Goal: Task Accomplishment & Management: Manage account settings

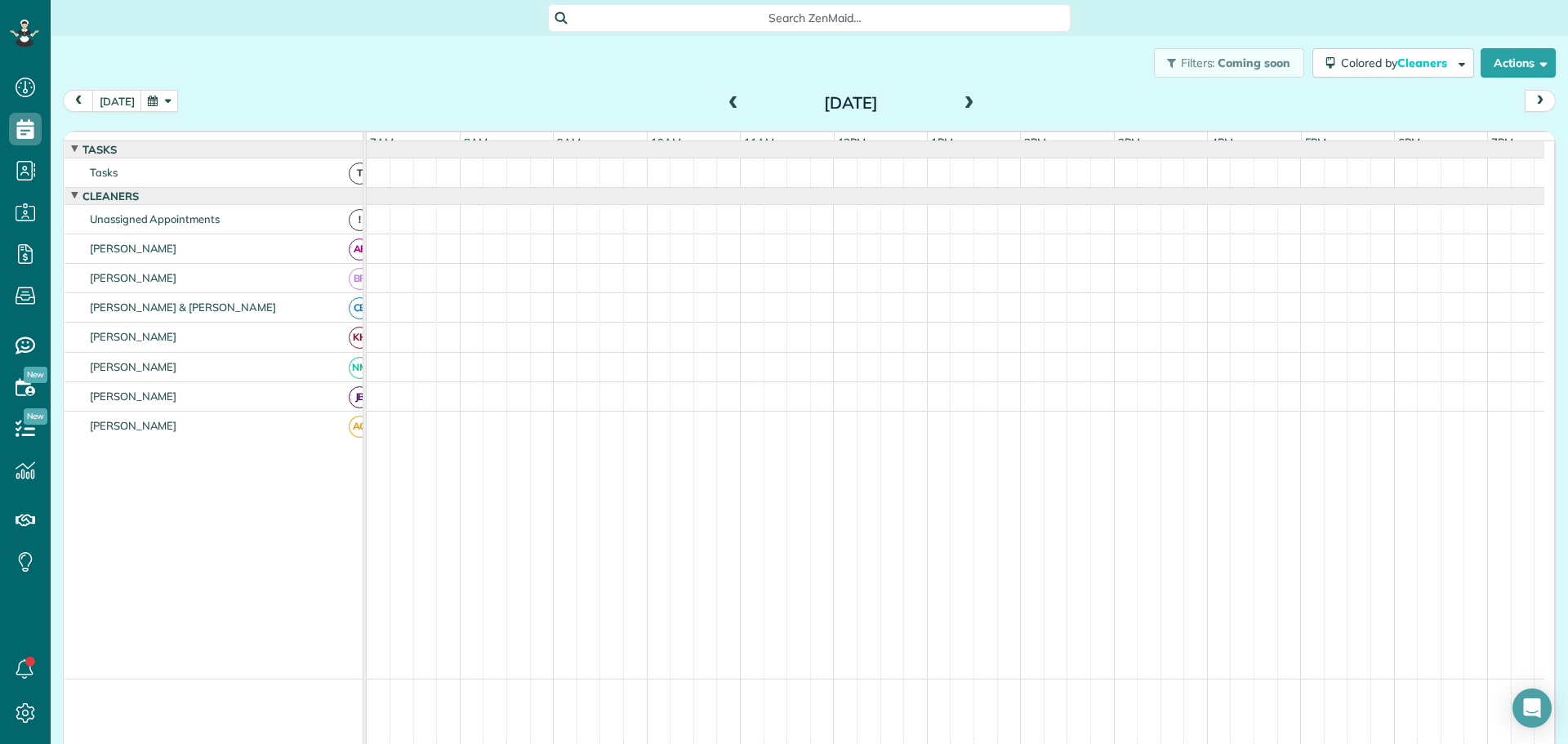
scroll to position [8, 8]
click at [583, 85] on div "Filters: Coming soon Colored by Cleaners Color by Cleaner Color by Team Color b…" at bounding box center [809, 63] width 1517 height 54
drag, startPoint x: 755, startPoint y: 375, endPoint x: 914, endPoint y: 384, distance: 159.3
click at [914, 381] on div at bounding box center [956, 367] width 1178 height 29
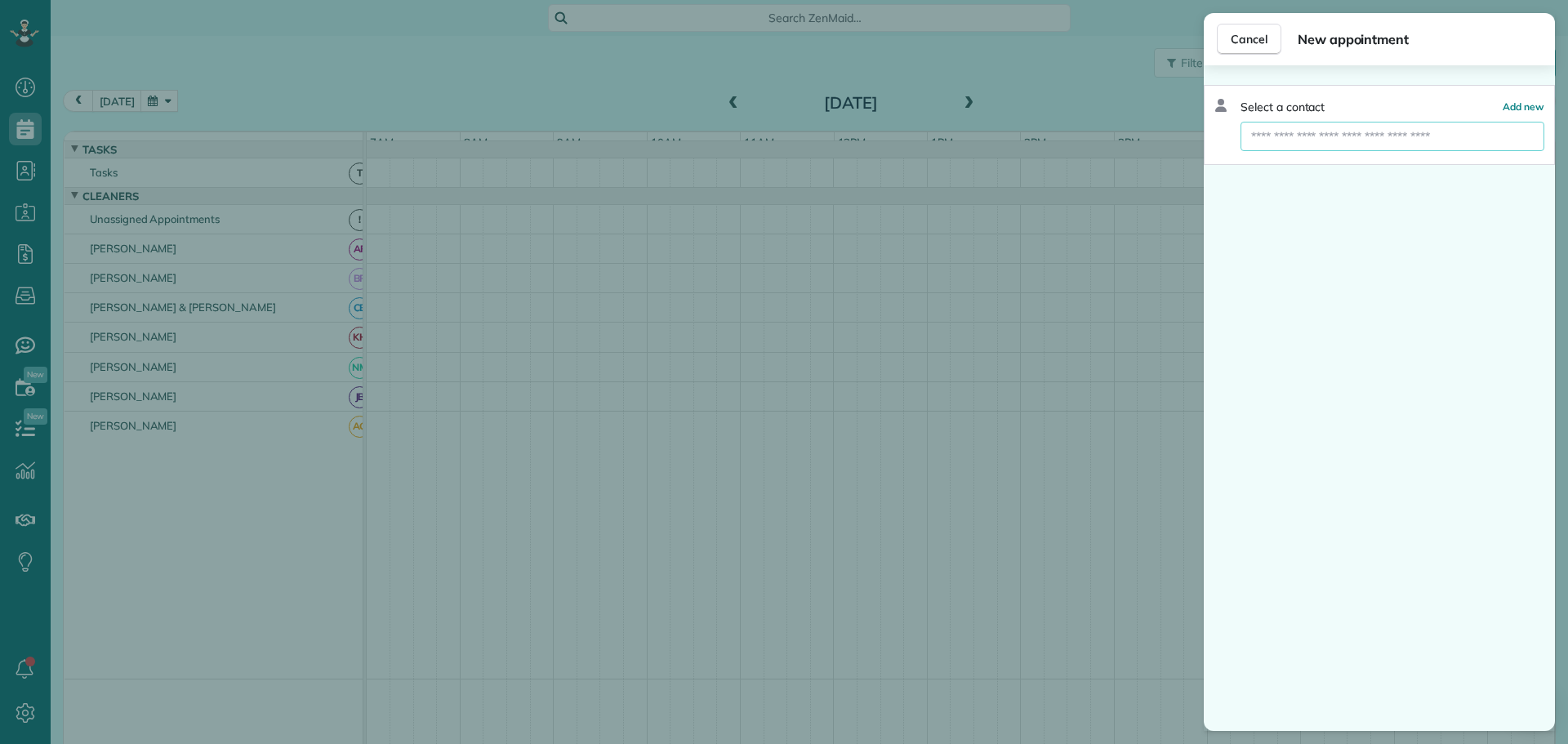
click at [1353, 136] on input "text" at bounding box center [1392, 136] width 304 height 29
type input "****"
click at [1356, 167] on span "Conl" at bounding box center [1368, 164] width 24 height 14
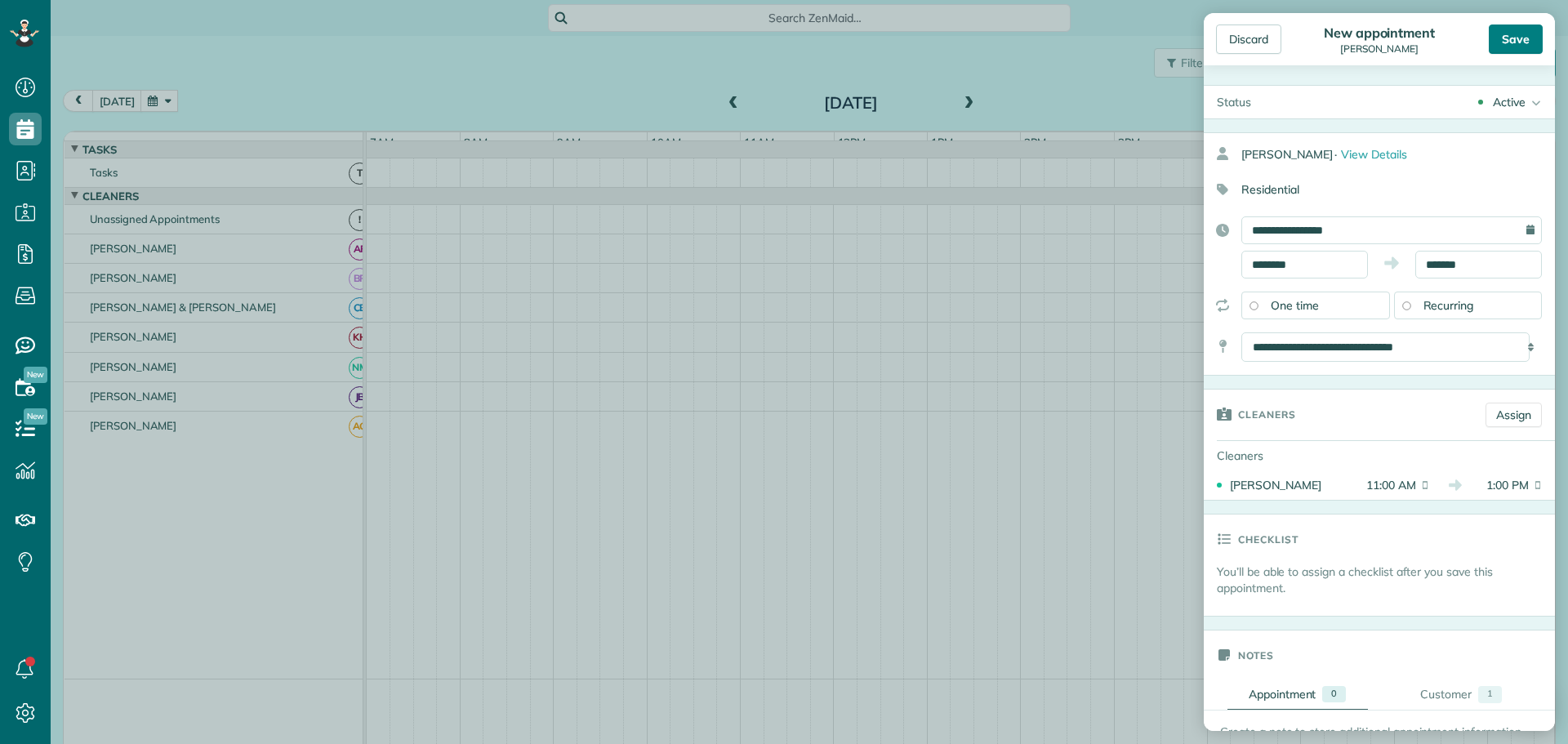
click at [1513, 41] on div "Save" at bounding box center [1516, 39] width 54 height 29
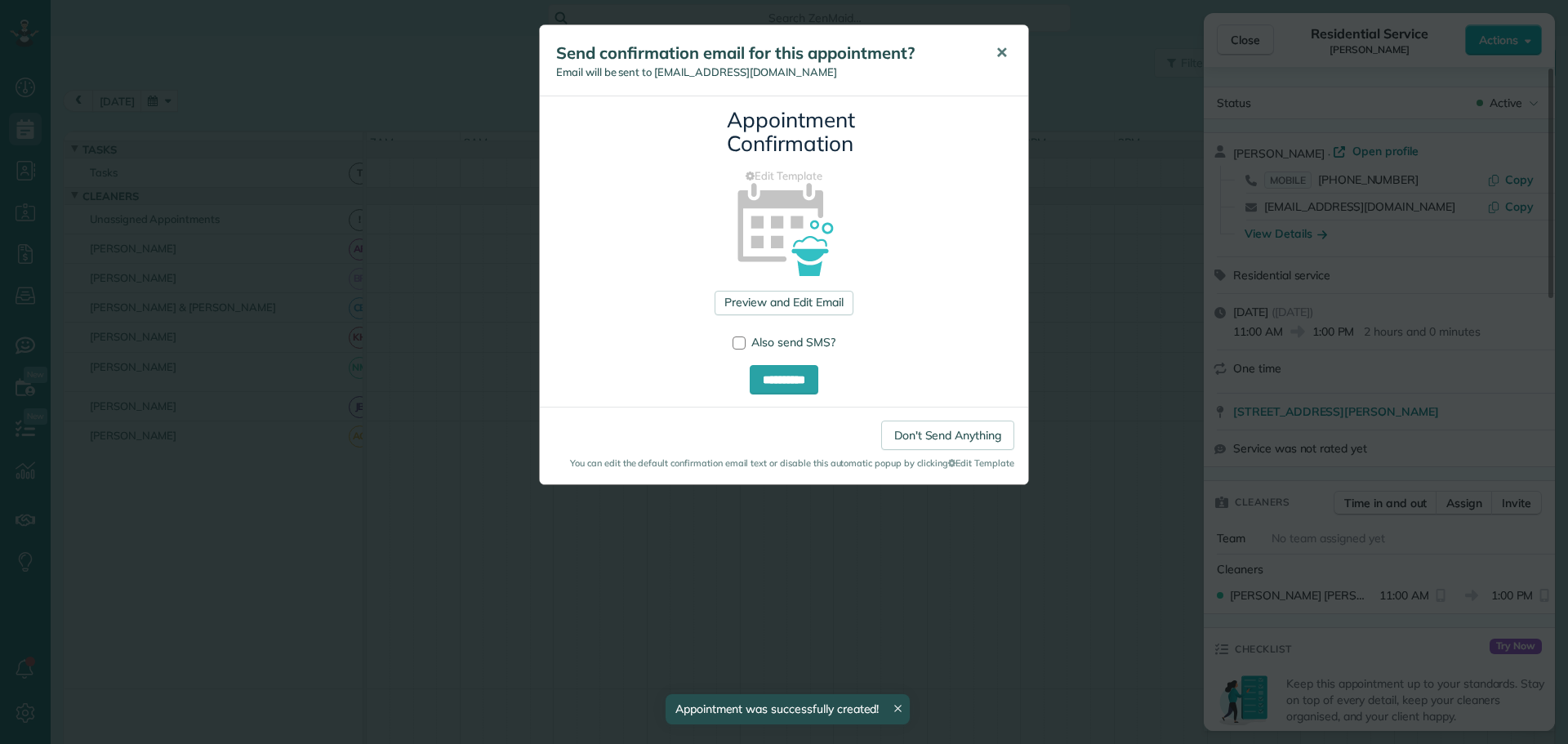
drag, startPoint x: 1005, startPoint y: 49, endPoint x: 1167, endPoint y: 62, distance: 162.5
click at [1011, 50] on button "✕" at bounding box center [1002, 53] width 37 height 40
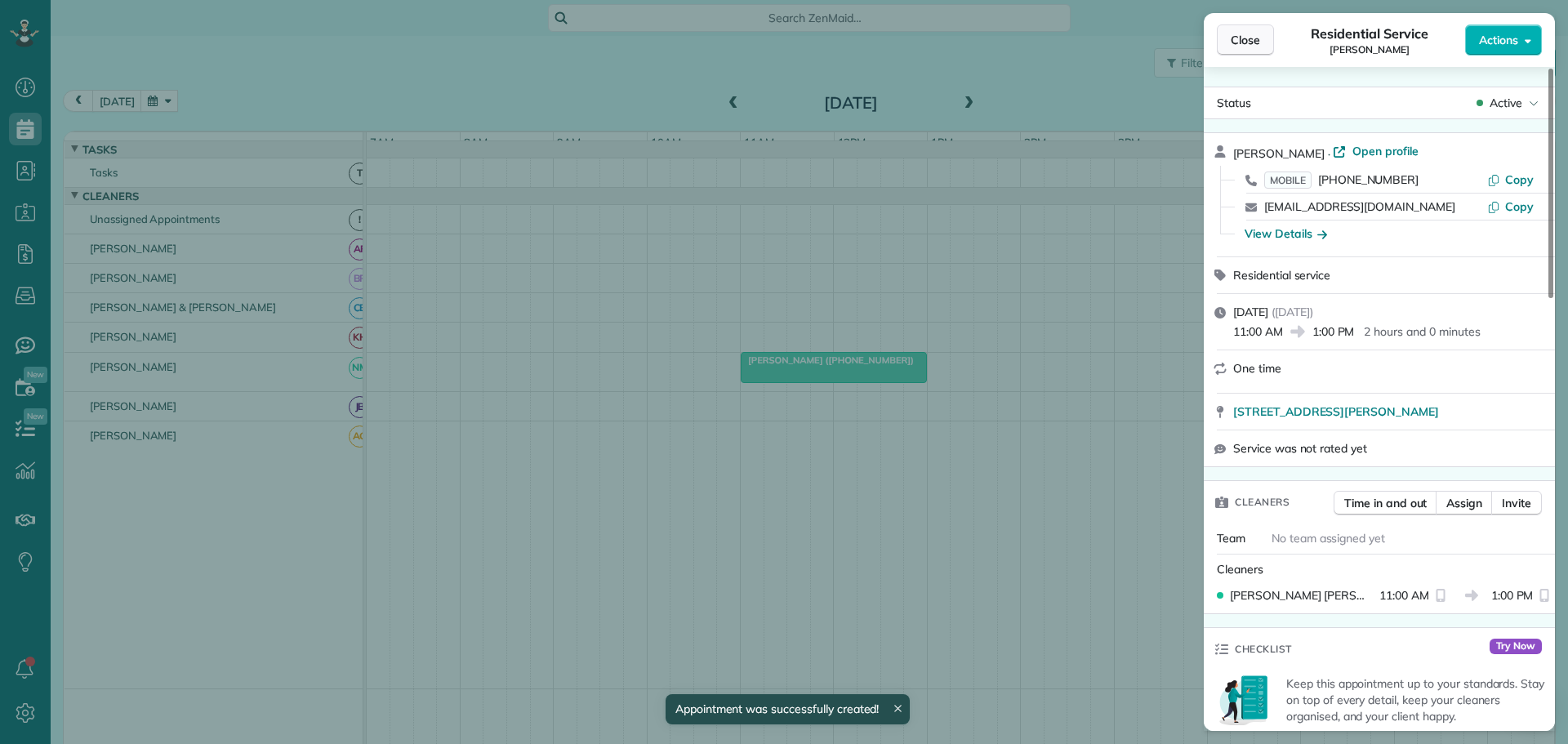
click at [1255, 38] on span "Close" at bounding box center [1245, 40] width 29 height 16
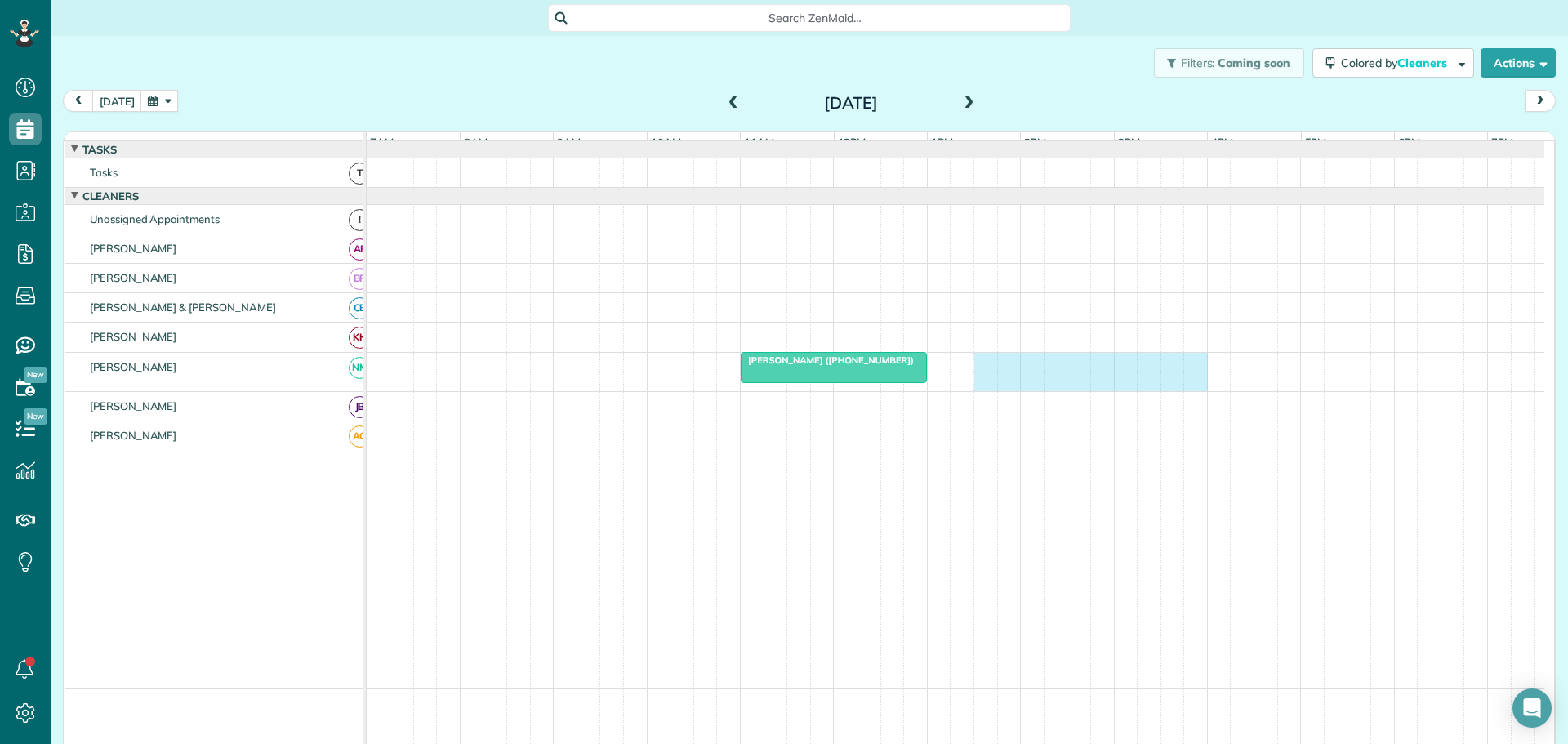
drag, startPoint x: 974, startPoint y: 371, endPoint x: 1182, endPoint y: 378, distance: 208.1
click at [1187, 378] on div "Martin Conlin (+13212054524)" at bounding box center [956, 372] width 1178 height 39
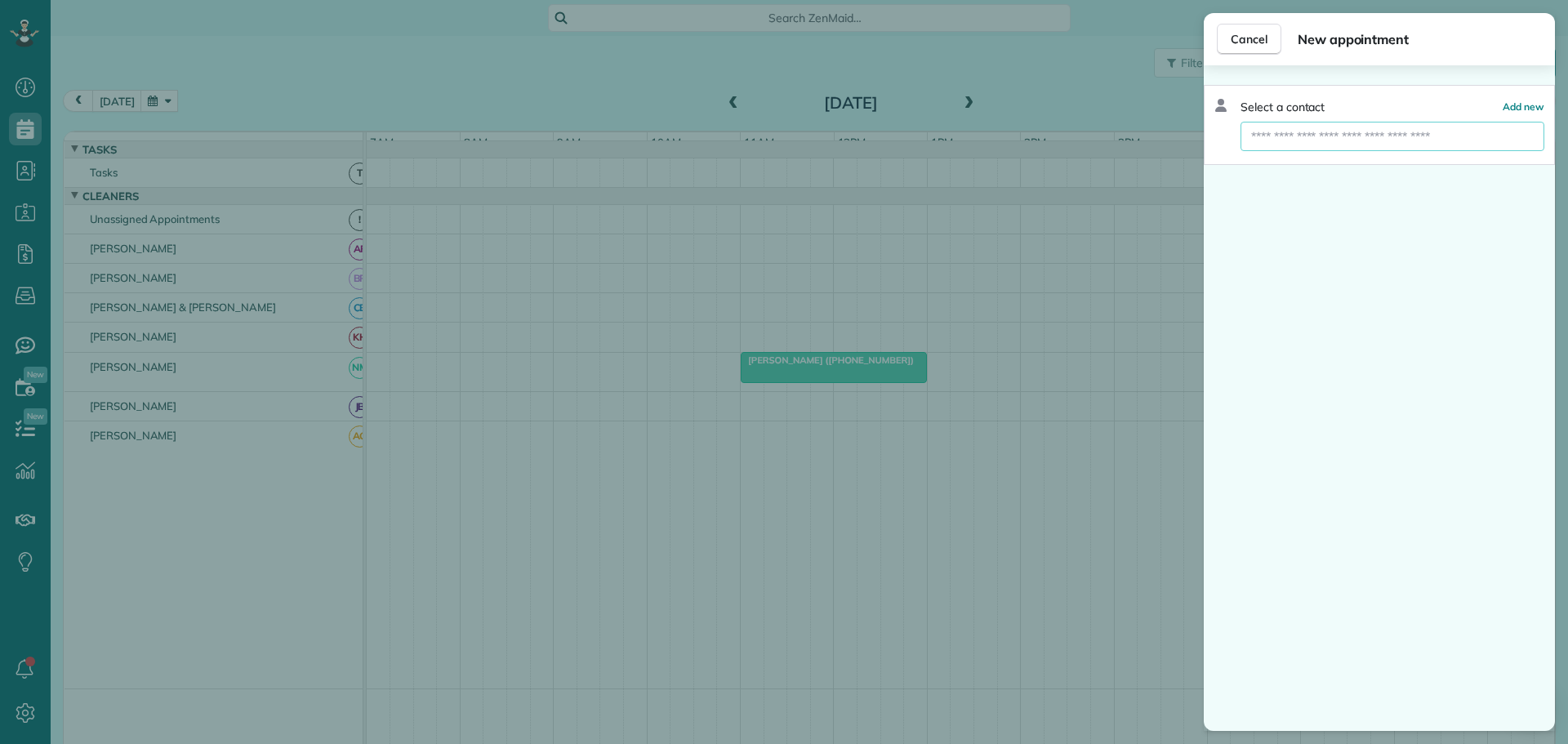
click at [1288, 131] on input "text" at bounding box center [1392, 136] width 304 height 29
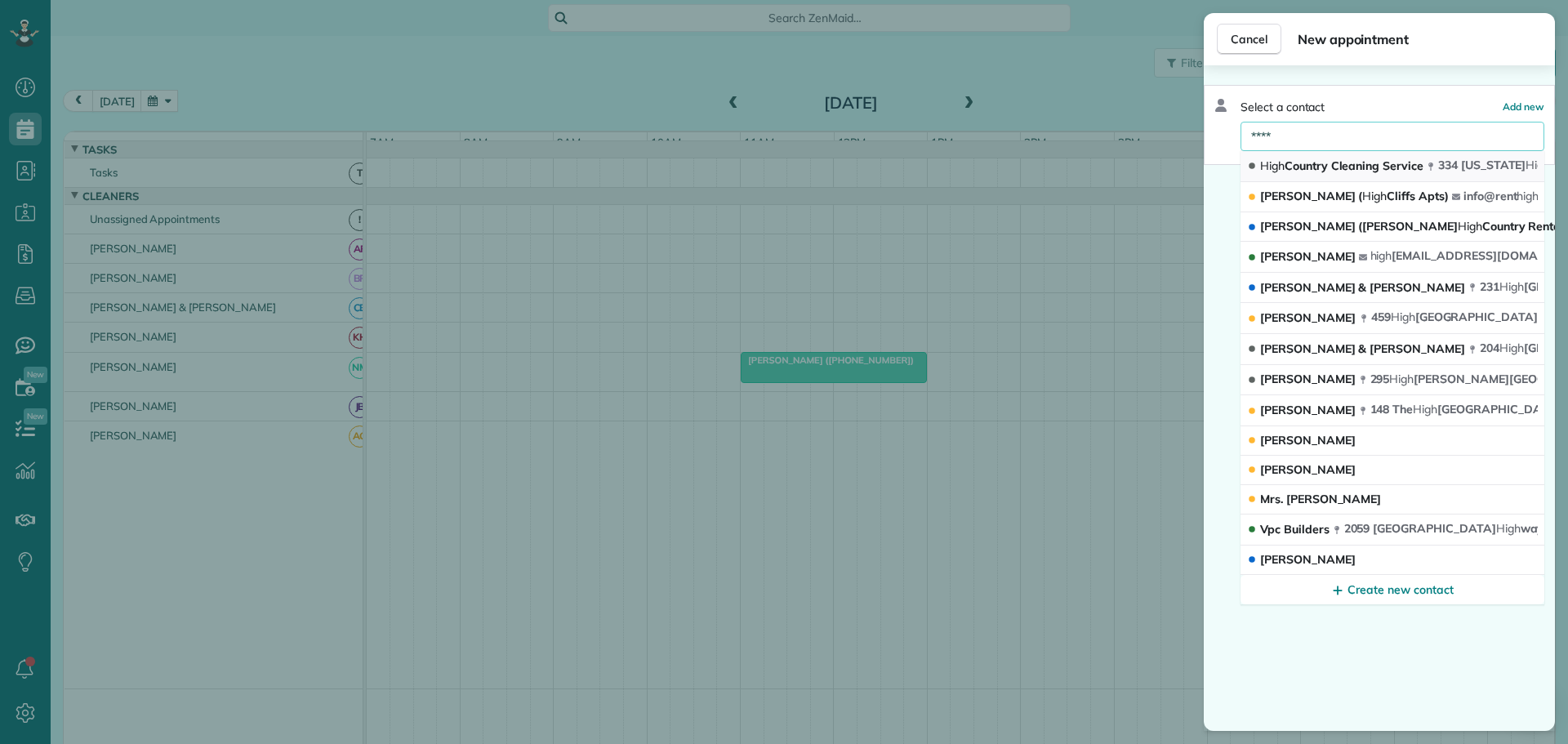
type input "****"
click at [1291, 161] on span "High Country Cleaning Service" at bounding box center [1342, 165] width 163 height 14
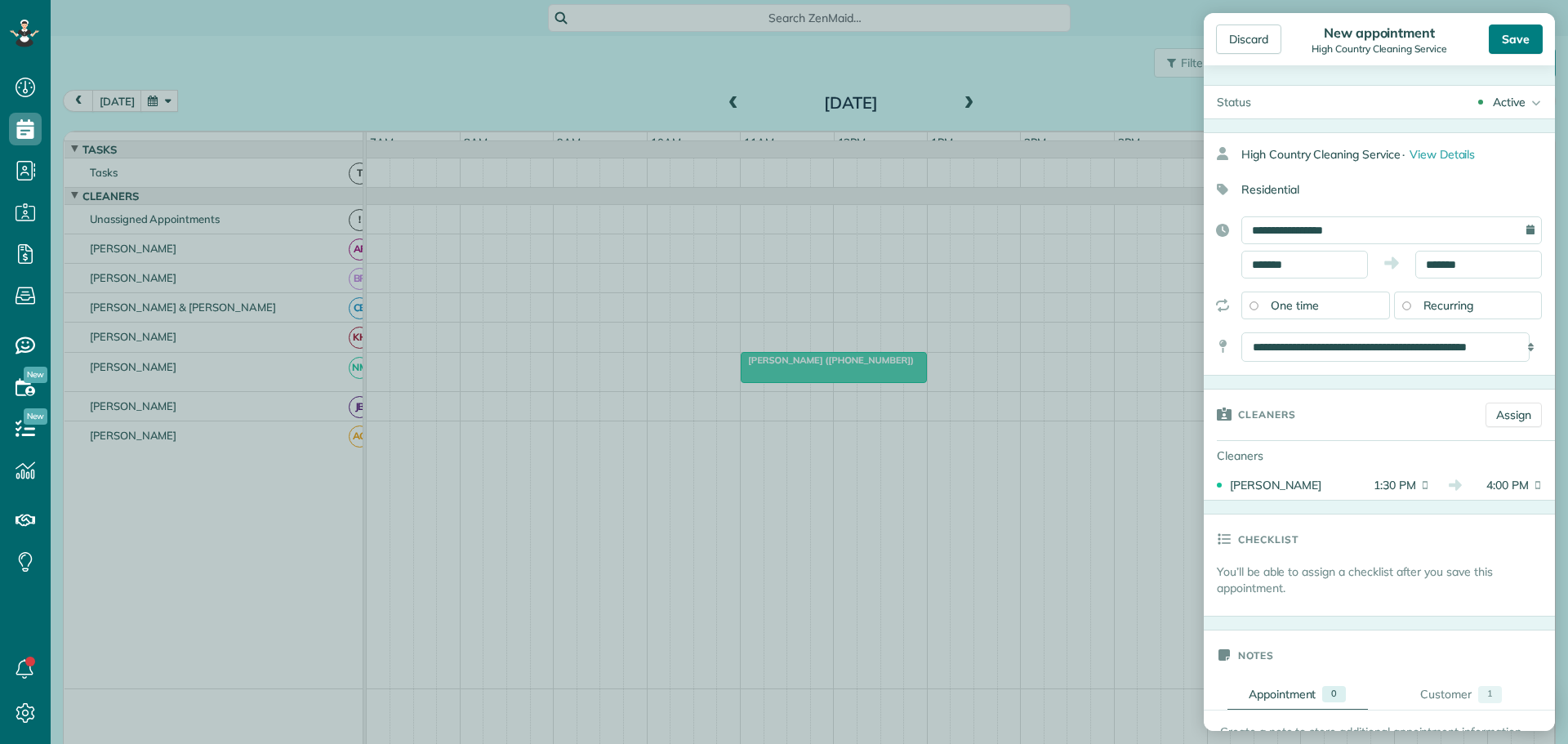
click at [1520, 33] on div "Save" at bounding box center [1516, 39] width 54 height 29
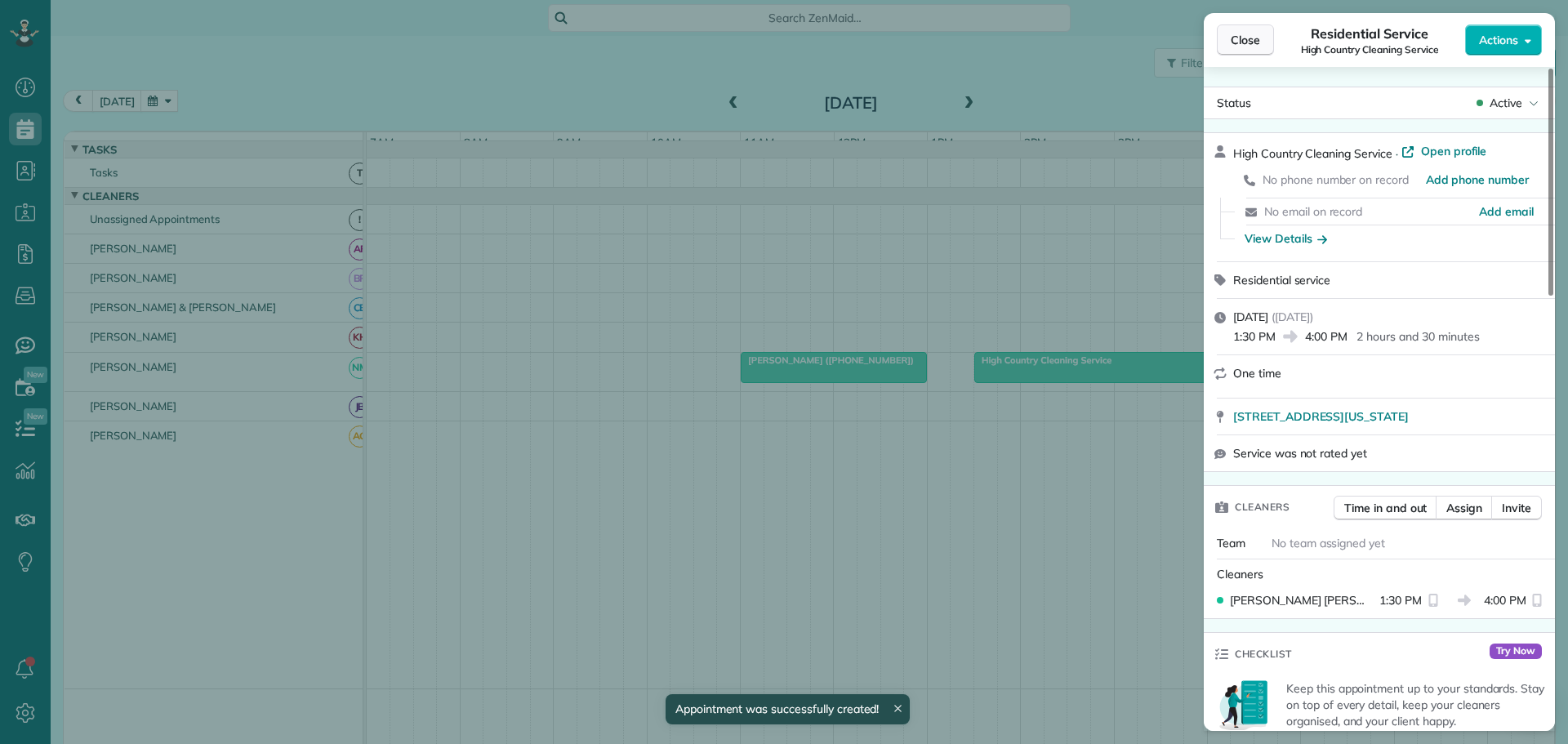
click at [1243, 37] on span "Close" at bounding box center [1245, 40] width 29 height 16
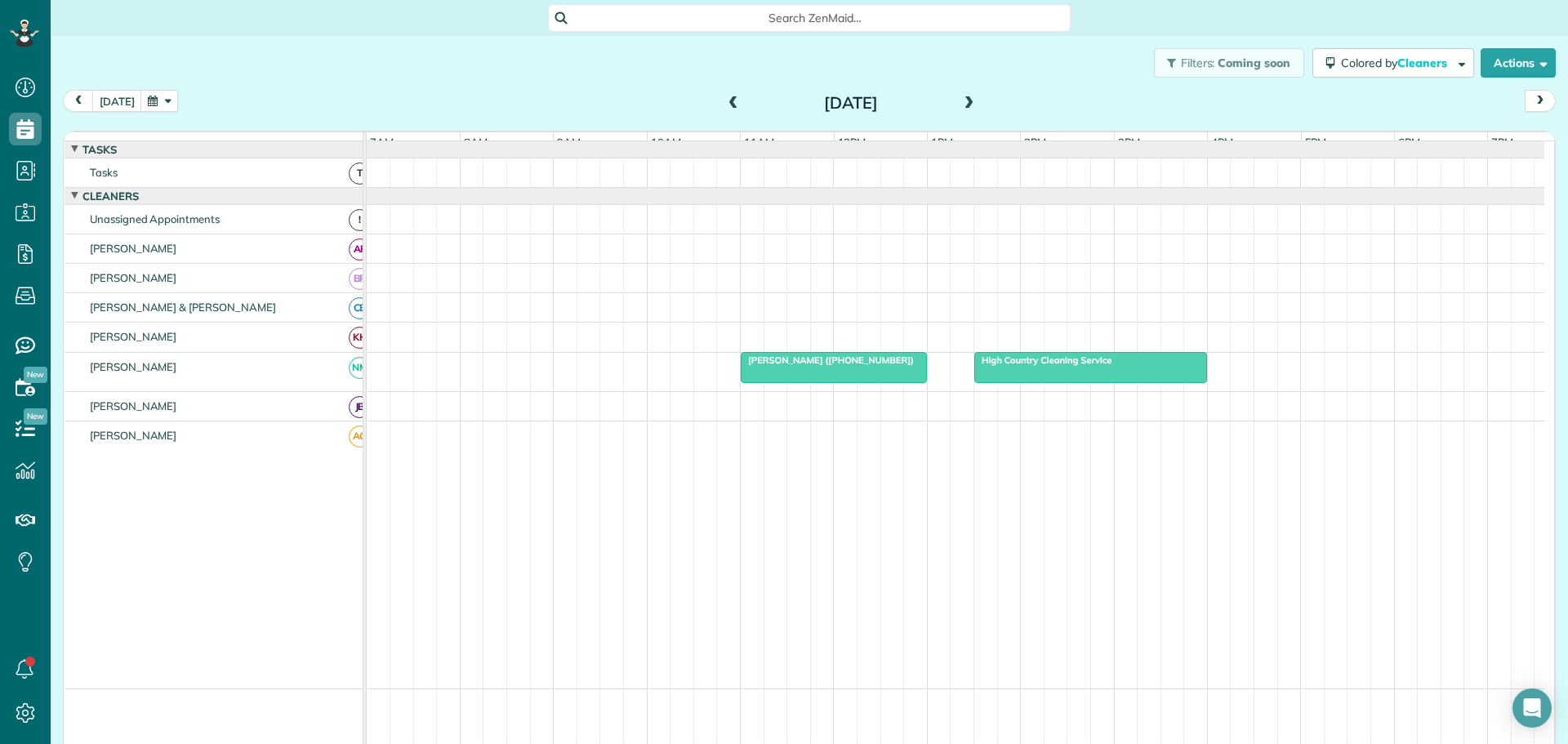
click at [965, 100] on span at bounding box center [969, 103] width 18 height 14
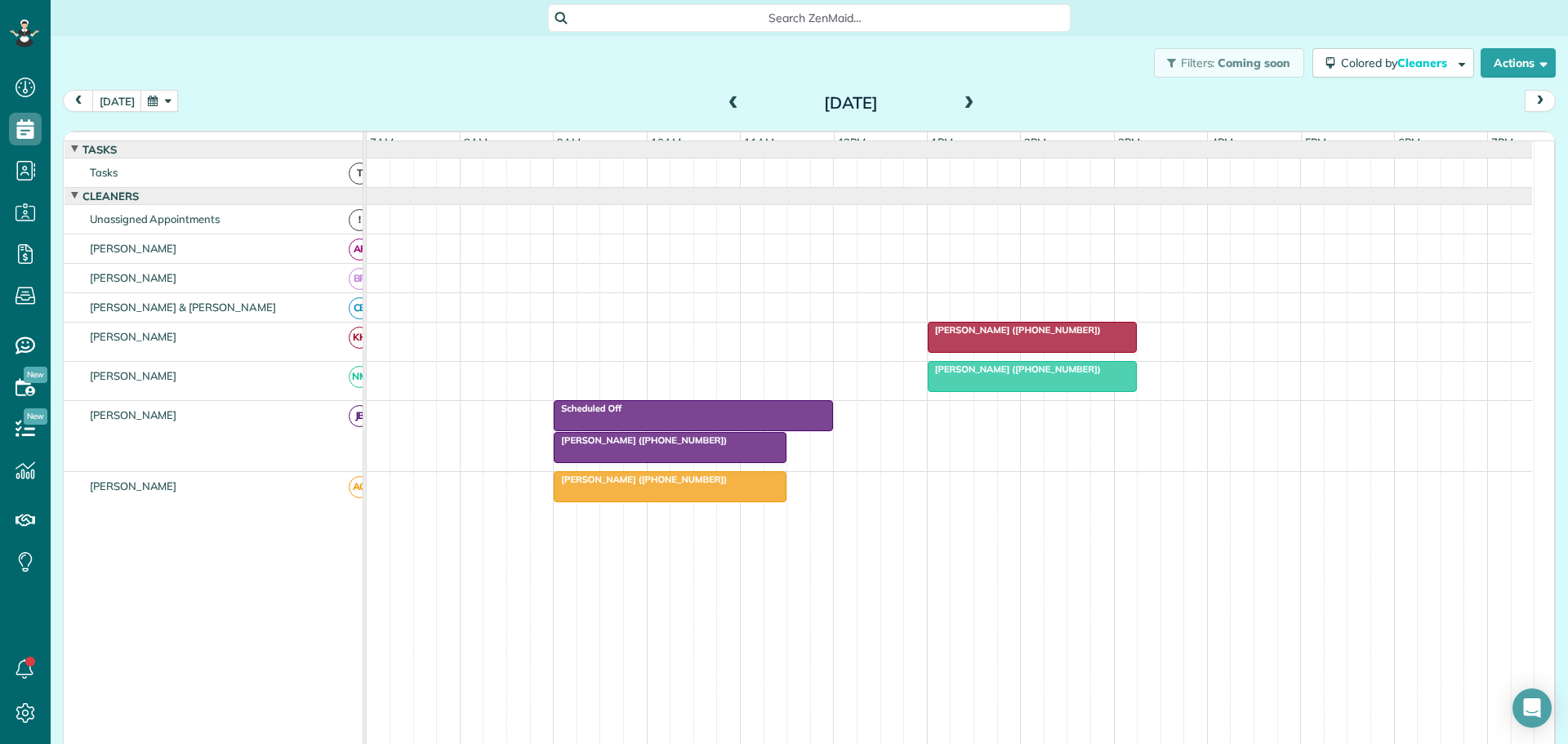
click at [576, 446] on span "Mr. Marke Baker (+18478158875)" at bounding box center [641, 440] width 175 height 12
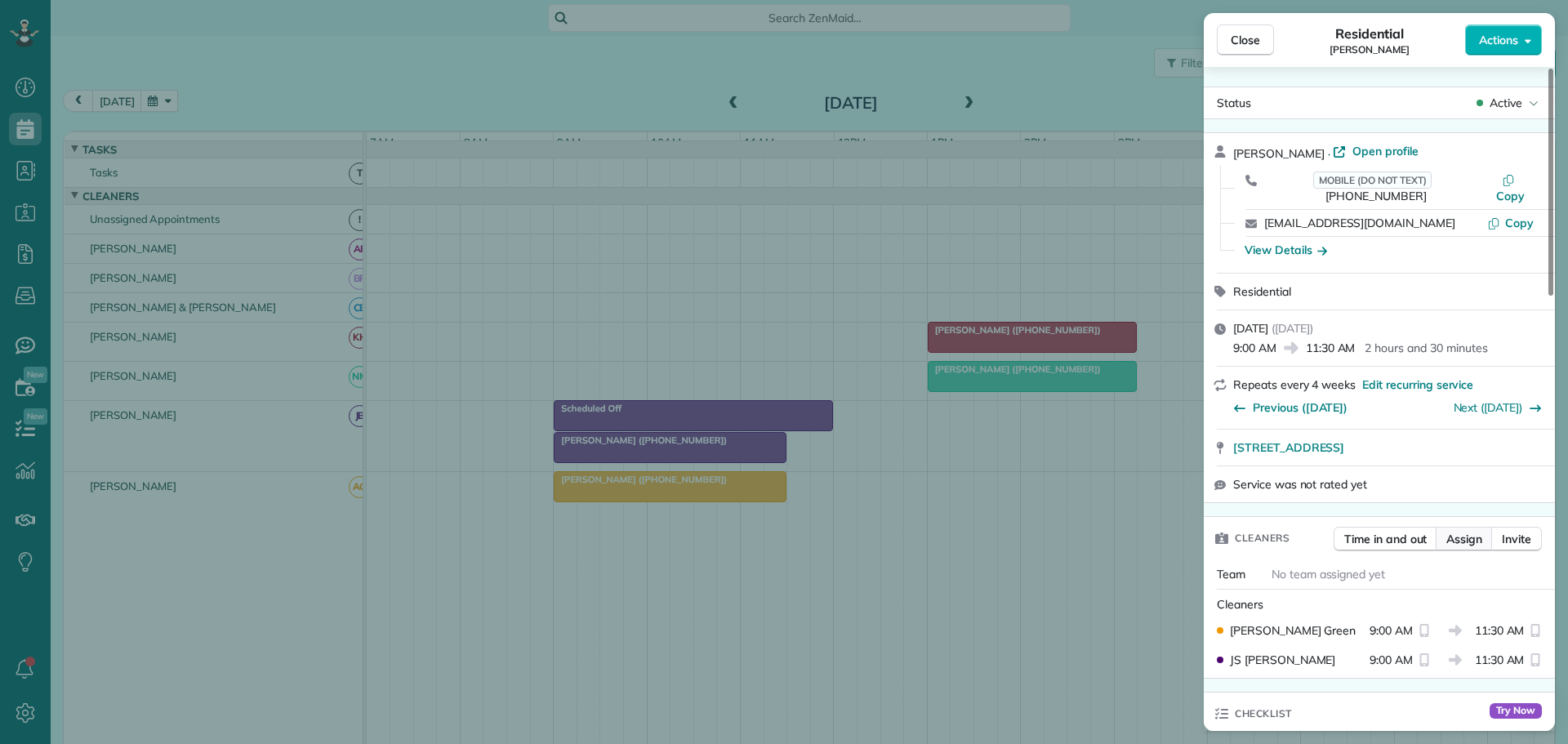
click at [1461, 530] on span "Assign" at bounding box center [1464, 538] width 36 height 16
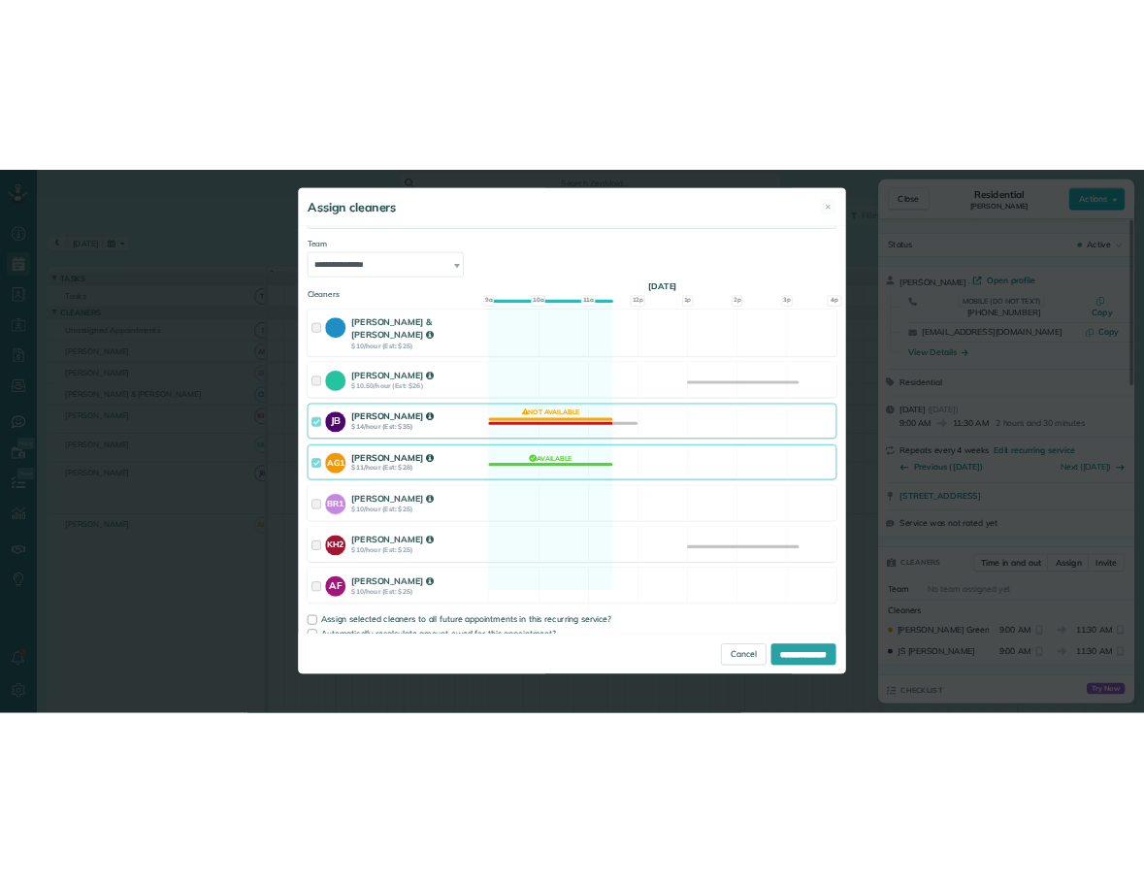
scroll to position [194, 0]
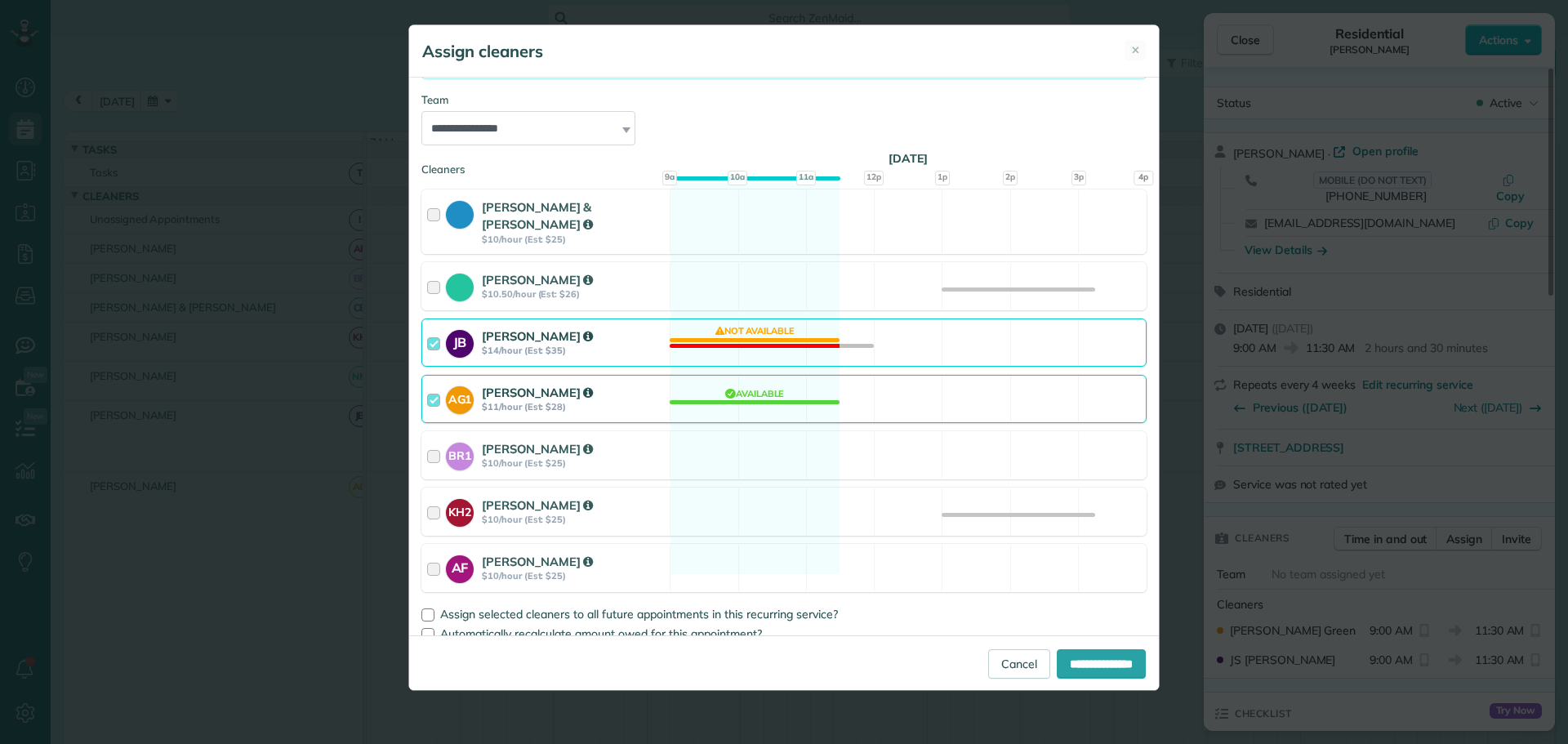
click at [436, 327] on div at bounding box center [436, 343] width 19 height 30
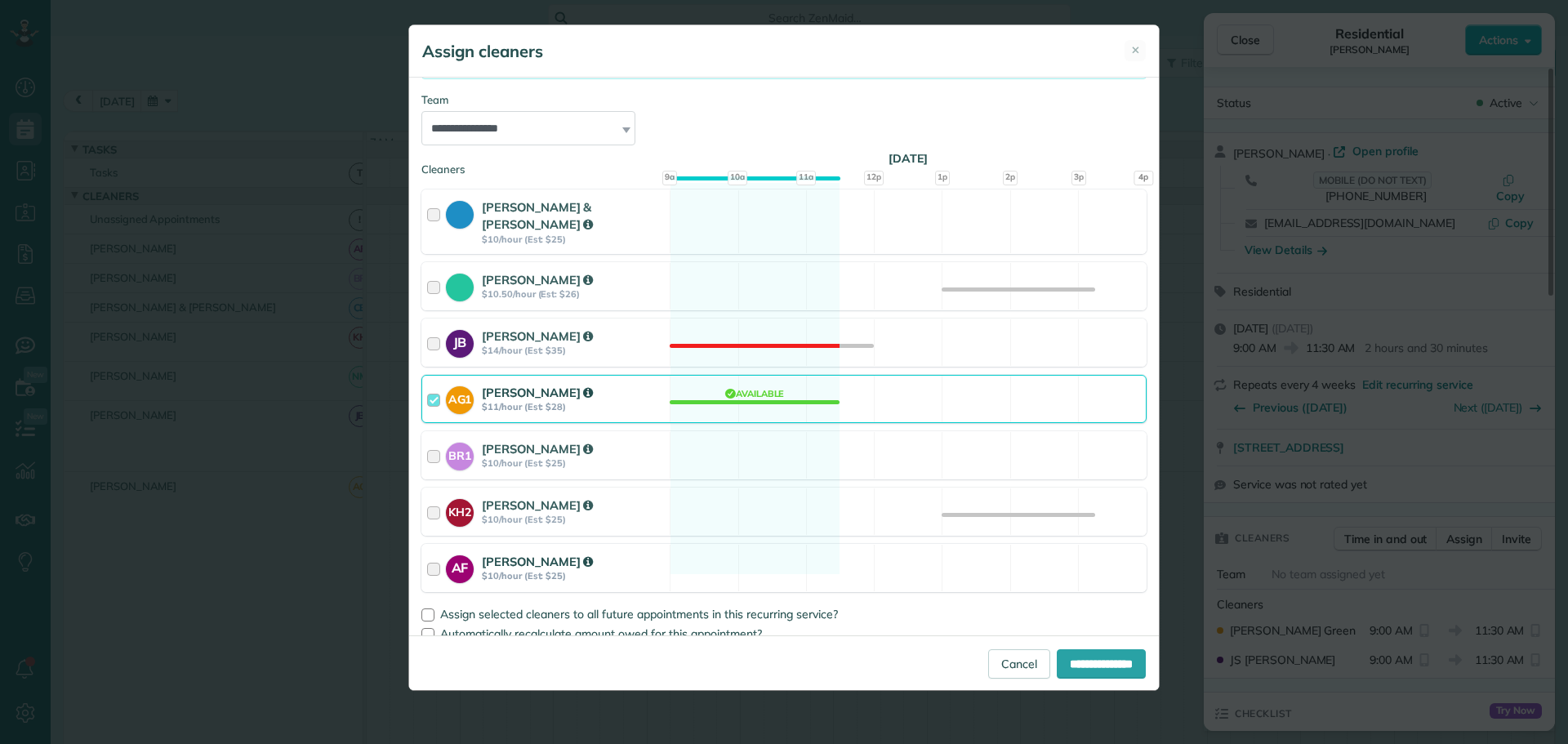
click at [434, 553] on div at bounding box center [436, 568] width 19 height 30
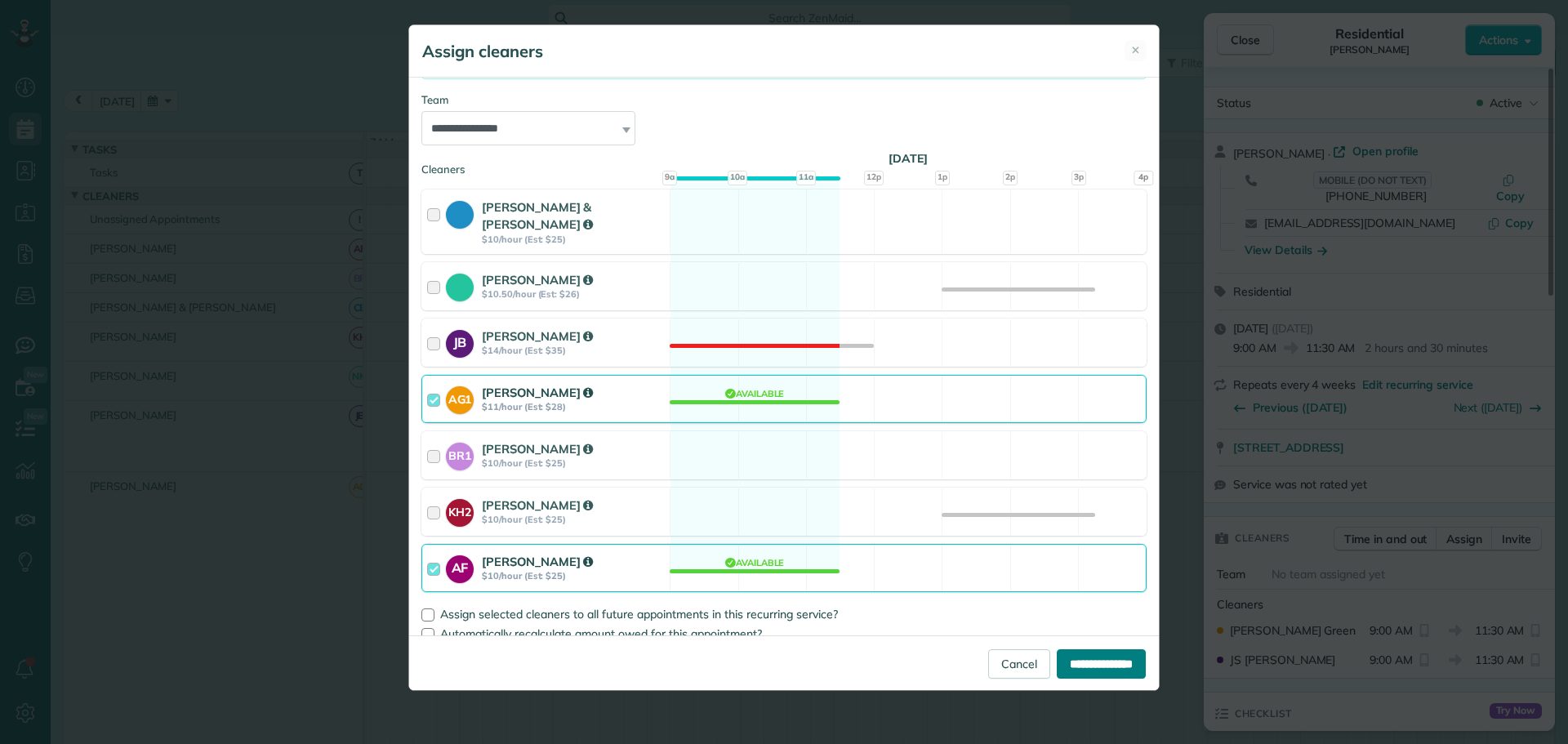
click at [1078, 661] on input "**********" at bounding box center [1101, 663] width 89 height 29
type input "**********"
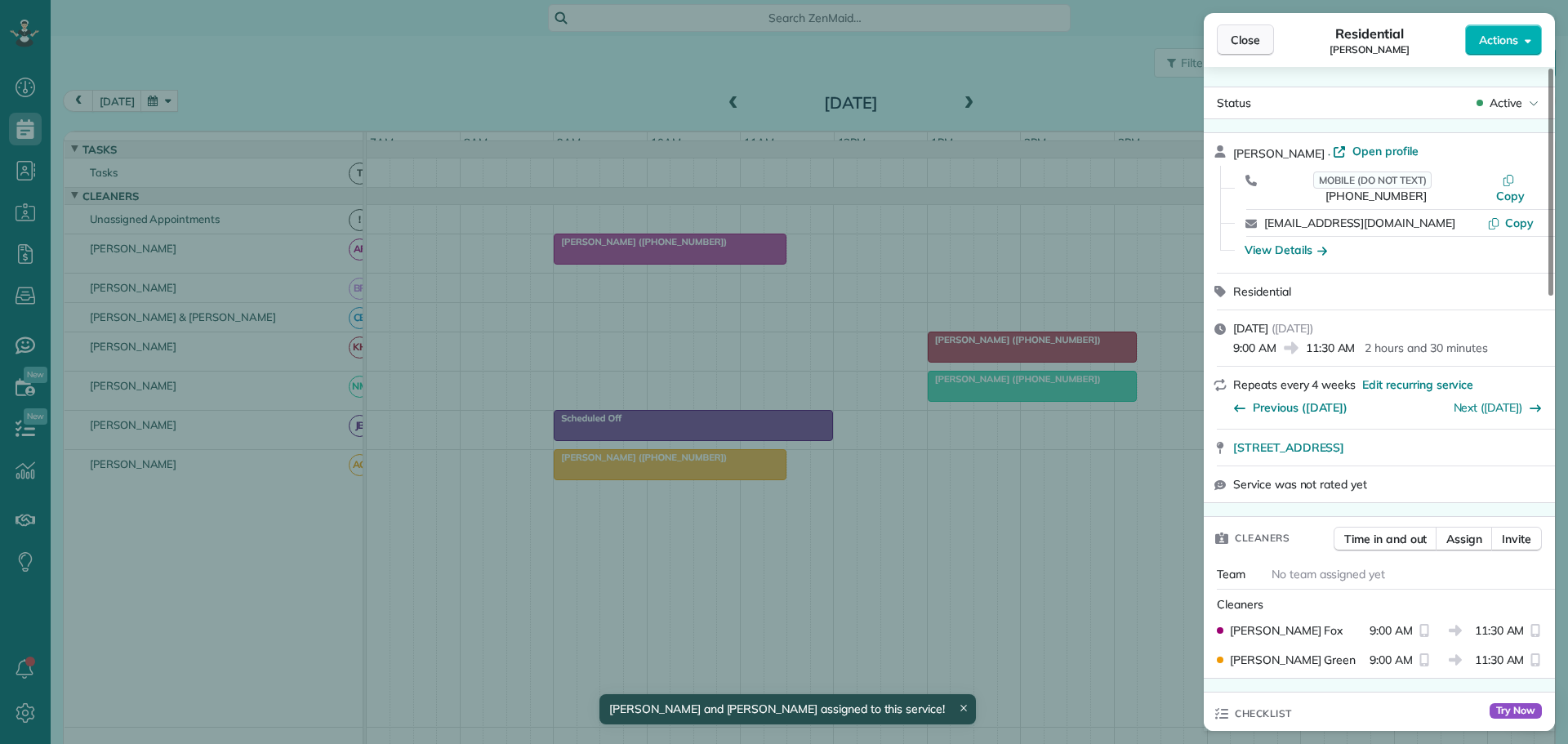
click at [1246, 40] on span "Close" at bounding box center [1245, 40] width 29 height 16
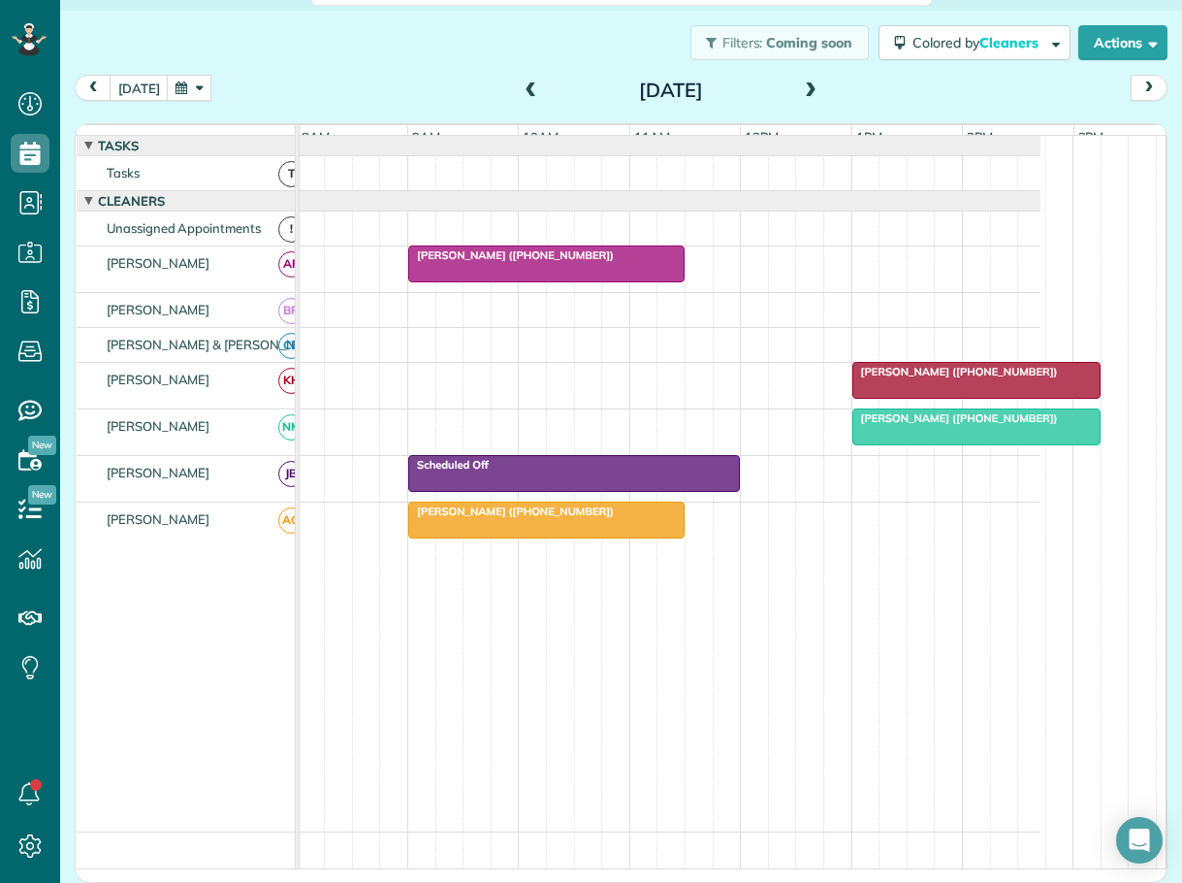
scroll to position [0, 143]
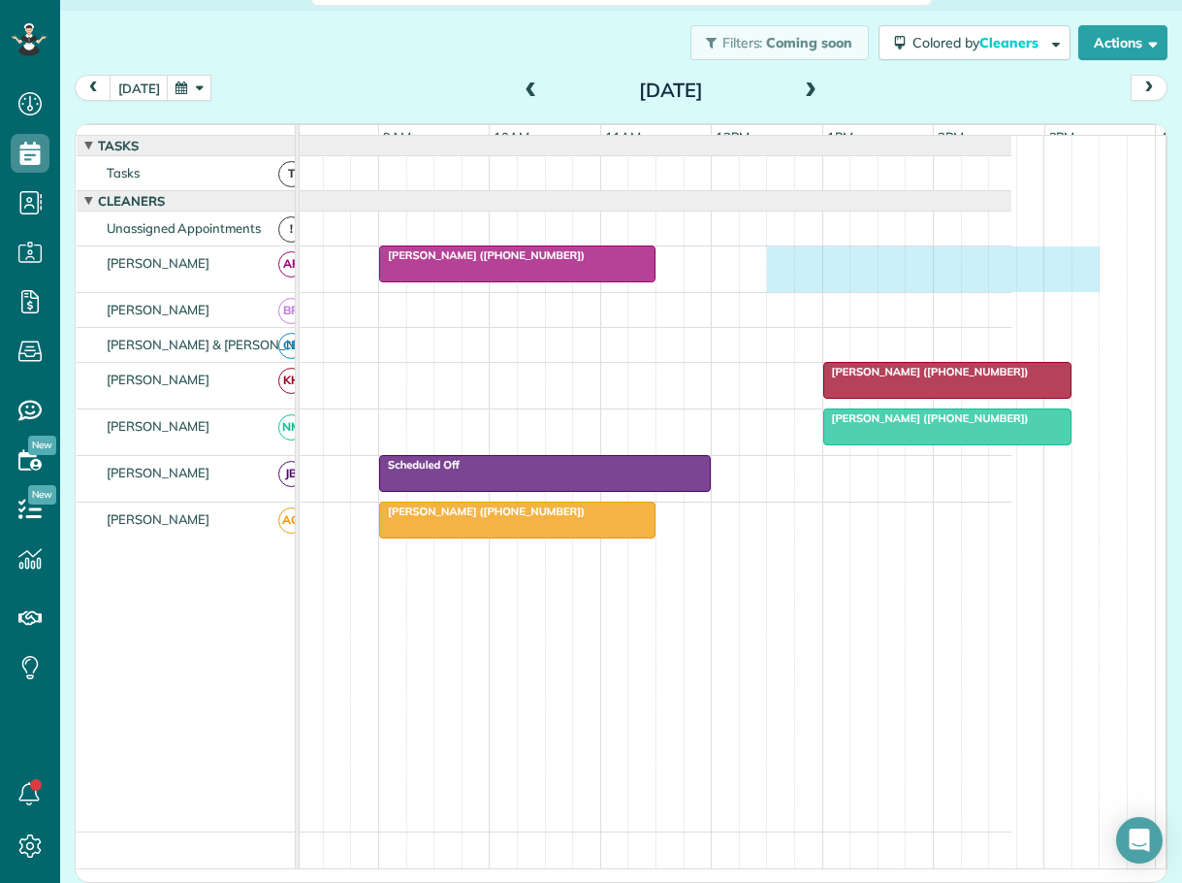
drag, startPoint x: 775, startPoint y: 278, endPoint x: 1071, endPoint y: 306, distance: 297.1
click at [1012, 292] on div "Mr. Marke Baker (+18478158875)" at bounding box center [584, 269] width 855 height 46
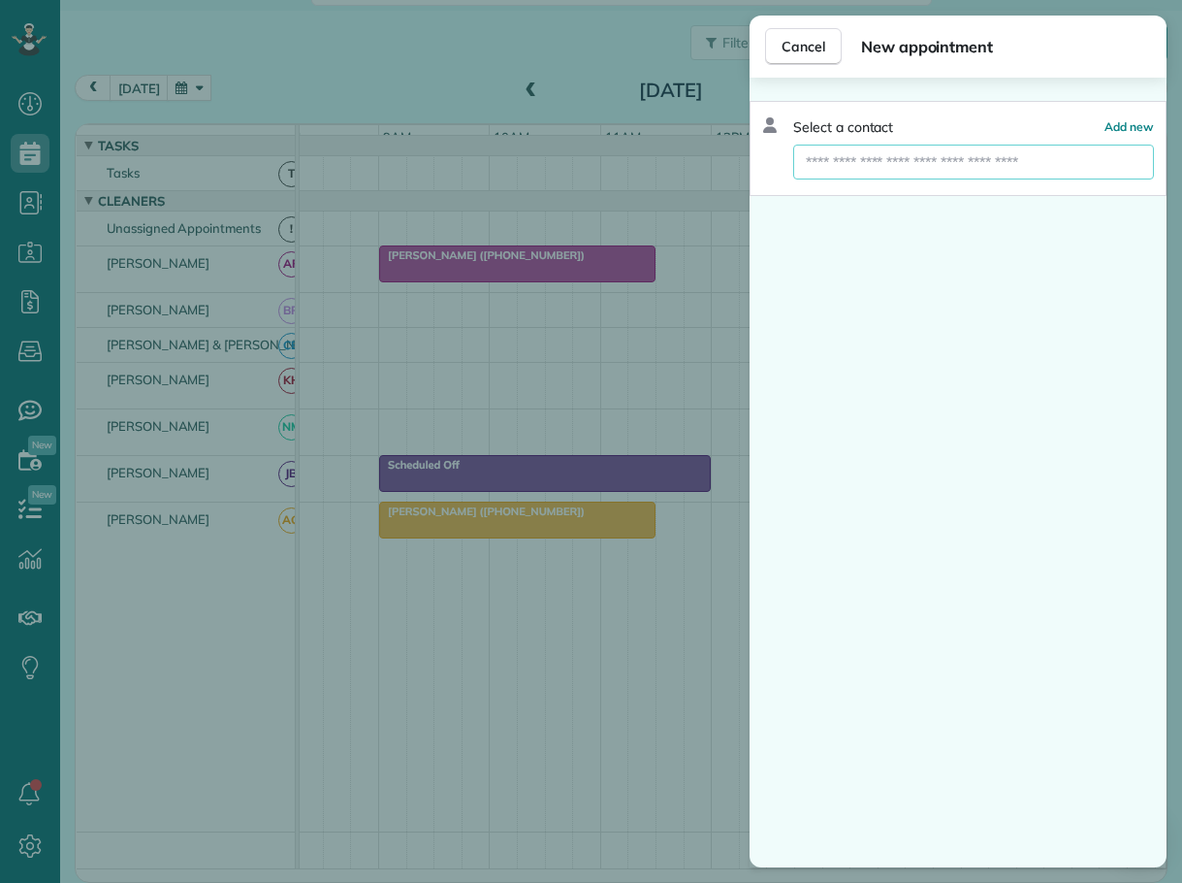
click at [908, 156] on input "text" at bounding box center [973, 162] width 361 height 35
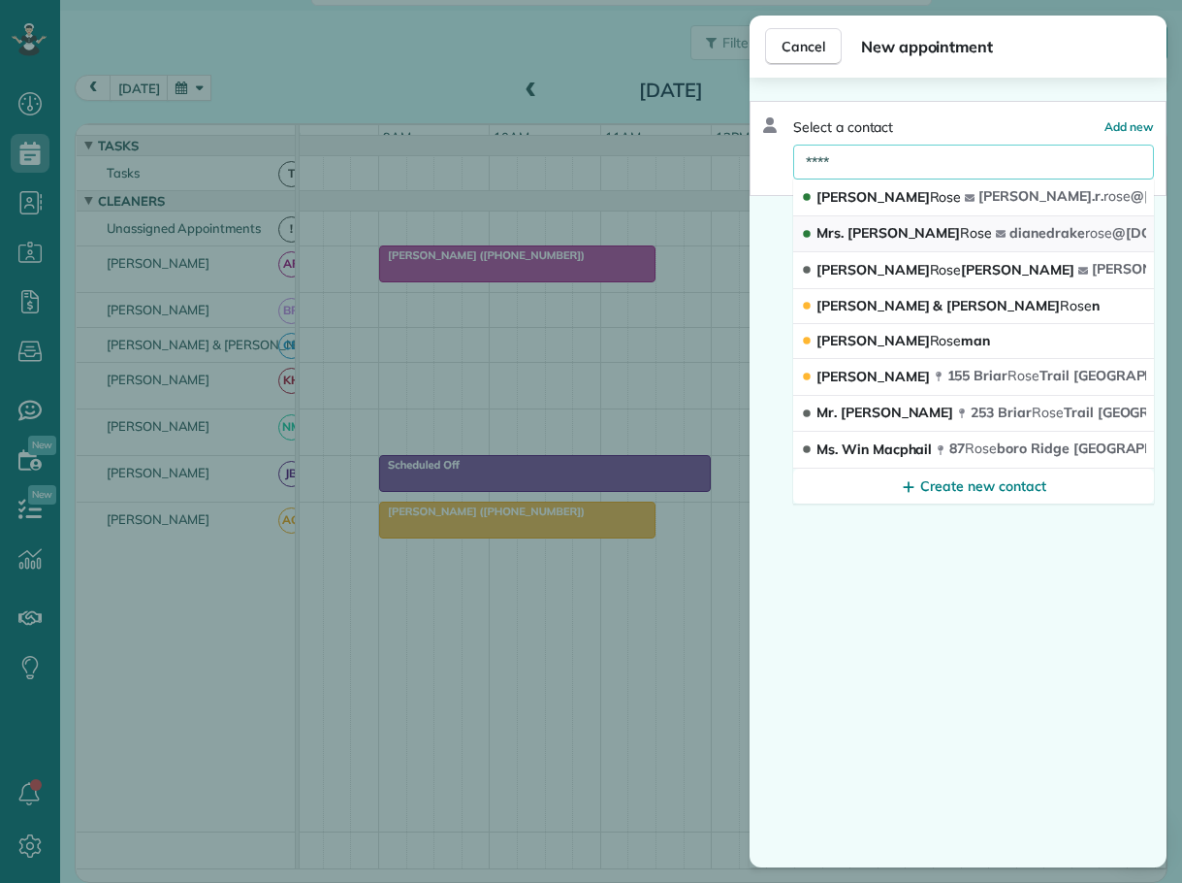
type input "****"
click at [874, 228] on span "Mrs. Diane Rose" at bounding box center [905, 232] width 176 height 17
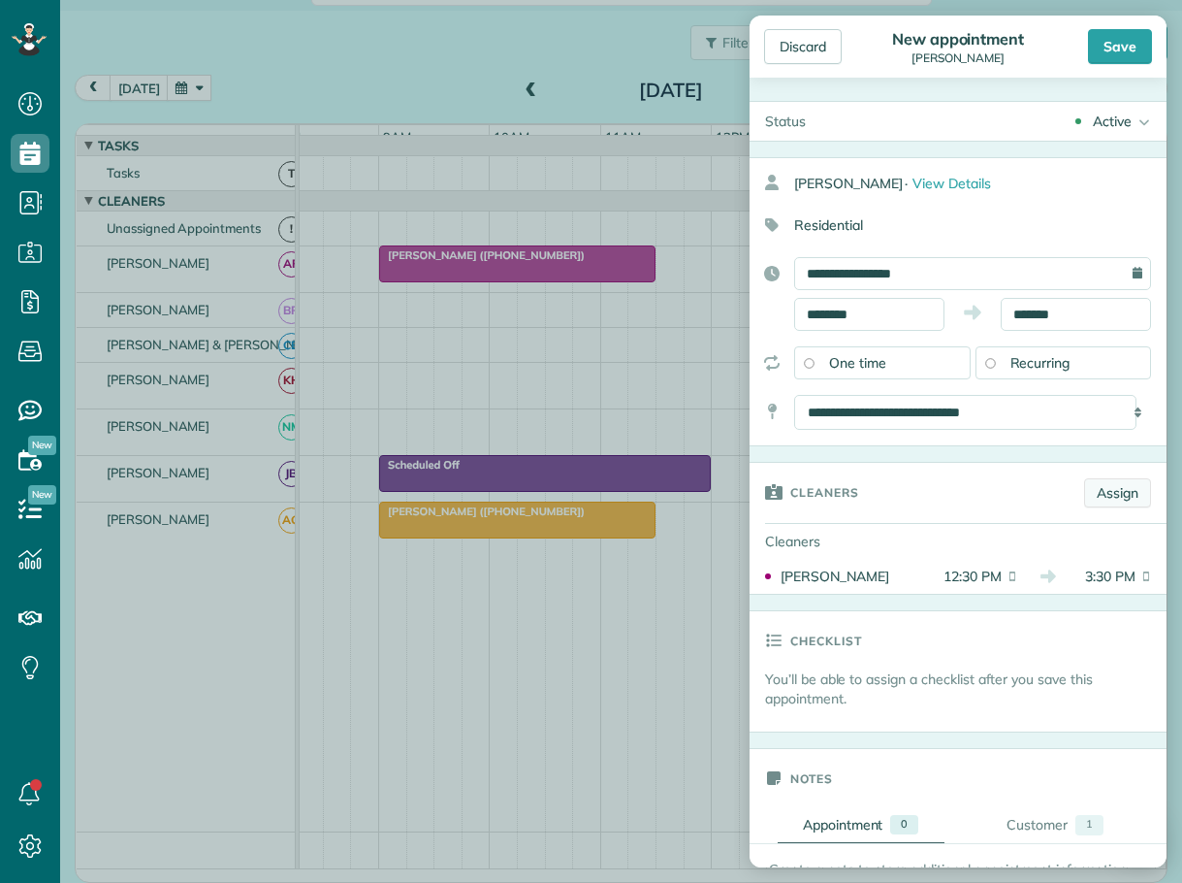
click at [1094, 486] on link "Assign" at bounding box center [1117, 492] width 67 height 29
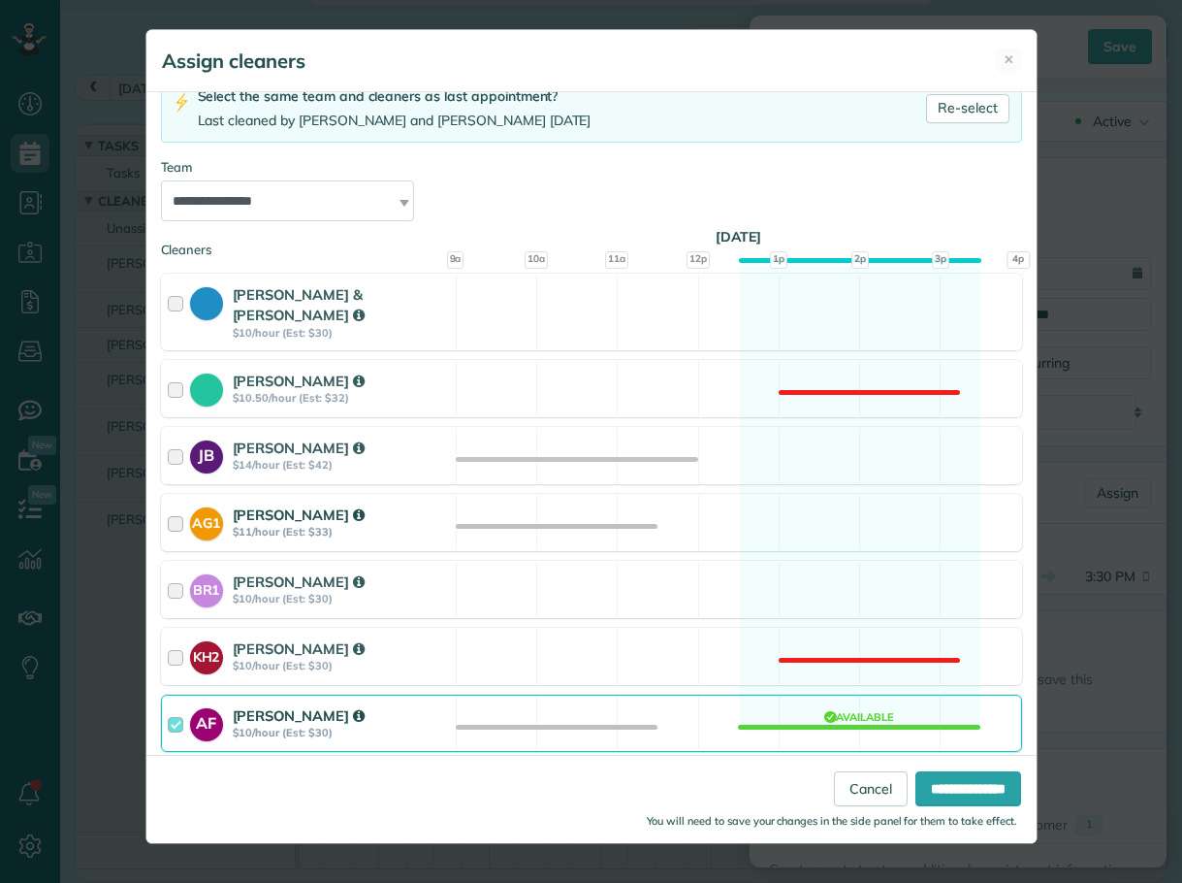
scroll to position [147, 0]
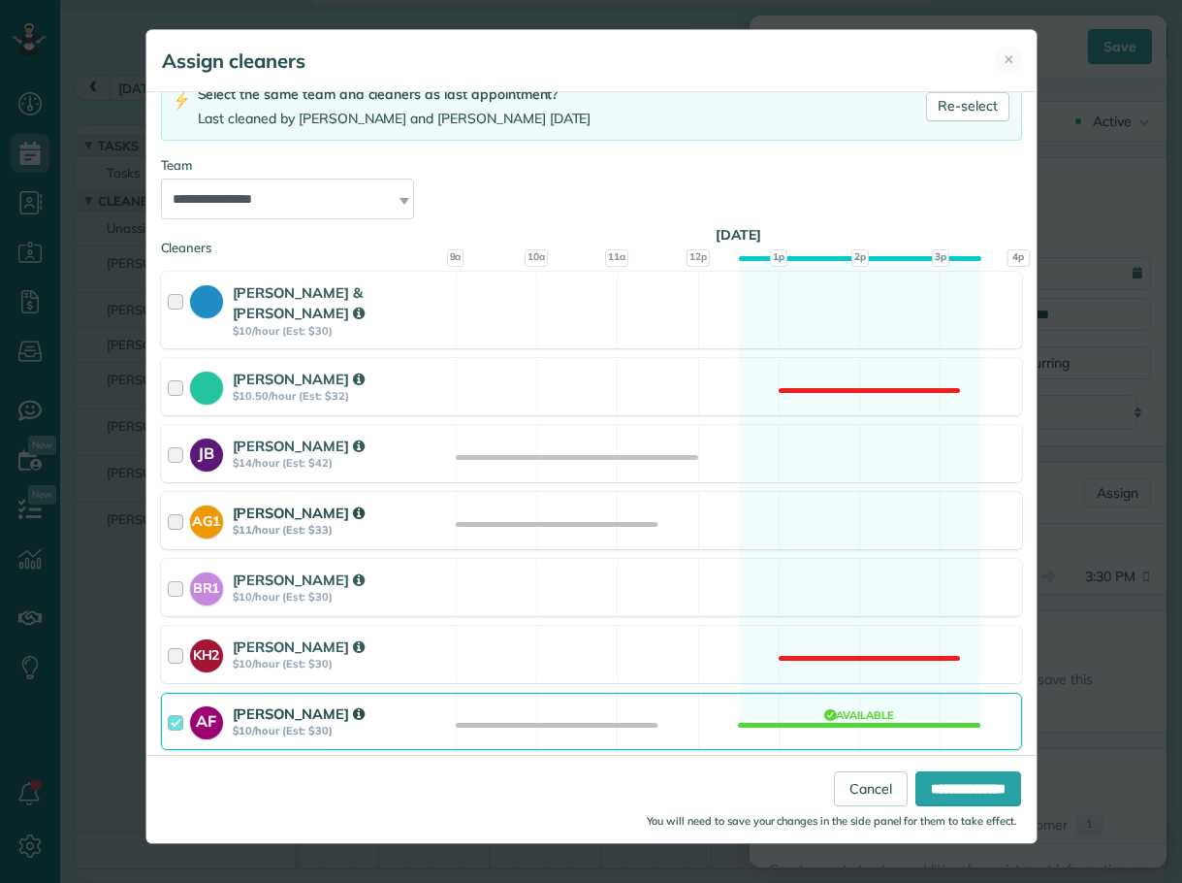
click at [176, 505] on div at bounding box center [179, 520] width 22 height 36
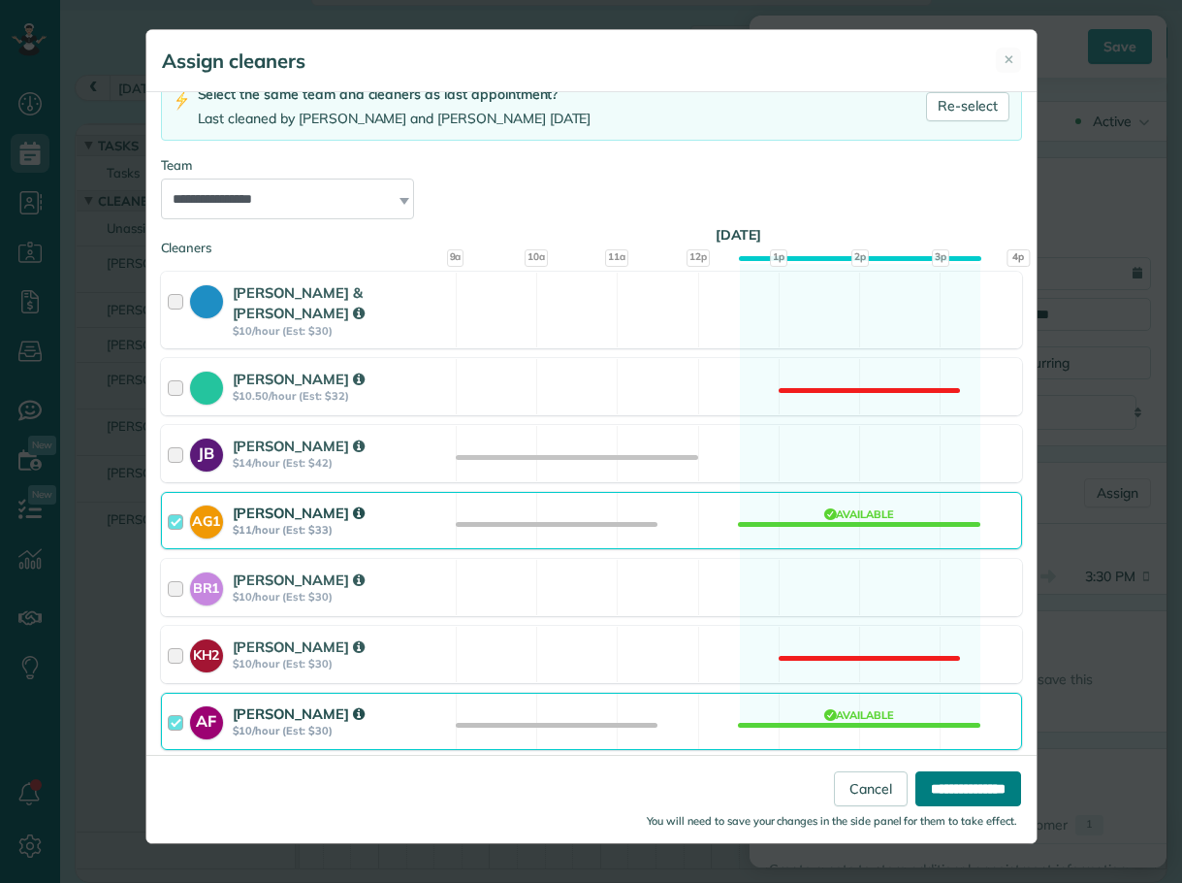
click at [947, 787] on input "**********" at bounding box center [969, 788] width 106 height 35
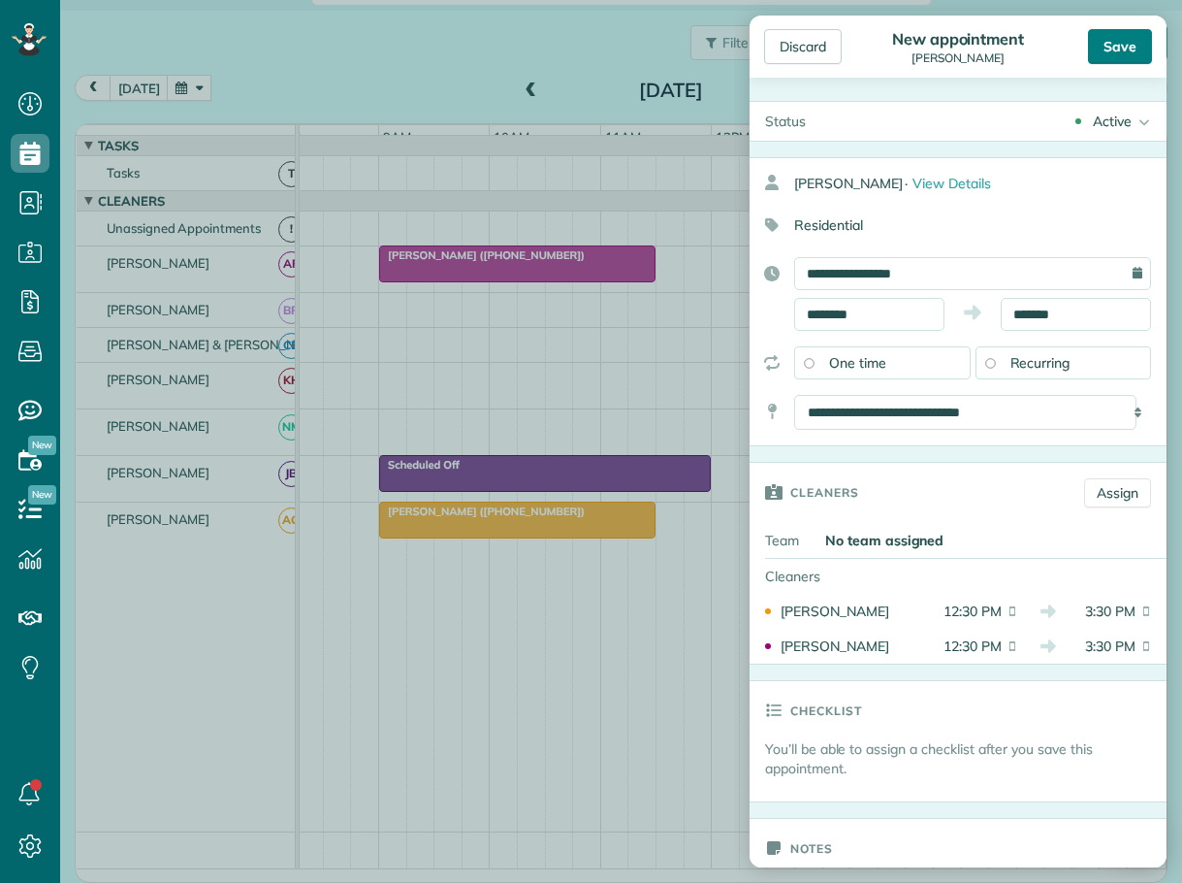
click at [1130, 48] on div "Save" at bounding box center [1120, 46] width 64 height 35
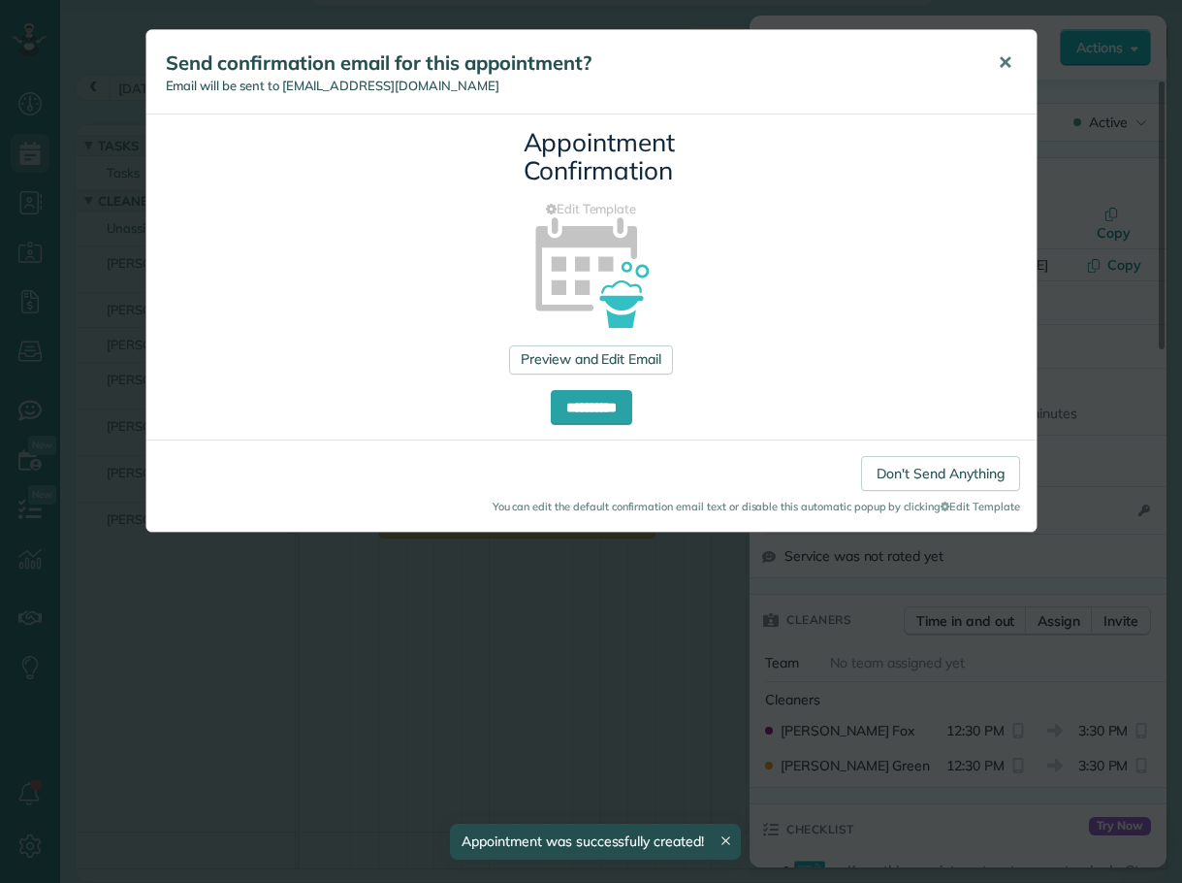
click at [1005, 61] on span "✕" at bounding box center [1005, 62] width 15 height 22
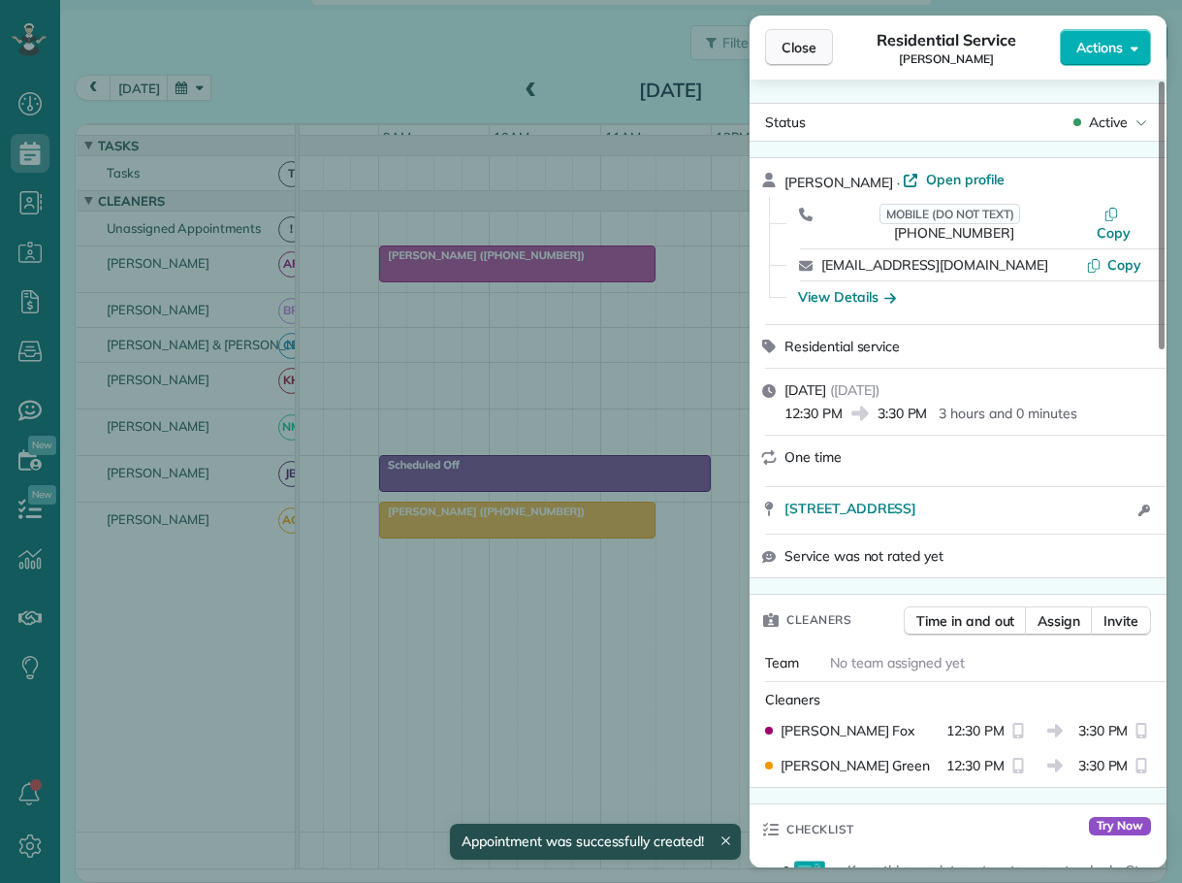
click at [802, 49] on span "Close" at bounding box center [799, 47] width 35 height 19
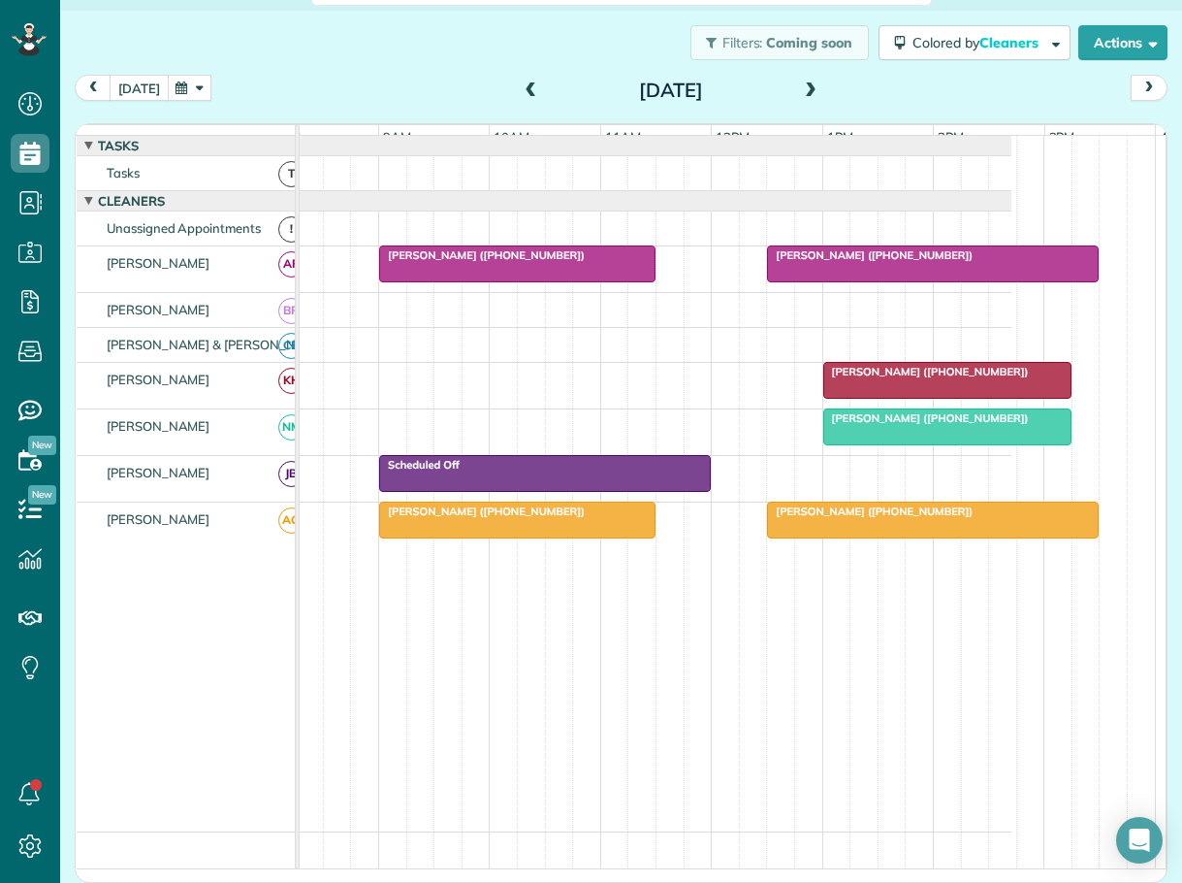
click at [149, 87] on button "today" at bounding box center [139, 88] width 59 height 26
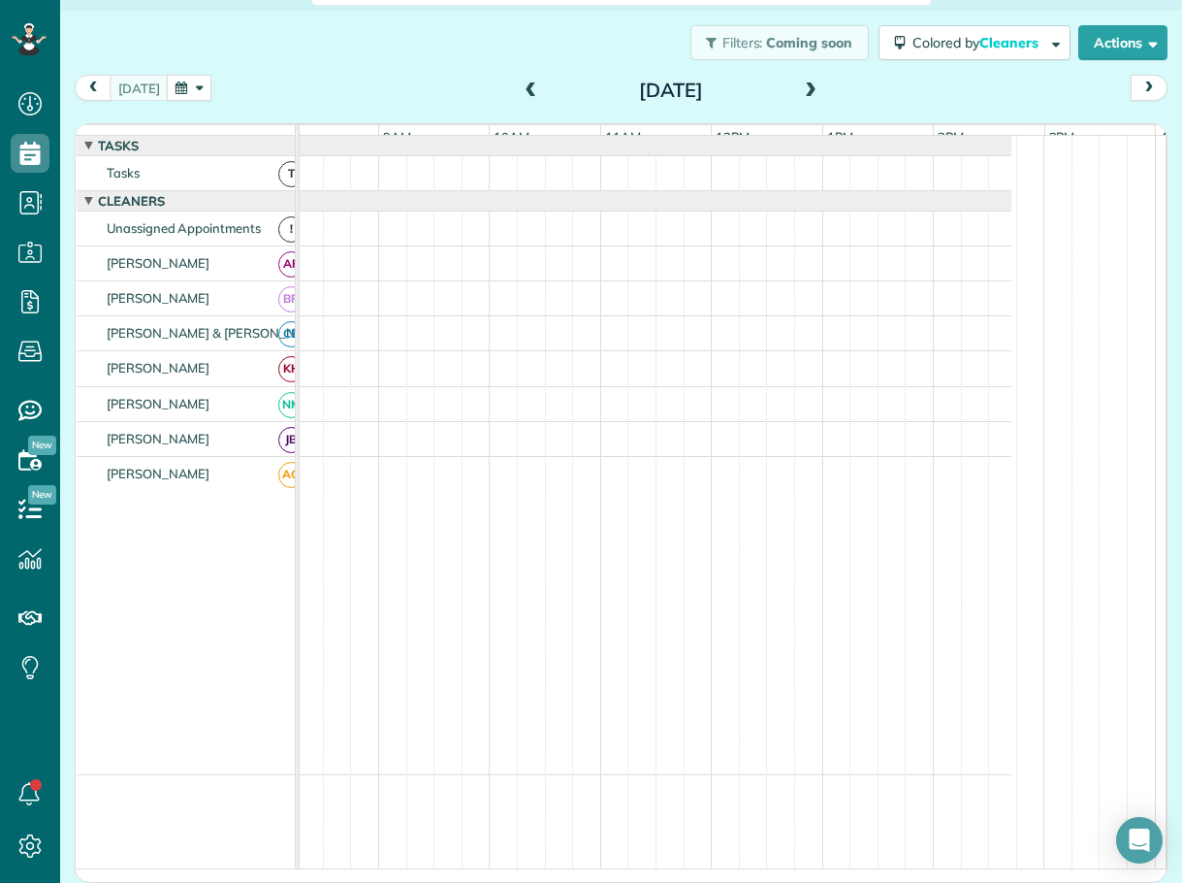
scroll to position [30, 0]
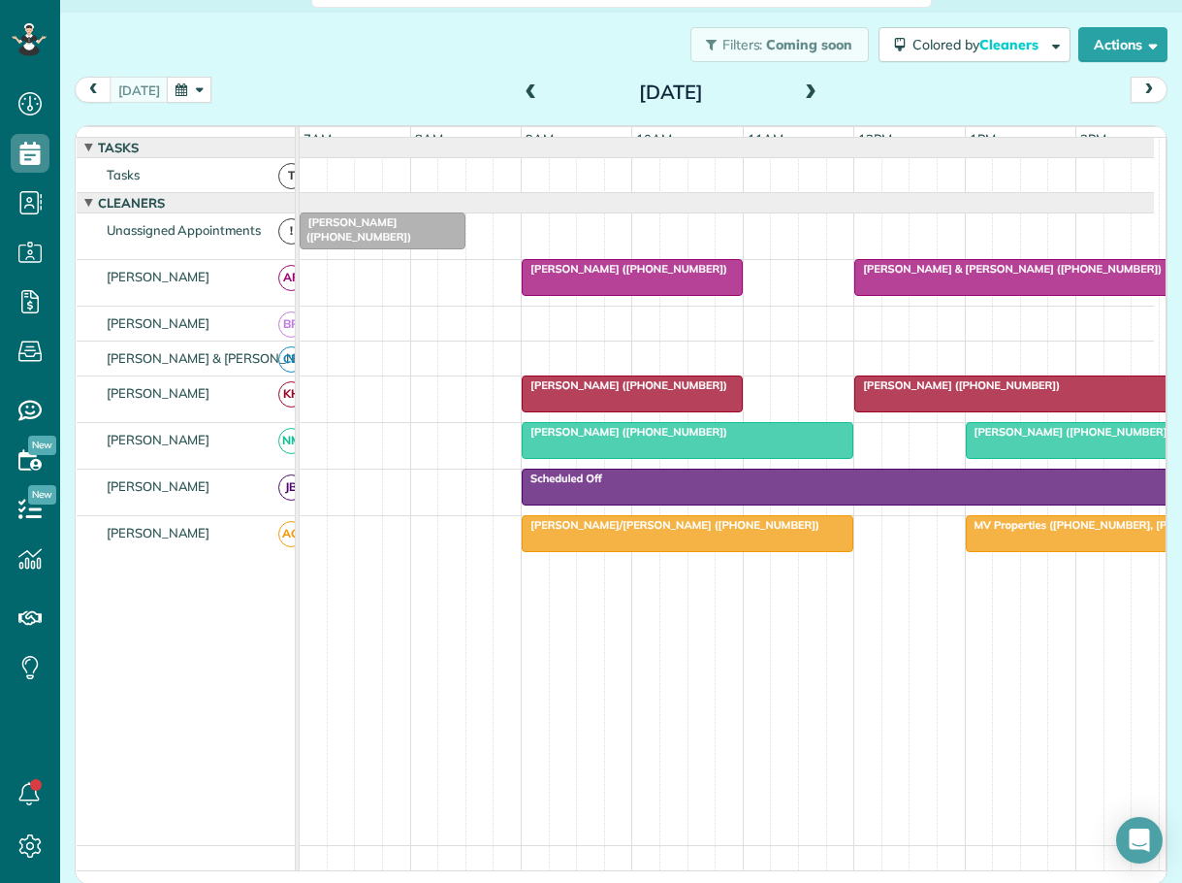
click at [200, 85] on button "button" at bounding box center [189, 90] width 45 height 26
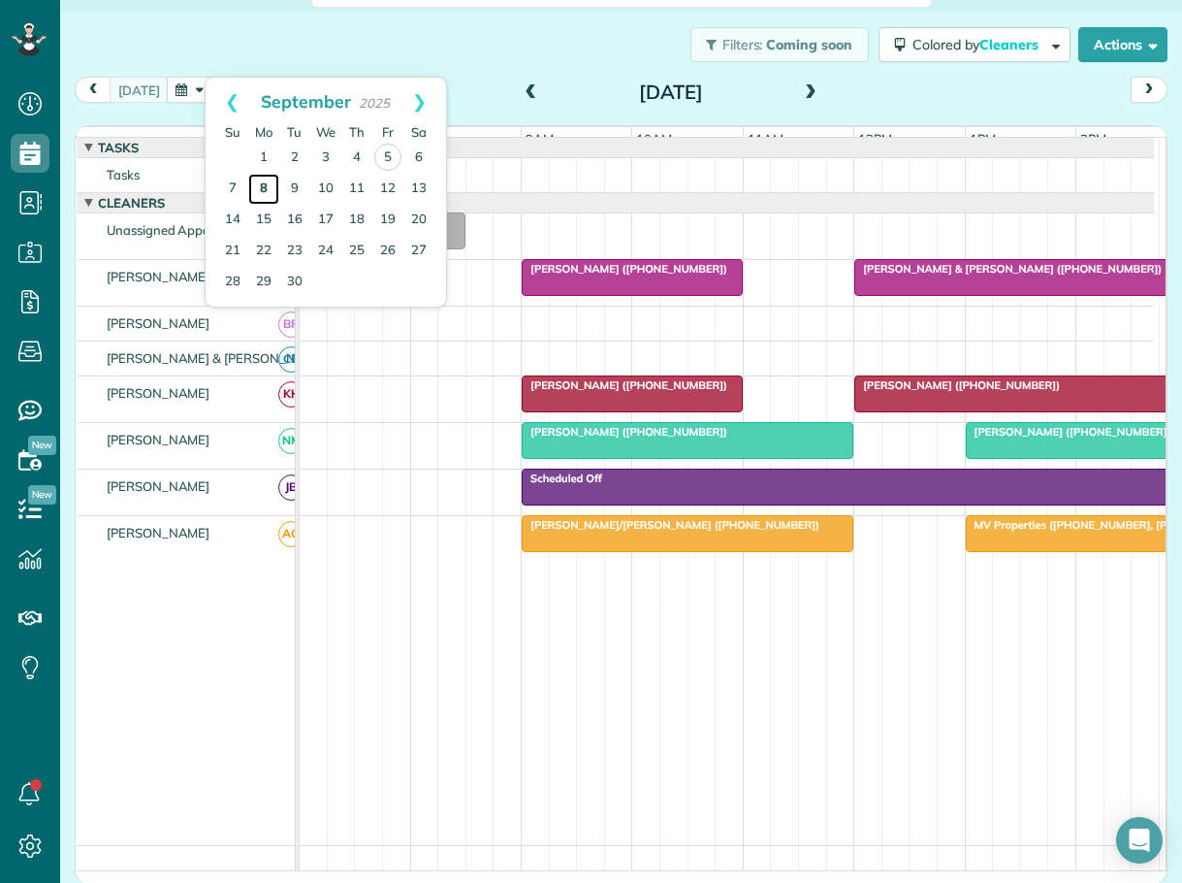
click at [260, 186] on link "8" at bounding box center [263, 189] width 31 height 31
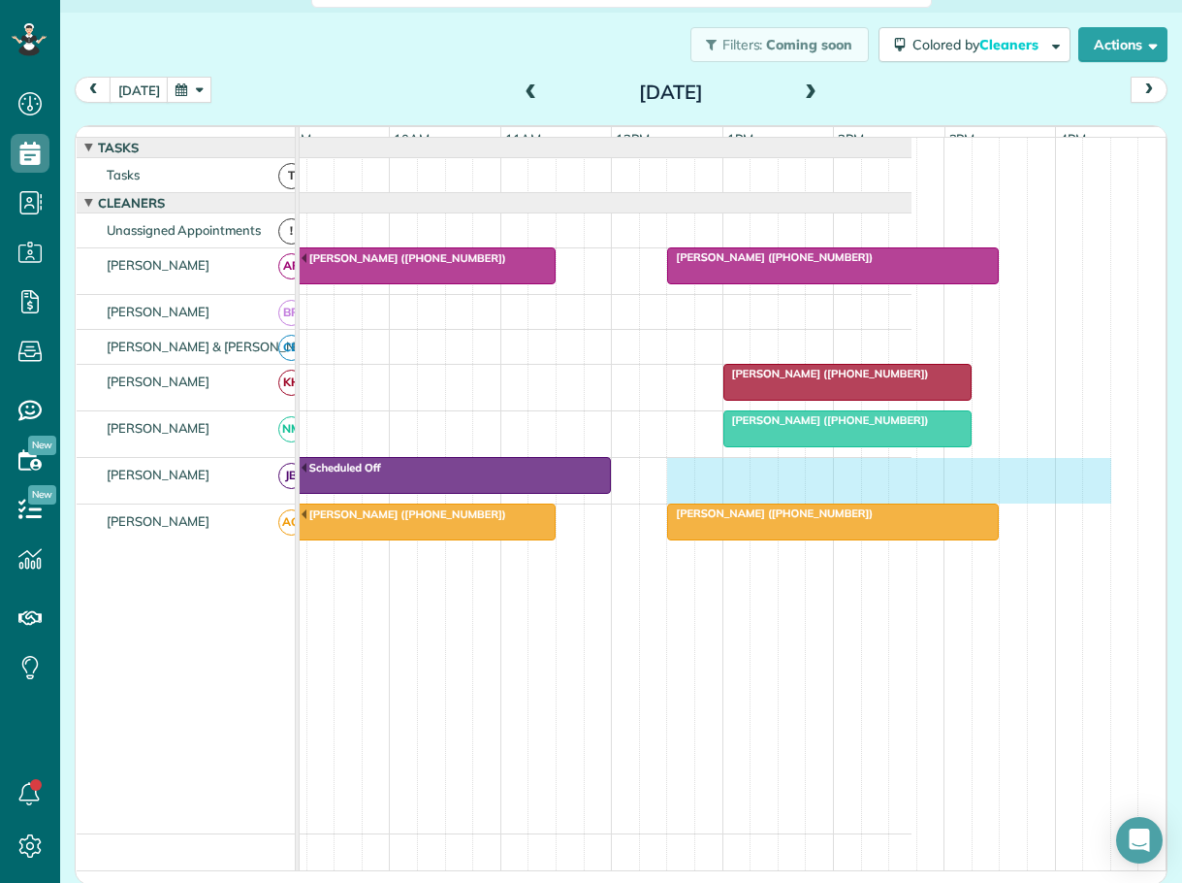
scroll to position [0, 248]
drag, startPoint x: 719, startPoint y: 485, endPoint x: 1099, endPoint y: 501, distance: 380.6
click at [906, 501] on div "Scheduled Off" at bounding box center [478, 481] width 855 height 46
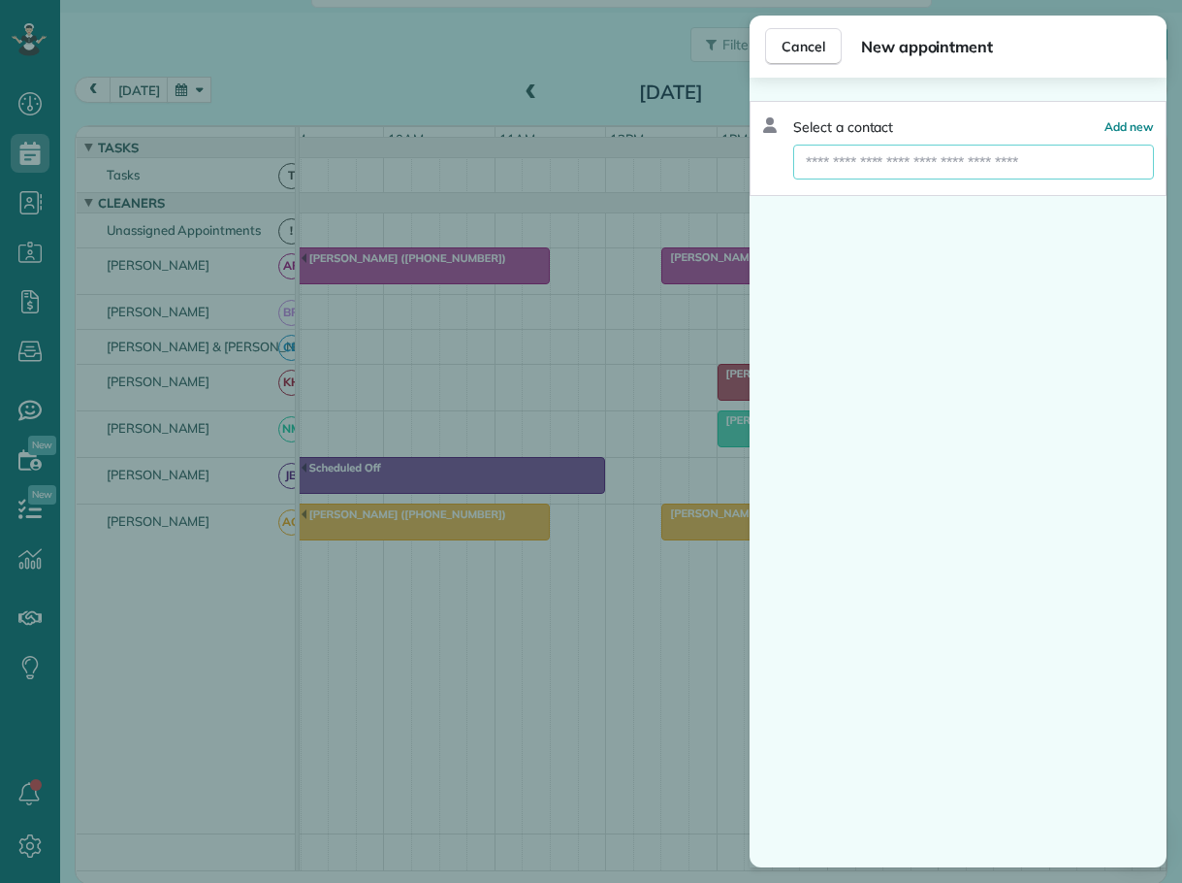
click at [886, 166] on input "text" at bounding box center [973, 162] width 361 height 35
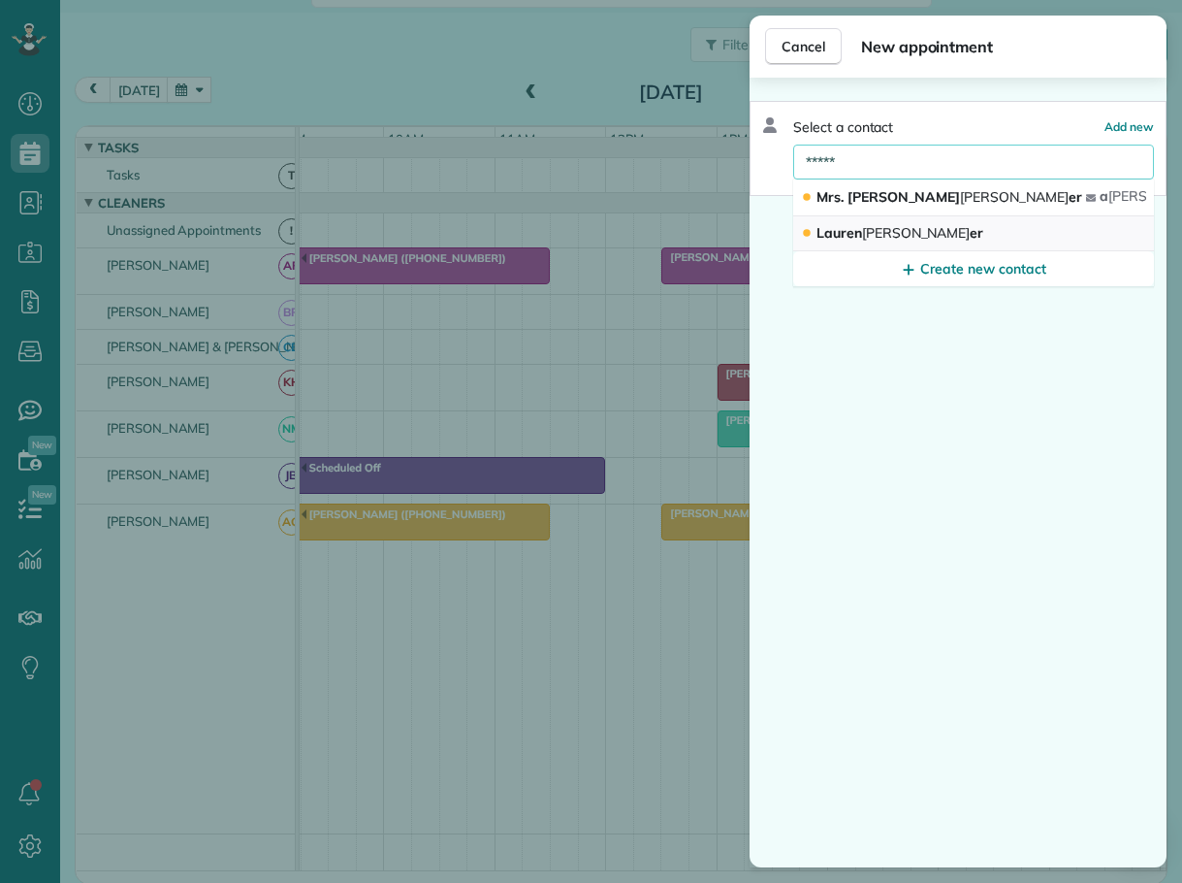
type input "*****"
click at [848, 233] on span "Lauren Litak er" at bounding box center [900, 232] width 167 height 17
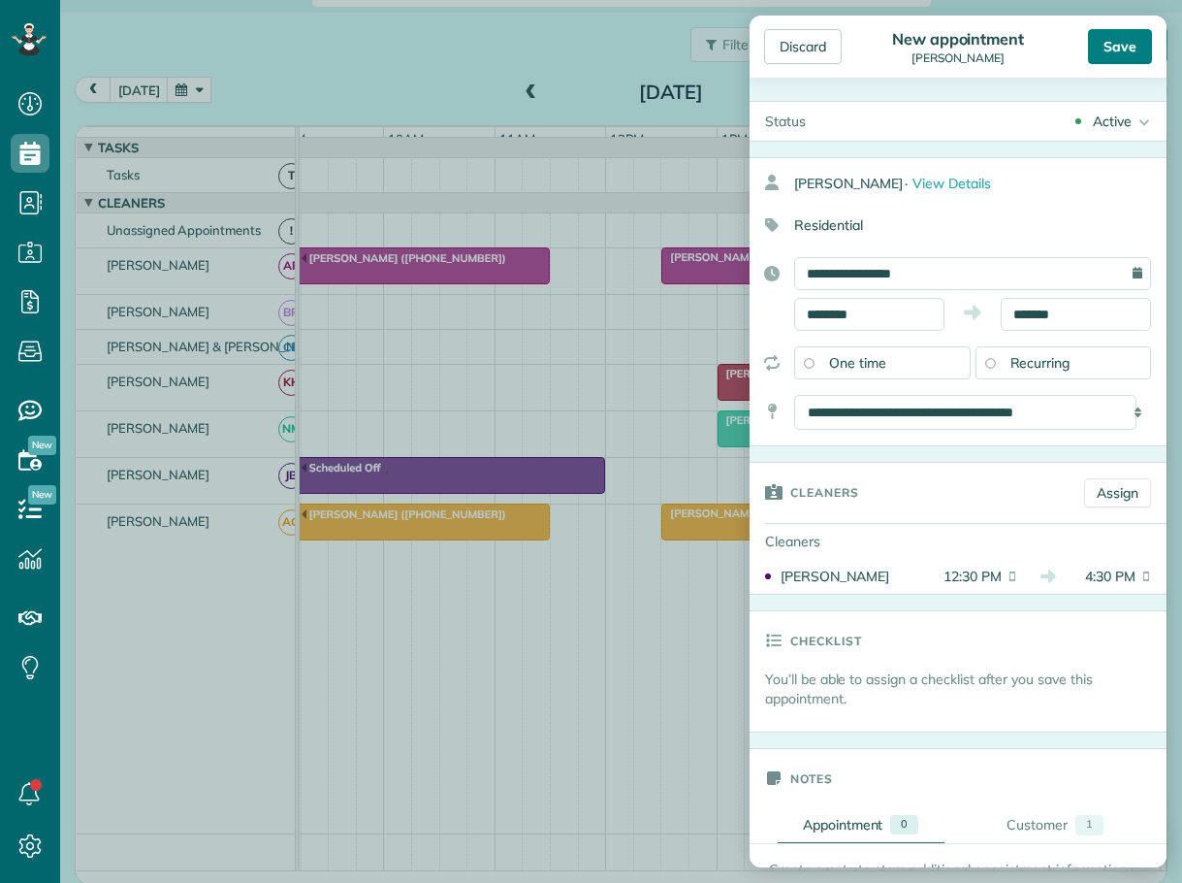
click at [1110, 48] on div "Save" at bounding box center [1120, 46] width 64 height 35
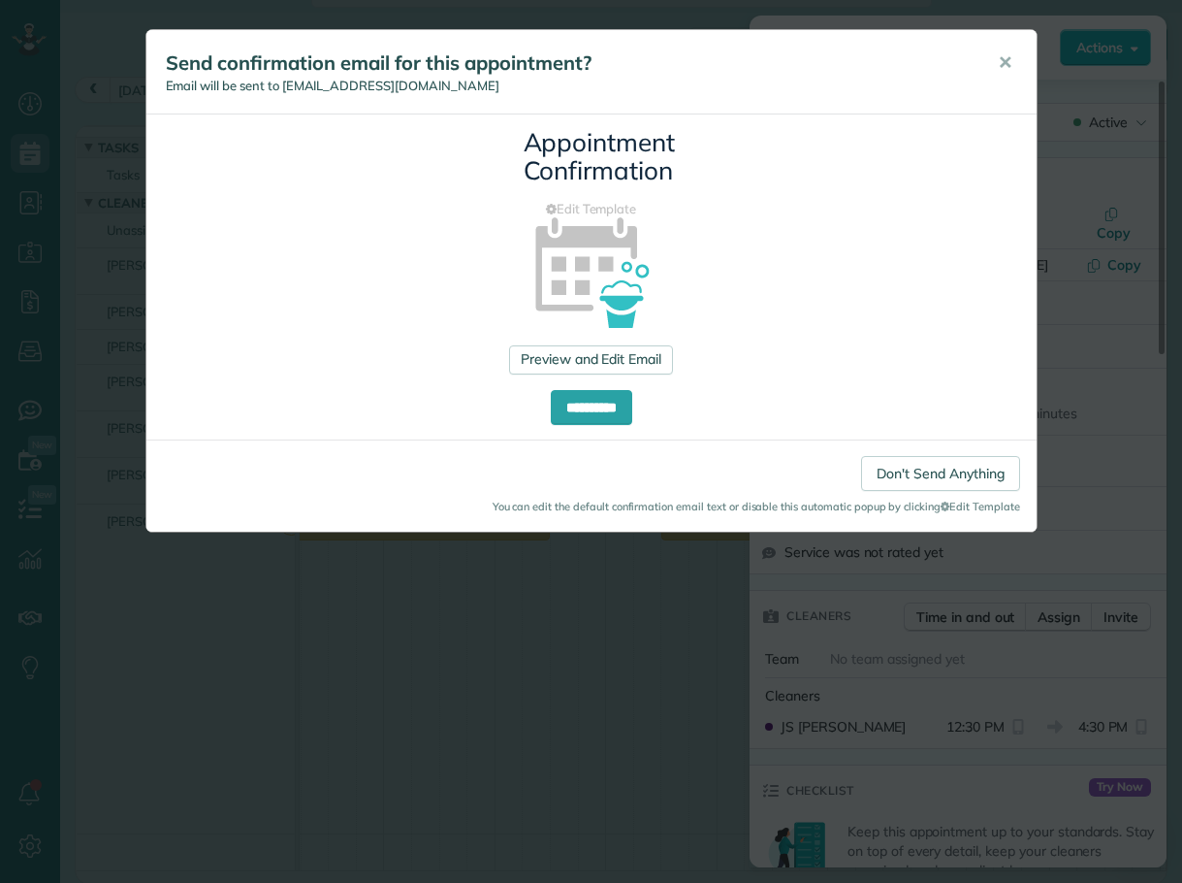
drag, startPoint x: 1011, startPoint y: 60, endPoint x: 985, endPoint y: 68, distance: 26.4
click at [1006, 60] on span "✕" at bounding box center [1005, 62] width 15 height 22
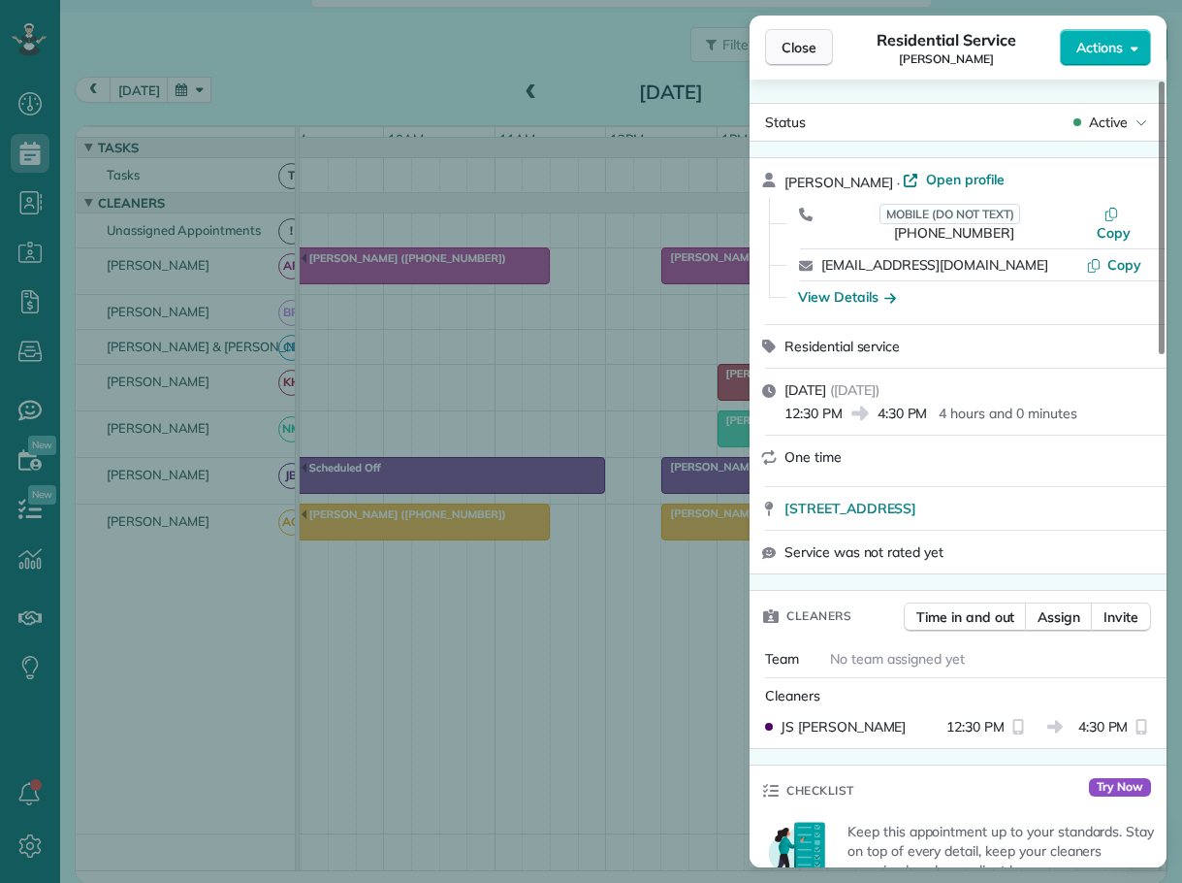
click at [807, 52] on span "Close" at bounding box center [799, 47] width 35 height 19
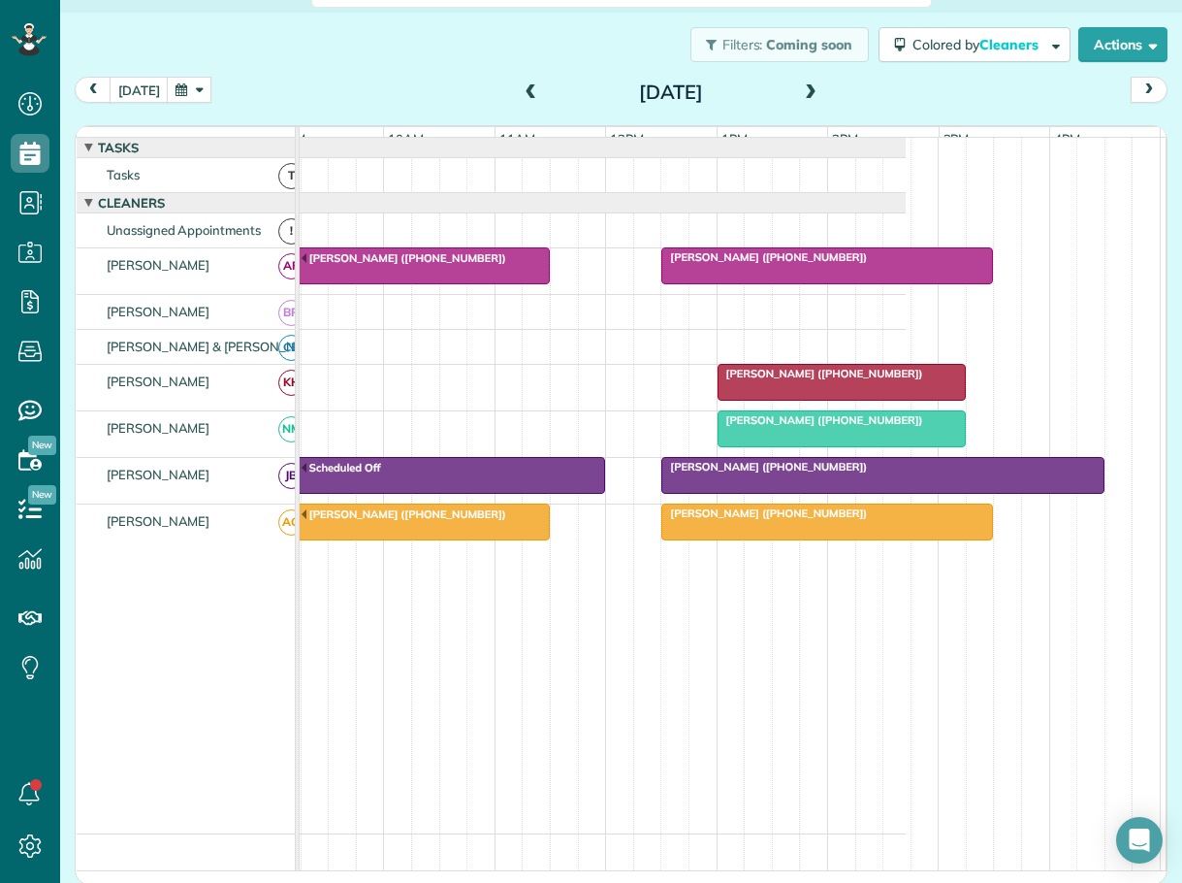
click at [898, 380] on div "Alan Needle (+17325391049)" at bounding box center [842, 374] width 237 height 14
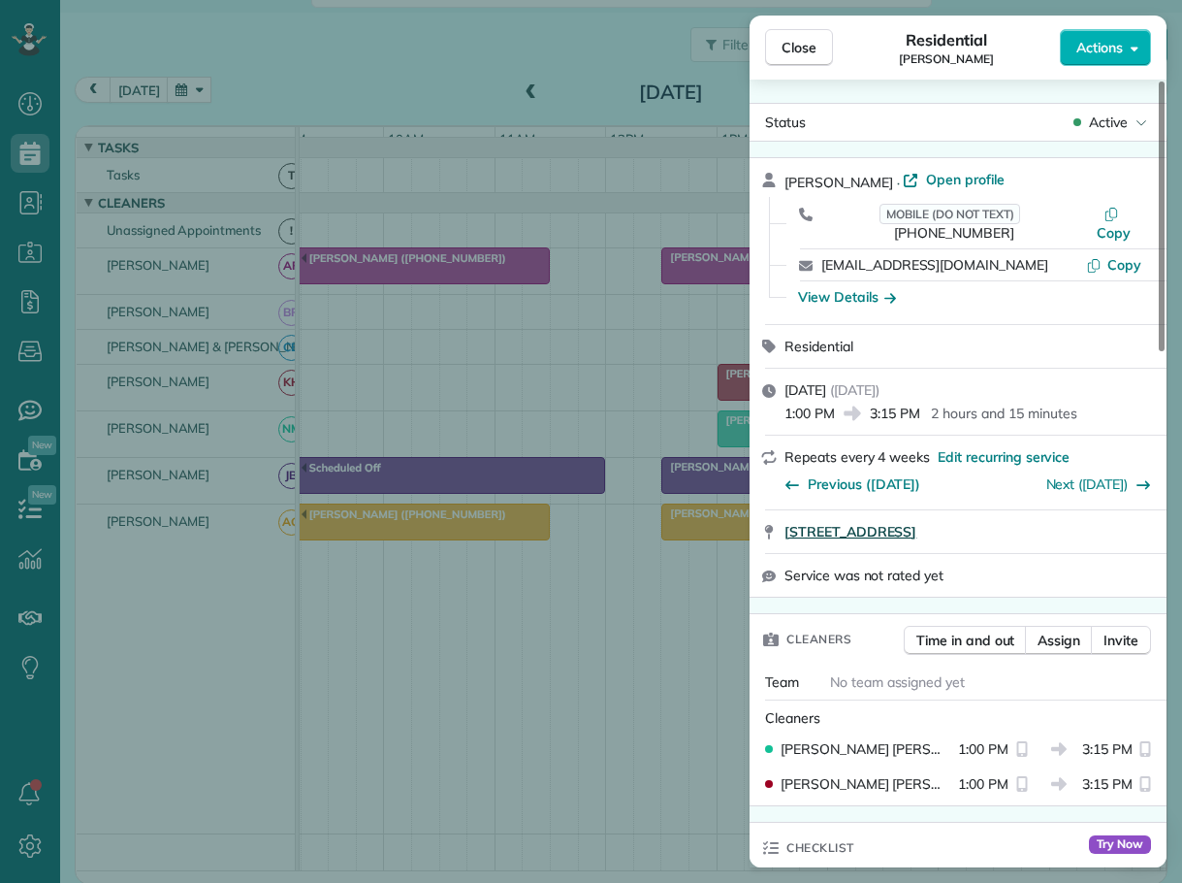
click at [917, 522] on span "177 Easy Street Boone NC 28607" at bounding box center [851, 531] width 132 height 19
click at [820, 54] on button "Close" at bounding box center [799, 47] width 68 height 37
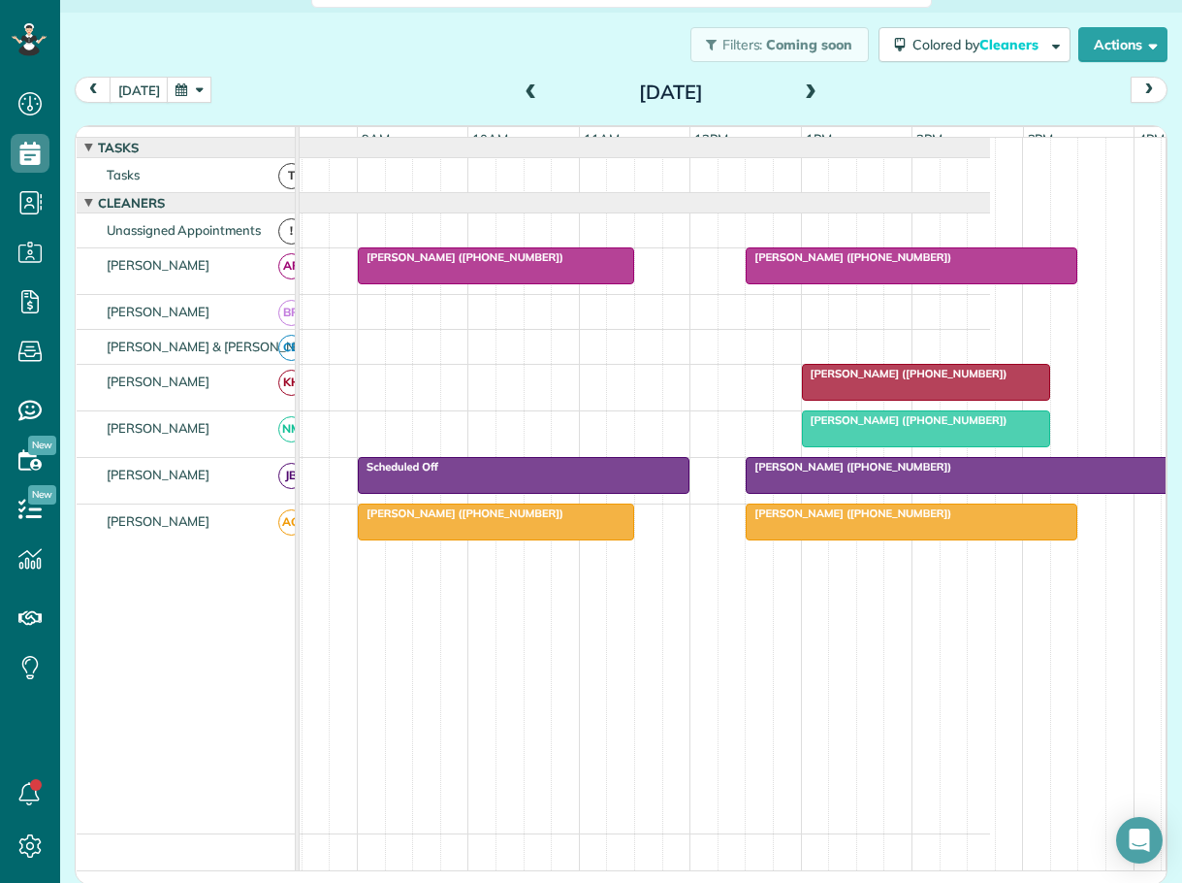
scroll to position [0, 147]
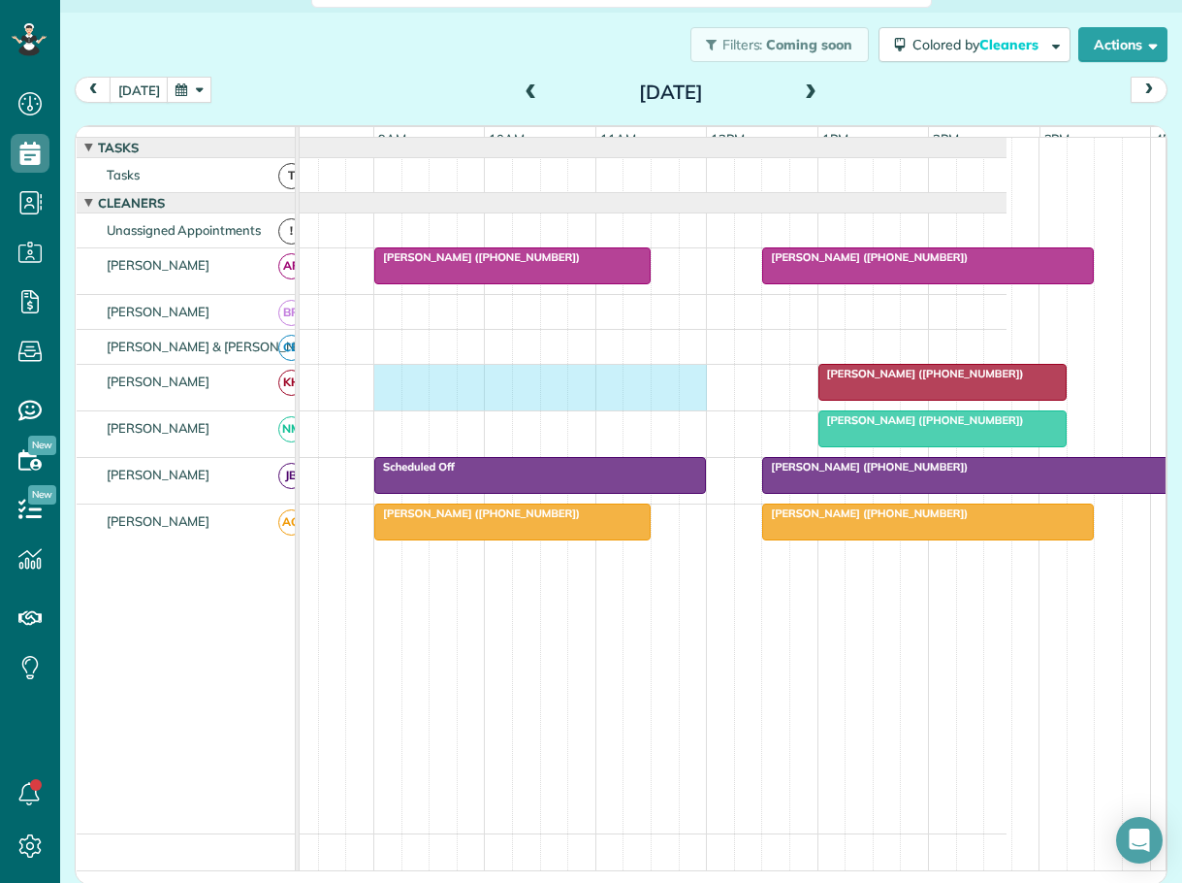
drag, startPoint x: 380, startPoint y: 387, endPoint x: 687, endPoint y: 433, distance: 309.9
click at [687, 433] on tbody "Mr. Marke Baker (+18478158875) Mrs. Diane Rose (+19047105077) Alan Needle (+173…" at bounding box center [579, 486] width 855 height 696
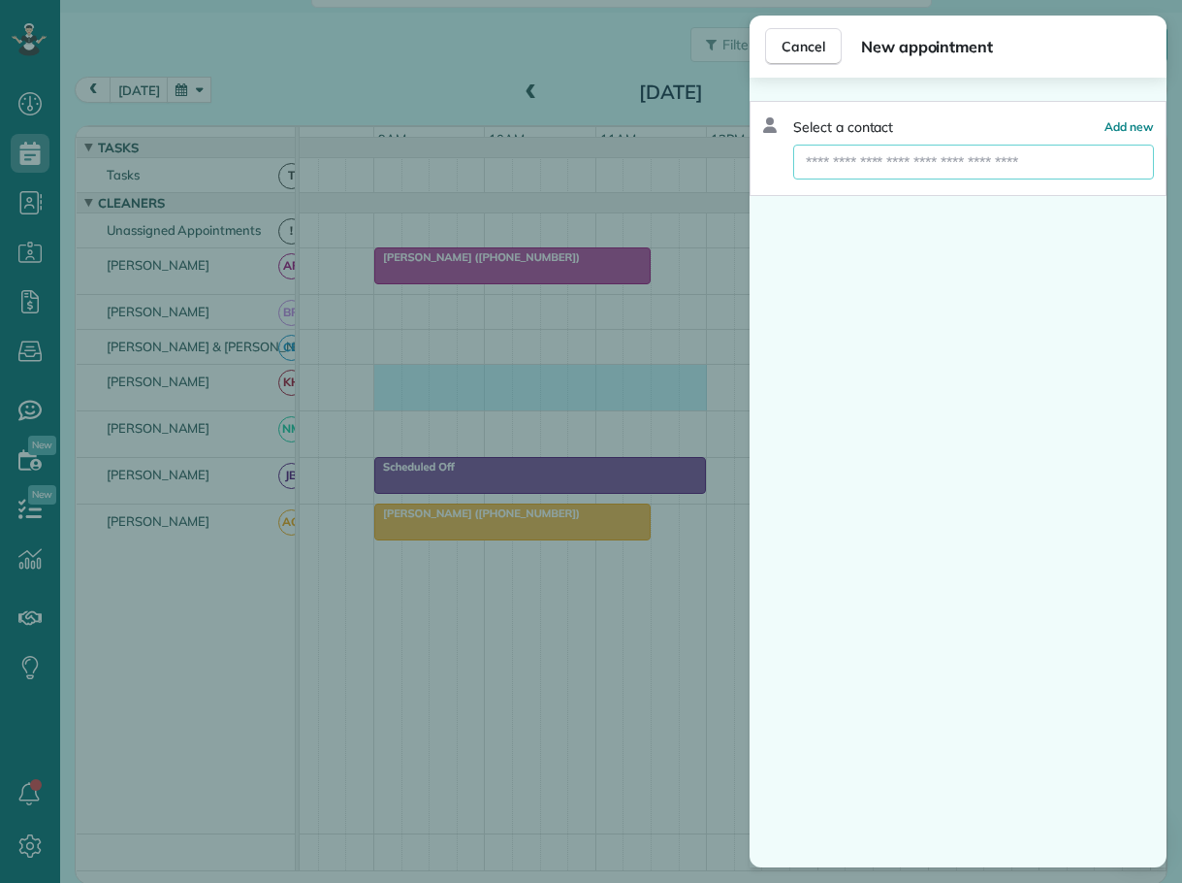
click at [916, 159] on input "text" at bounding box center [973, 162] width 361 height 35
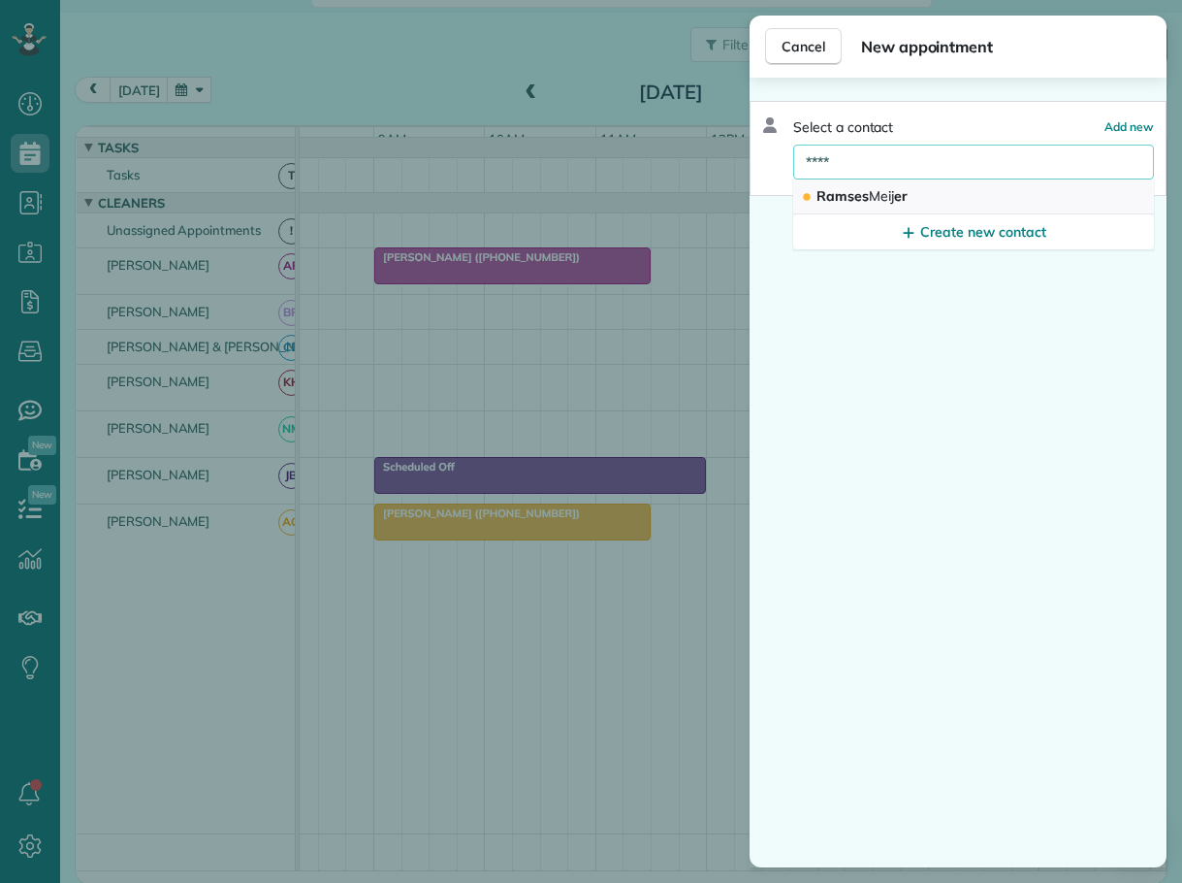
type input "****"
click at [855, 190] on span "Ramses Meij er" at bounding box center [862, 195] width 91 height 17
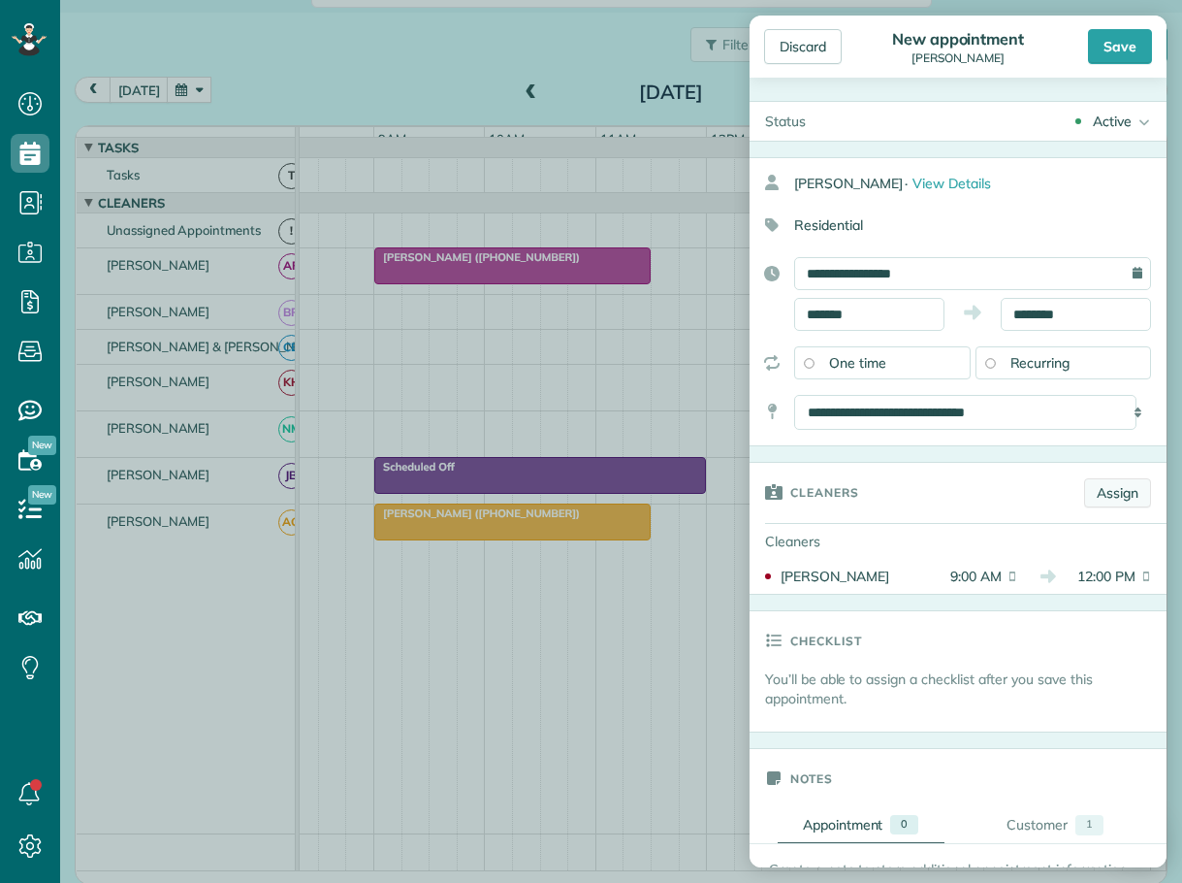
click at [1097, 496] on link "Assign" at bounding box center [1117, 492] width 67 height 29
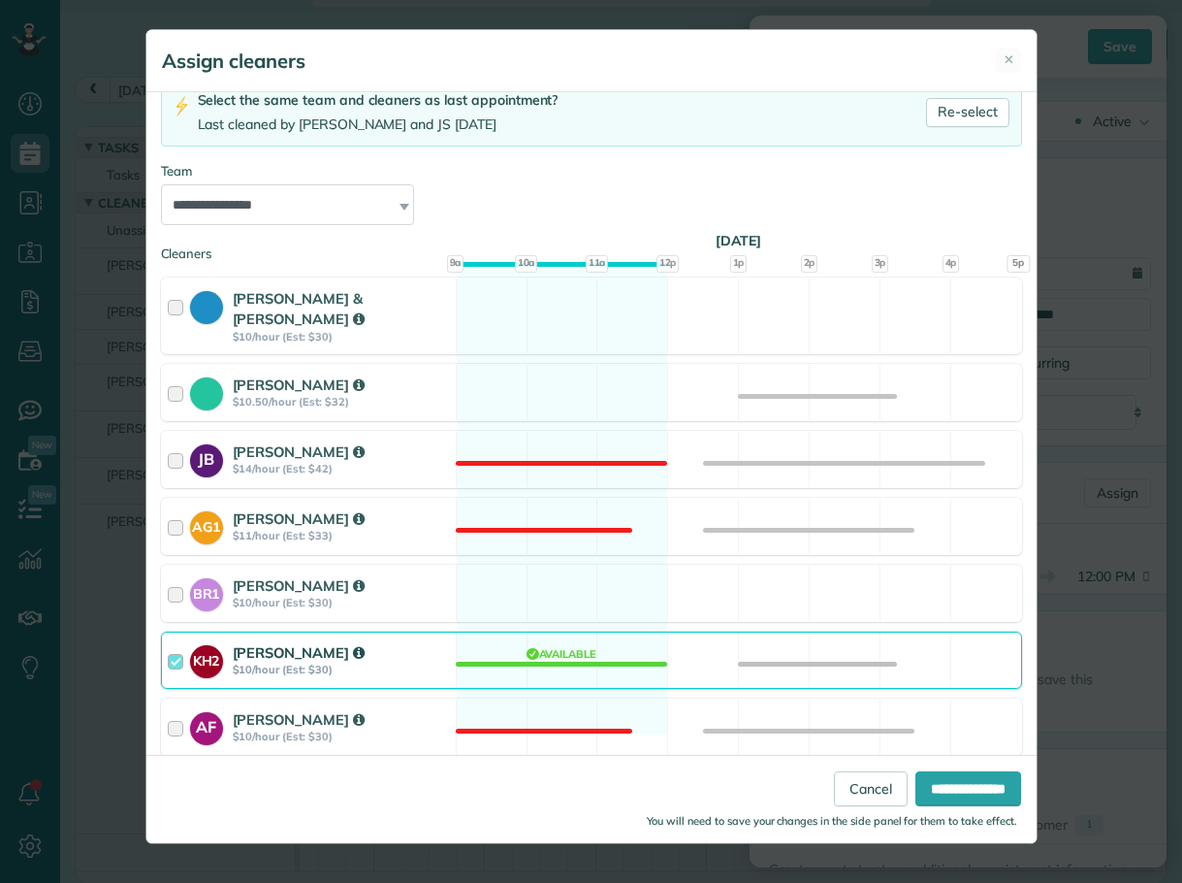
scroll to position [147, 0]
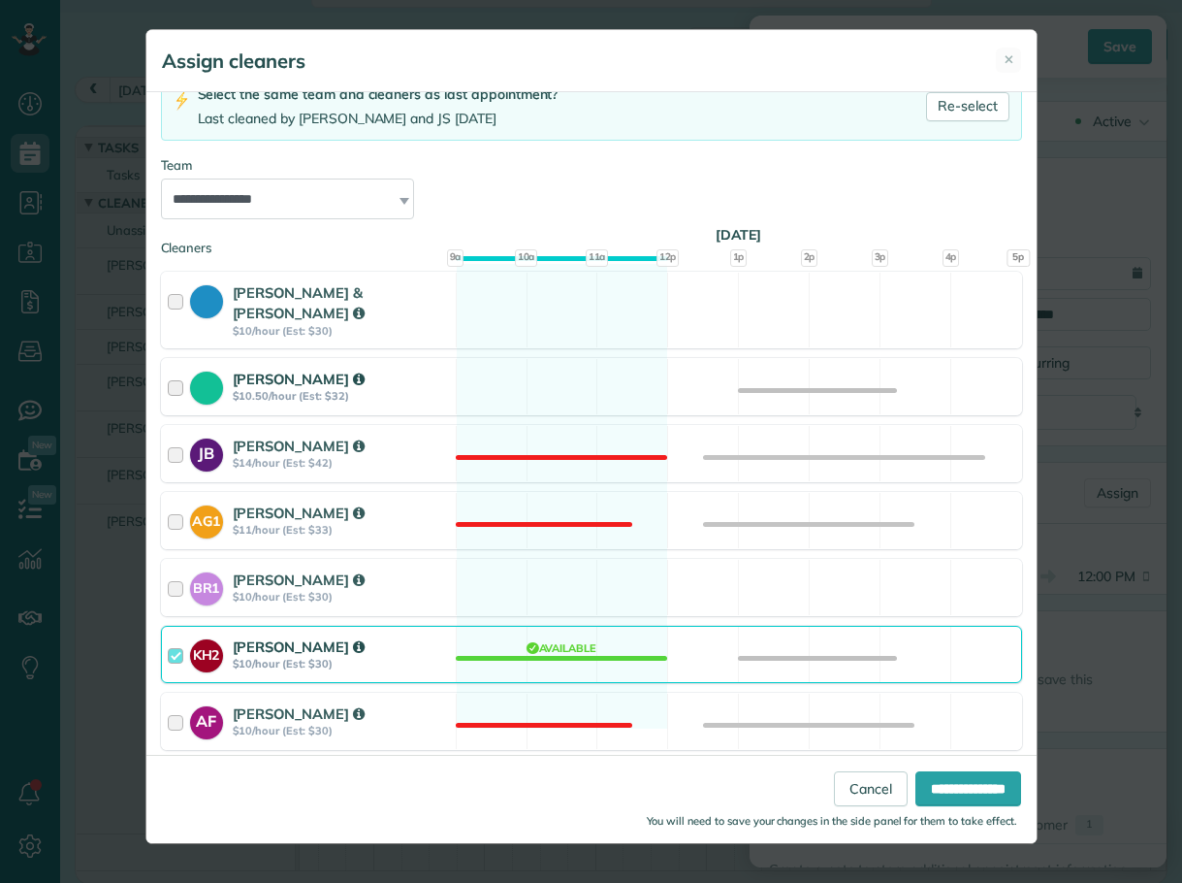
click at [178, 371] on div at bounding box center [179, 387] width 22 height 36
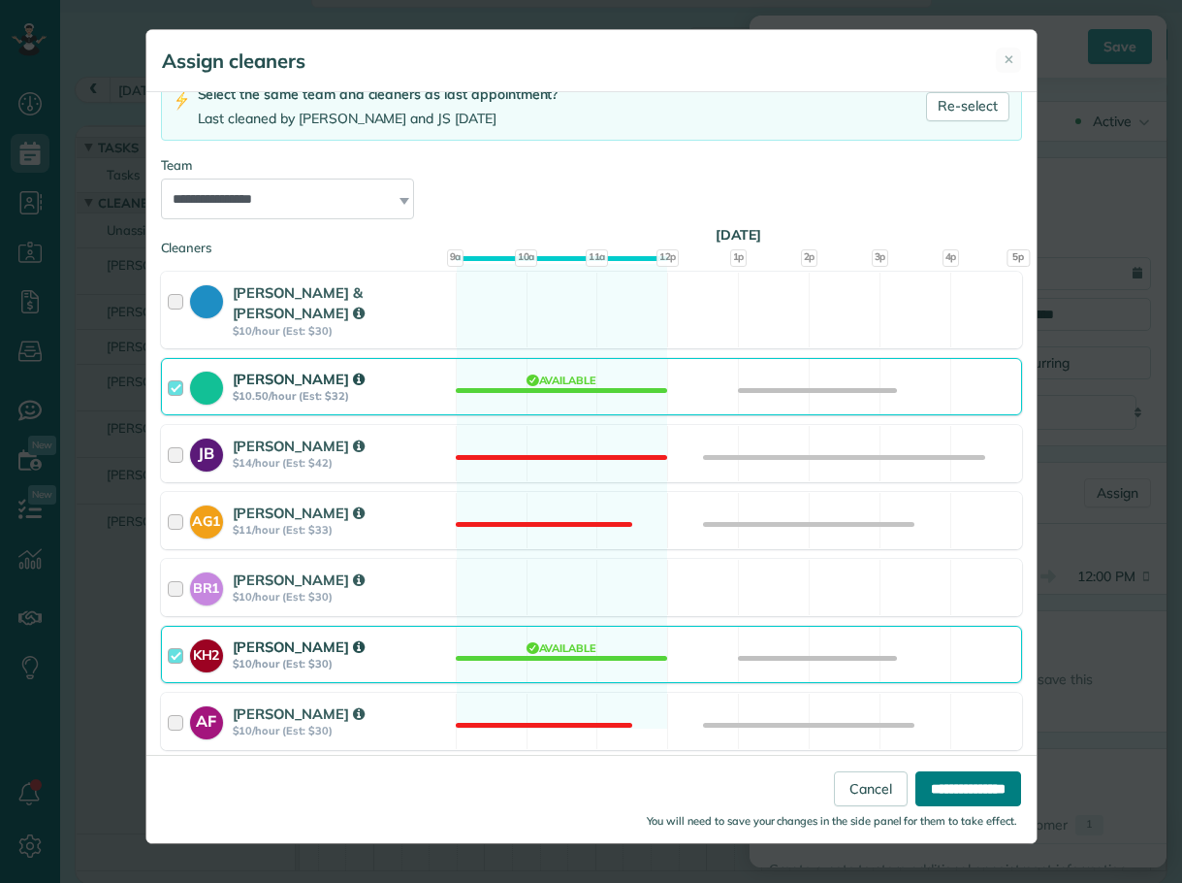
click at [934, 783] on input "**********" at bounding box center [969, 788] width 106 height 35
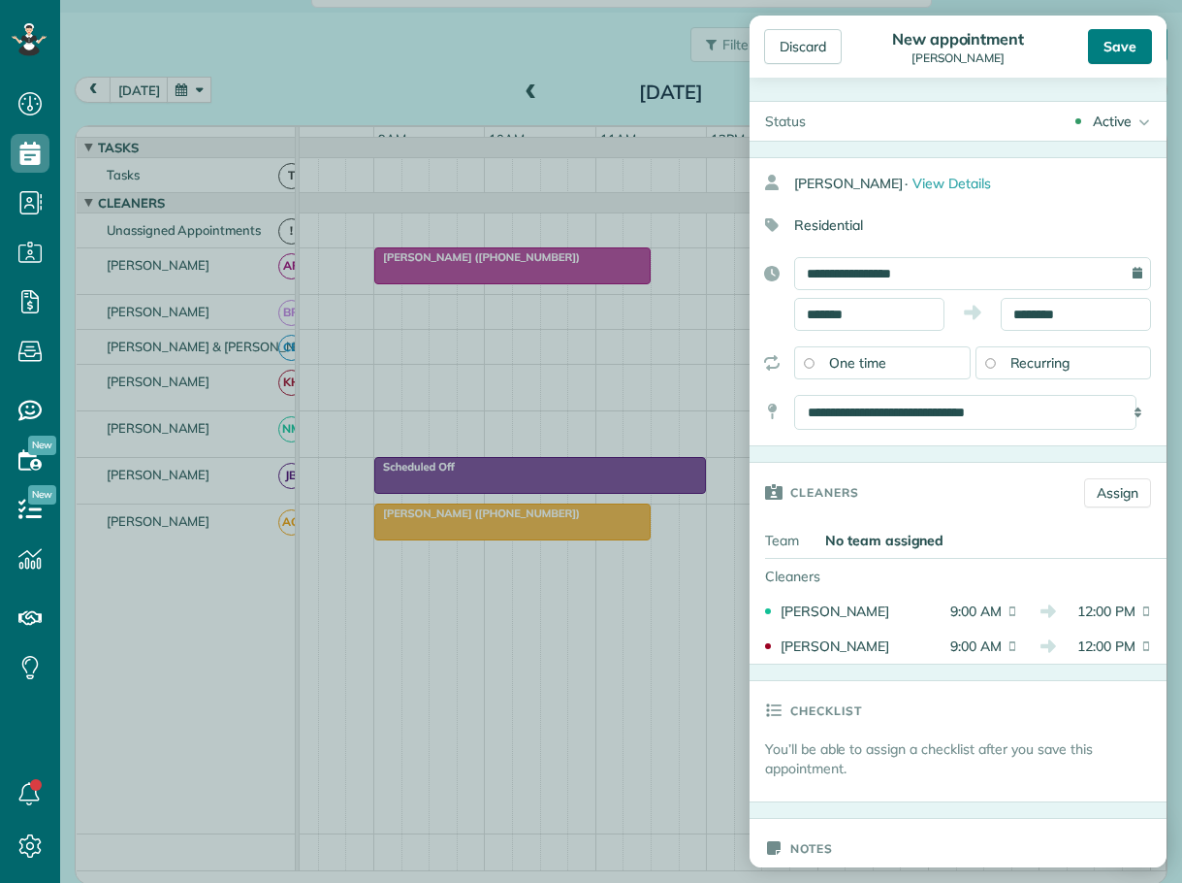
click at [1113, 43] on div "Save" at bounding box center [1120, 46] width 64 height 35
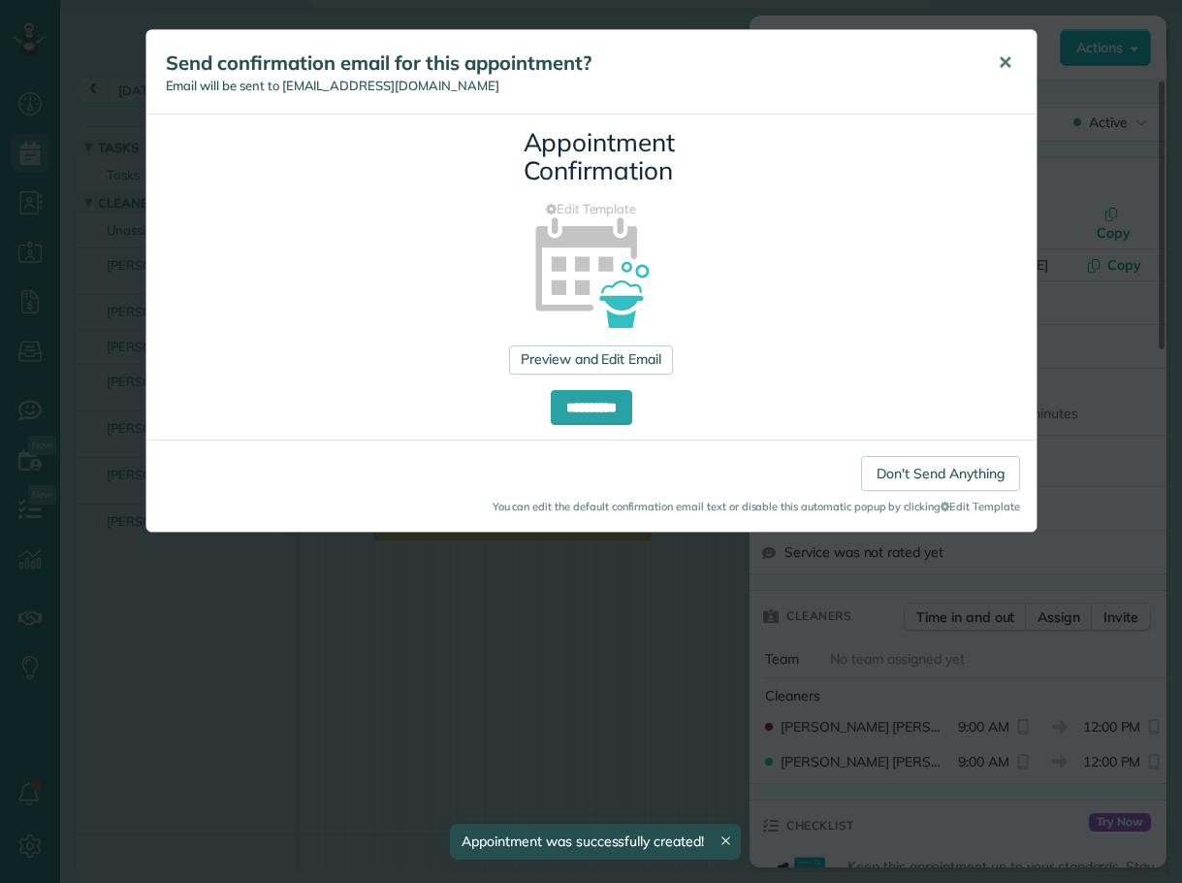
click at [1009, 65] on span "✕" at bounding box center [1005, 62] width 15 height 22
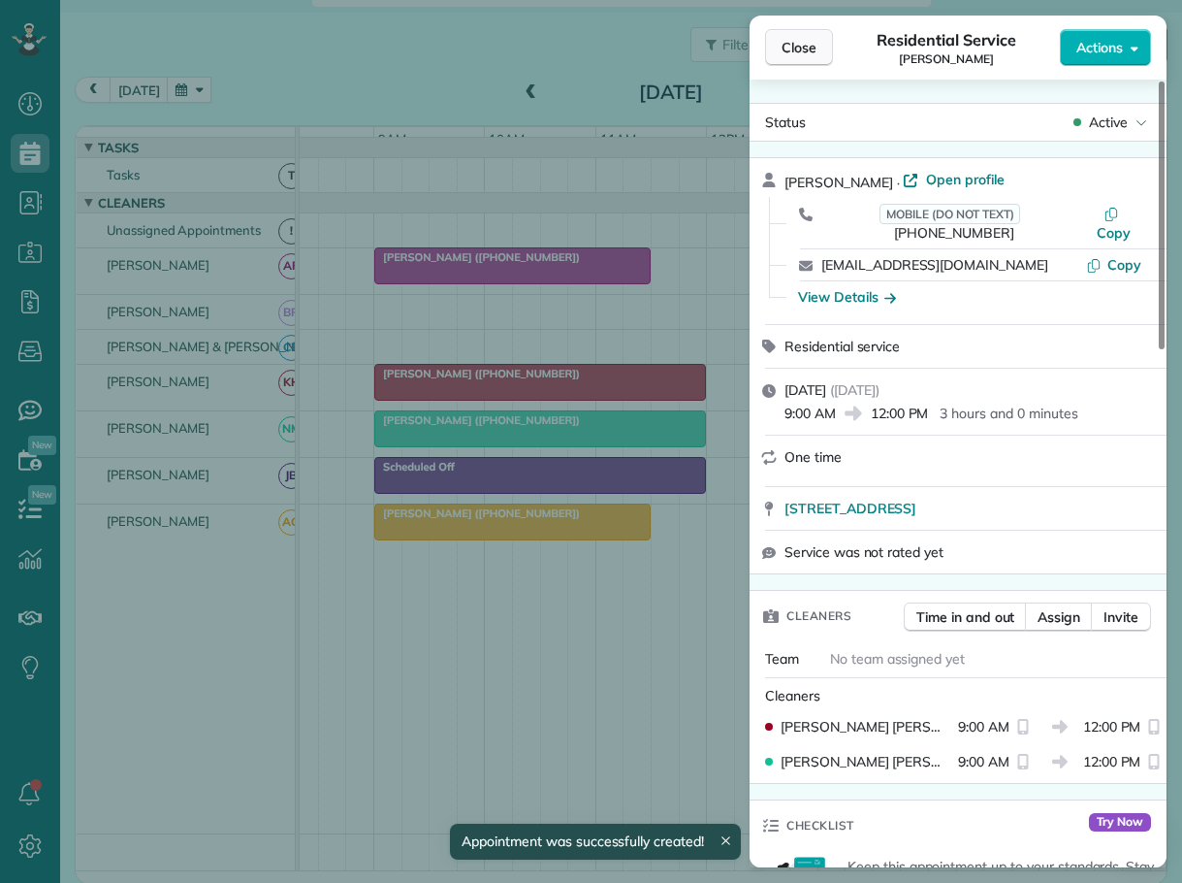
click at [810, 45] on span "Close" at bounding box center [799, 47] width 35 height 19
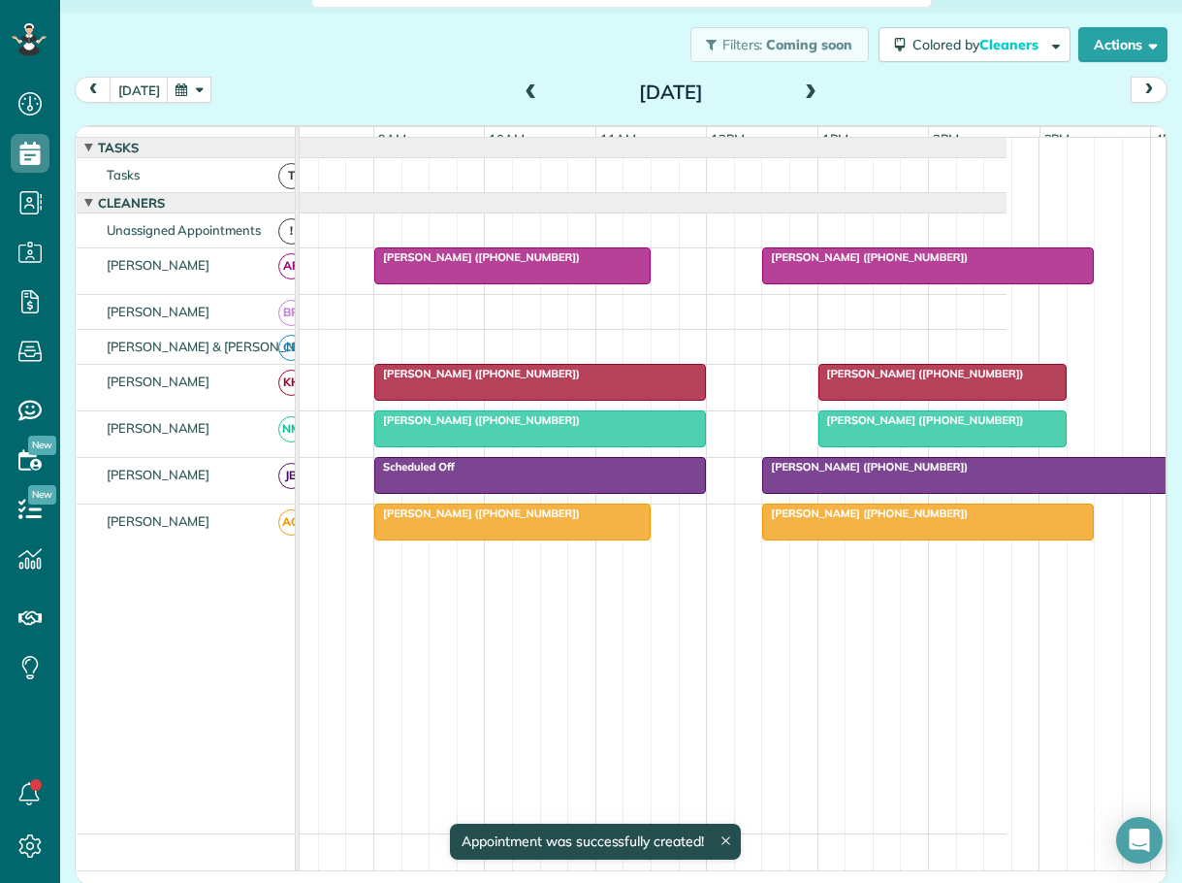
click at [900, 427] on span "Alan Needle (+17325391049)" at bounding box center [922, 420] width 208 height 14
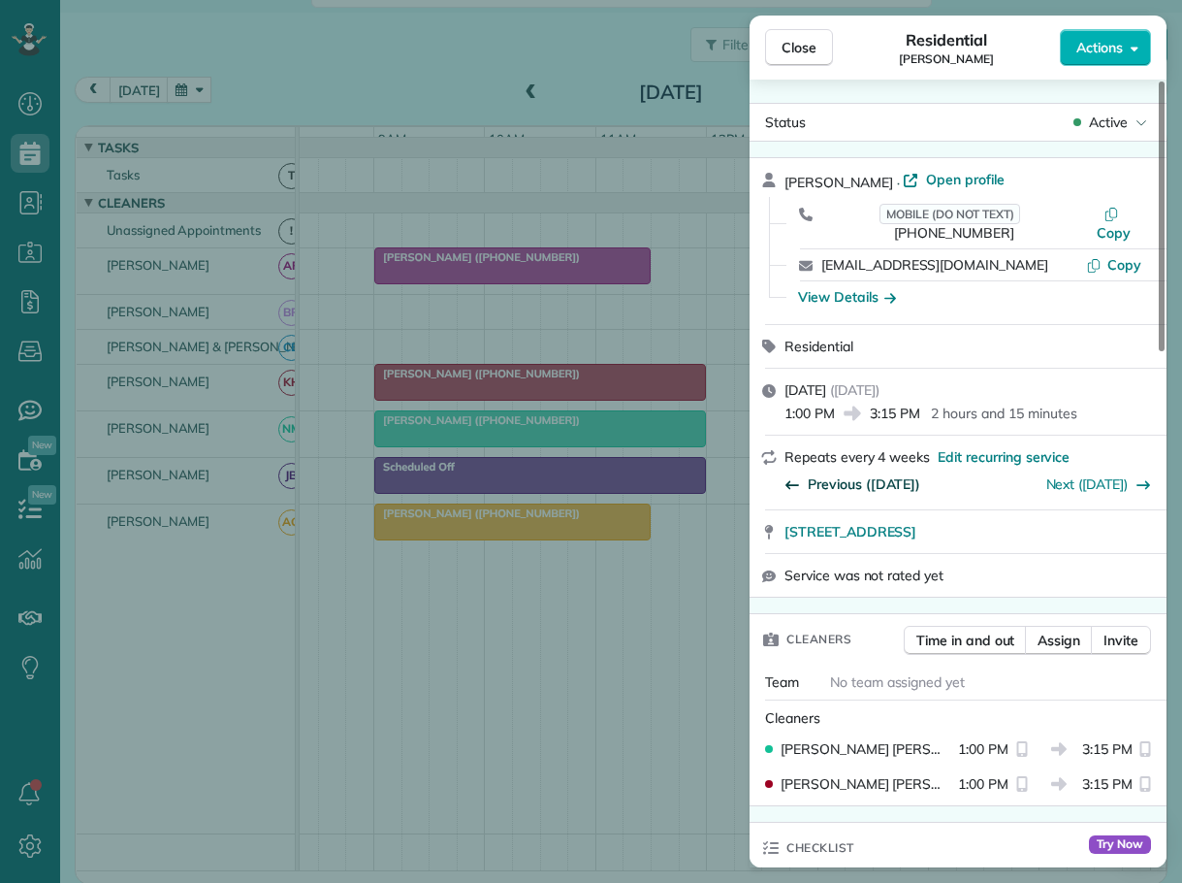
click at [872, 474] on span "Previous (Jul 10)" at bounding box center [864, 483] width 113 height 19
click at [794, 49] on span "Close" at bounding box center [799, 47] width 35 height 19
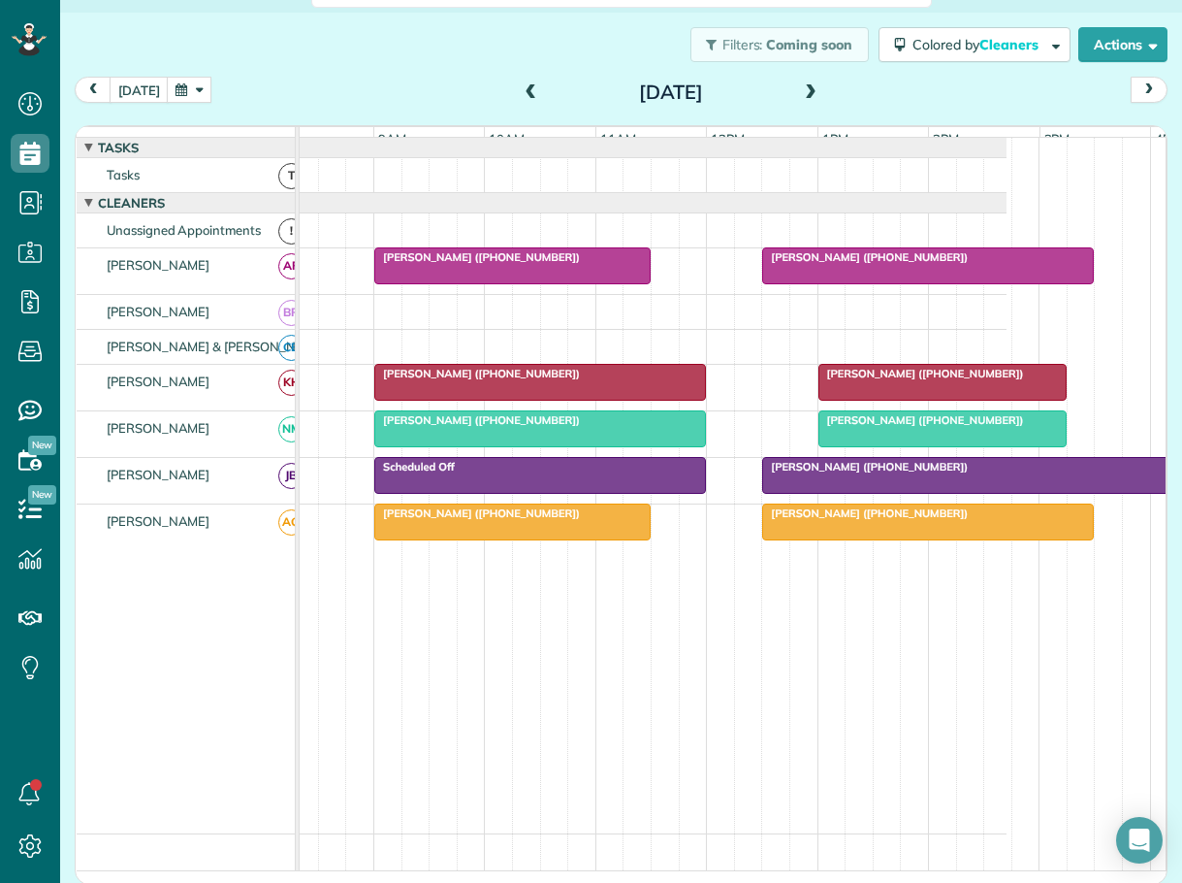
click at [836, 427] on span "Alan Needle (+17325391049)" at bounding box center [922, 420] width 208 height 14
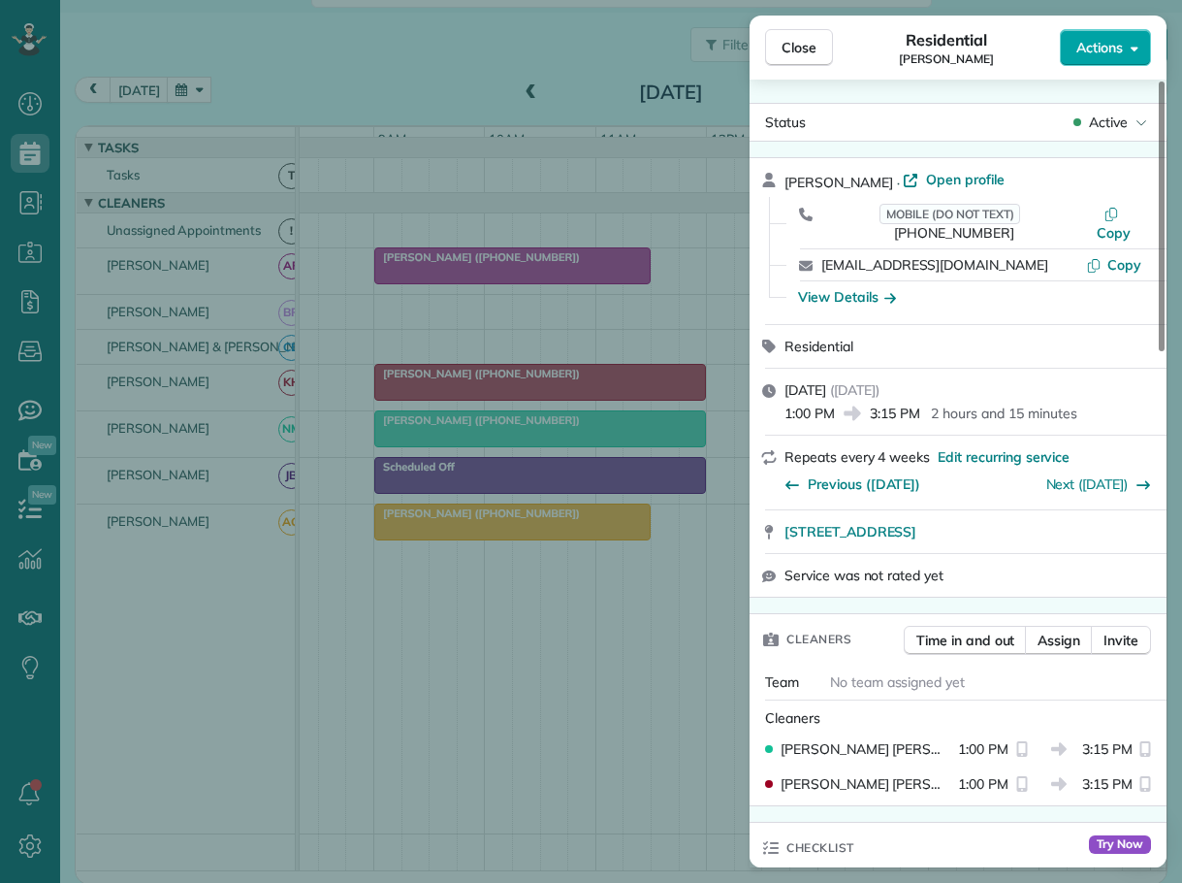
click at [1111, 37] on button "Actions" at bounding box center [1105, 47] width 91 height 37
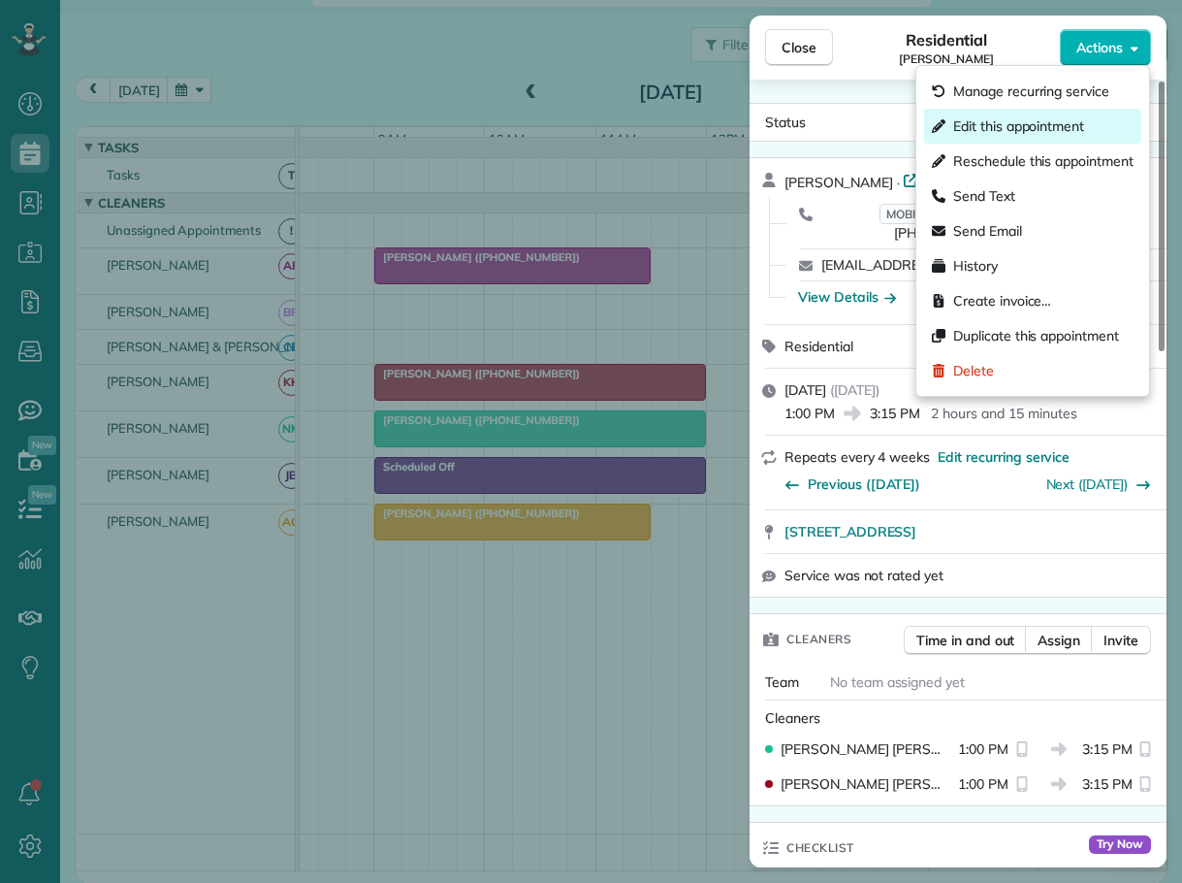
click at [997, 119] on span "Edit this appointment" at bounding box center [1018, 125] width 131 height 19
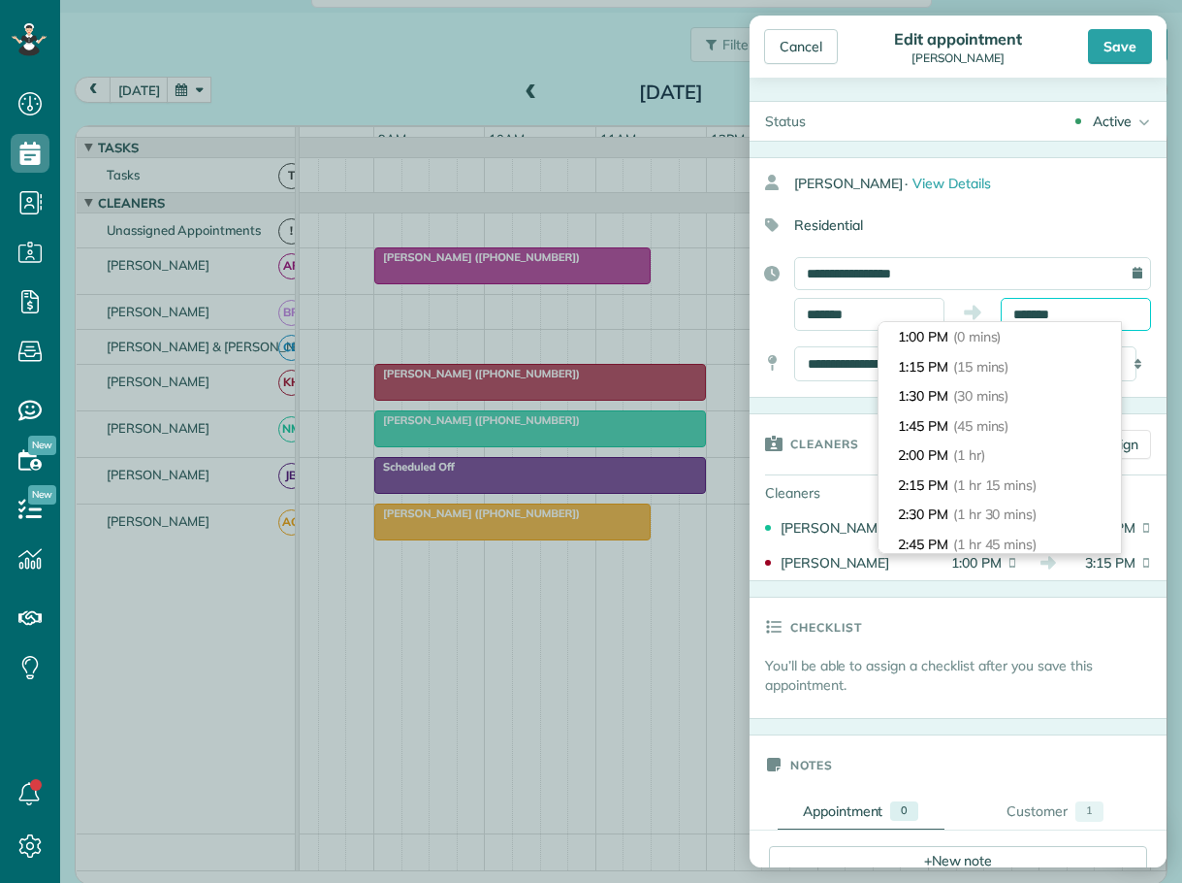
click at [1019, 308] on input "*******" at bounding box center [1076, 314] width 150 height 33
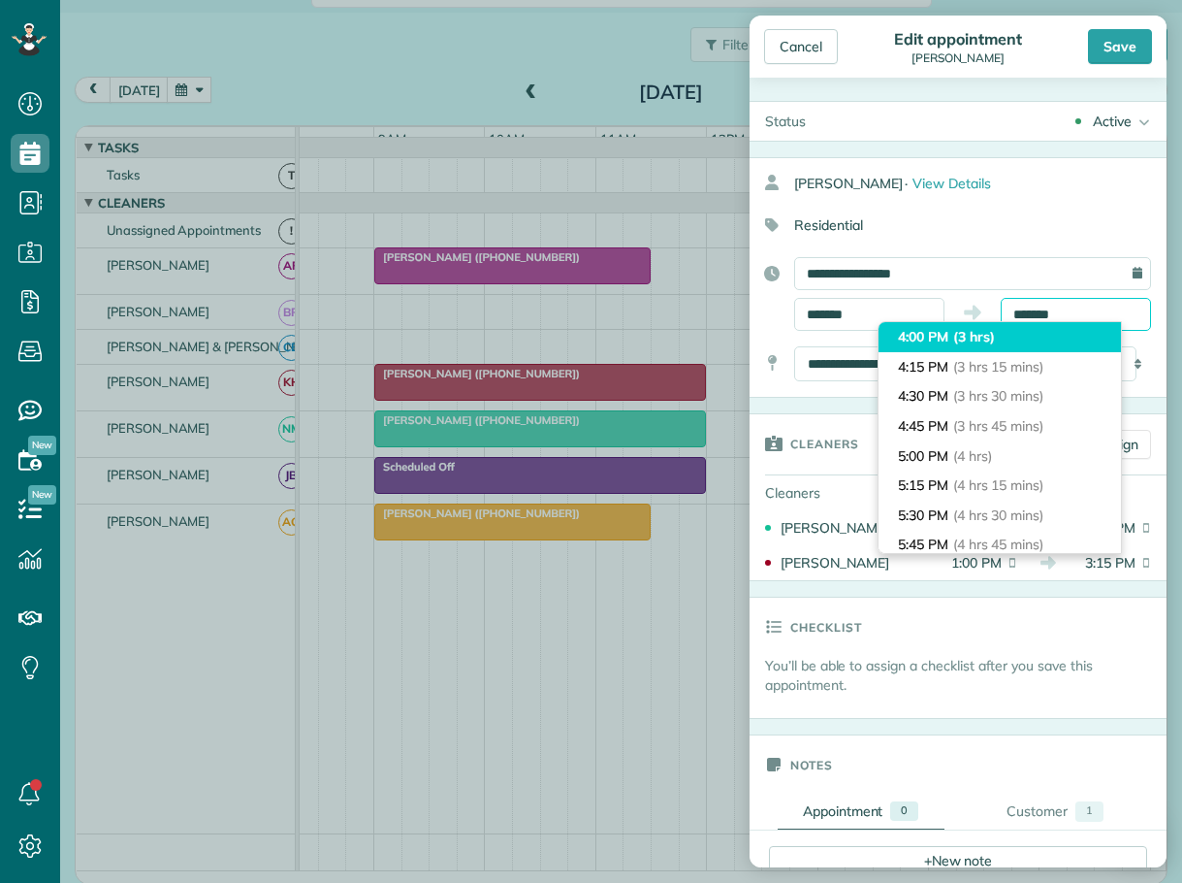
scroll to position [431, 0]
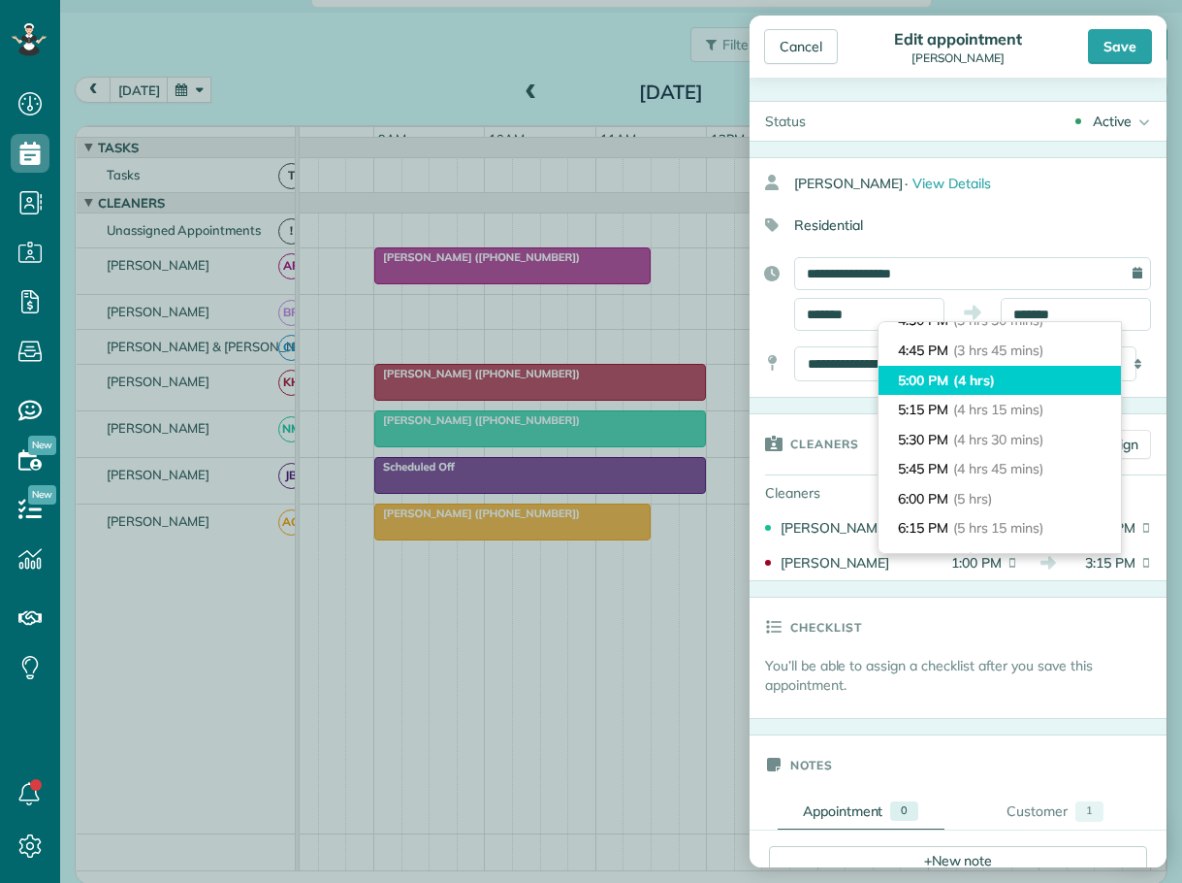
type input "*******"
click at [954, 380] on li "5:00 PM (4 hrs)" at bounding box center [1000, 381] width 242 height 30
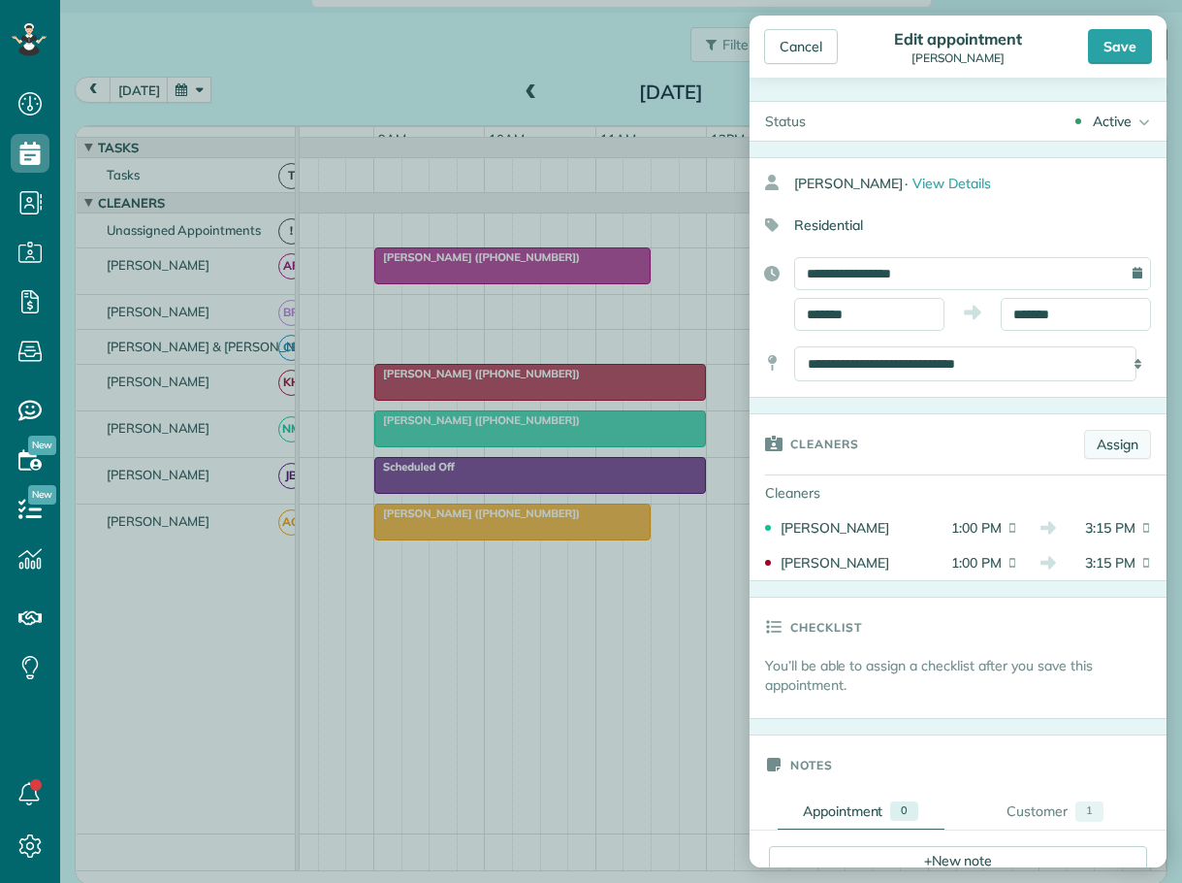
click at [1094, 443] on link "Assign" at bounding box center [1117, 444] width 67 height 29
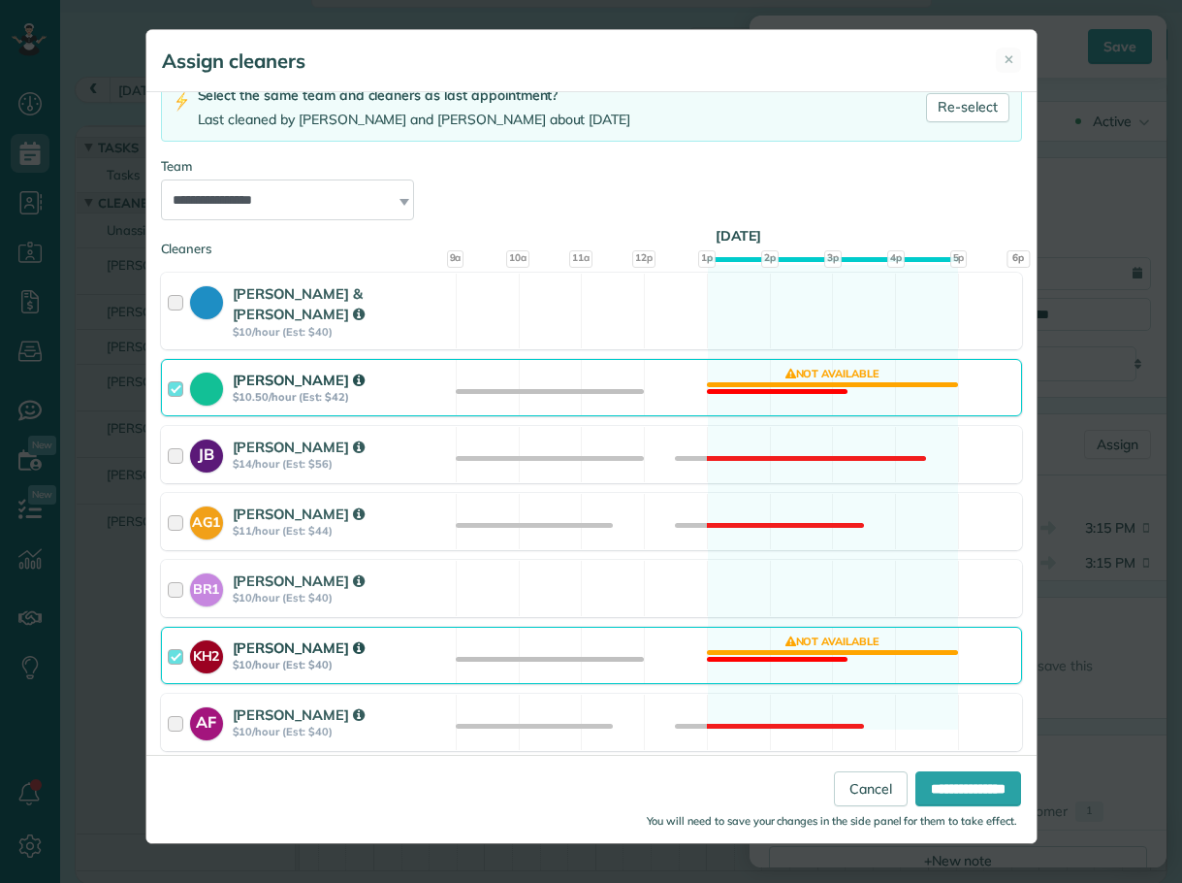
scroll to position [147, 0]
drag, startPoint x: 171, startPoint y: 629, endPoint x: 533, endPoint y: 721, distance: 374.0
click at [172, 636] on div at bounding box center [179, 654] width 22 height 36
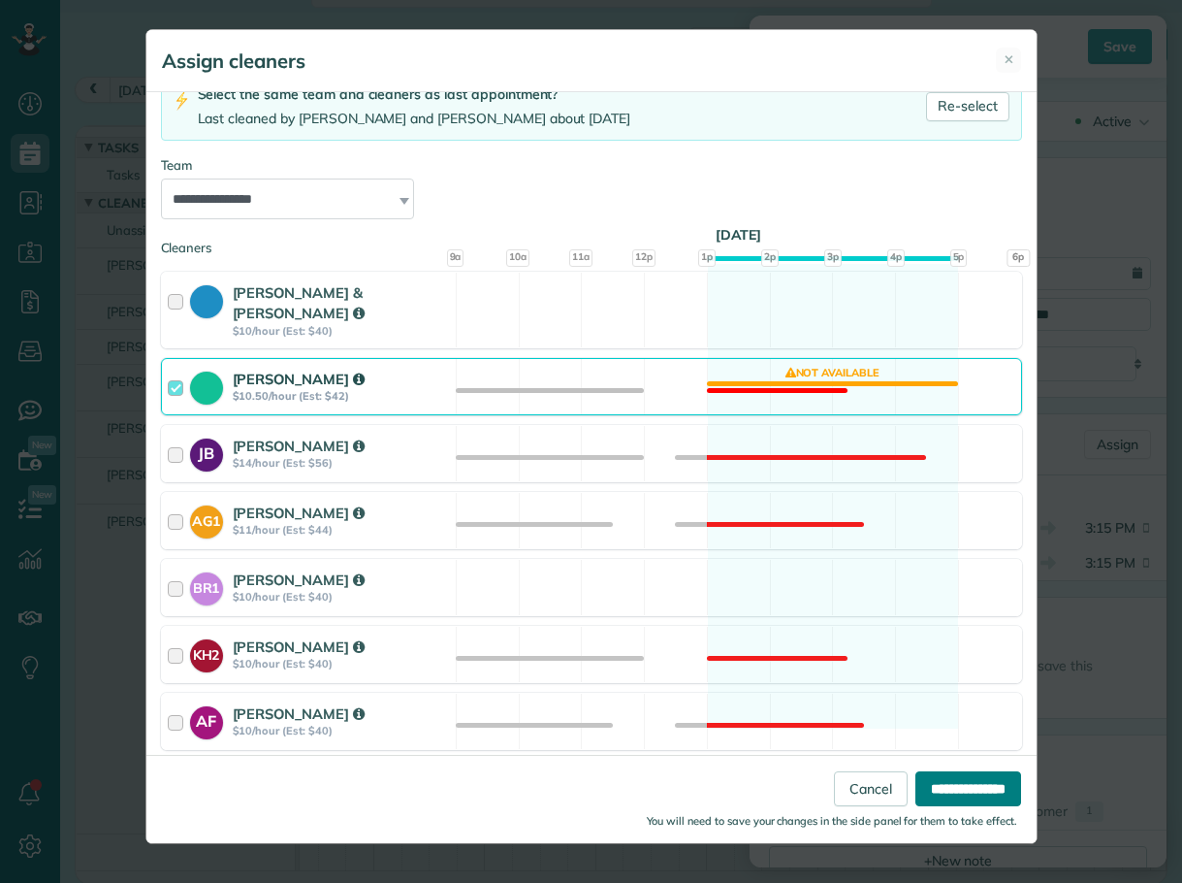
click at [931, 780] on input "**********" at bounding box center [969, 788] width 106 height 35
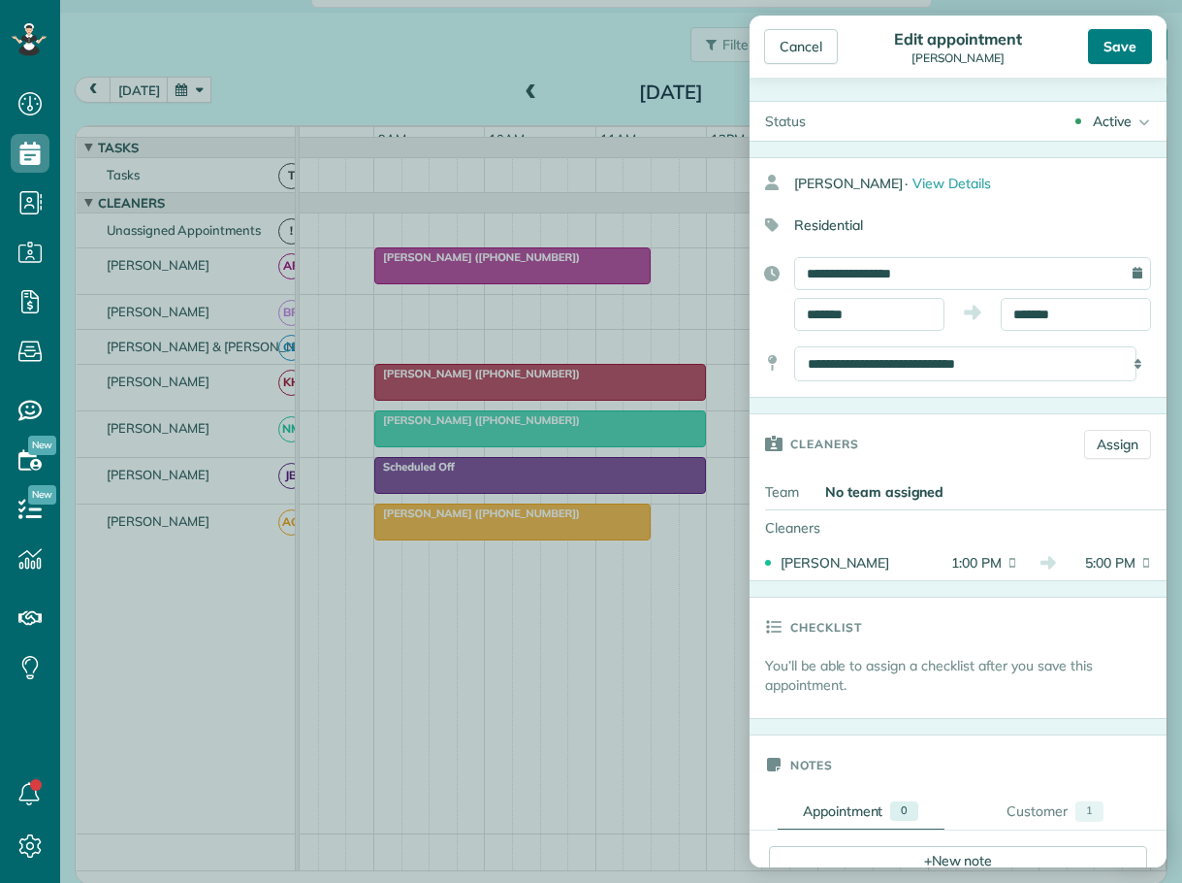
click at [1126, 46] on div "Save" at bounding box center [1120, 46] width 64 height 35
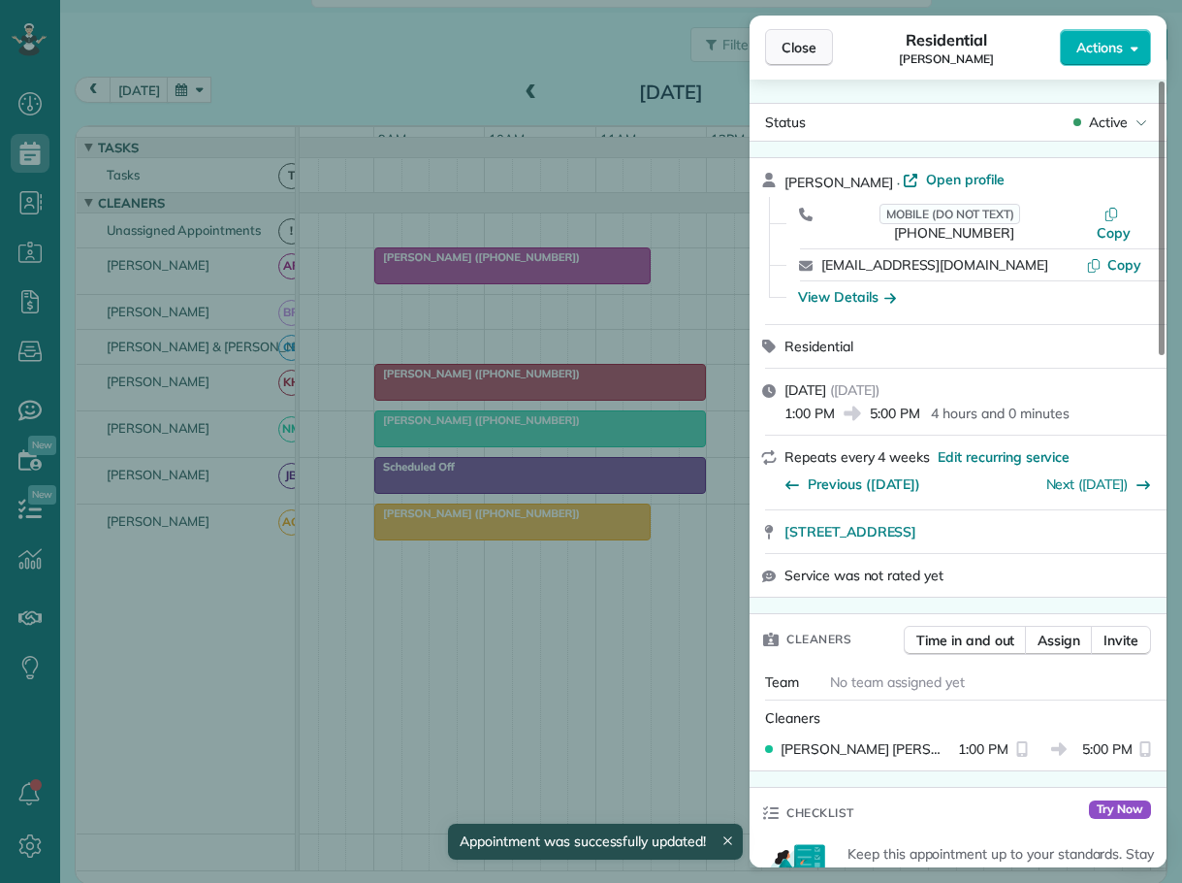
click at [804, 47] on span "Close" at bounding box center [799, 47] width 35 height 19
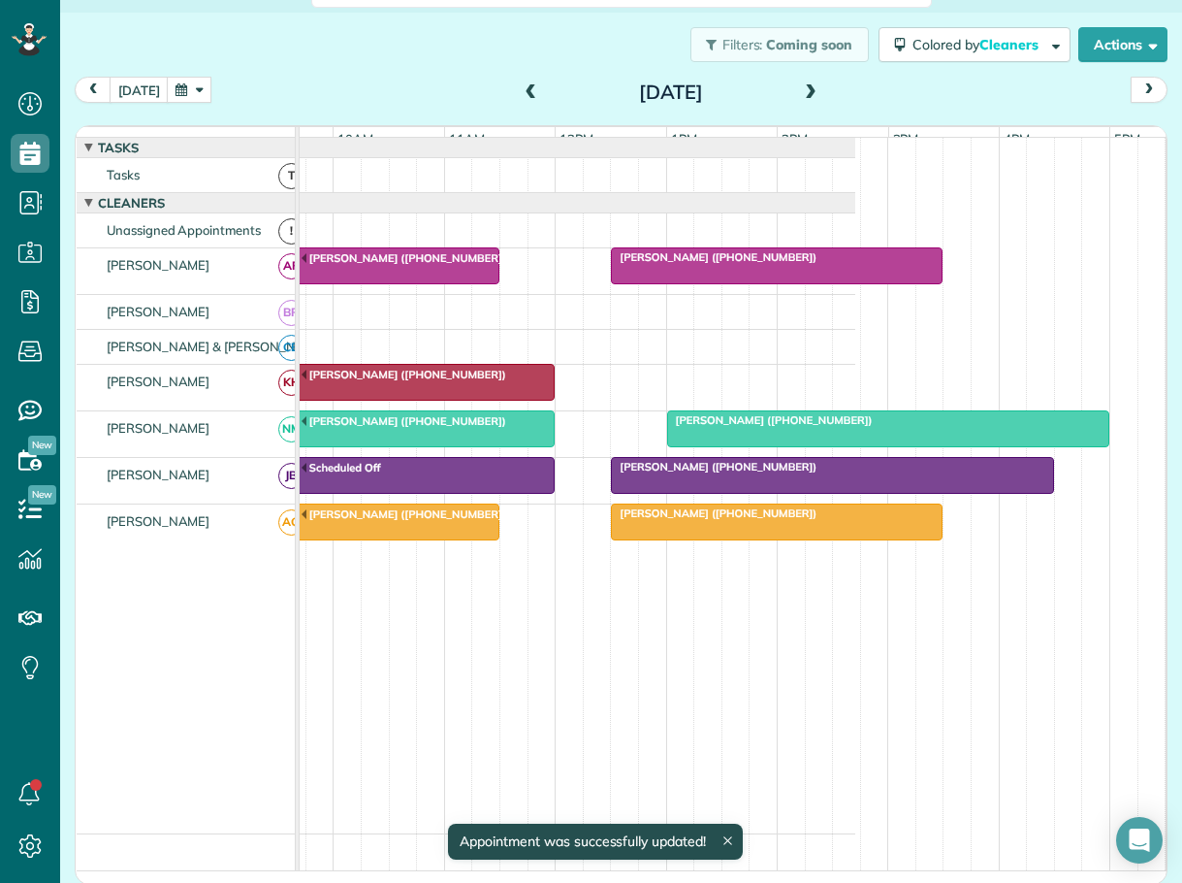
scroll to position [0, 309]
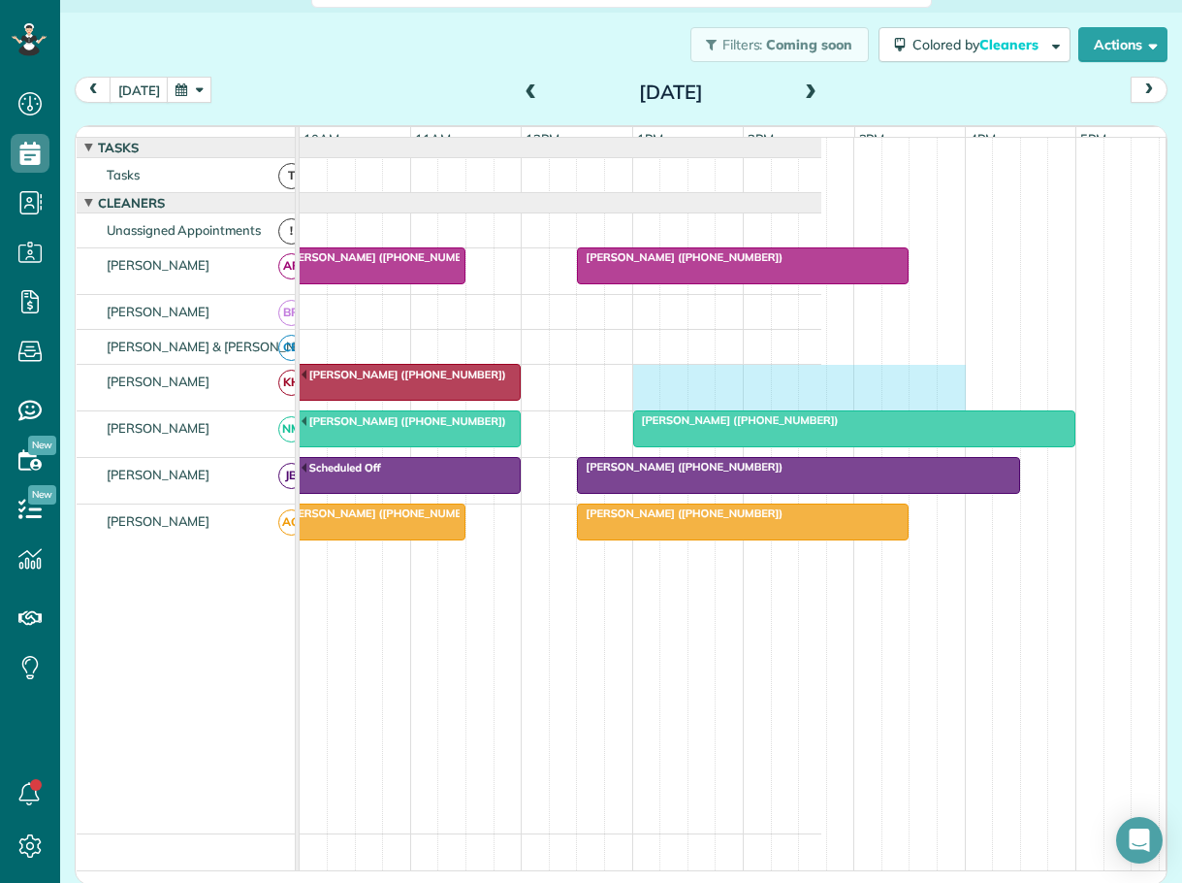
drag, startPoint x: 640, startPoint y: 387, endPoint x: 962, endPoint y: 391, distance: 322.0
click at [822, 391] on div "Ramses Meijer (+17739993450)" at bounding box center [394, 388] width 855 height 46
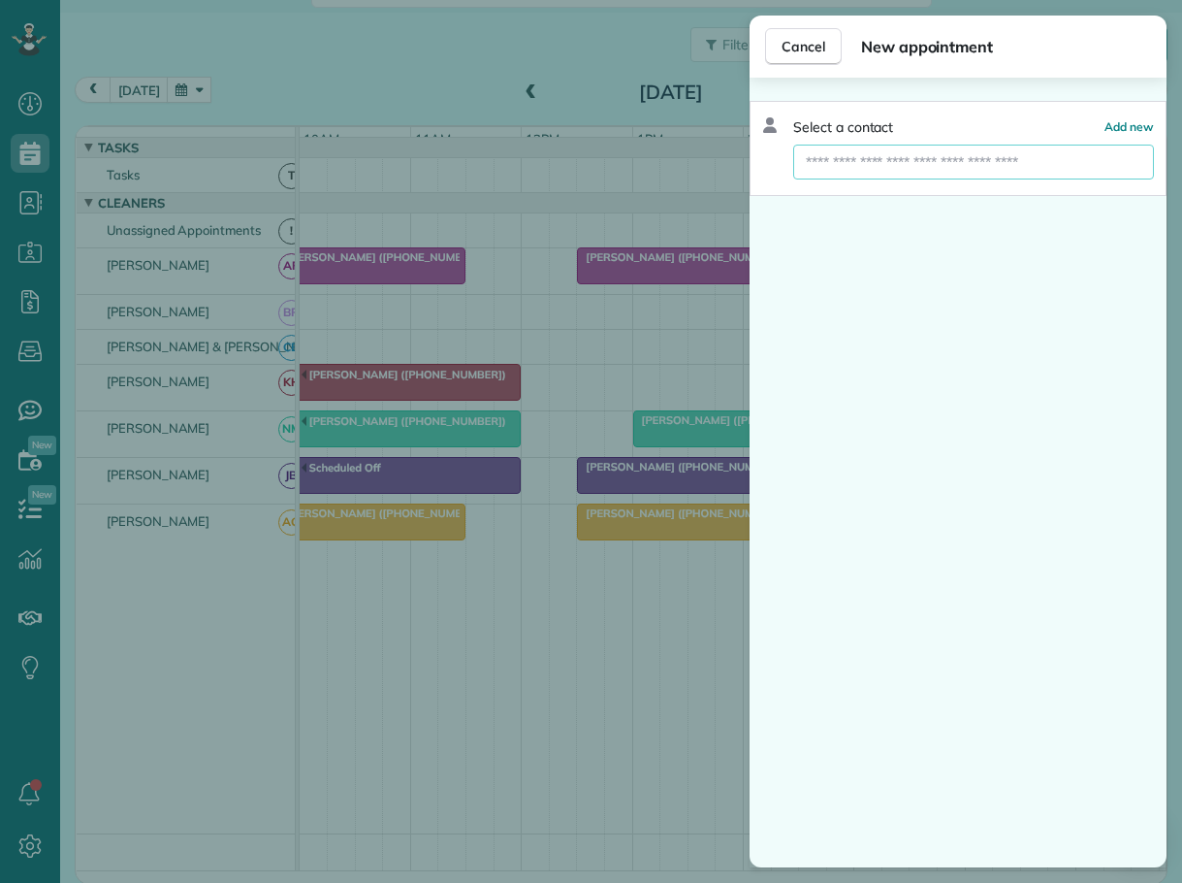
click at [858, 157] on input "text" at bounding box center [973, 162] width 361 height 35
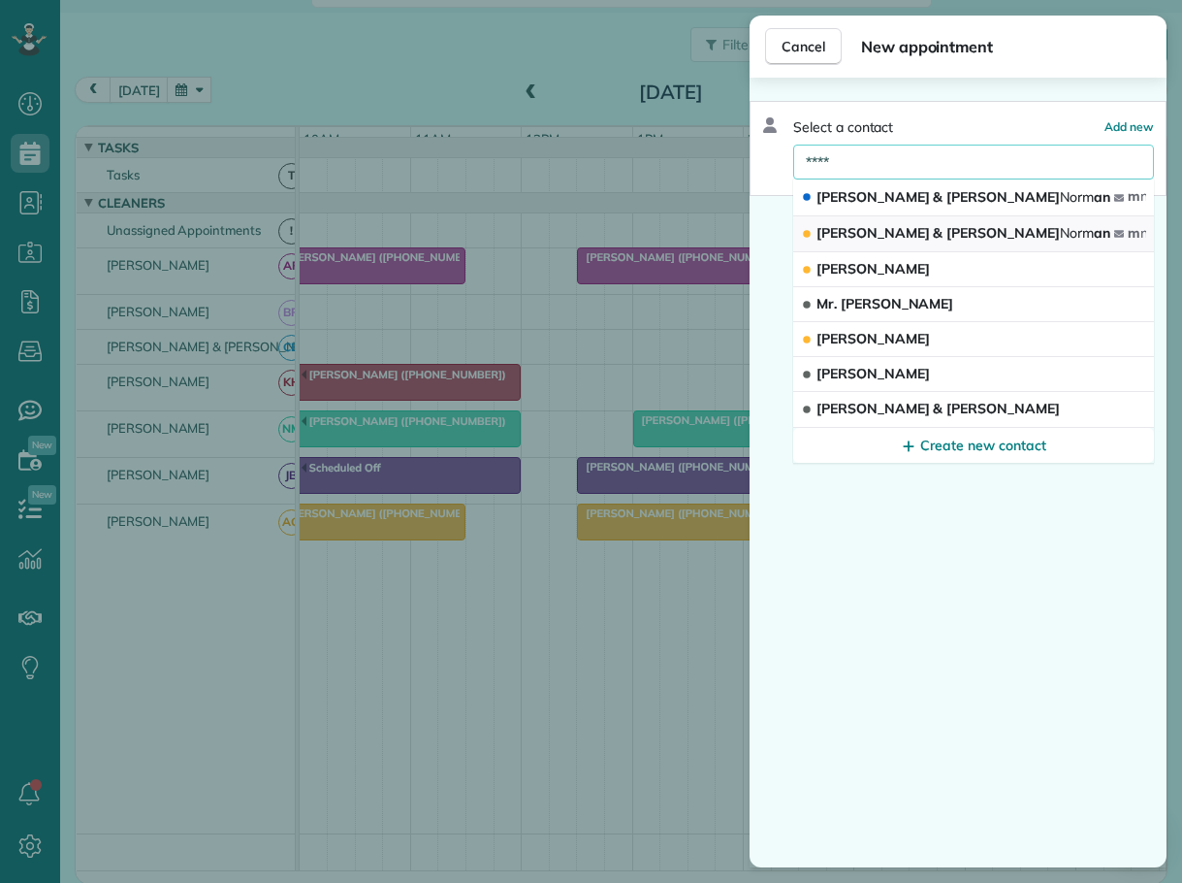
type input "****"
click at [850, 237] on span "Joe & Melissa Norm an" at bounding box center [964, 232] width 294 height 17
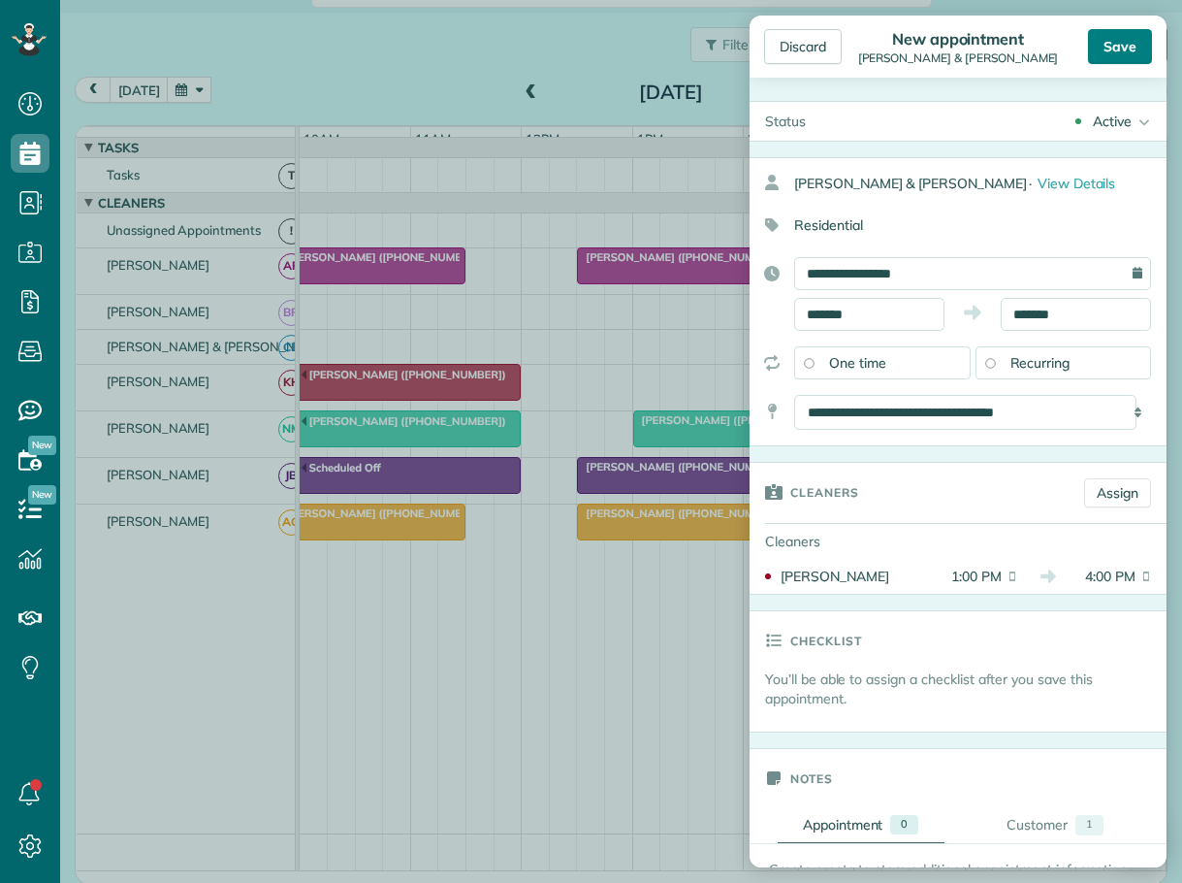
click at [1126, 45] on div "Save" at bounding box center [1120, 46] width 64 height 35
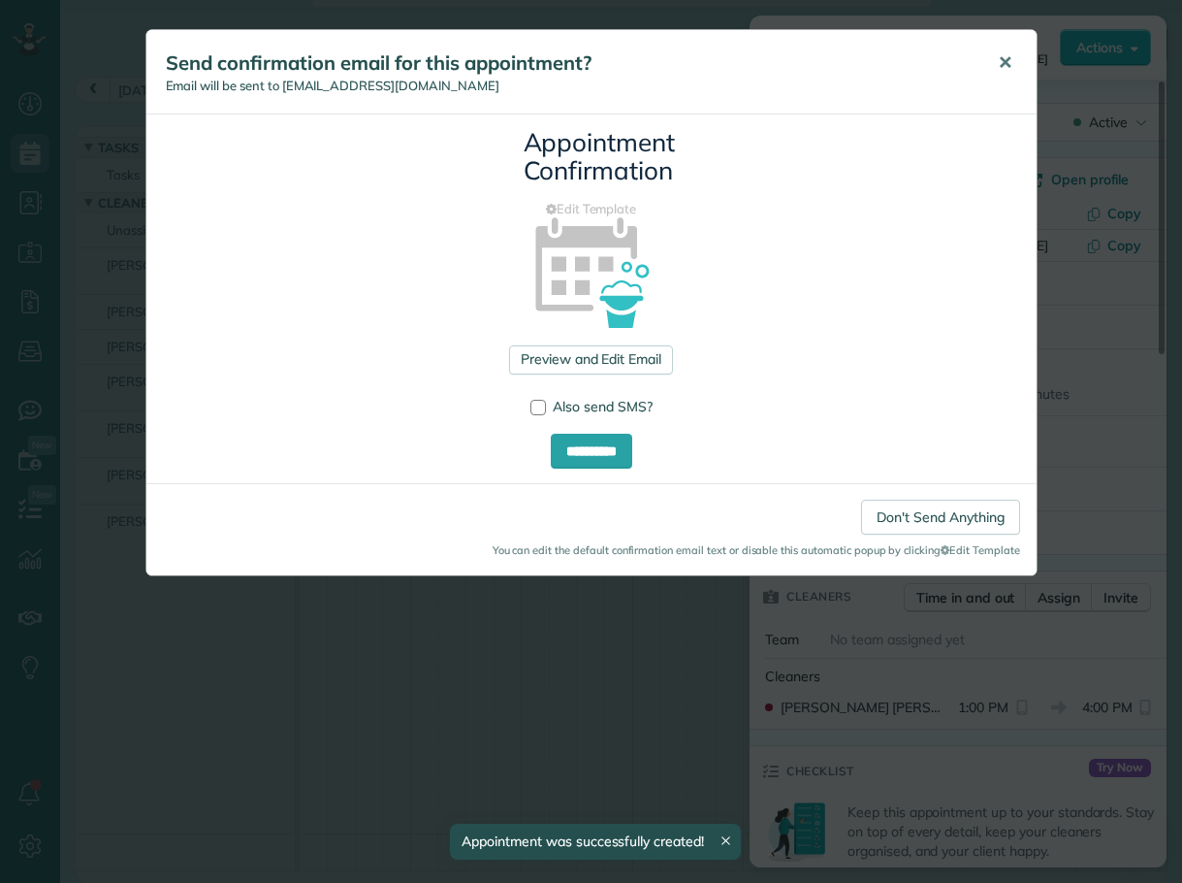
drag, startPoint x: 1001, startPoint y: 57, endPoint x: 984, endPoint y: 57, distance: 17.5
click at [1003, 57] on span "✕" at bounding box center [1005, 62] width 15 height 22
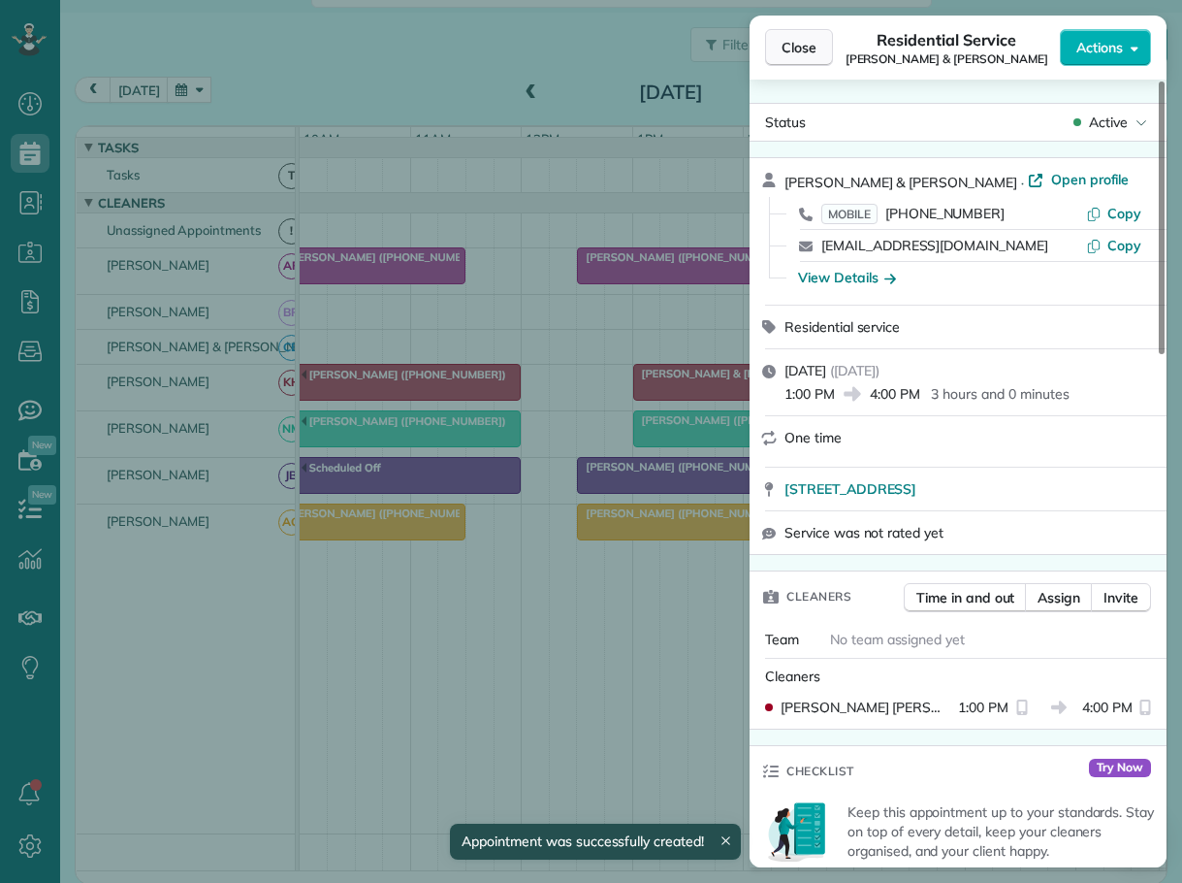
click at [798, 54] on span "Close" at bounding box center [799, 47] width 35 height 19
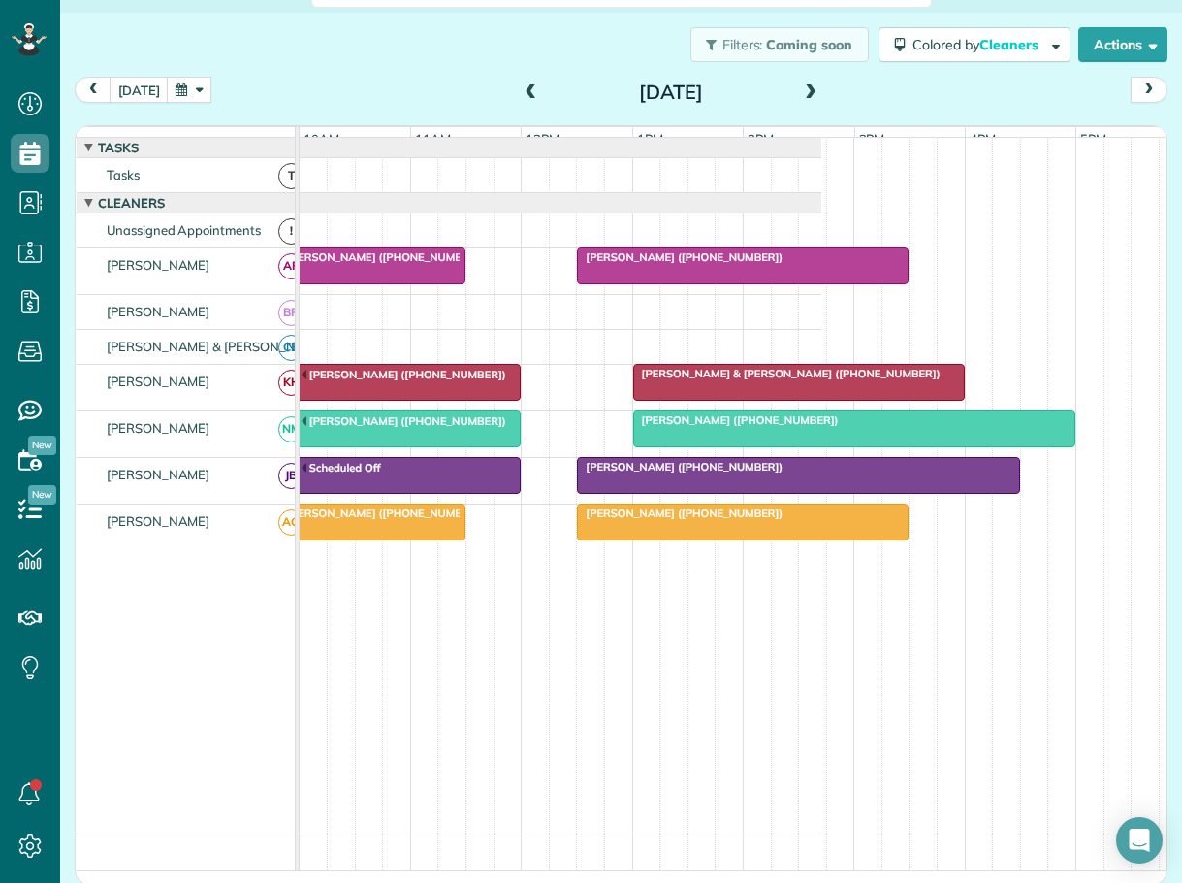
click at [802, 89] on span at bounding box center [810, 92] width 21 height 17
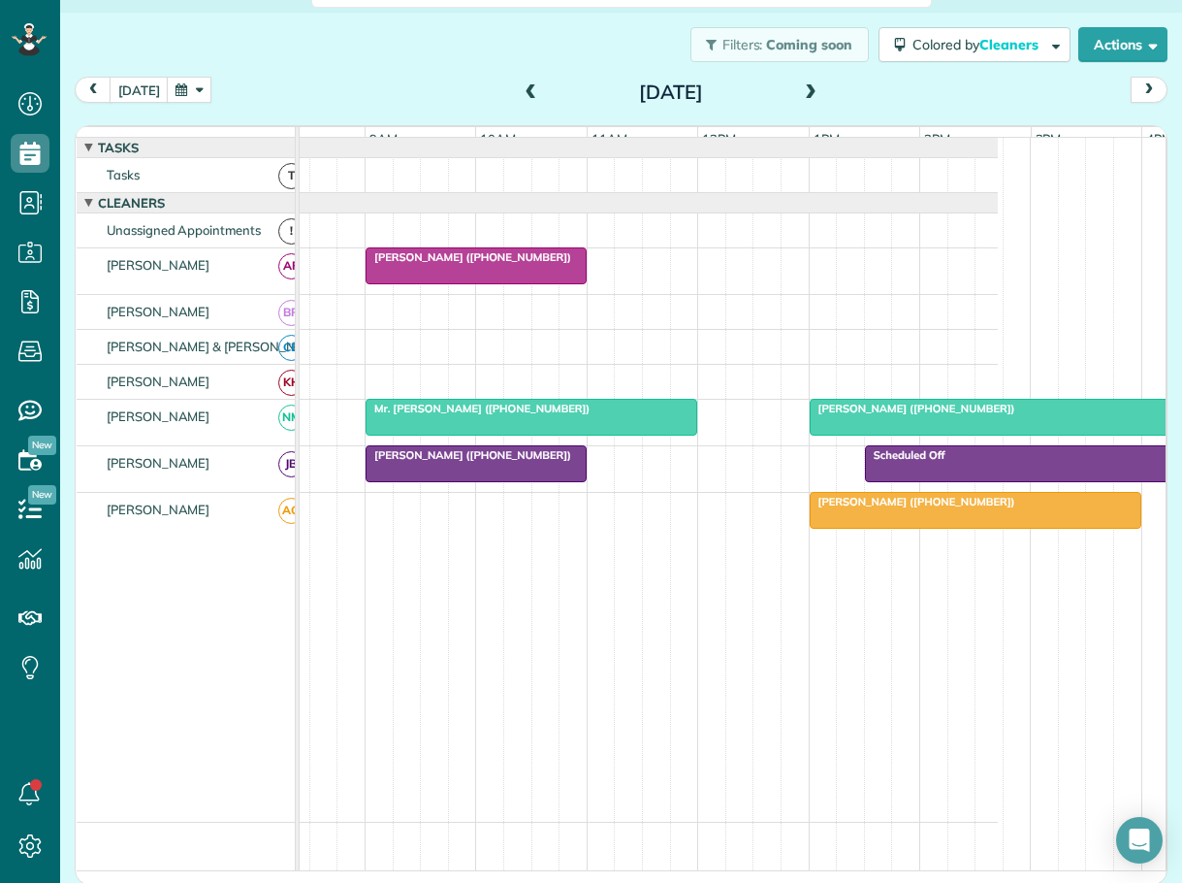
scroll to position [0, 185]
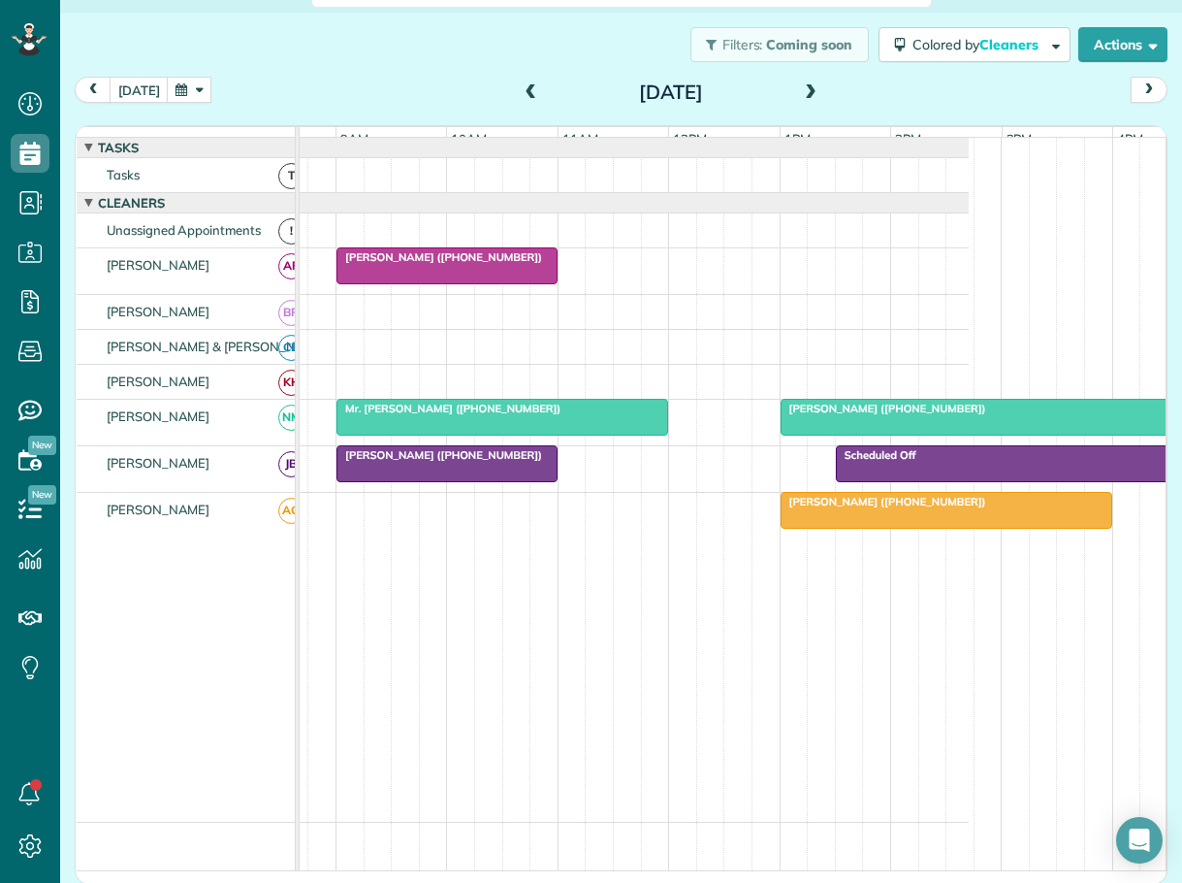
click at [381, 462] on span "Jullianne Spradlin (+18287738236)" at bounding box center [440, 455] width 208 height 14
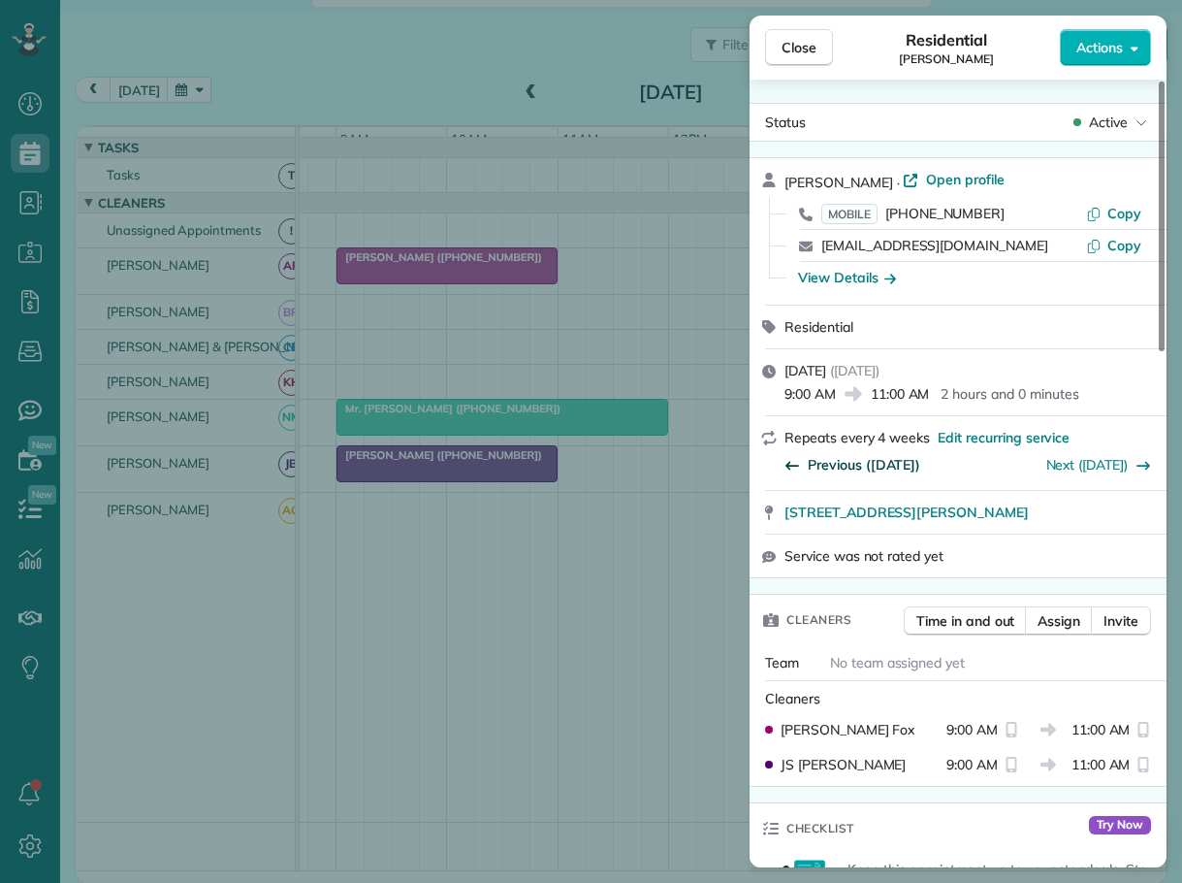
click at [856, 460] on span "Previous (Aug 12)" at bounding box center [864, 464] width 113 height 19
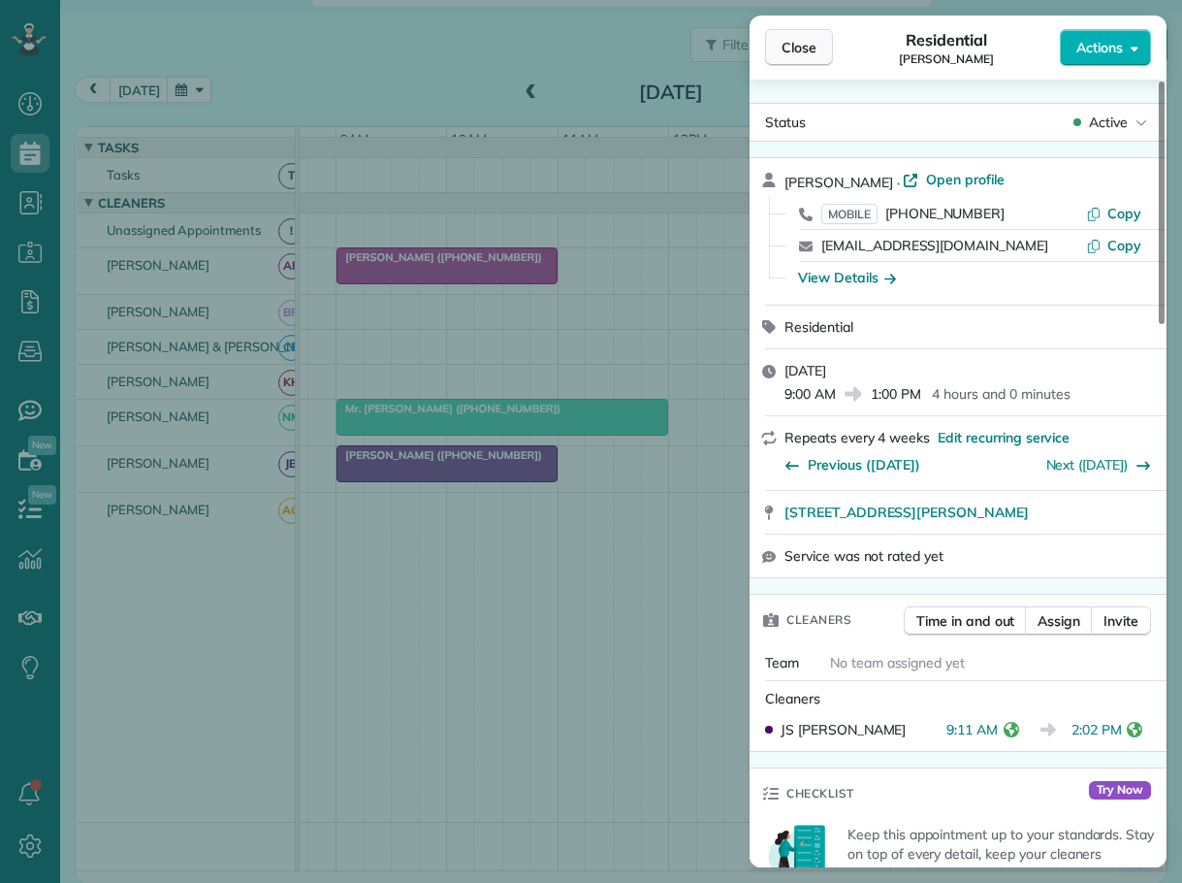
click at [785, 47] on span "Close" at bounding box center [799, 47] width 35 height 19
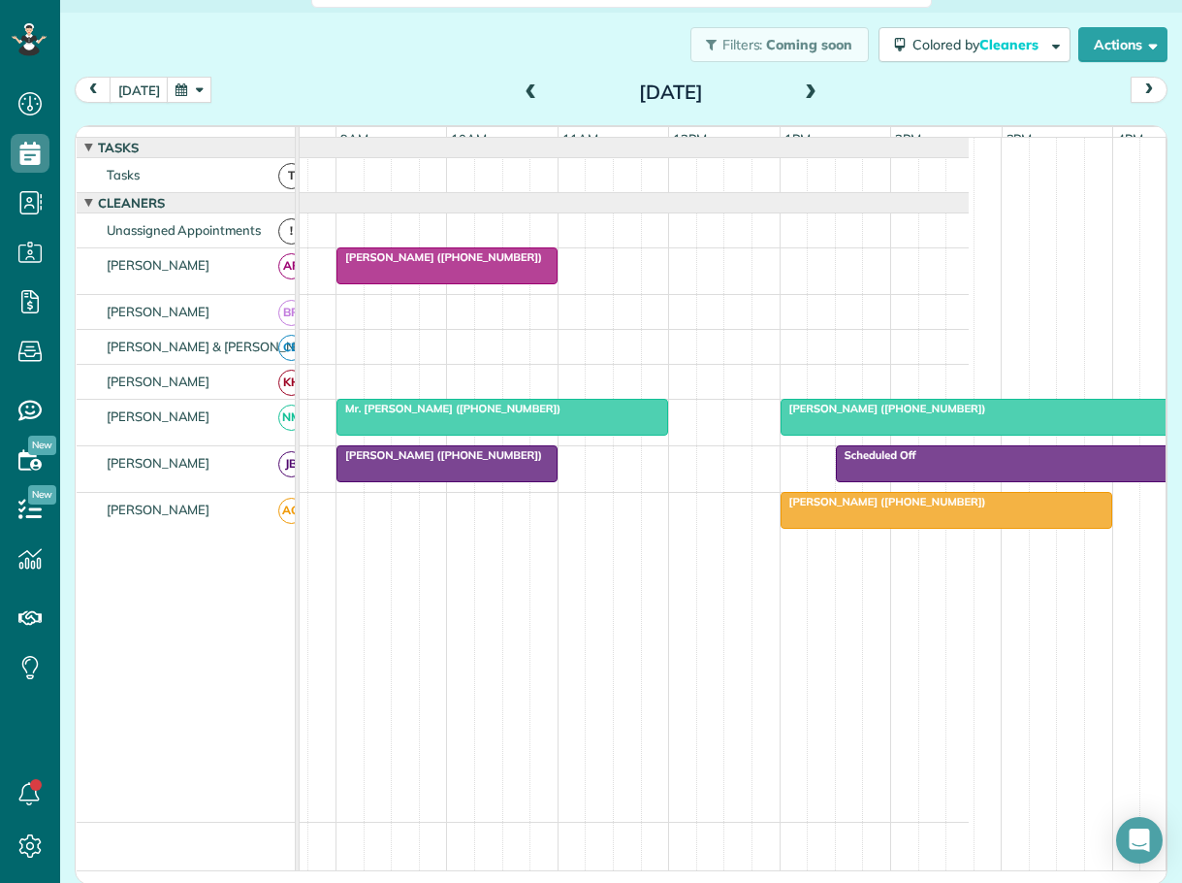
click at [485, 477] on div at bounding box center [447, 463] width 219 height 35
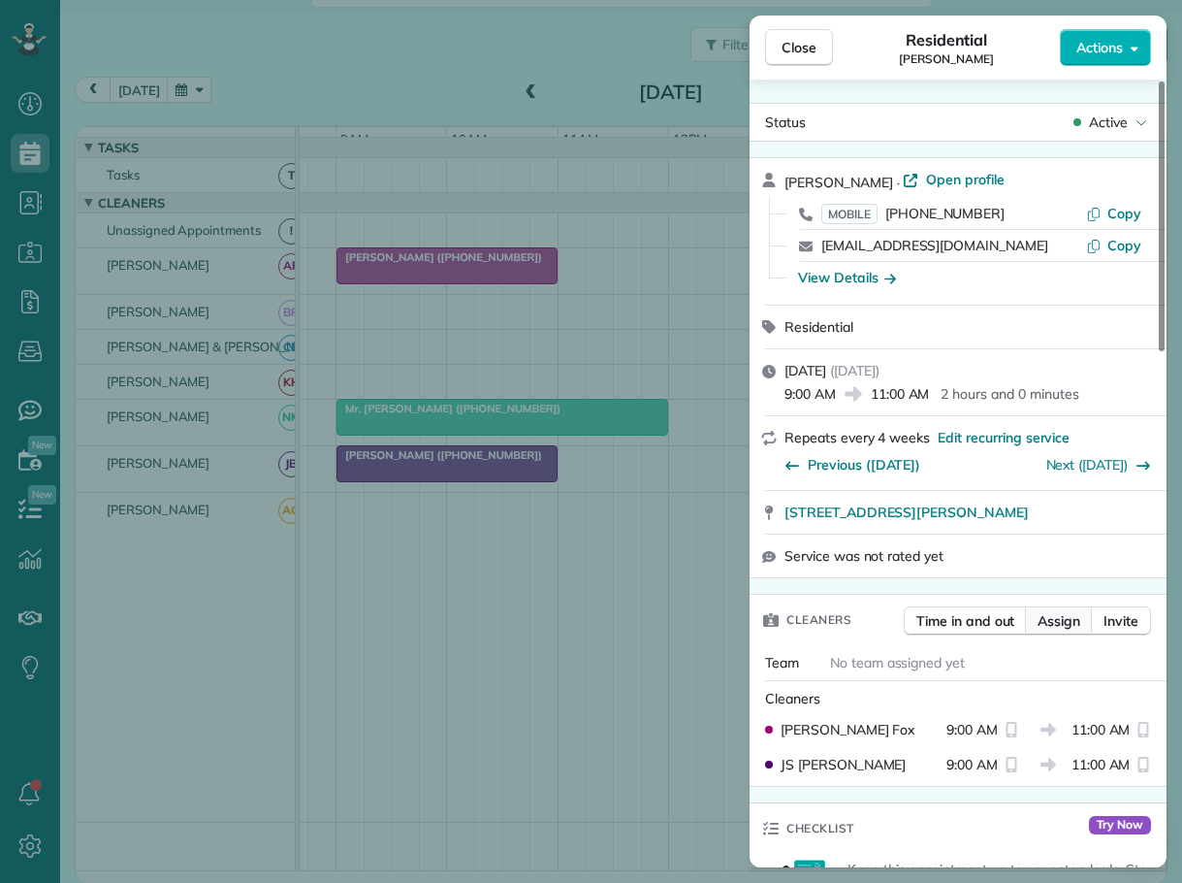
click at [1051, 619] on span "Assign" at bounding box center [1059, 620] width 43 height 19
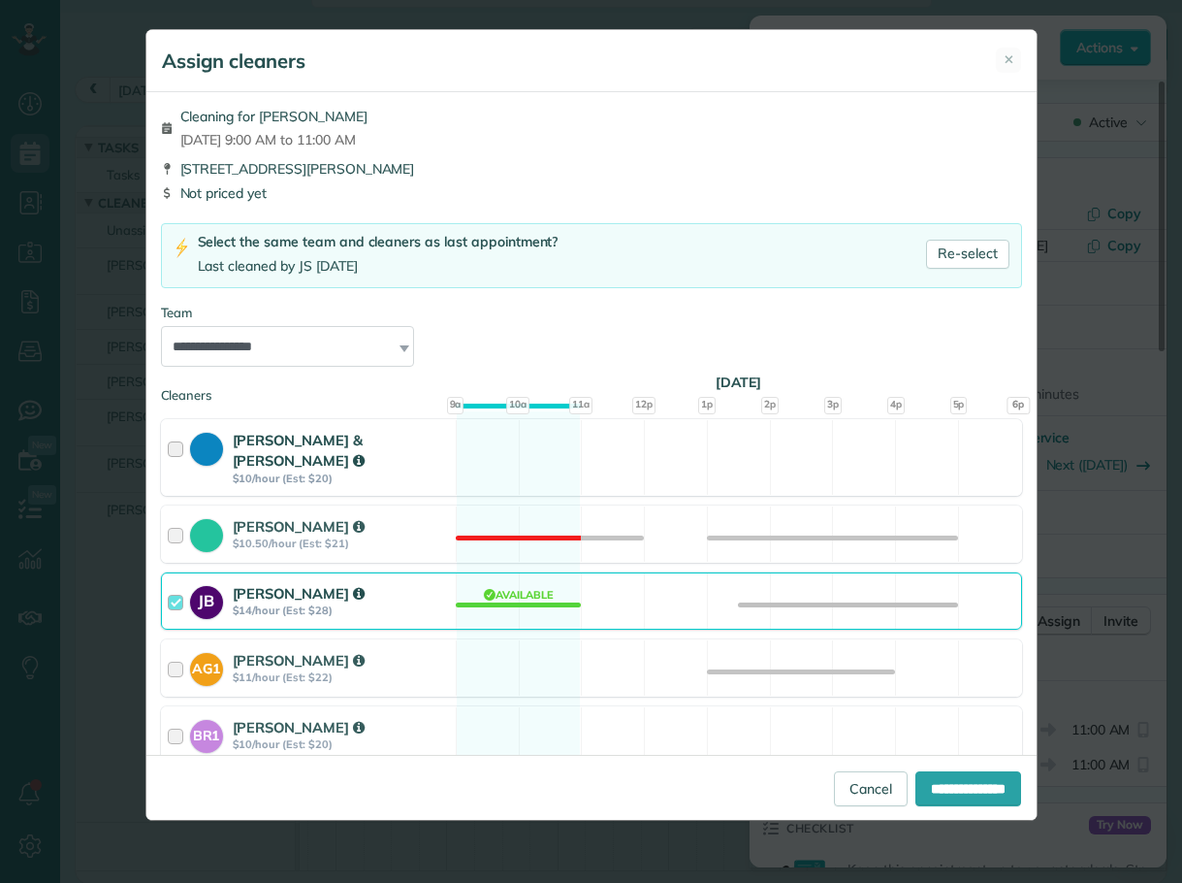
scroll to position [194, 0]
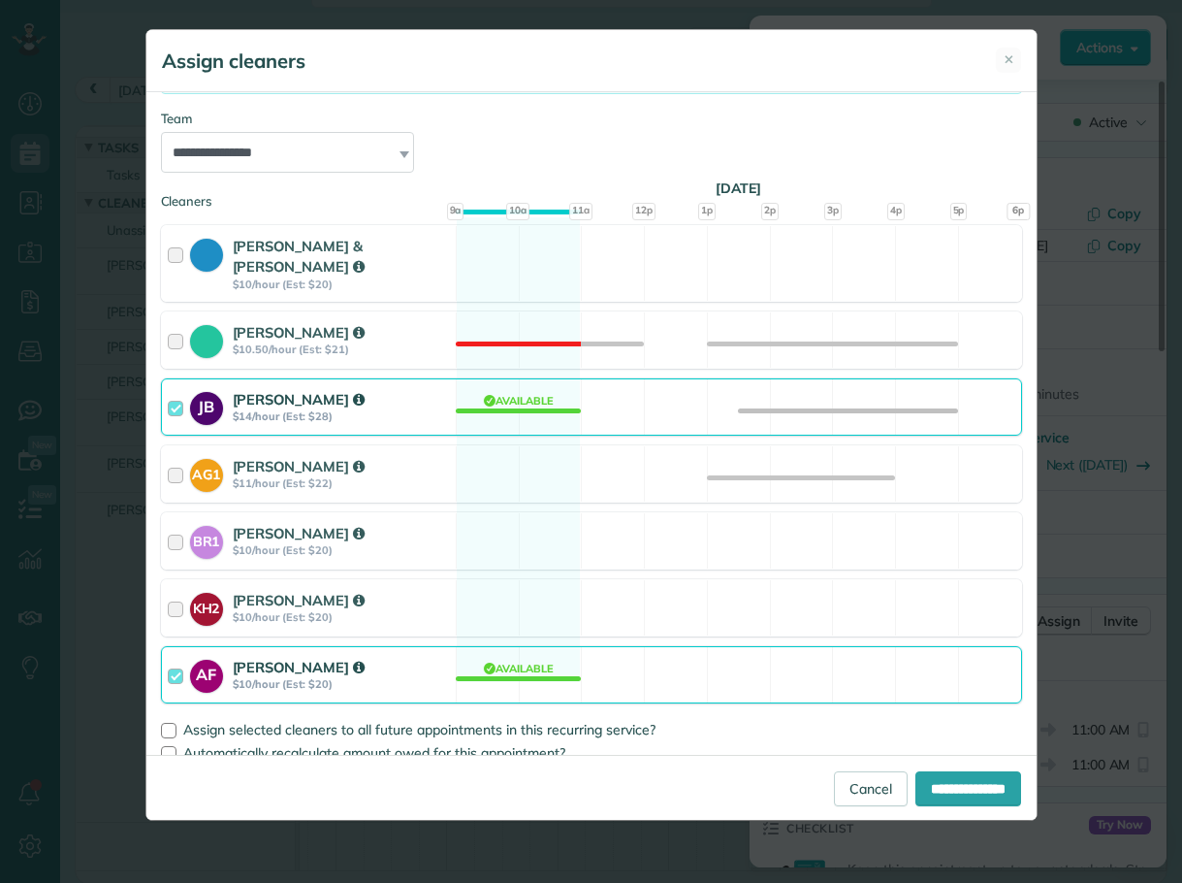
click at [177, 657] on div at bounding box center [179, 675] width 22 height 36
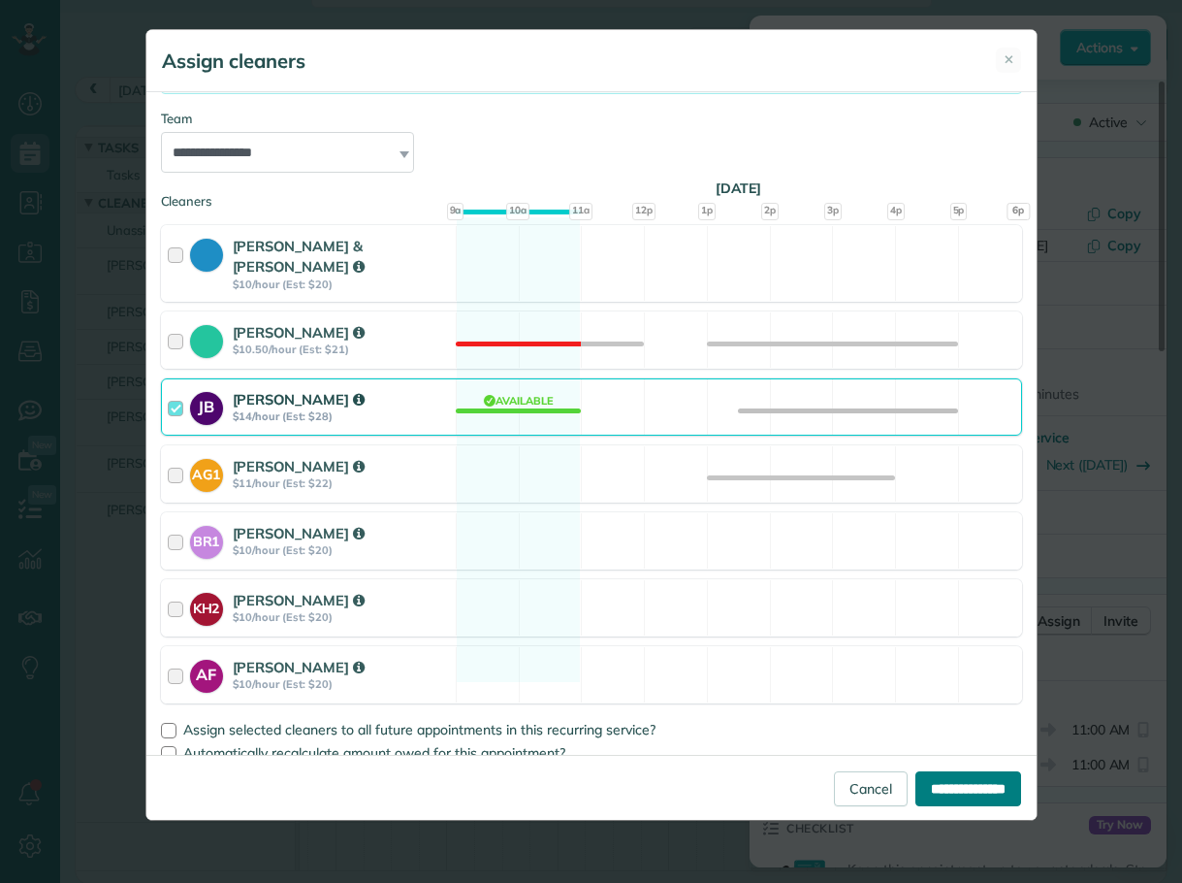
click at [958, 787] on input "**********" at bounding box center [969, 788] width 106 height 35
type input "**********"
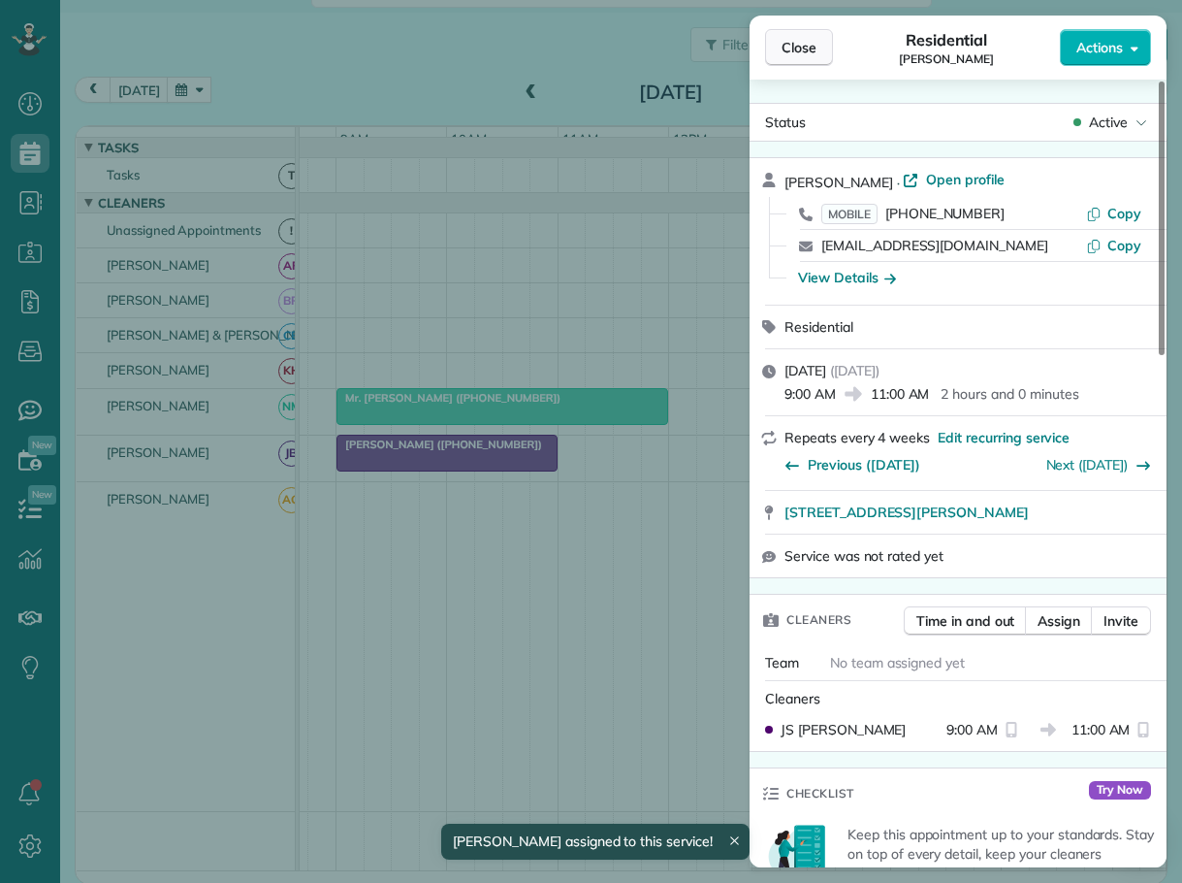
click at [803, 48] on span "Close" at bounding box center [799, 47] width 35 height 19
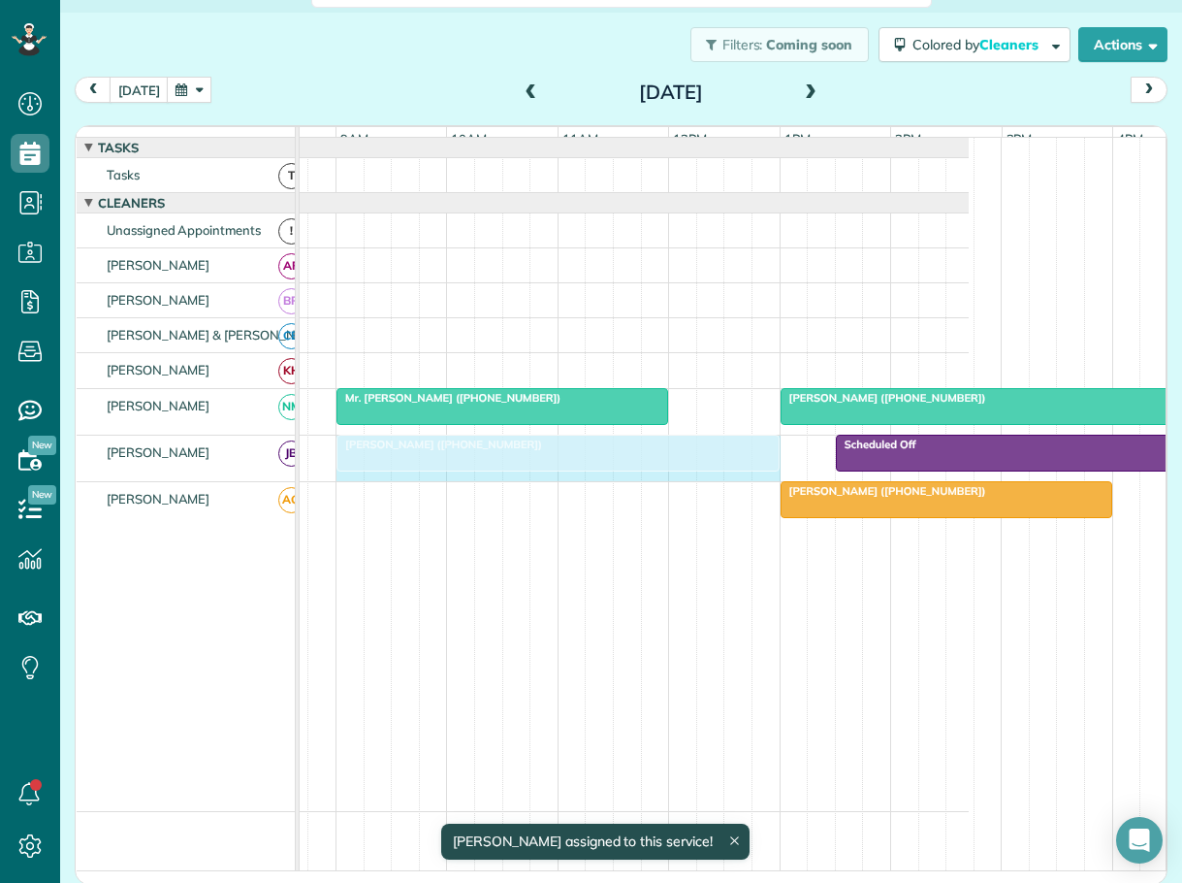
drag, startPoint x: 548, startPoint y: 458, endPoint x: 751, endPoint y: 468, distance: 203.0
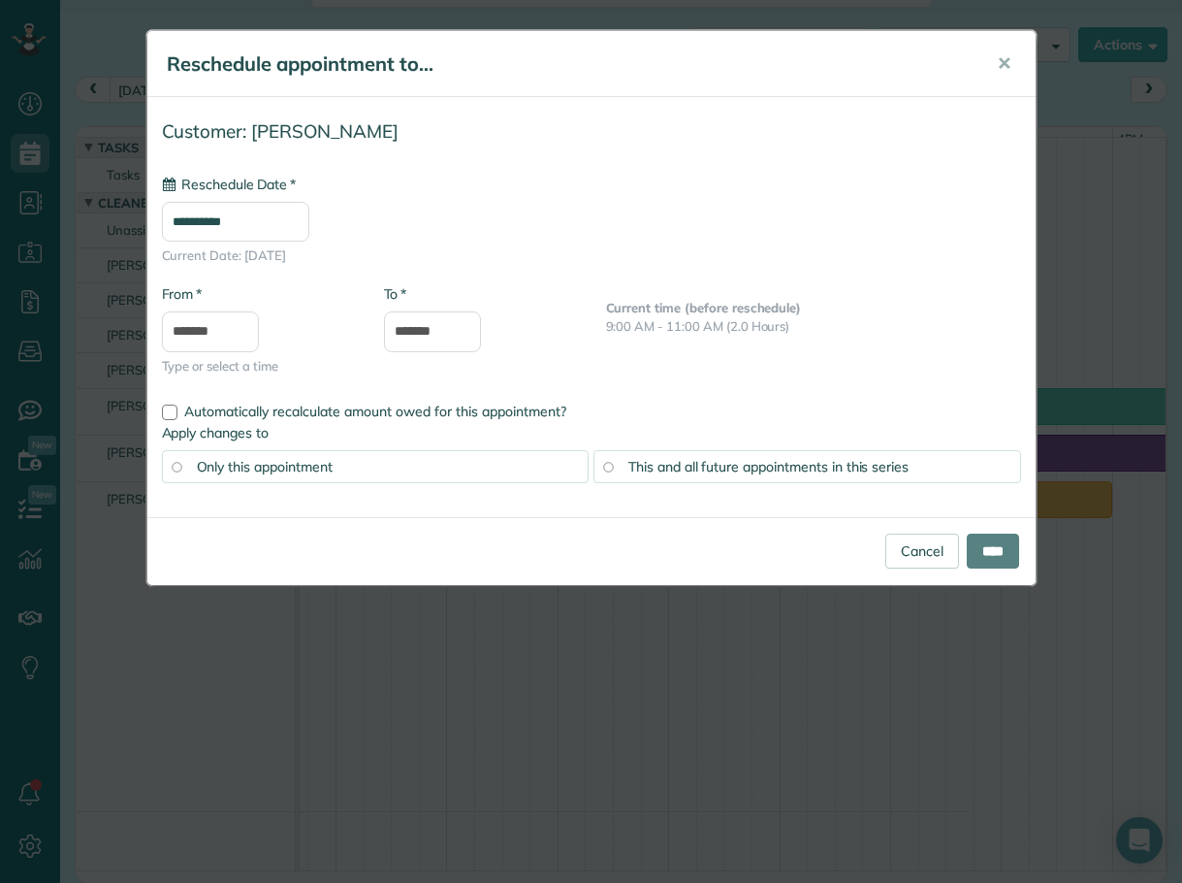
type input "**********"
drag, startPoint x: 403, startPoint y: 315, endPoint x: 403, endPoint y: 327, distance: 11.6
click at [404, 321] on input "*******" at bounding box center [432, 331] width 97 height 41
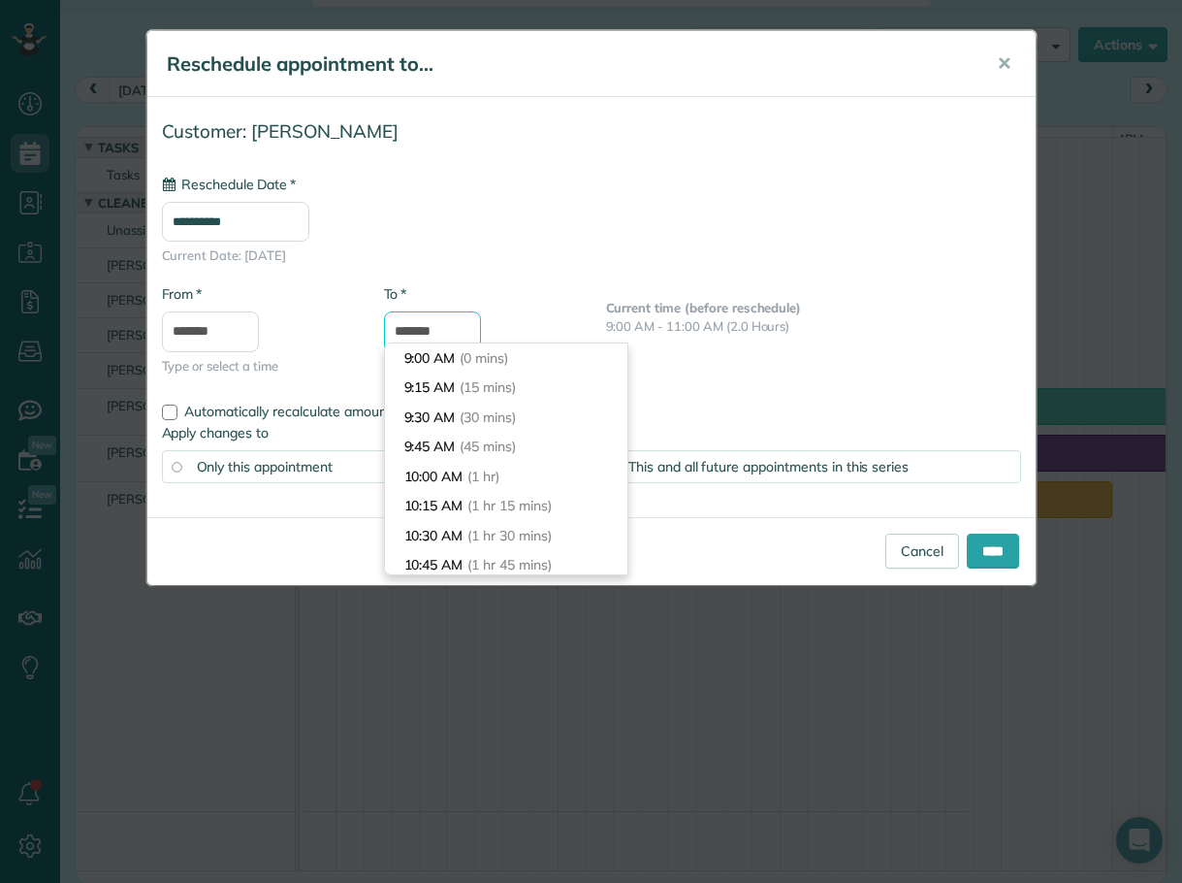
scroll to position [444, 0]
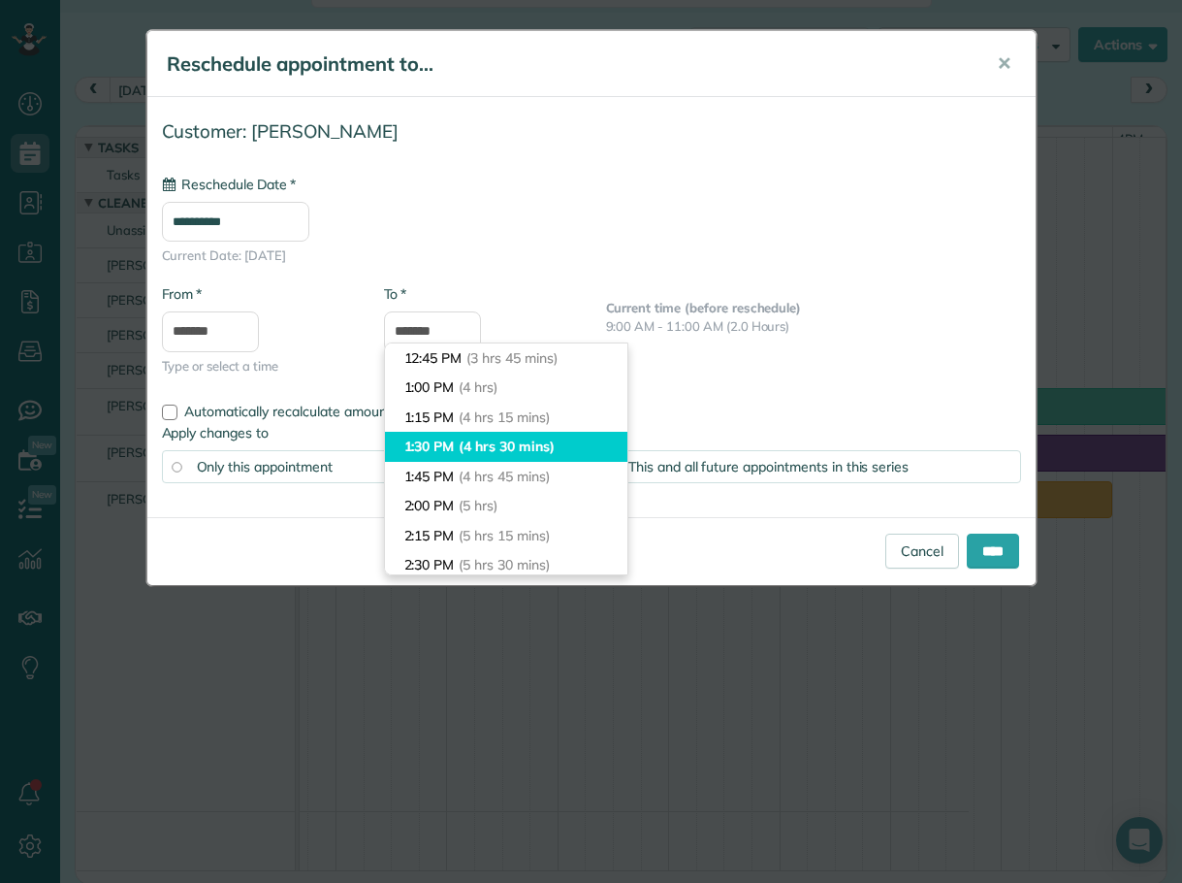
type input "*******"
click at [438, 445] on li "1:30 PM (4 hrs 30 mins)" at bounding box center [506, 447] width 242 height 30
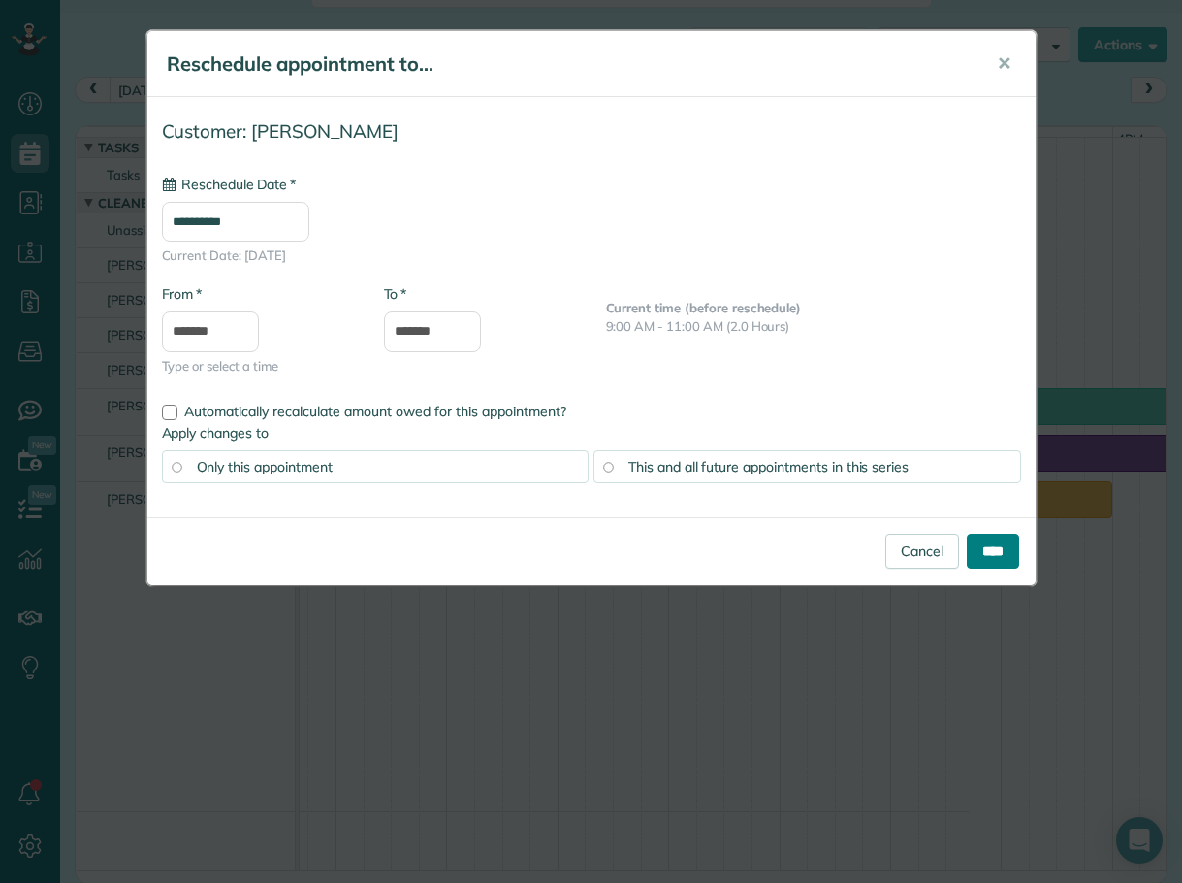
click at [976, 549] on input "****" at bounding box center [993, 550] width 52 height 35
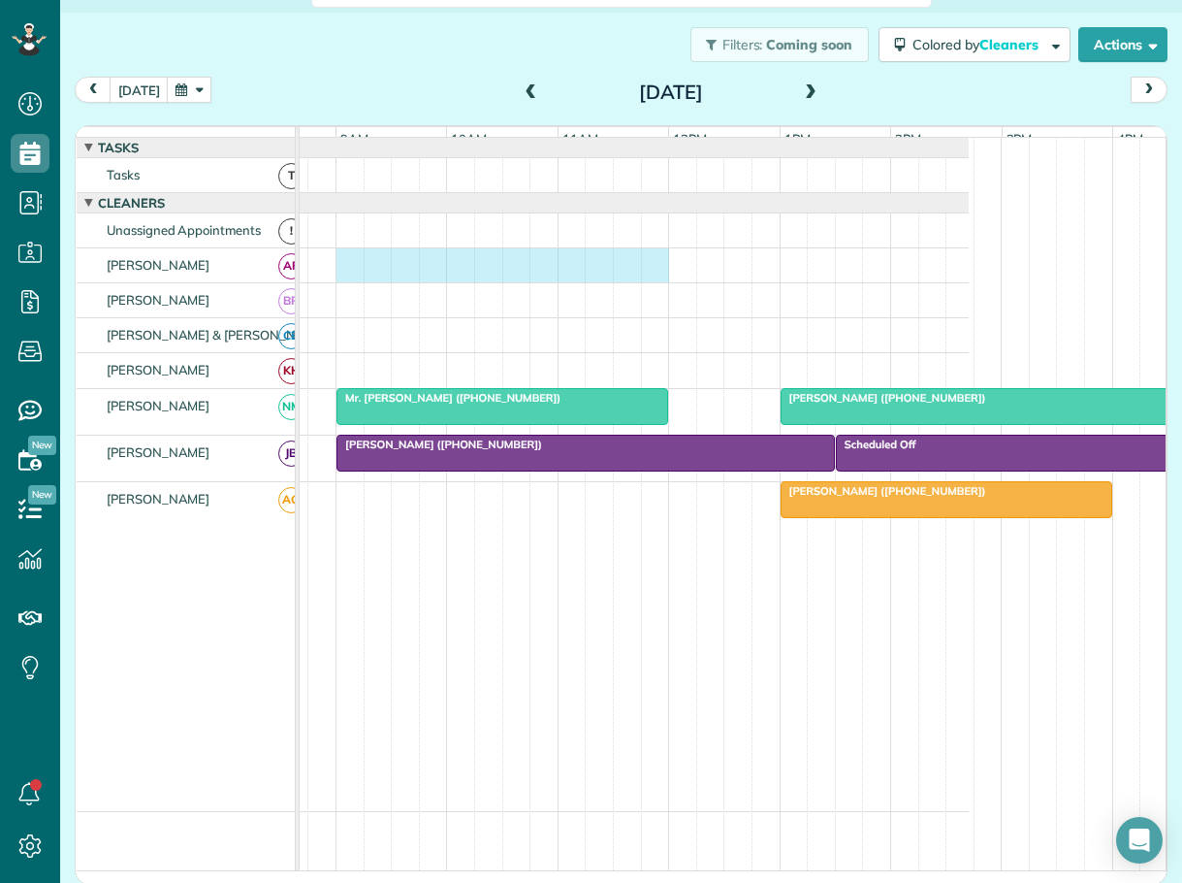
drag, startPoint x: 350, startPoint y: 272, endPoint x: 650, endPoint y: 274, distance: 299.7
click at [650, 274] on div at bounding box center [541, 265] width 855 height 34
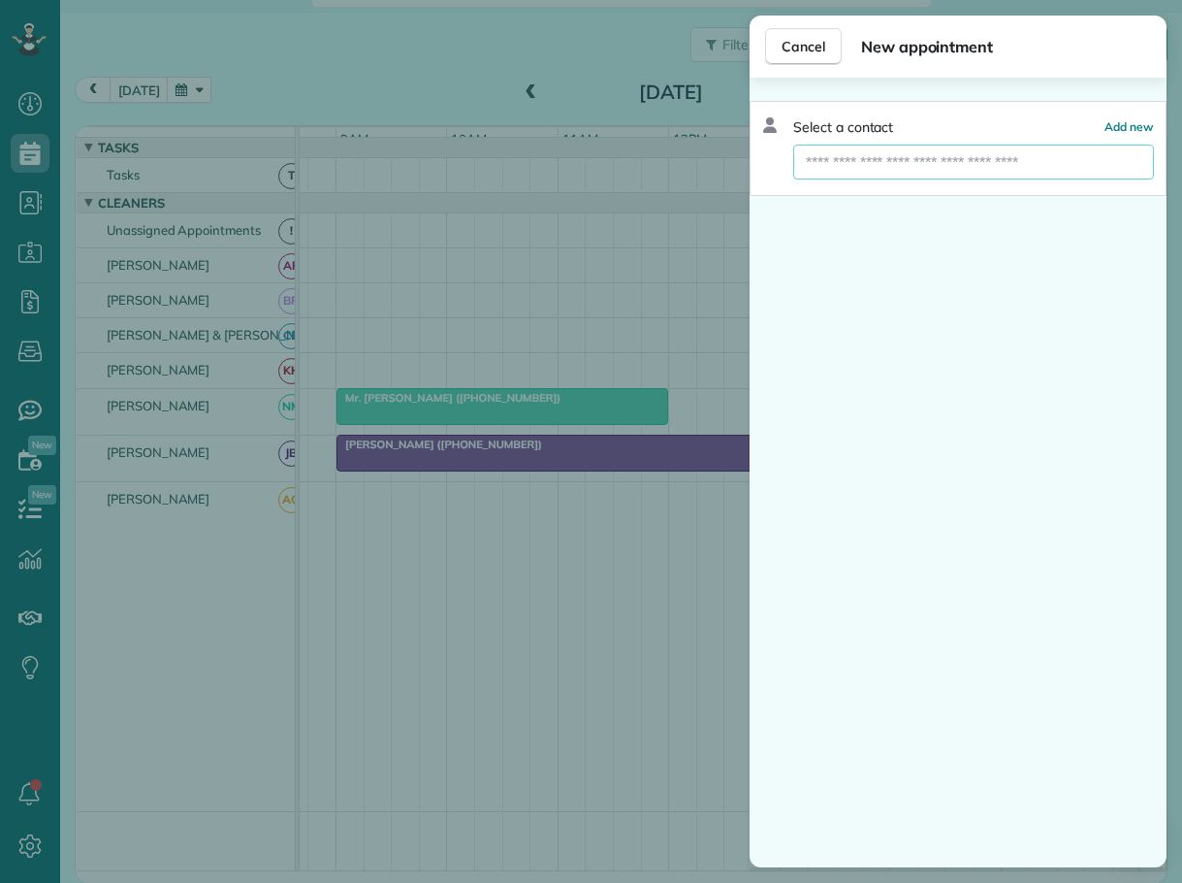
click at [888, 158] on input "text" at bounding box center [973, 162] width 361 height 35
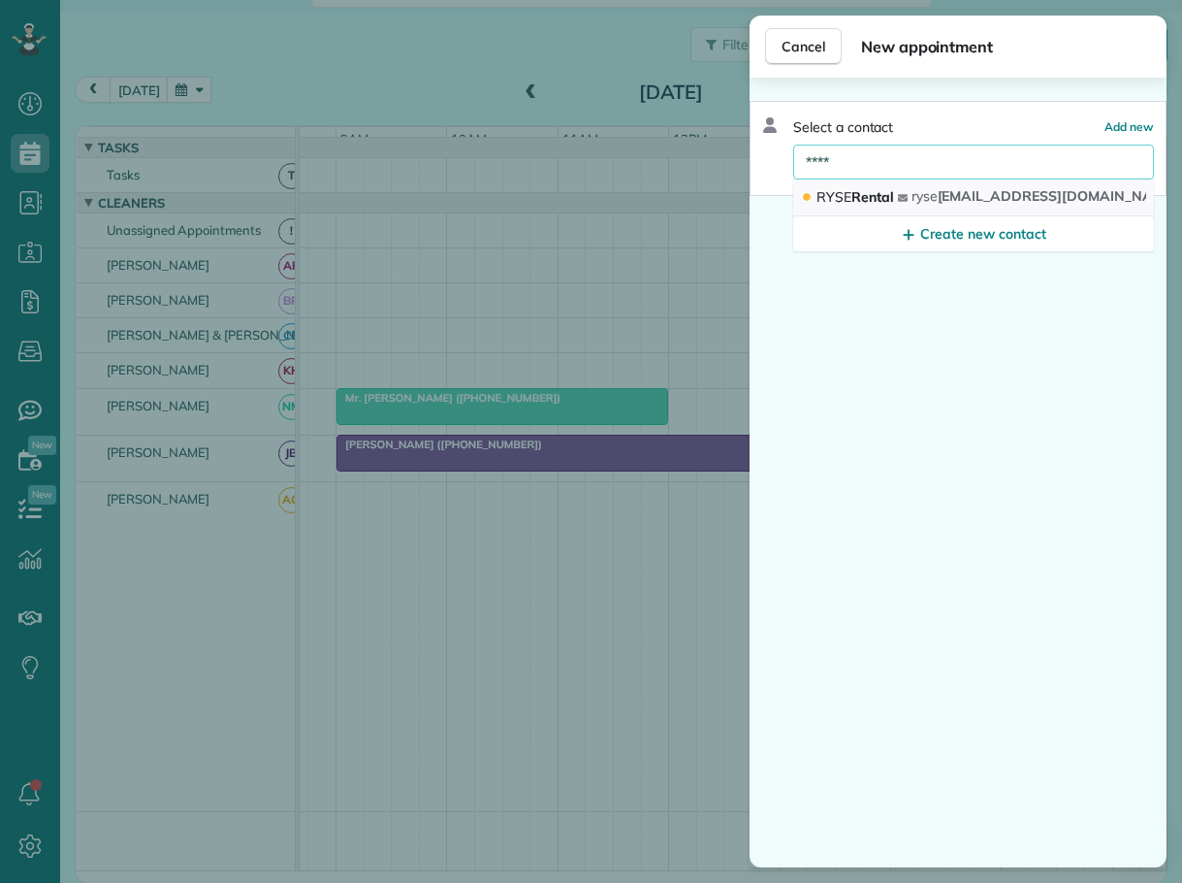
type input "****"
click at [840, 193] on span "RYSE" at bounding box center [834, 196] width 35 height 17
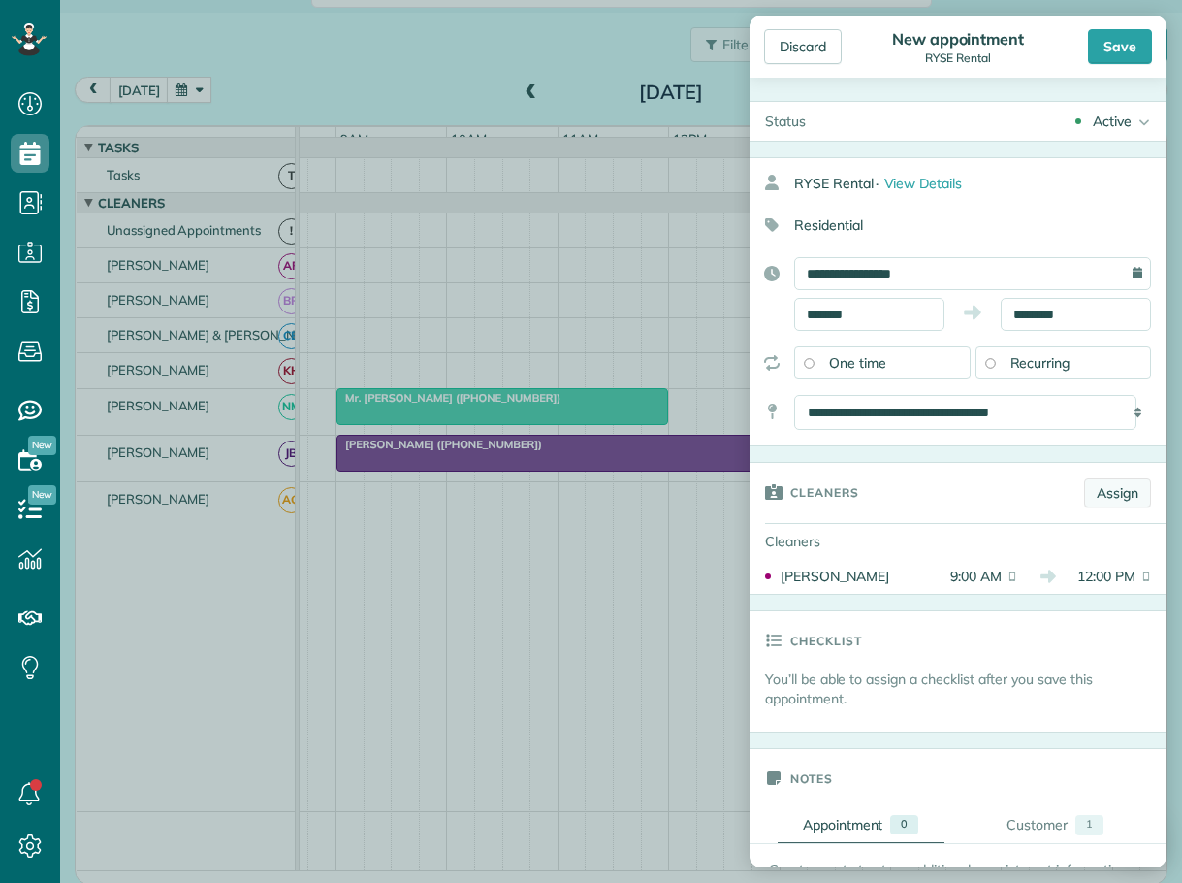
click at [1102, 494] on link "Assign" at bounding box center [1117, 492] width 67 height 29
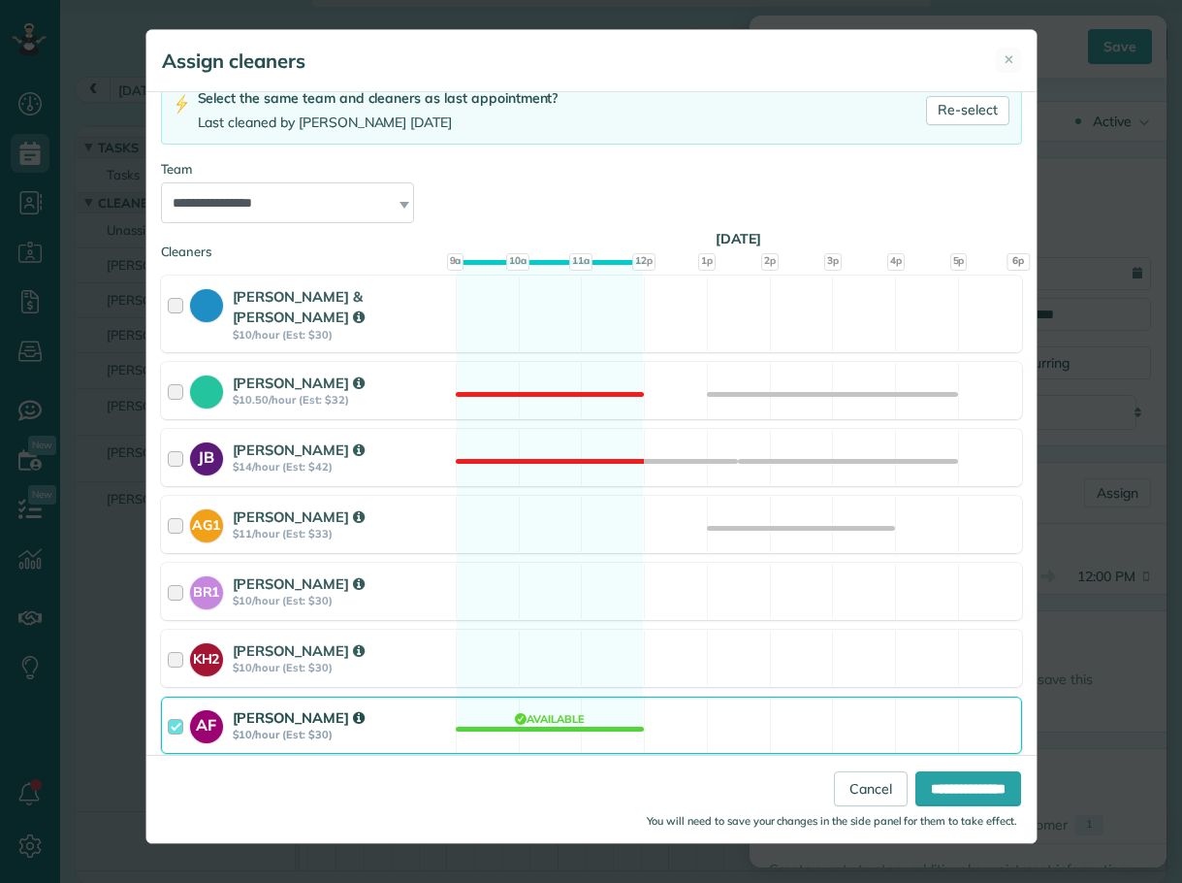
scroll to position [147, 0]
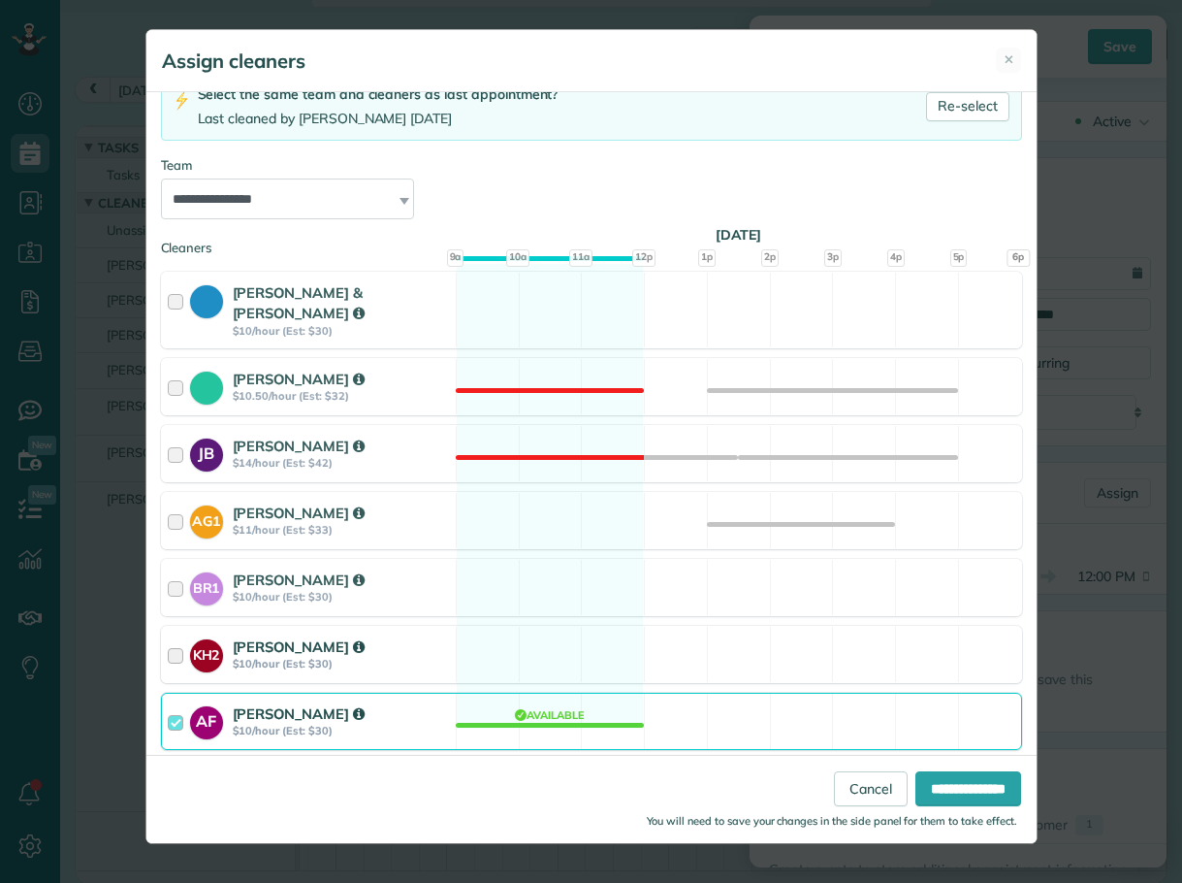
click at [173, 636] on div at bounding box center [179, 654] width 22 height 36
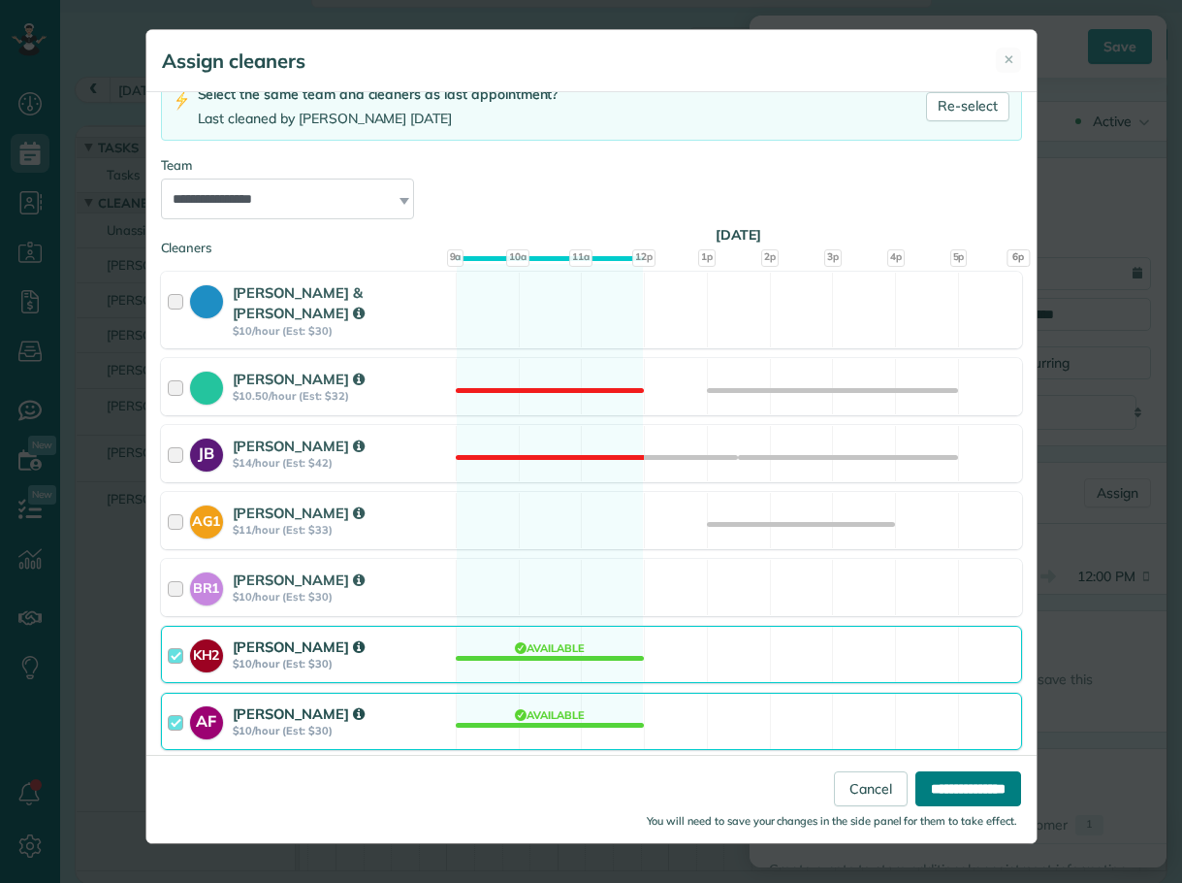
click at [938, 782] on input "**********" at bounding box center [969, 788] width 106 height 35
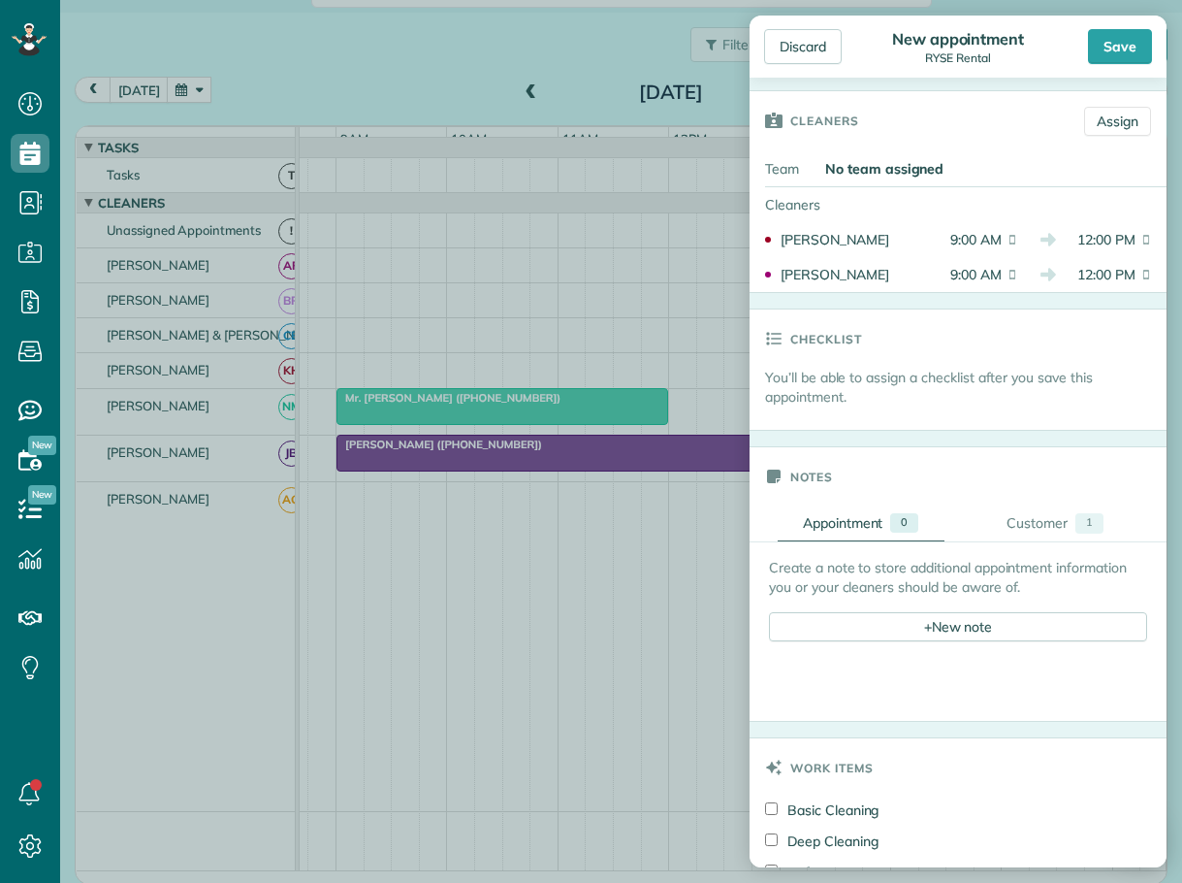
scroll to position [388, 0]
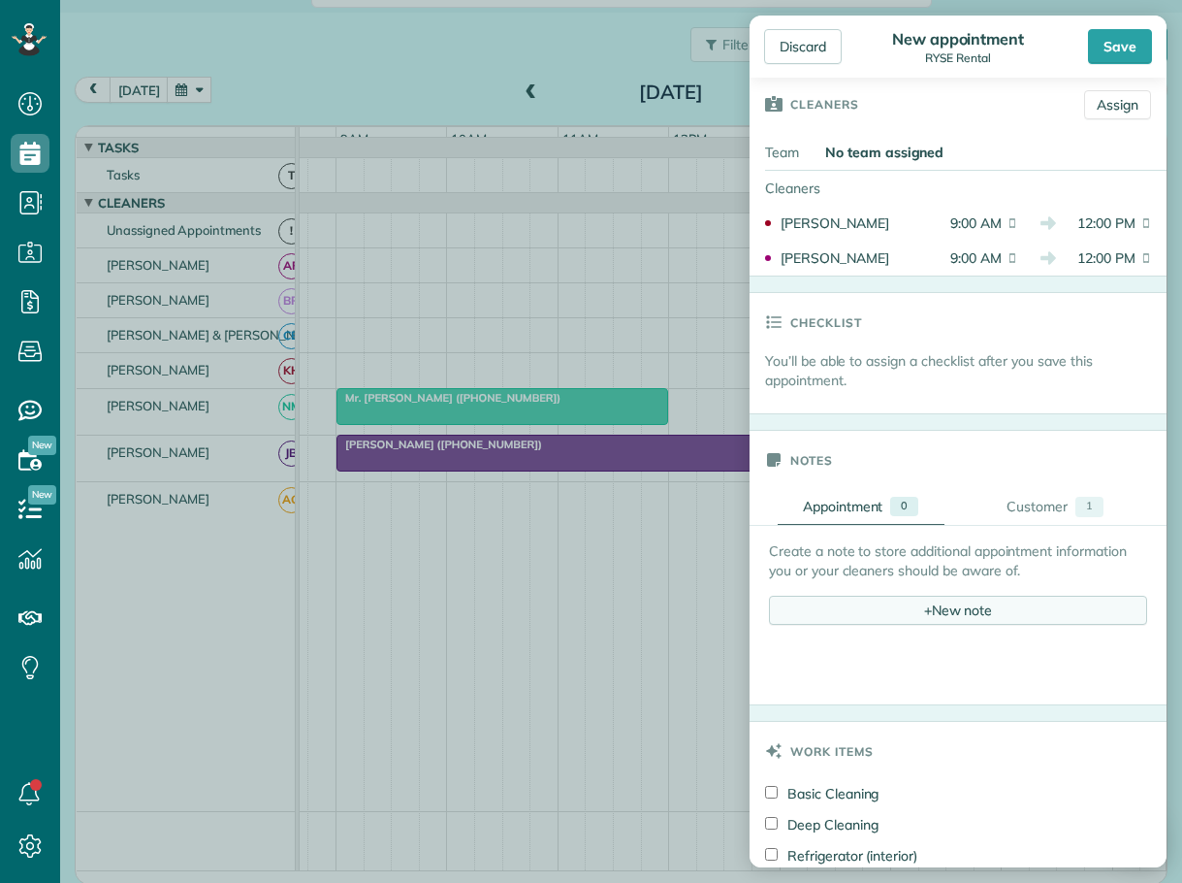
click at [903, 619] on div "+ New note" at bounding box center [958, 610] width 378 height 29
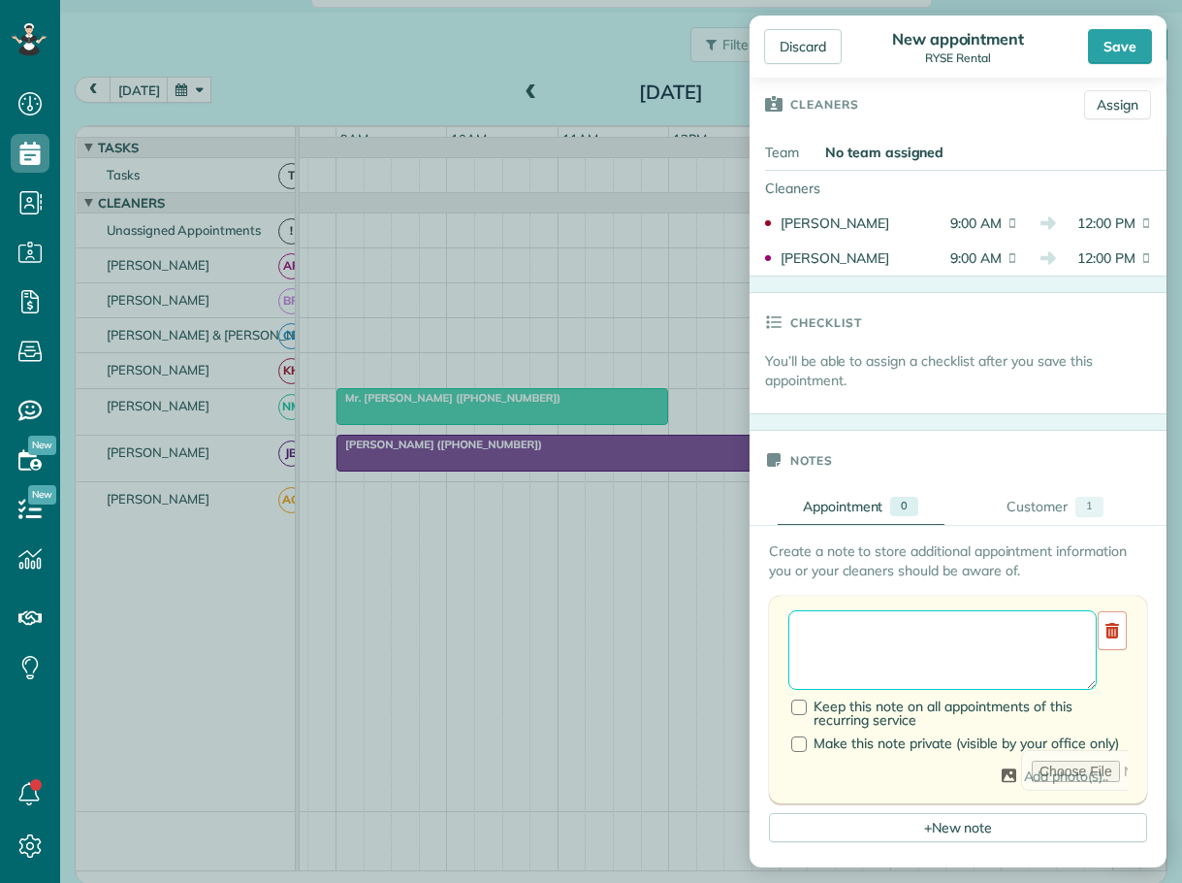
click at [843, 633] on textarea at bounding box center [943, 650] width 308 height 80
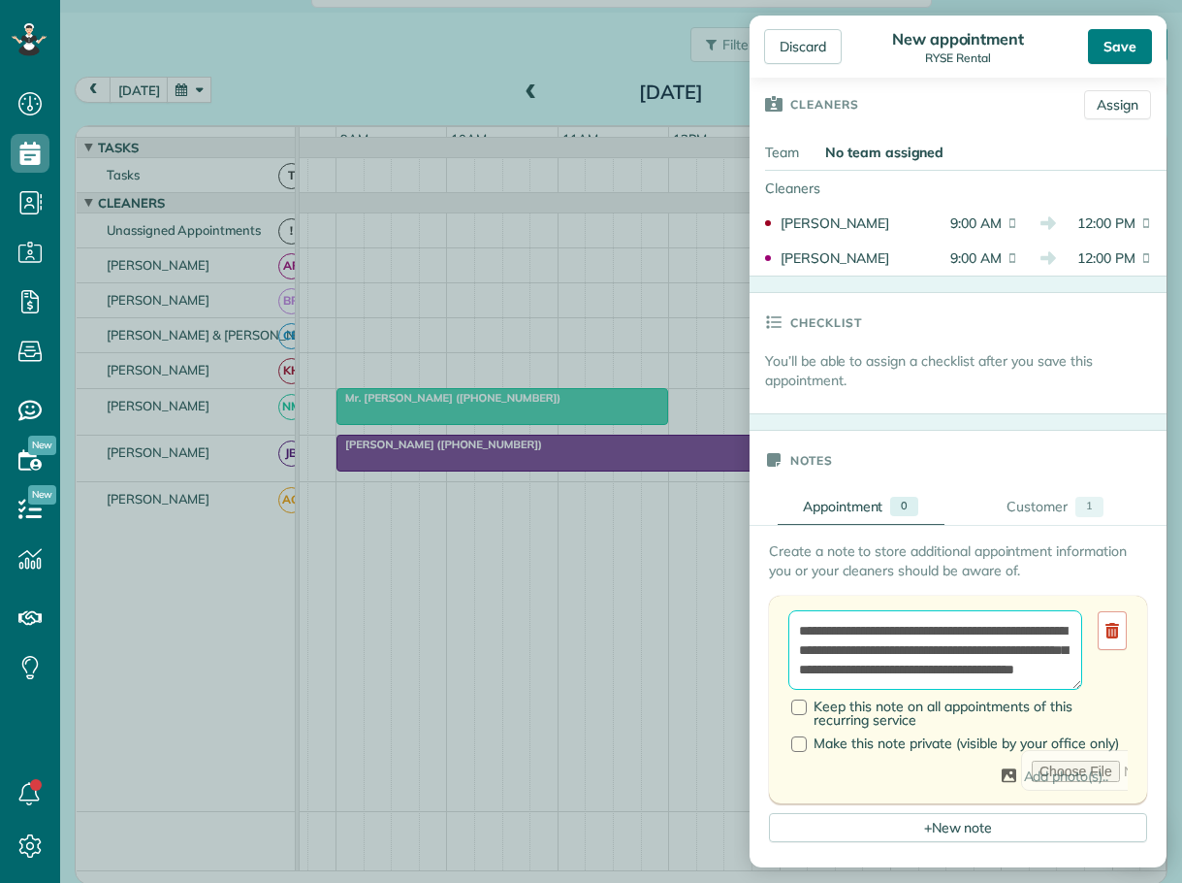
type textarea "**********"
click at [1121, 42] on div "Save" at bounding box center [1120, 46] width 64 height 35
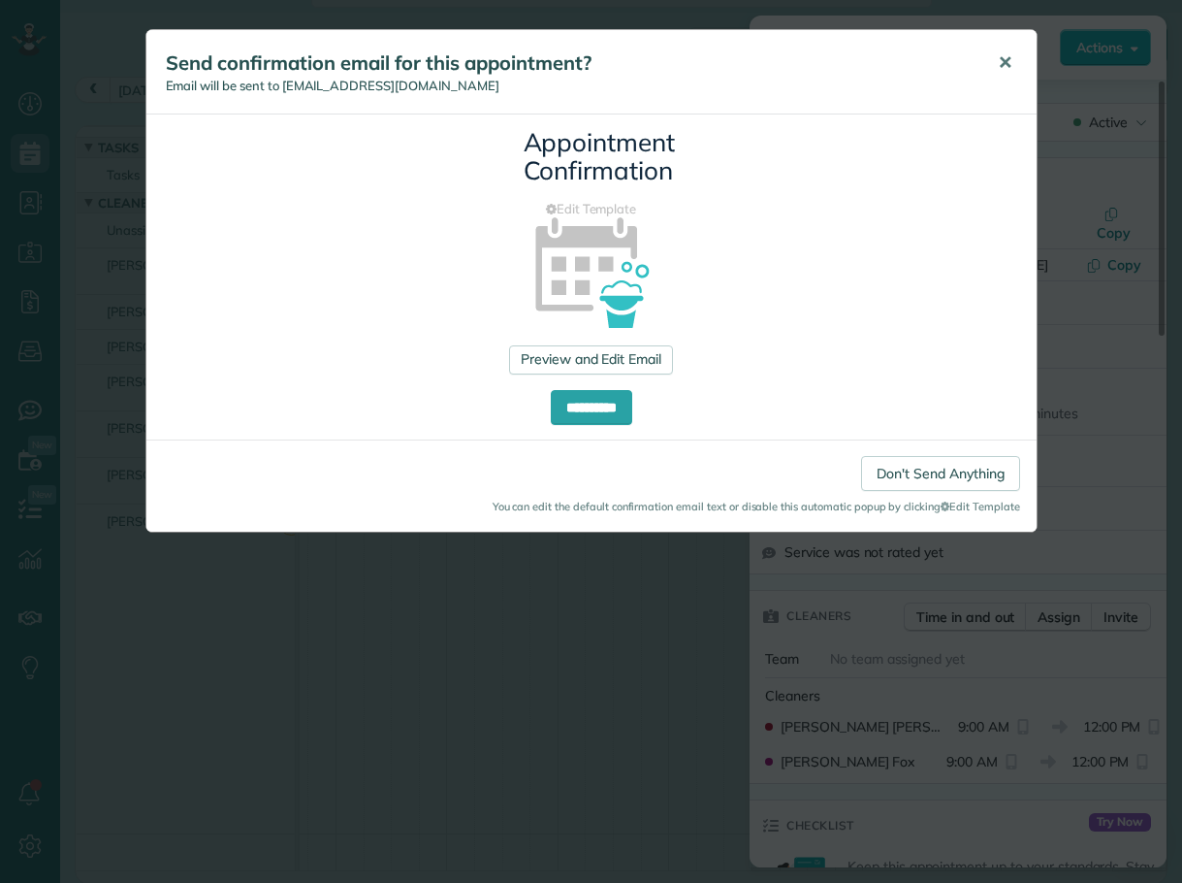
click at [1002, 63] on span "✕" at bounding box center [1005, 62] width 15 height 22
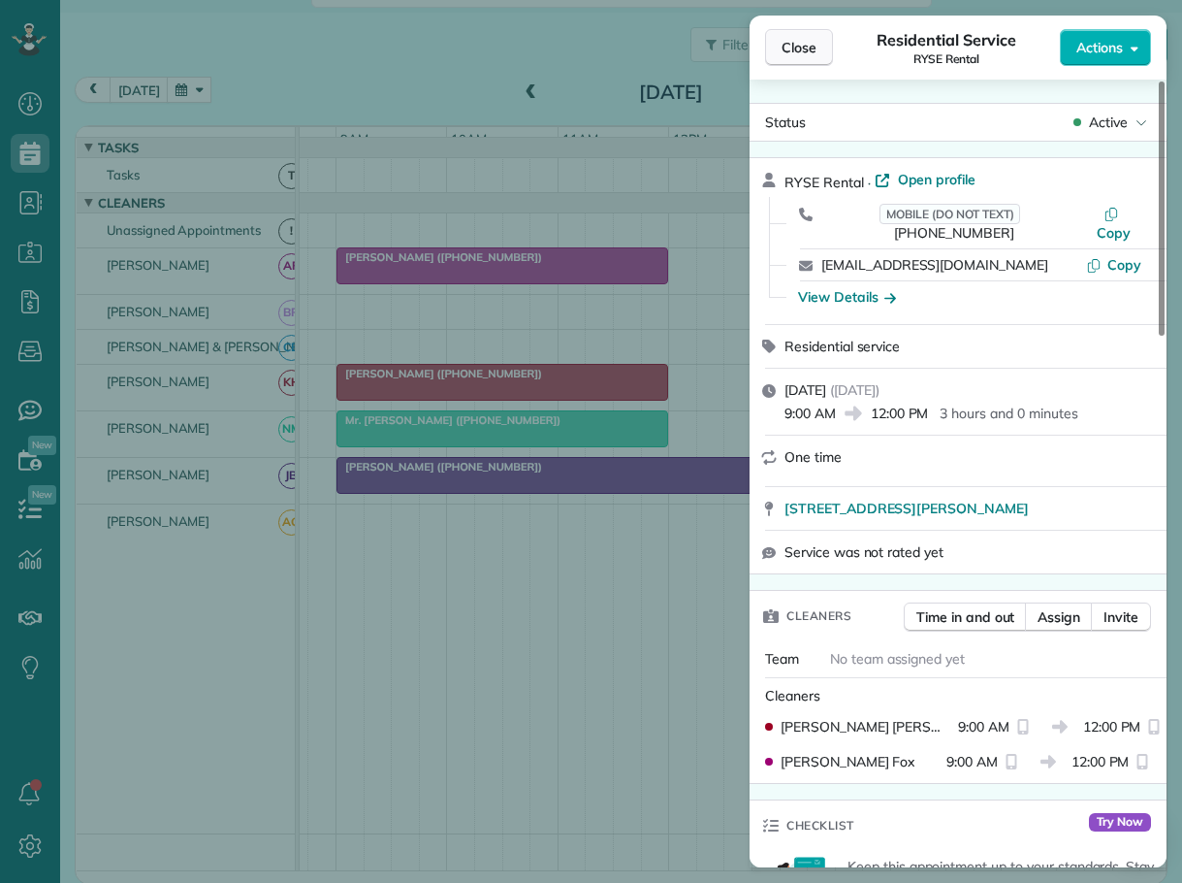
click at [792, 52] on span "Close" at bounding box center [799, 47] width 35 height 19
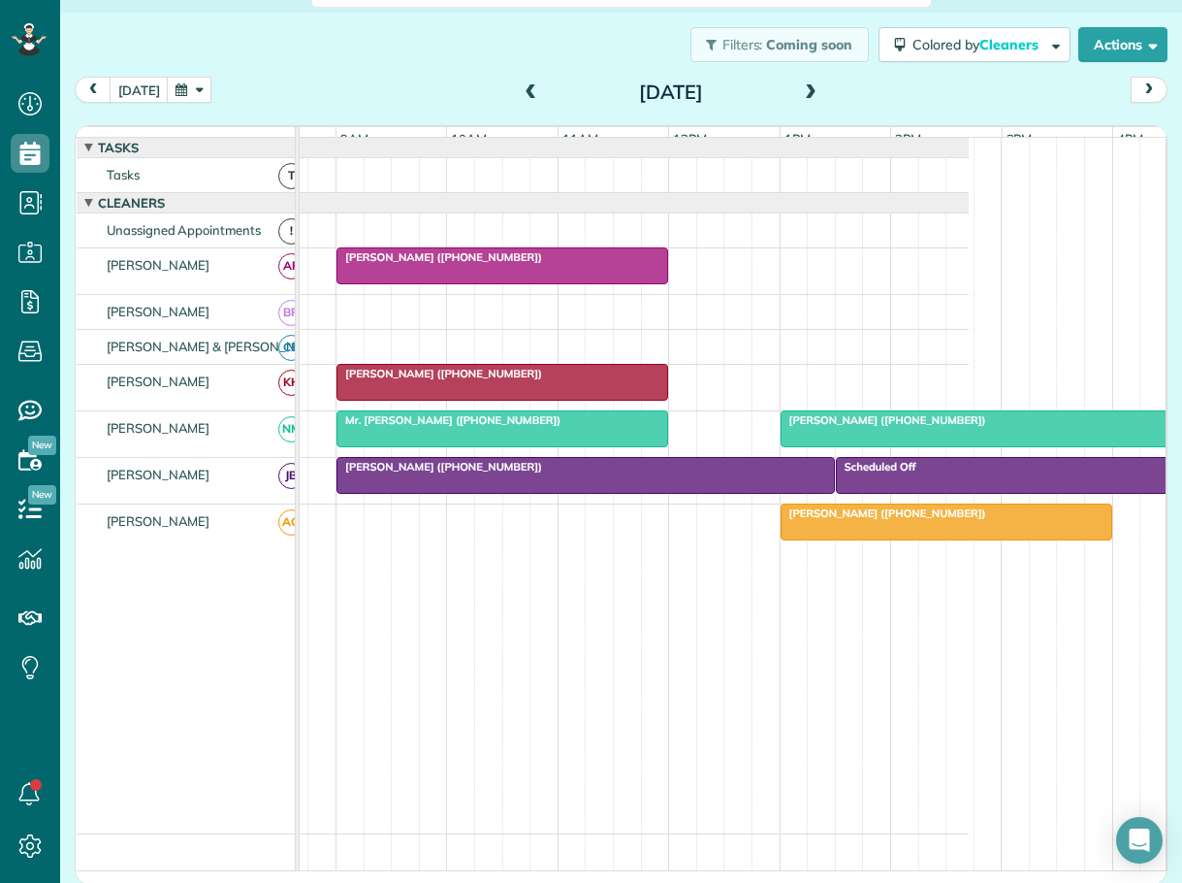
click at [526, 91] on span at bounding box center [531, 92] width 21 height 17
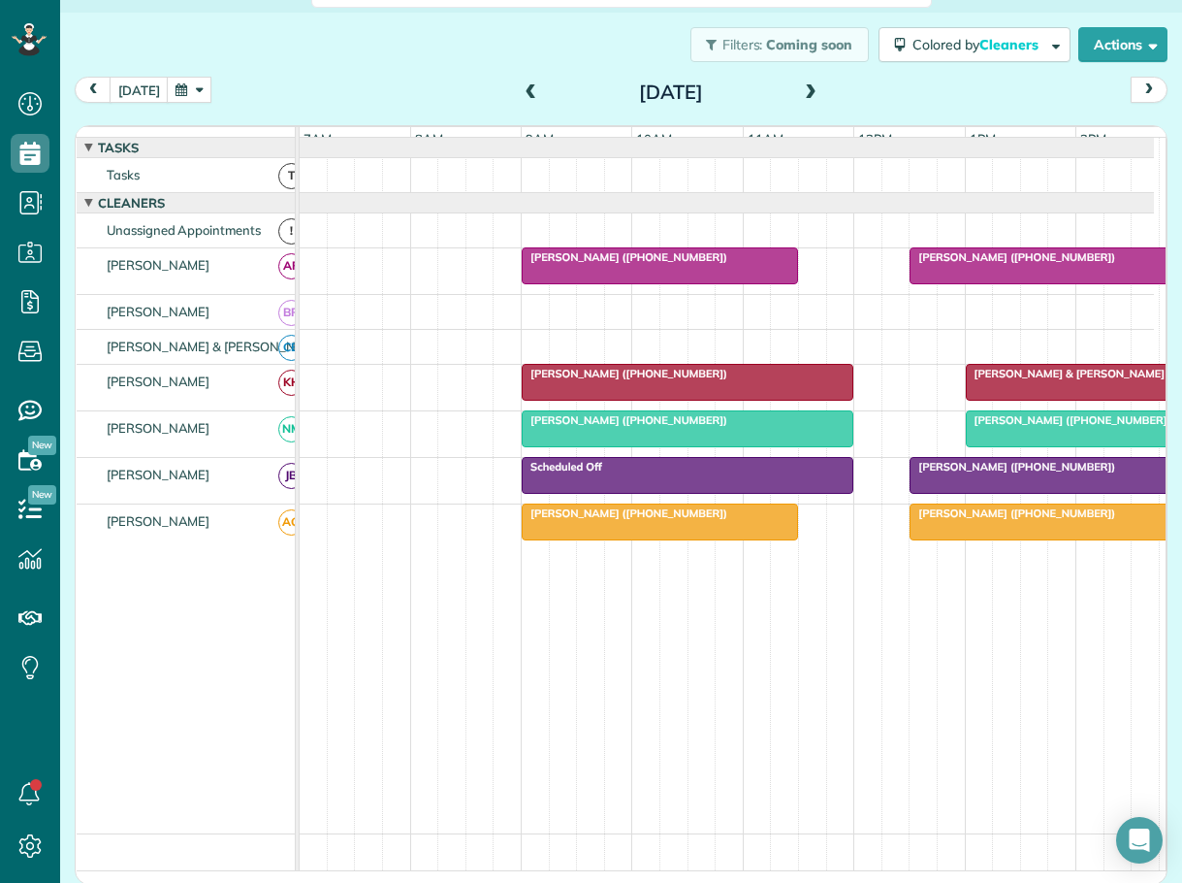
click at [801, 91] on span at bounding box center [810, 92] width 21 height 17
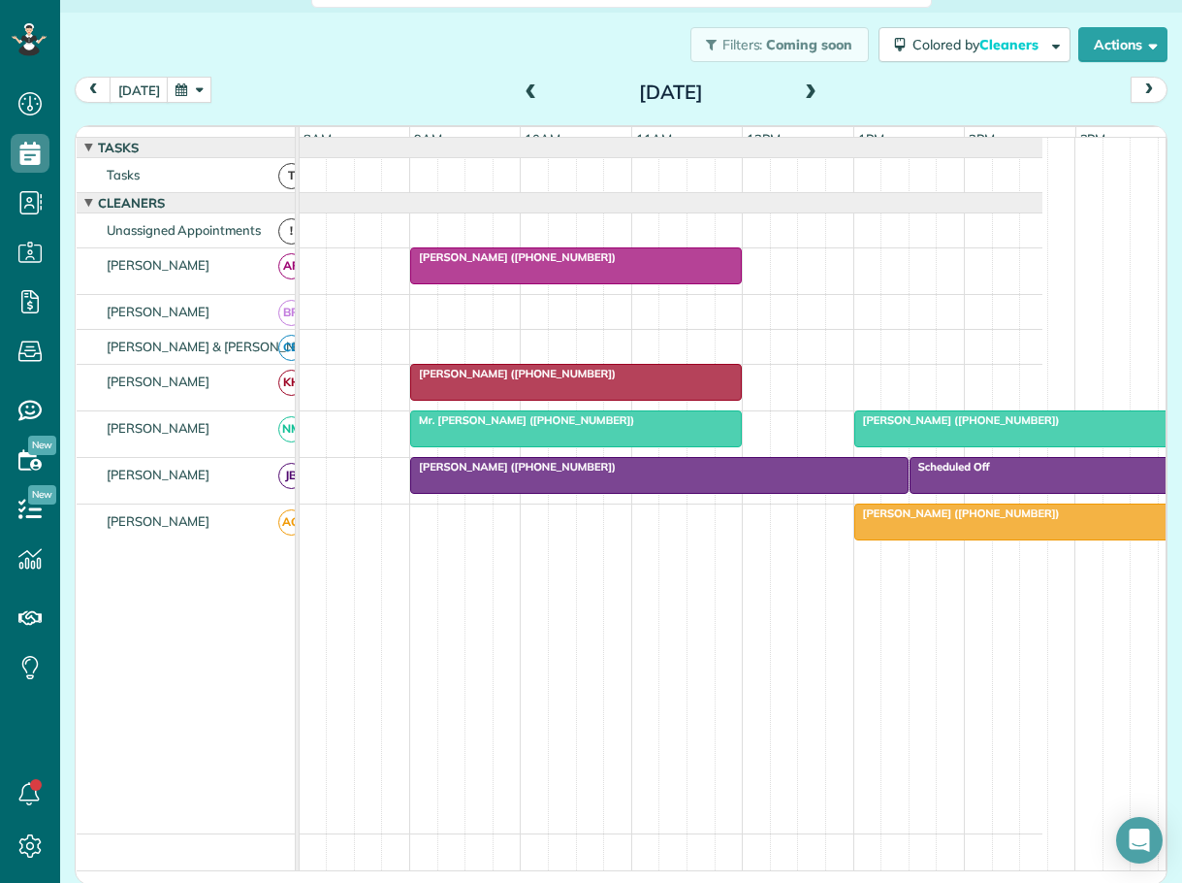
scroll to position [0, 128]
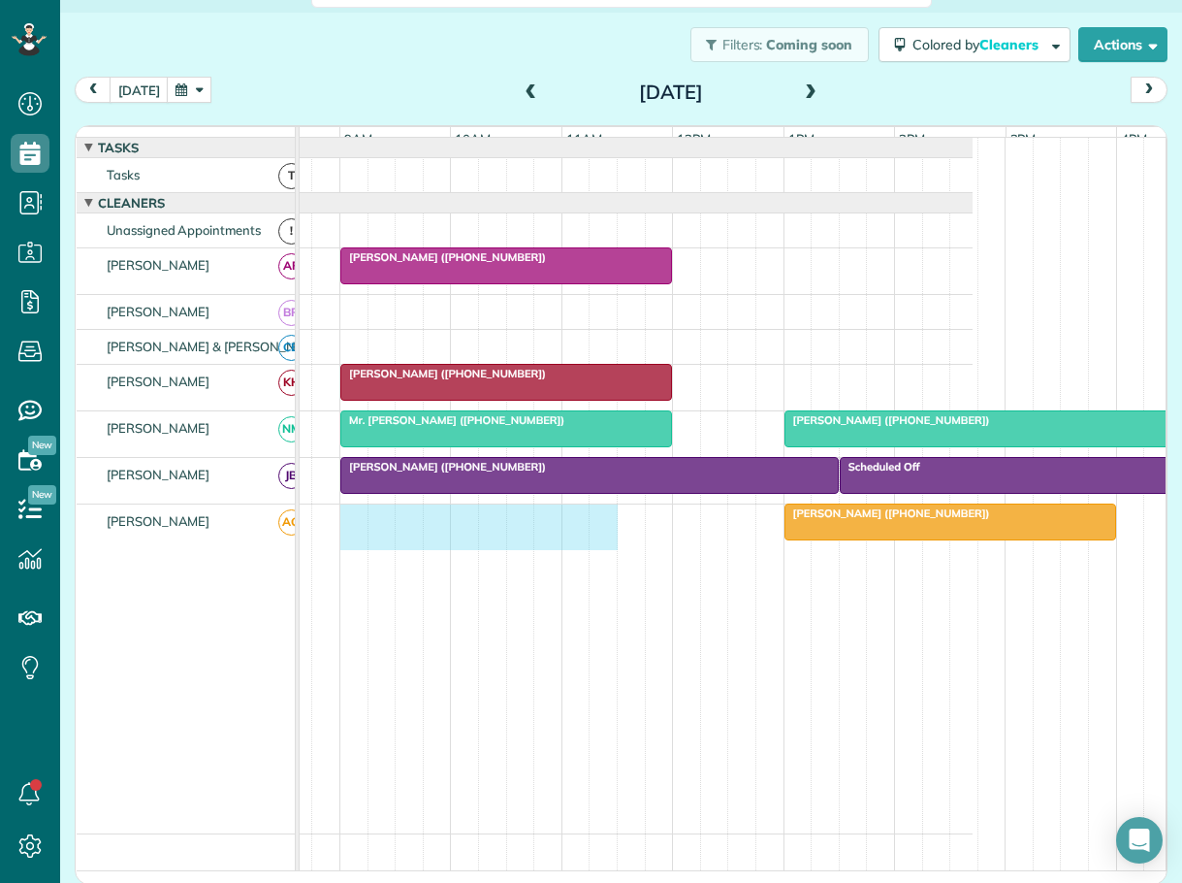
drag, startPoint x: 351, startPoint y: 535, endPoint x: 591, endPoint y: 548, distance: 239.9
click at [610, 549] on div "Liz Crawford (+12394042178)" at bounding box center [545, 527] width 855 height 46
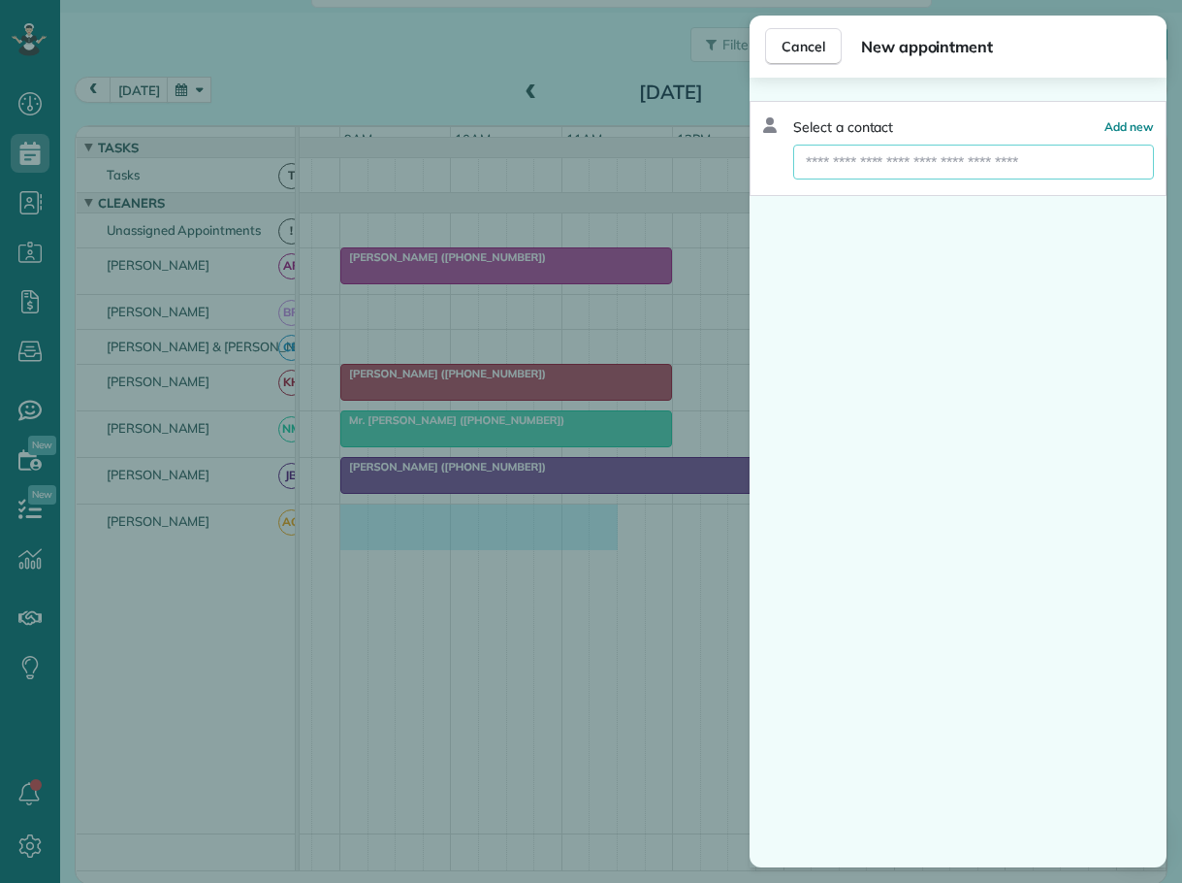
click at [864, 164] on input "text" at bounding box center [973, 162] width 361 height 35
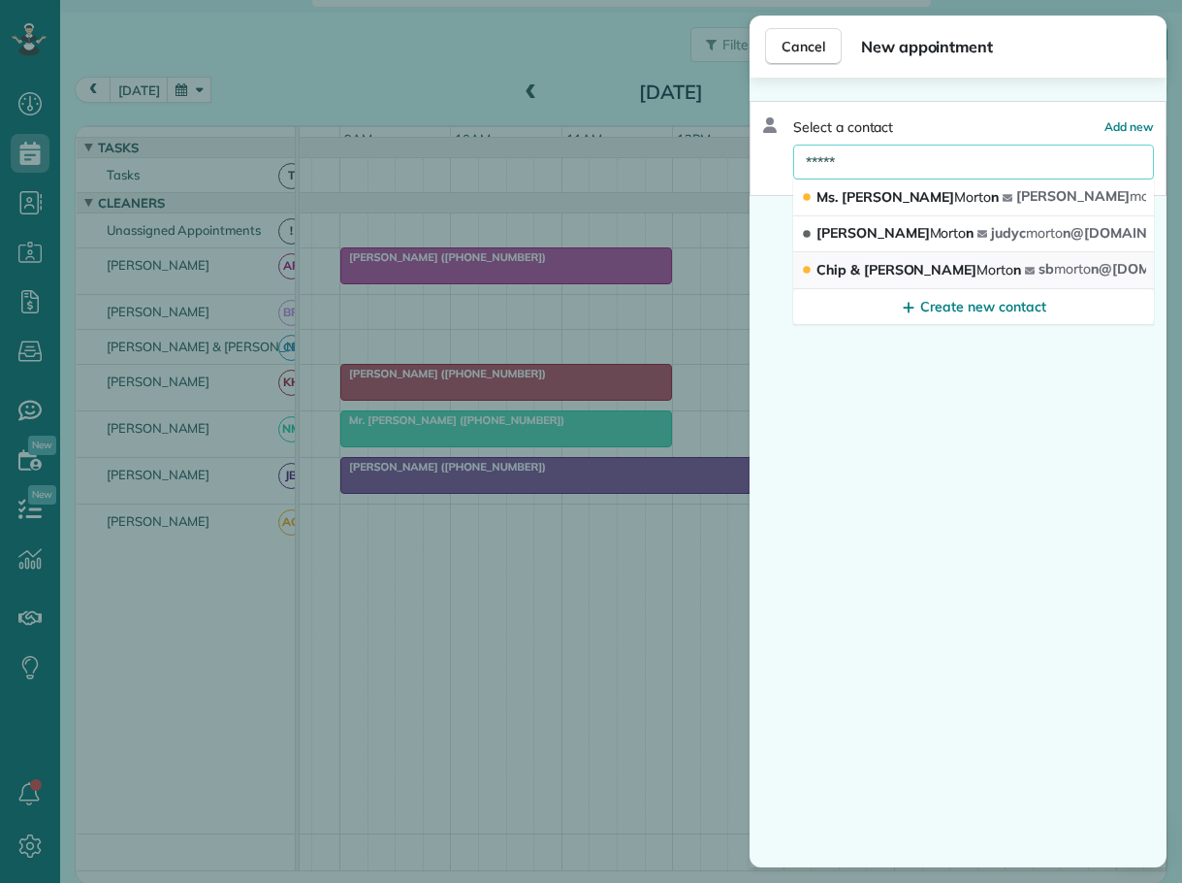
type input "*****"
click at [844, 266] on span "Chip & Jackie Morto n" at bounding box center [919, 269] width 205 height 17
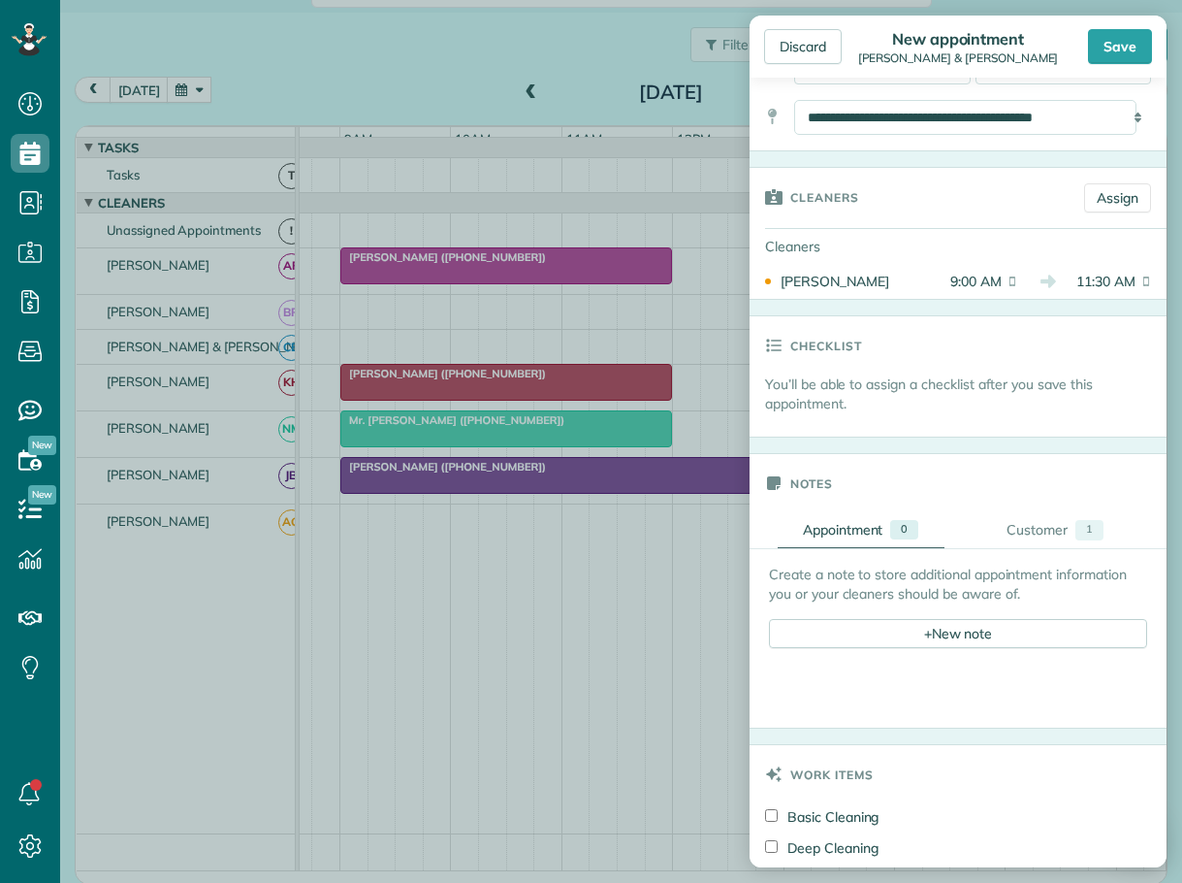
scroll to position [388, 0]
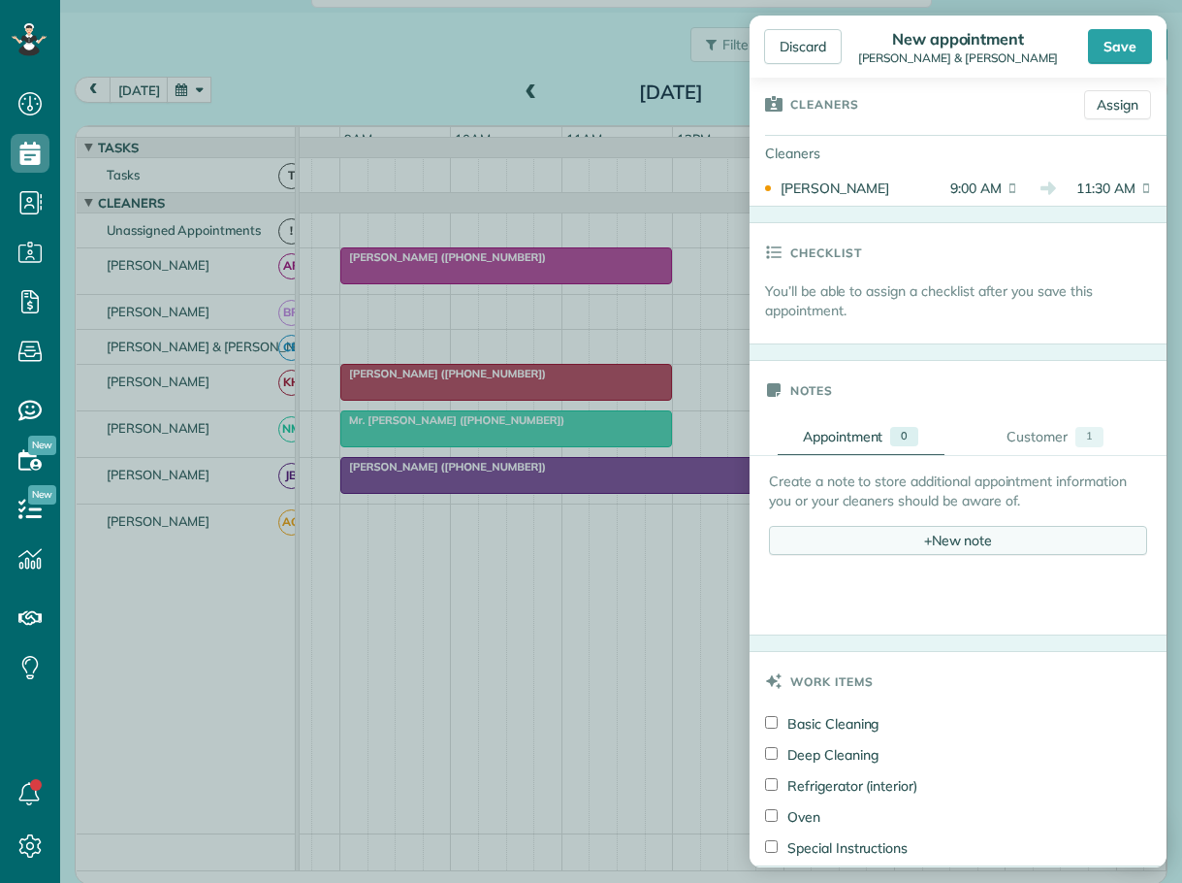
click at [949, 538] on div "+ New note" at bounding box center [958, 540] width 378 height 29
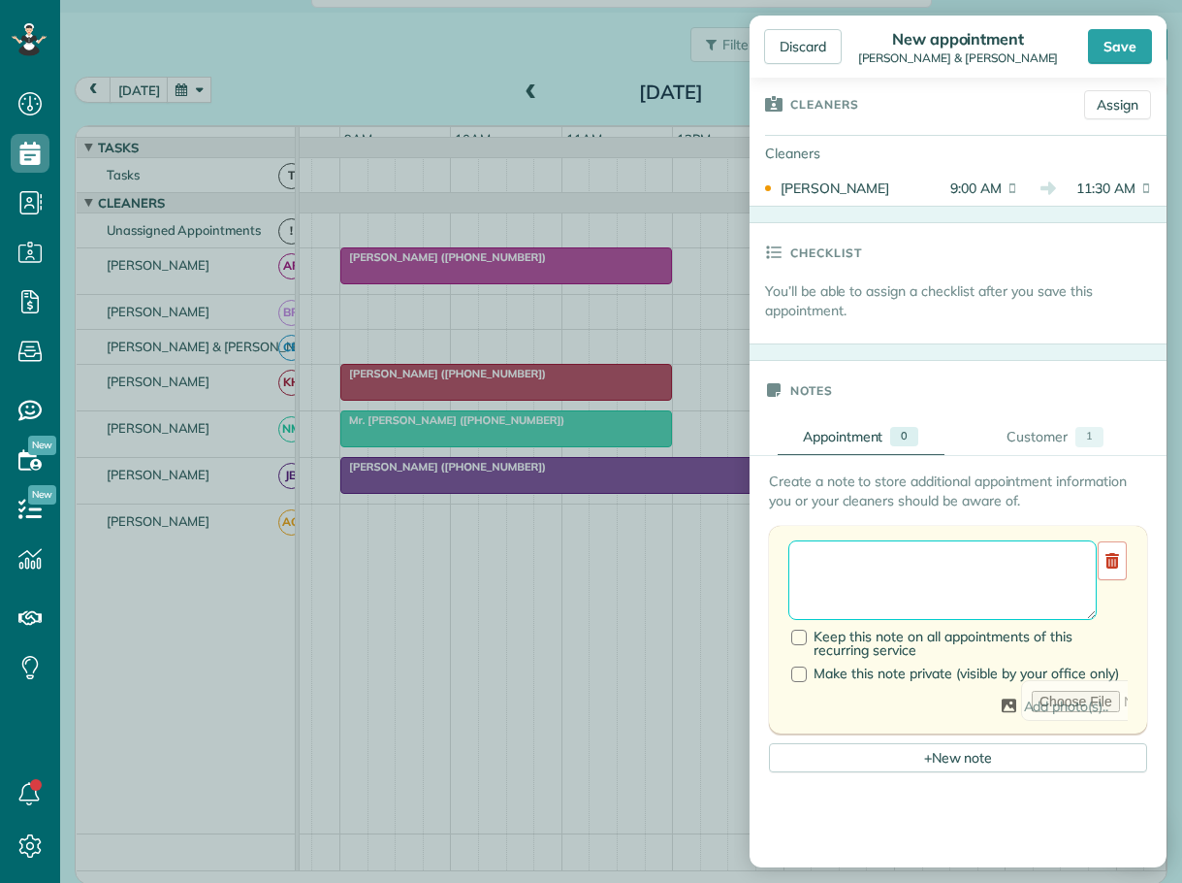
click at [886, 563] on textarea at bounding box center [943, 580] width 308 height 80
type textarea "**********"
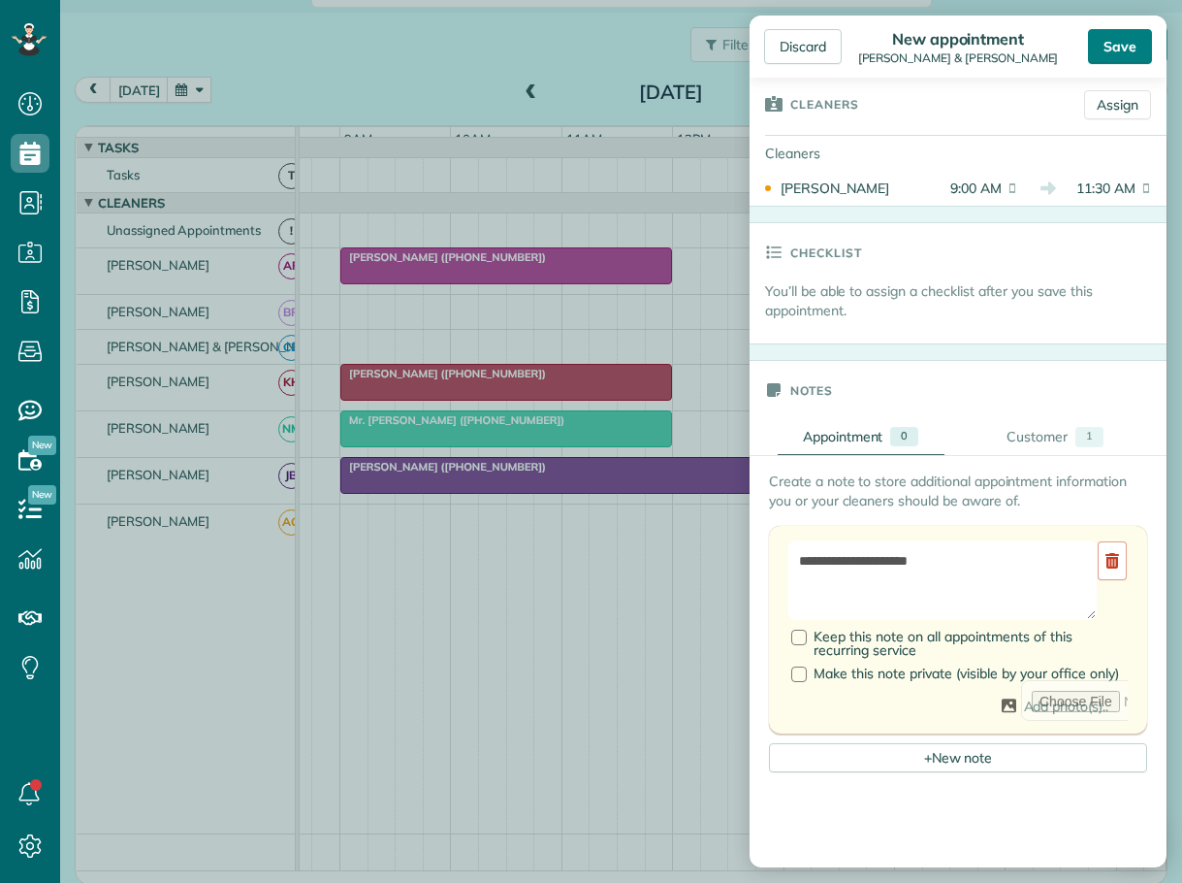
click at [1114, 41] on div "Save" at bounding box center [1120, 46] width 64 height 35
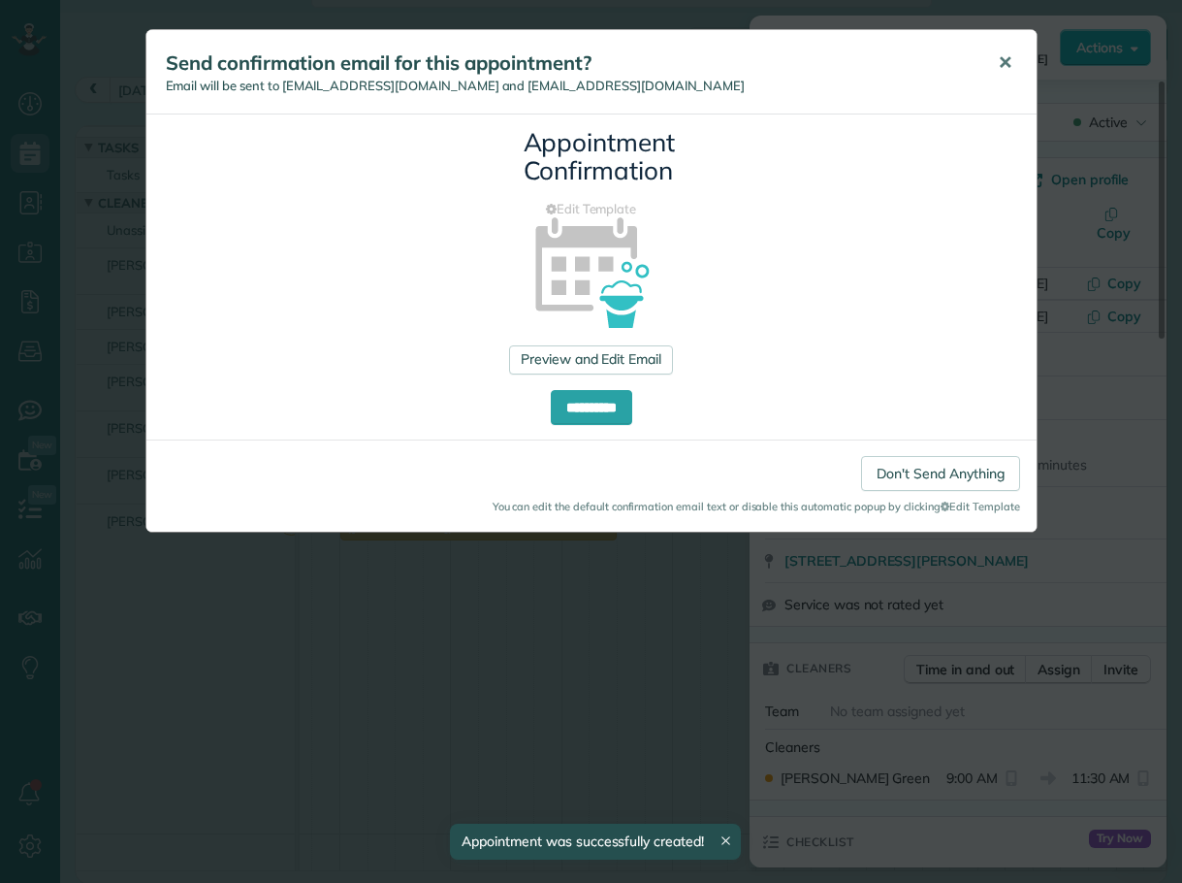
click at [1002, 62] on span "✕" at bounding box center [1005, 62] width 15 height 22
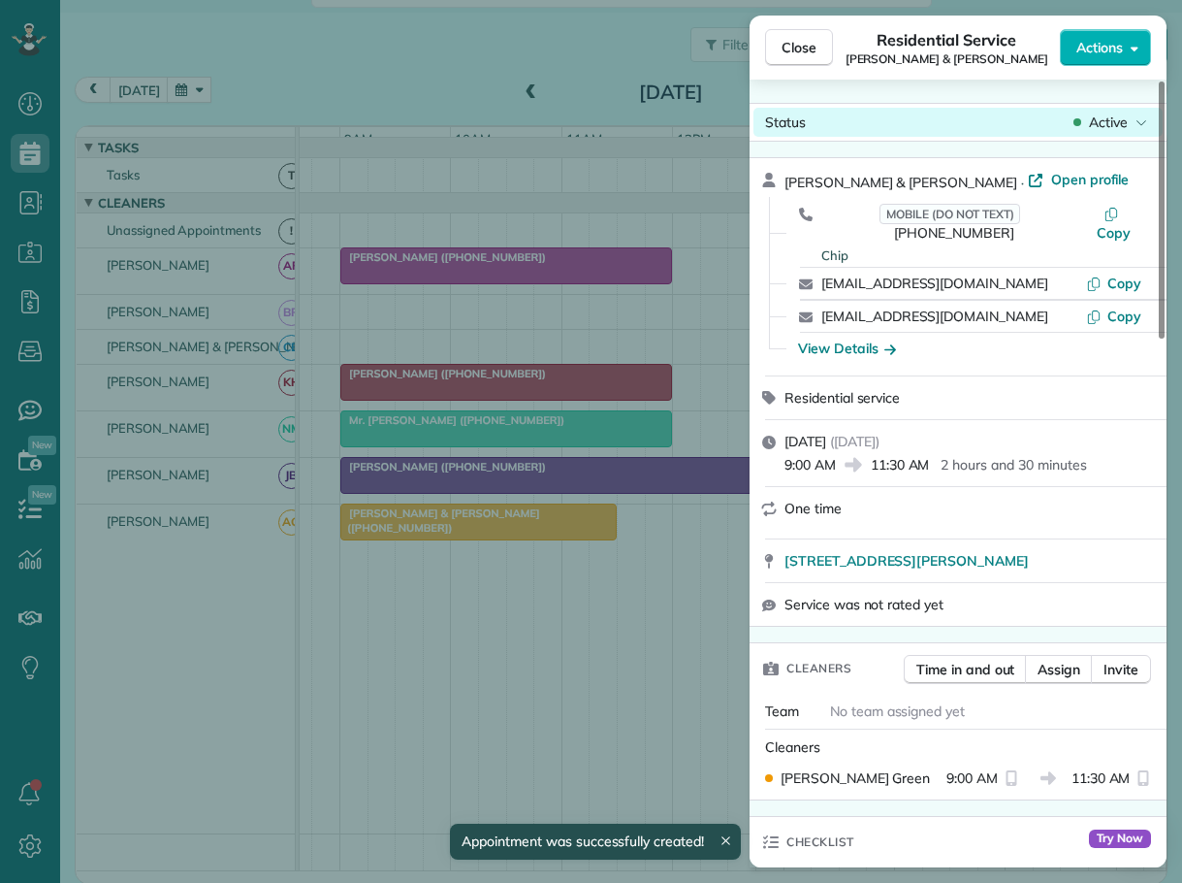
drag, startPoint x: 791, startPoint y: 51, endPoint x: 838, endPoint y: 121, distance: 83.9
click at [794, 59] on button "Close" at bounding box center [799, 47] width 68 height 37
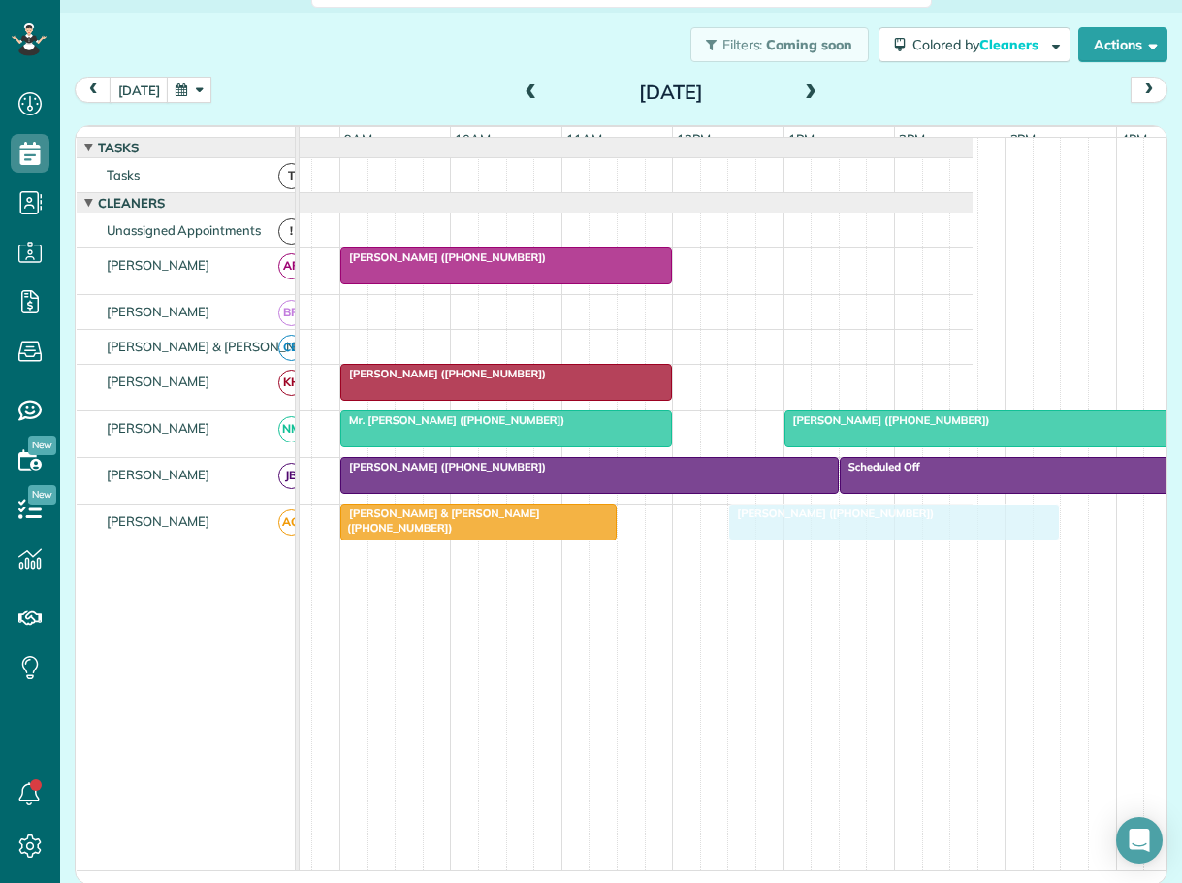
drag, startPoint x: 815, startPoint y: 527, endPoint x: 773, endPoint y: 523, distance: 41.9
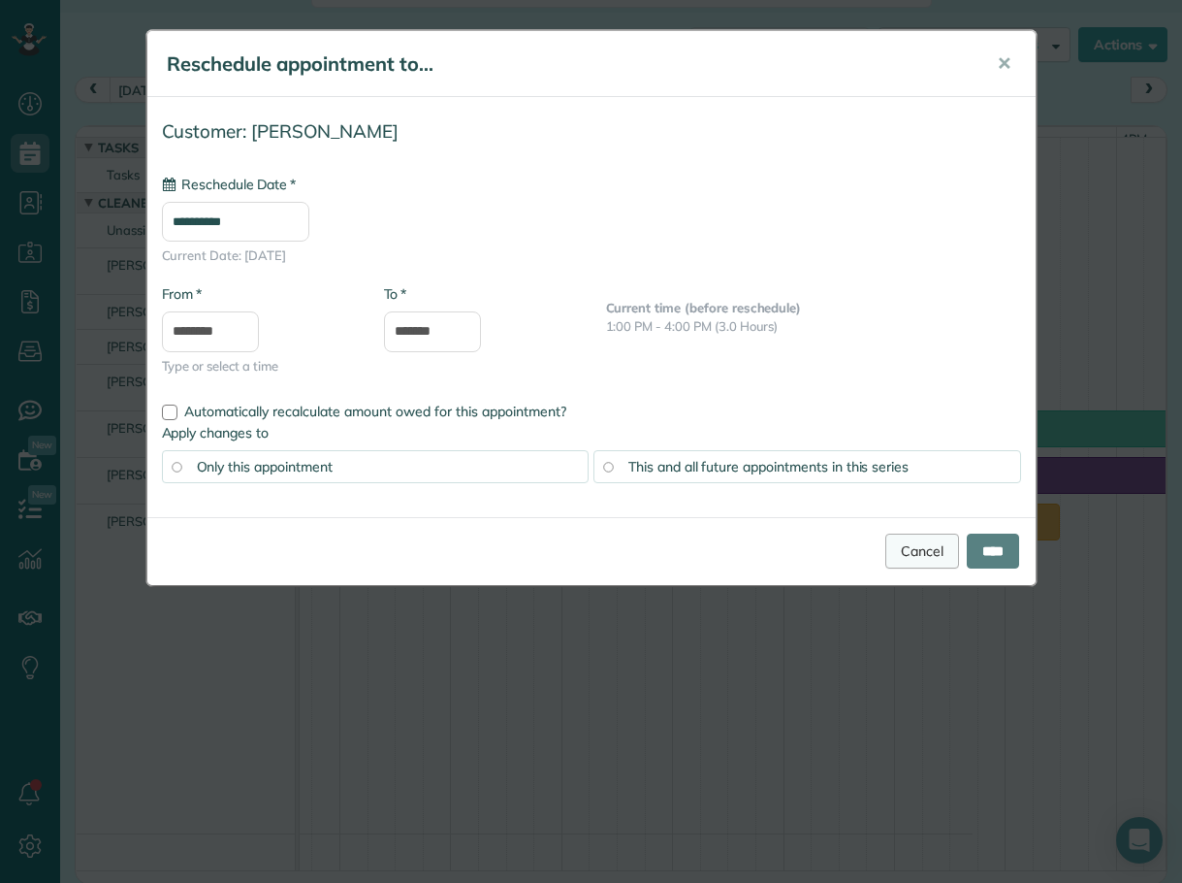
type input "**********"
click at [988, 548] on input "****" at bounding box center [993, 550] width 52 height 35
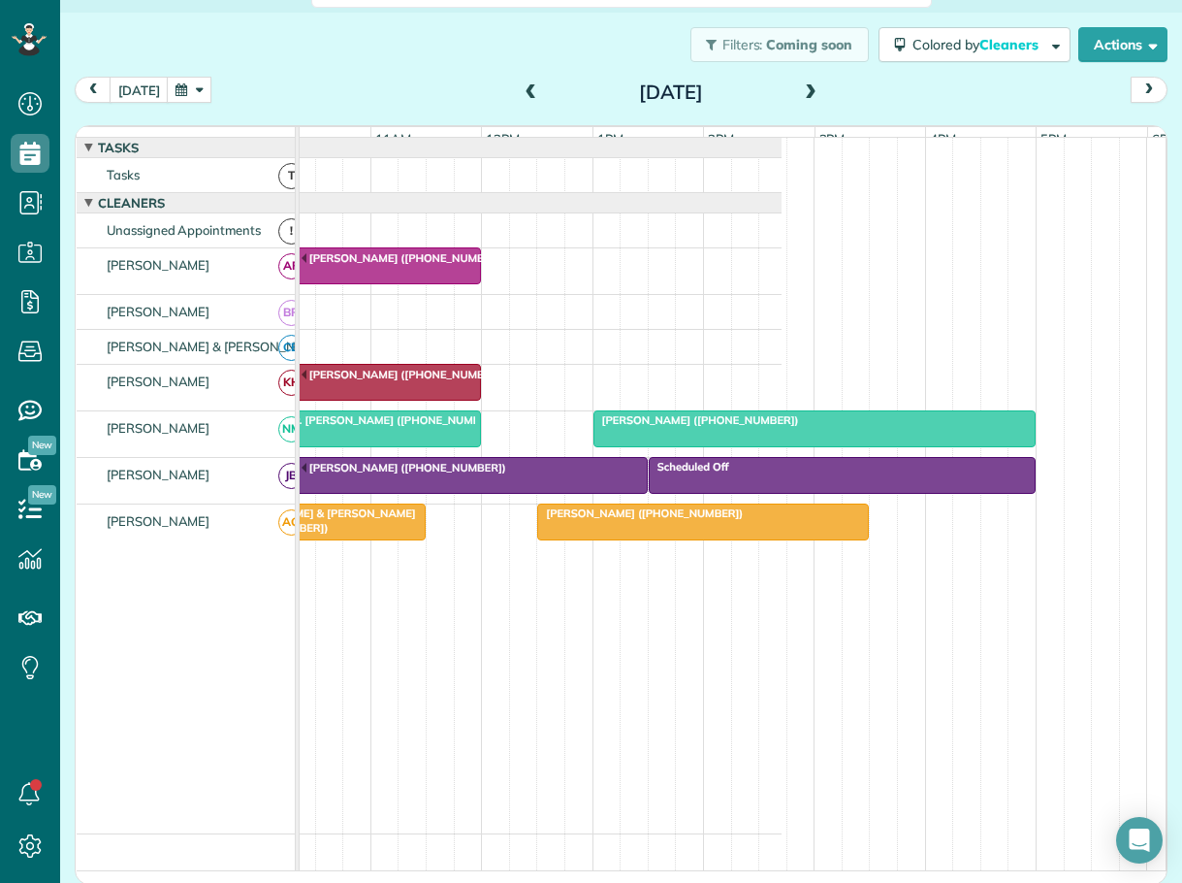
scroll to position [0, 380]
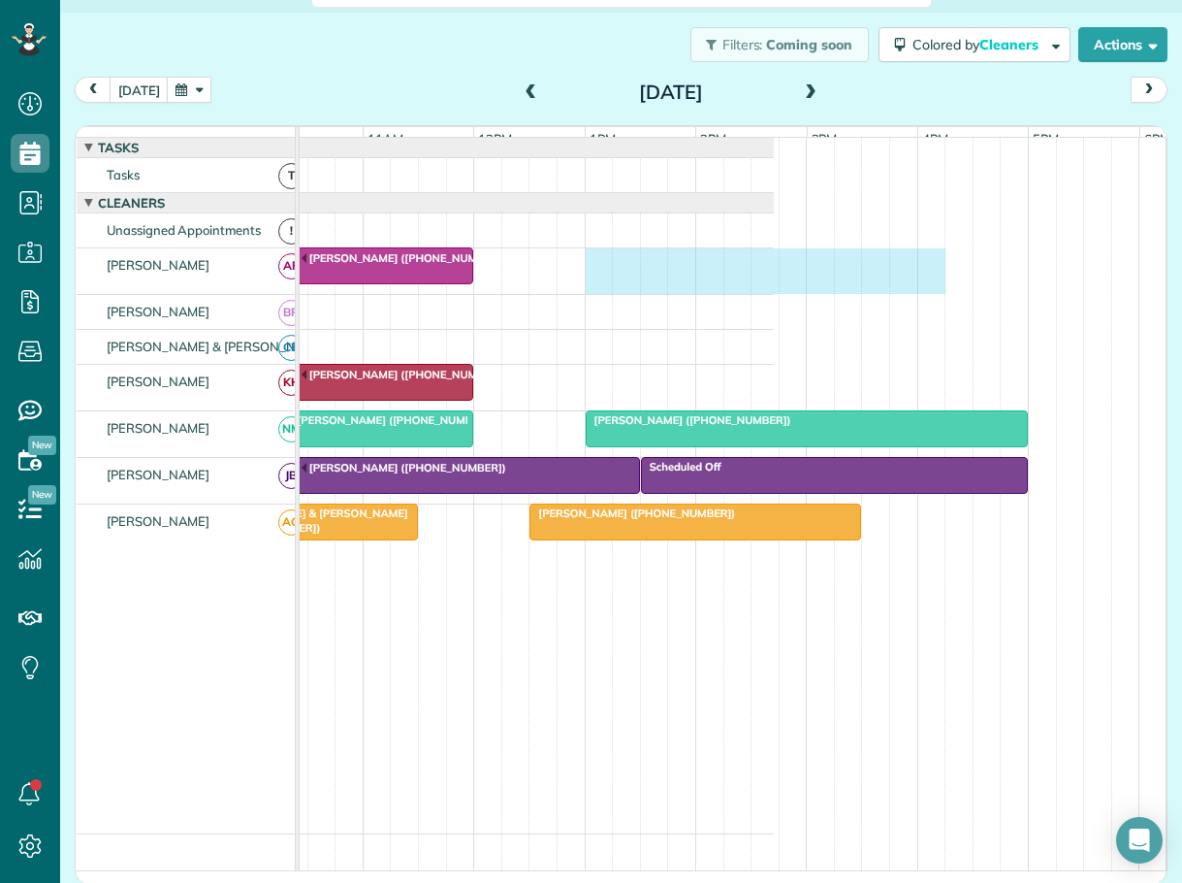
drag, startPoint x: 591, startPoint y: 268, endPoint x: 918, endPoint y: 285, distance: 327.3
click at [774, 285] on div "RYSE Rental (+18282732664)" at bounding box center [346, 271] width 855 height 46
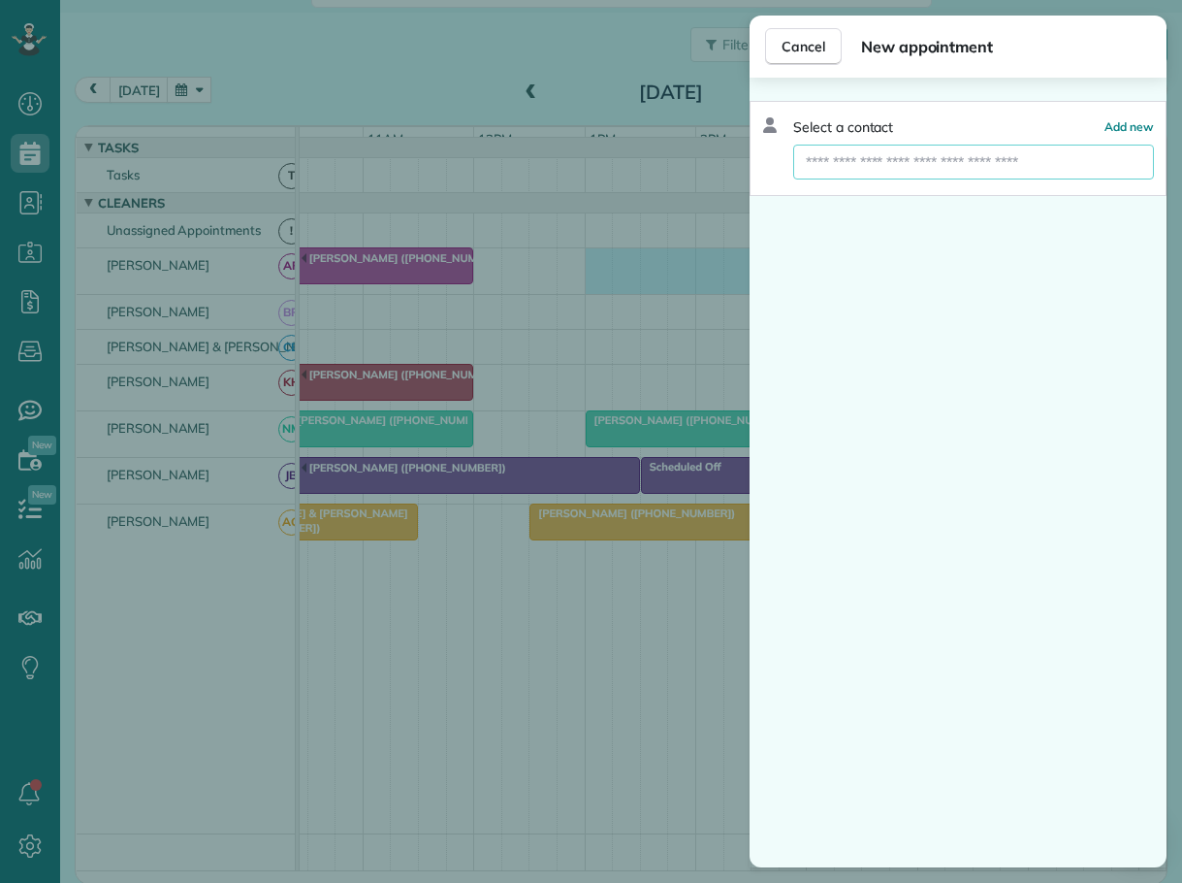
click at [871, 161] on input "text" at bounding box center [973, 162] width 361 height 35
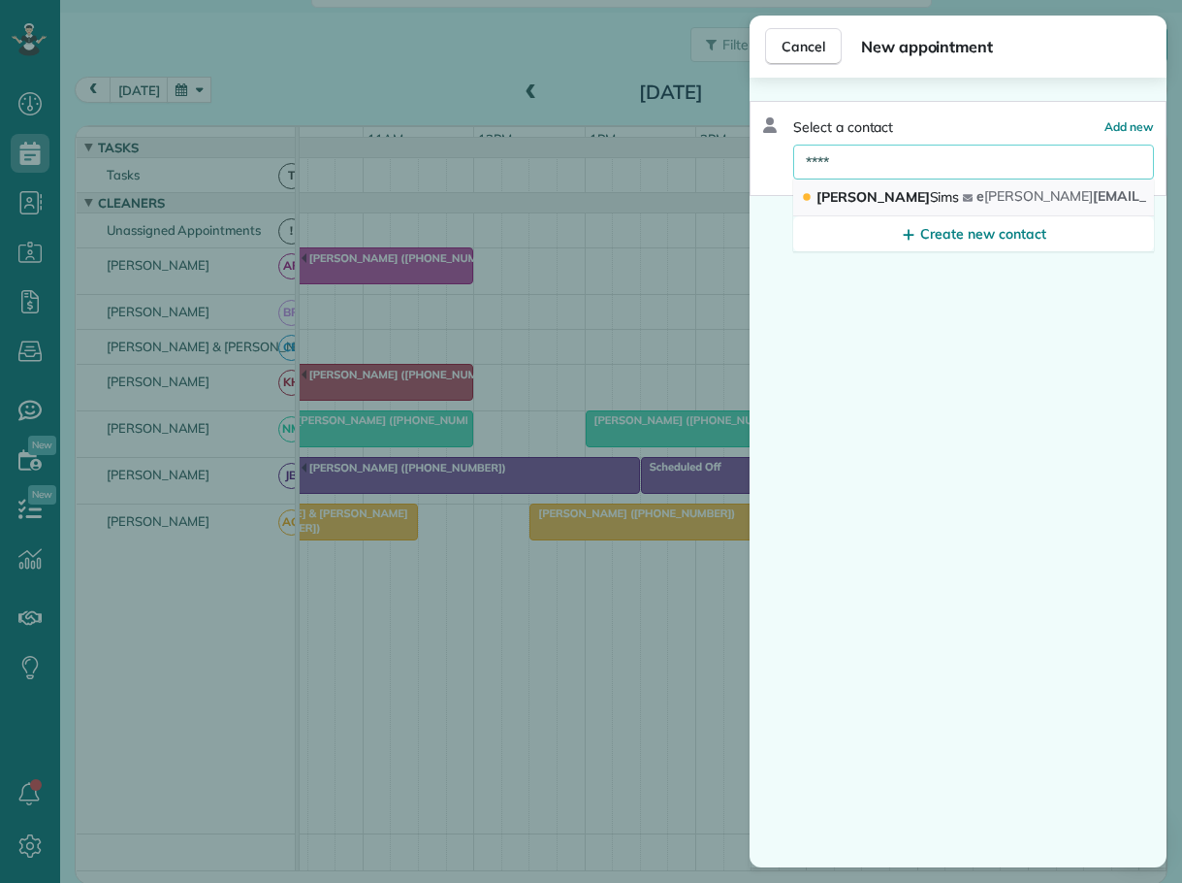
type input "****"
click at [871, 195] on div "Liz Sims" at bounding box center [882, 197] width 162 height 20
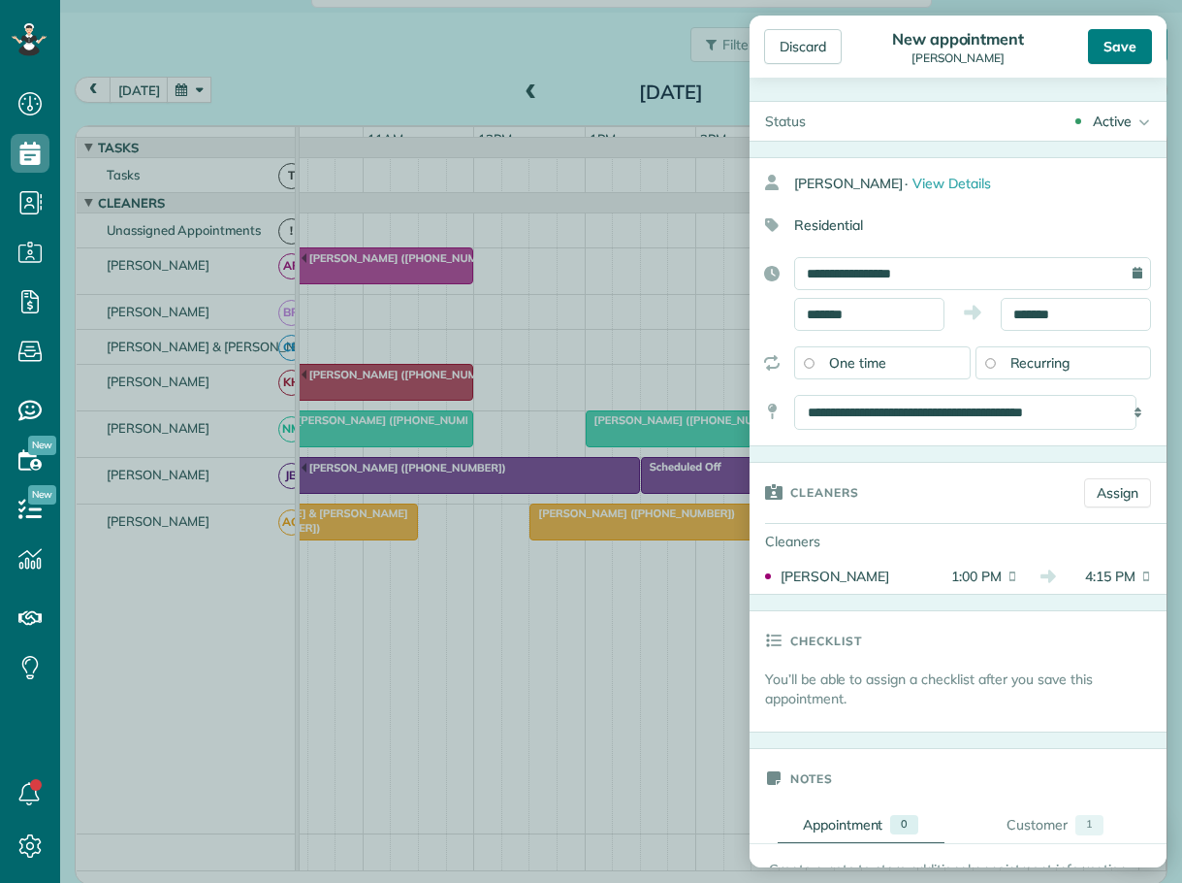
click at [1124, 44] on div "Save" at bounding box center [1120, 46] width 64 height 35
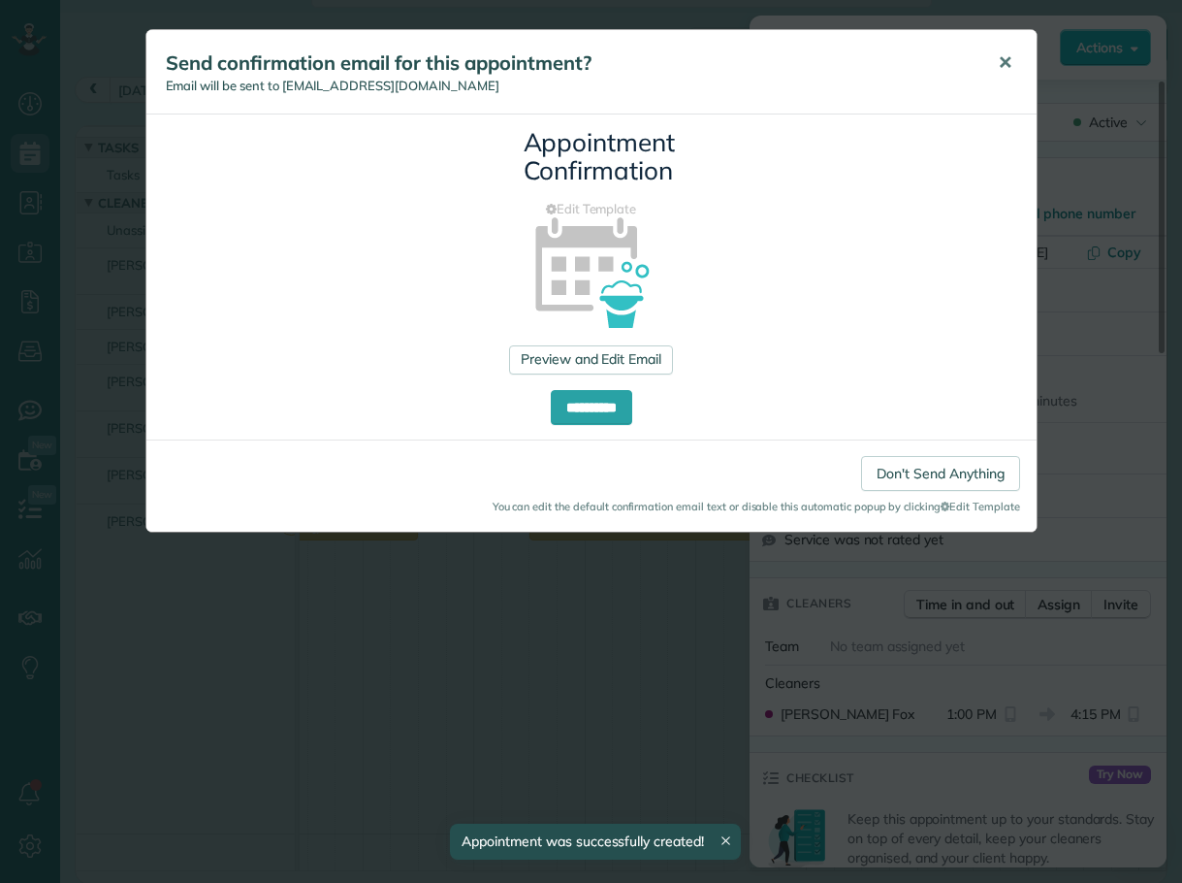
click at [1009, 54] on span "✕" at bounding box center [1005, 62] width 15 height 22
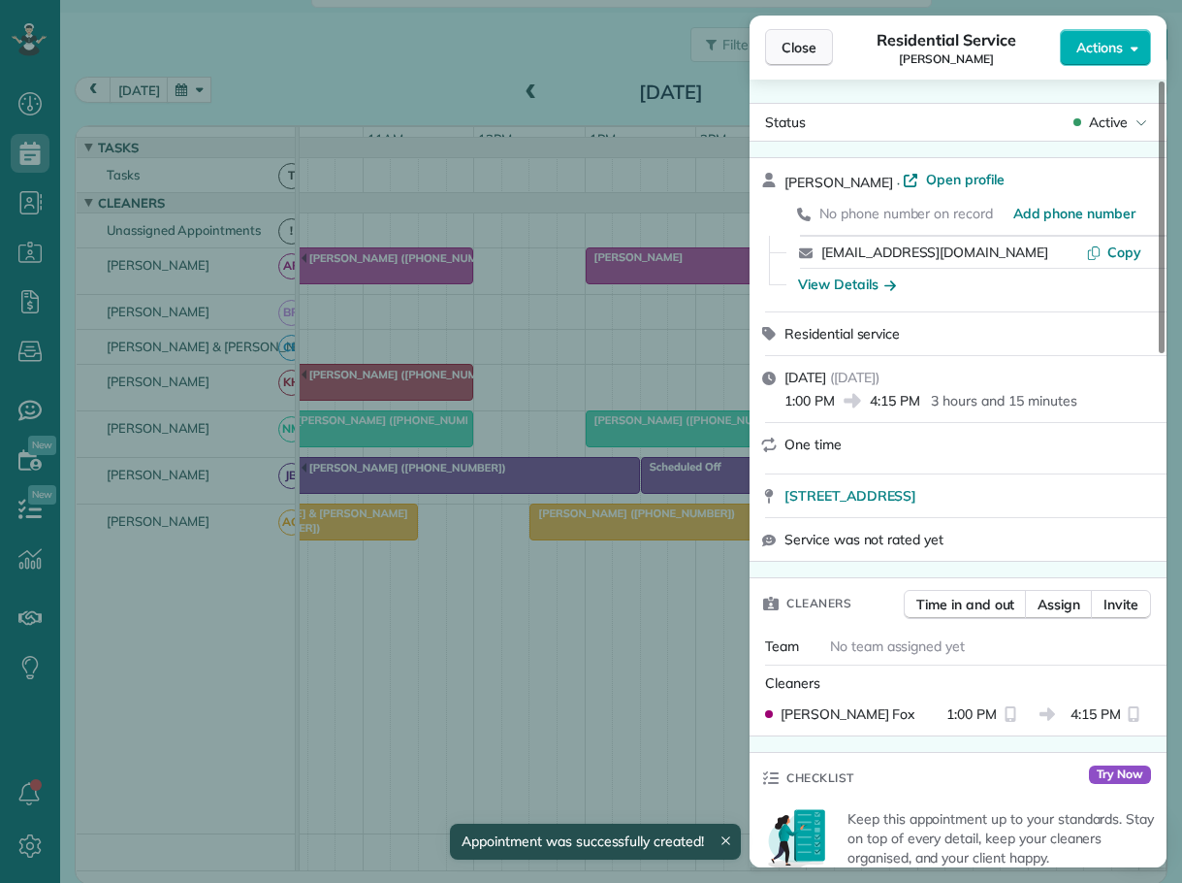
click at [799, 47] on span "Close" at bounding box center [799, 47] width 35 height 19
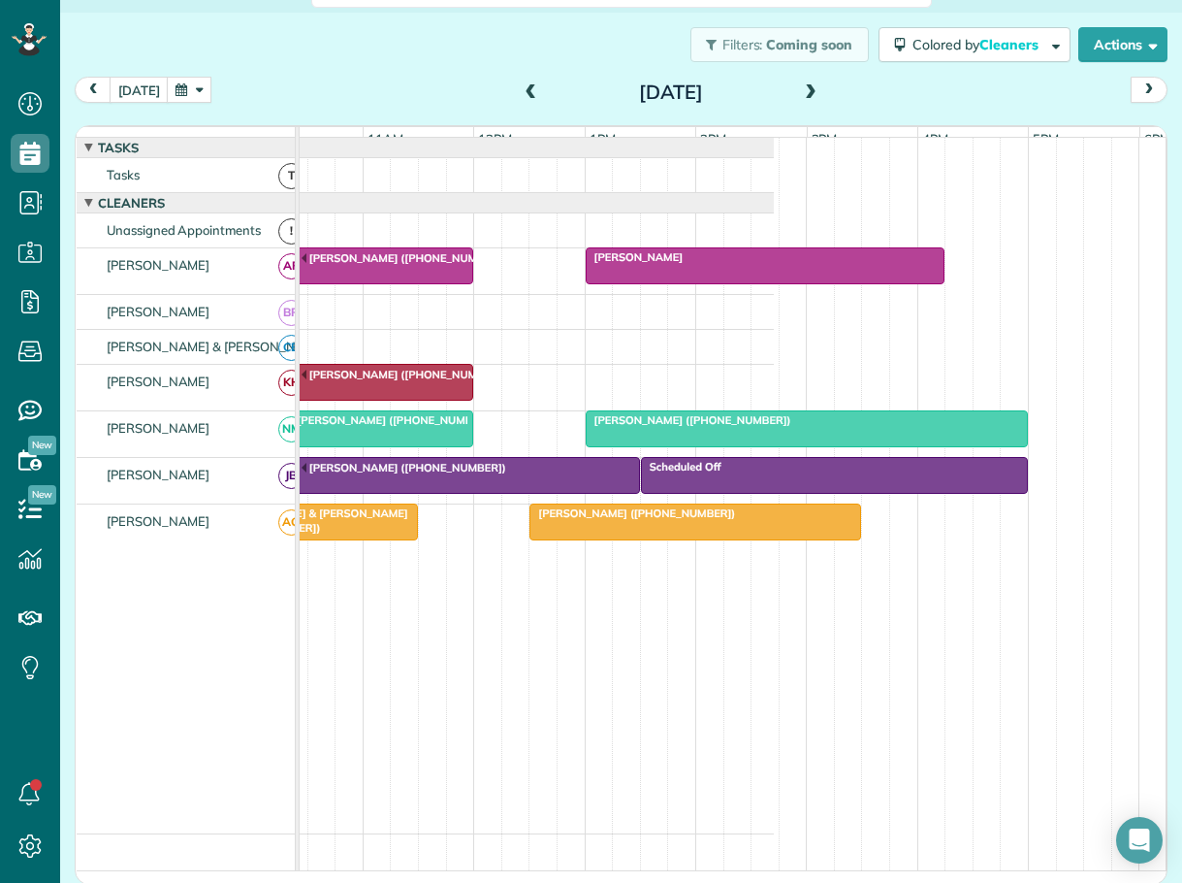
click at [800, 93] on span at bounding box center [810, 92] width 21 height 17
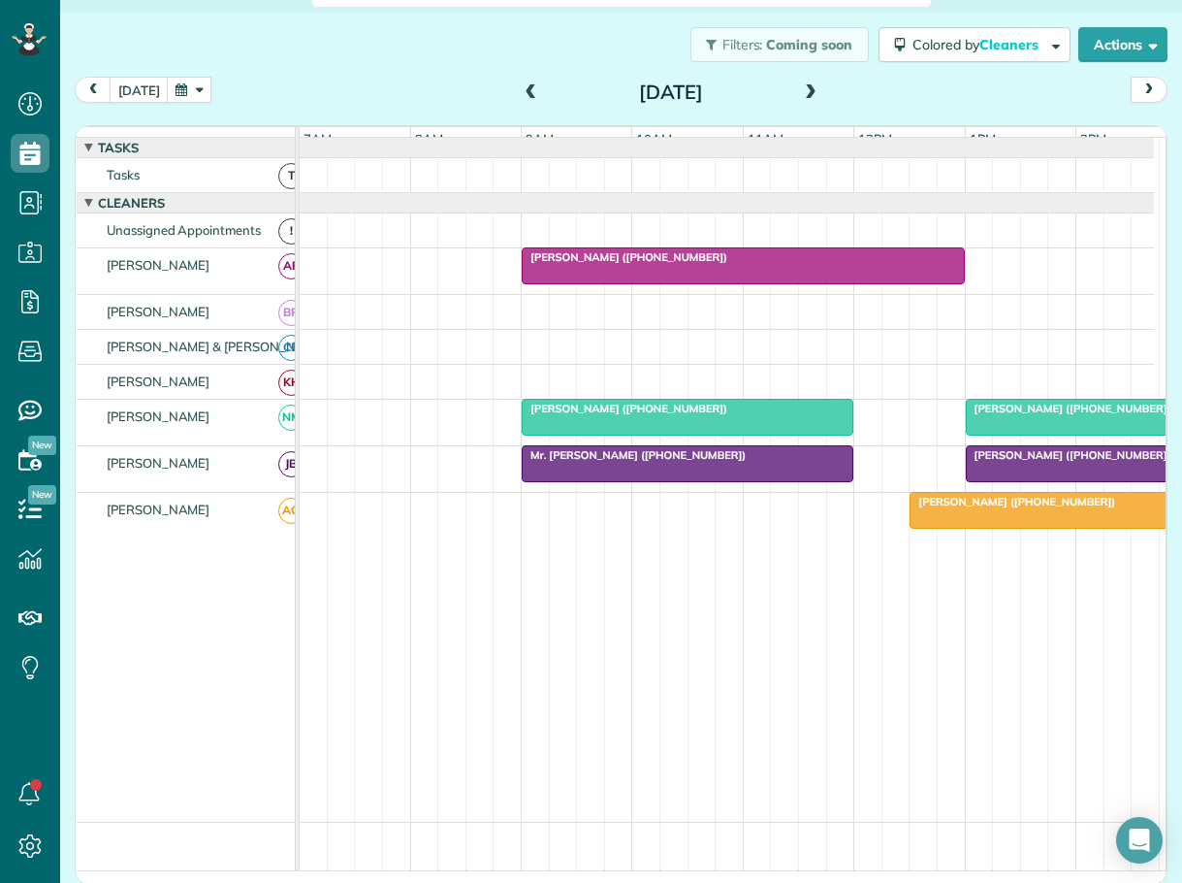
click at [522, 81] on span at bounding box center [531, 93] width 21 height 29
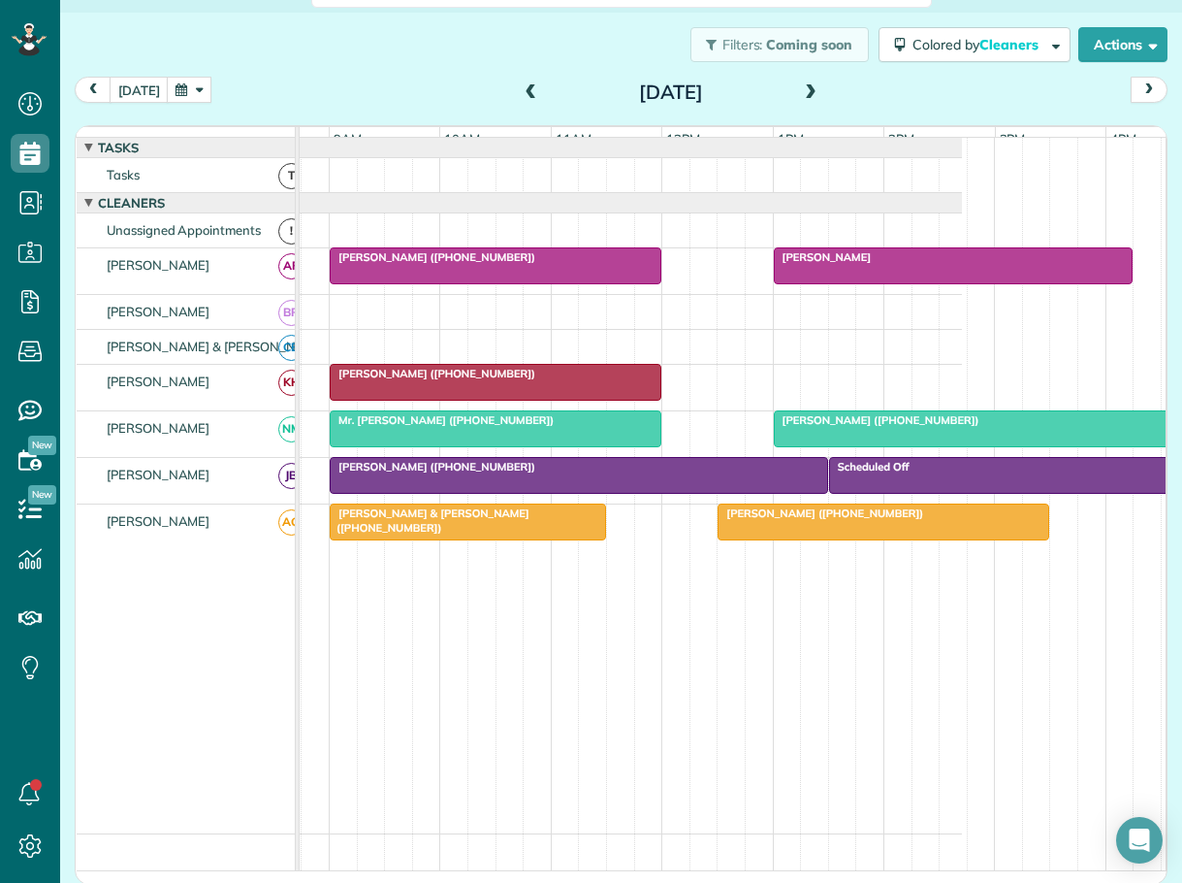
scroll to position [0, 209]
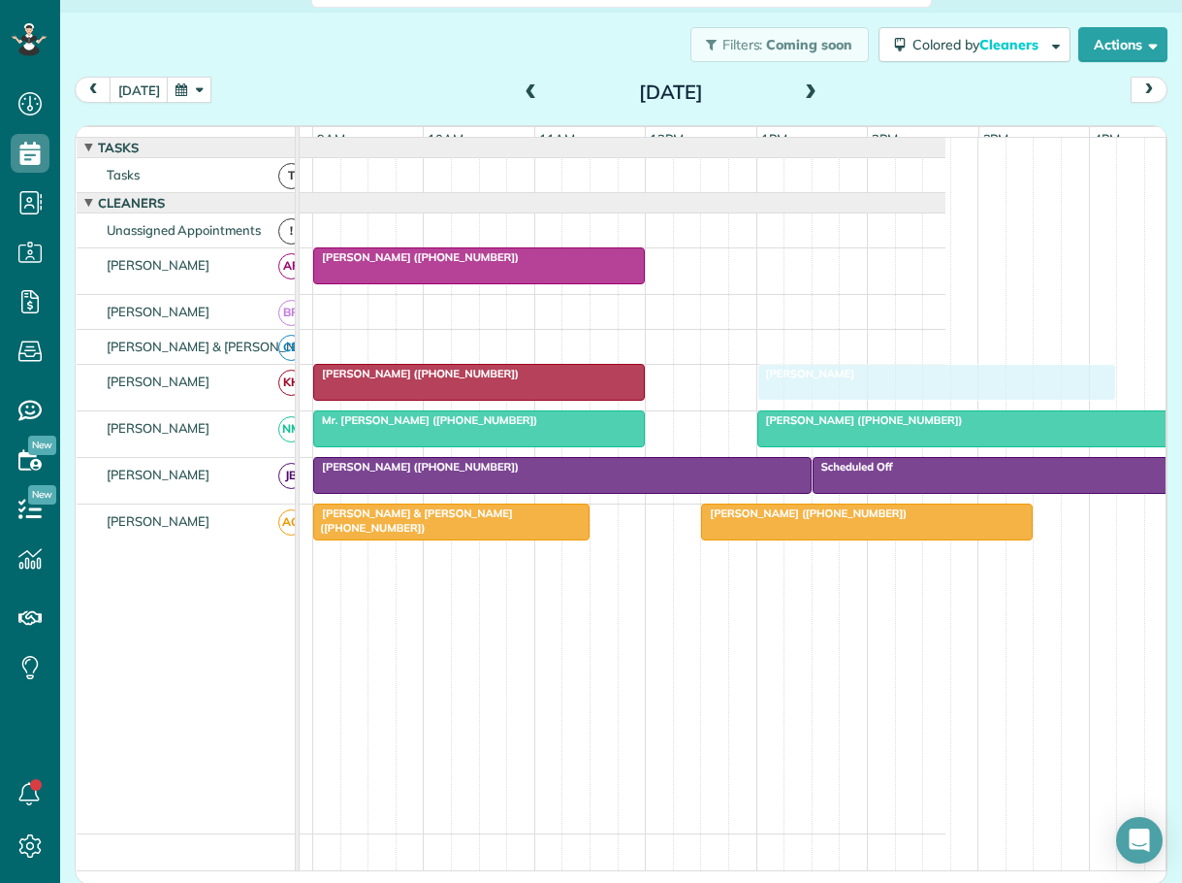
drag, startPoint x: 847, startPoint y: 273, endPoint x: 854, endPoint y: 382, distance: 109.8
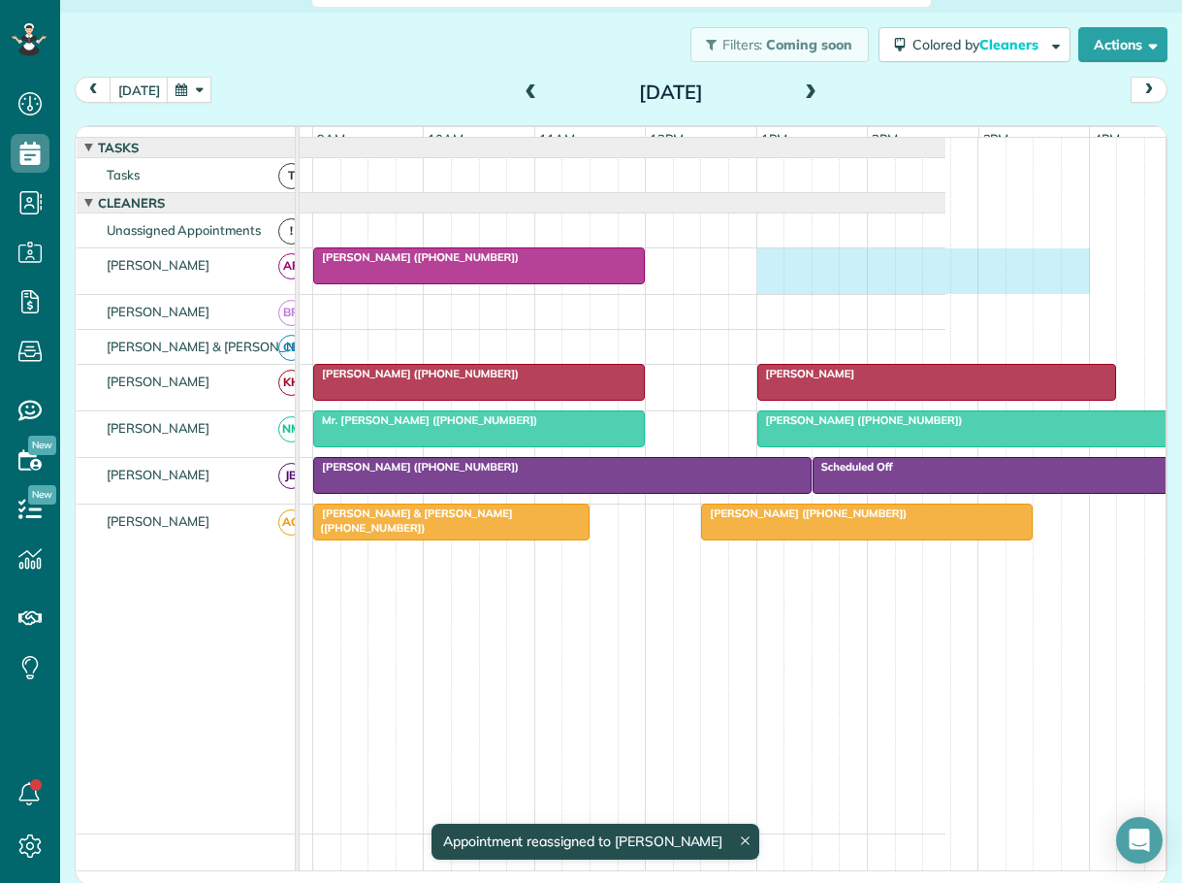
drag, startPoint x: 763, startPoint y: 269, endPoint x: 1086, endPoint y: 287, distance: 323.5
click at [946, 286] on div "RYSE Rental (+18282732664)" at bounding box center [518, 271] width 855 height 46
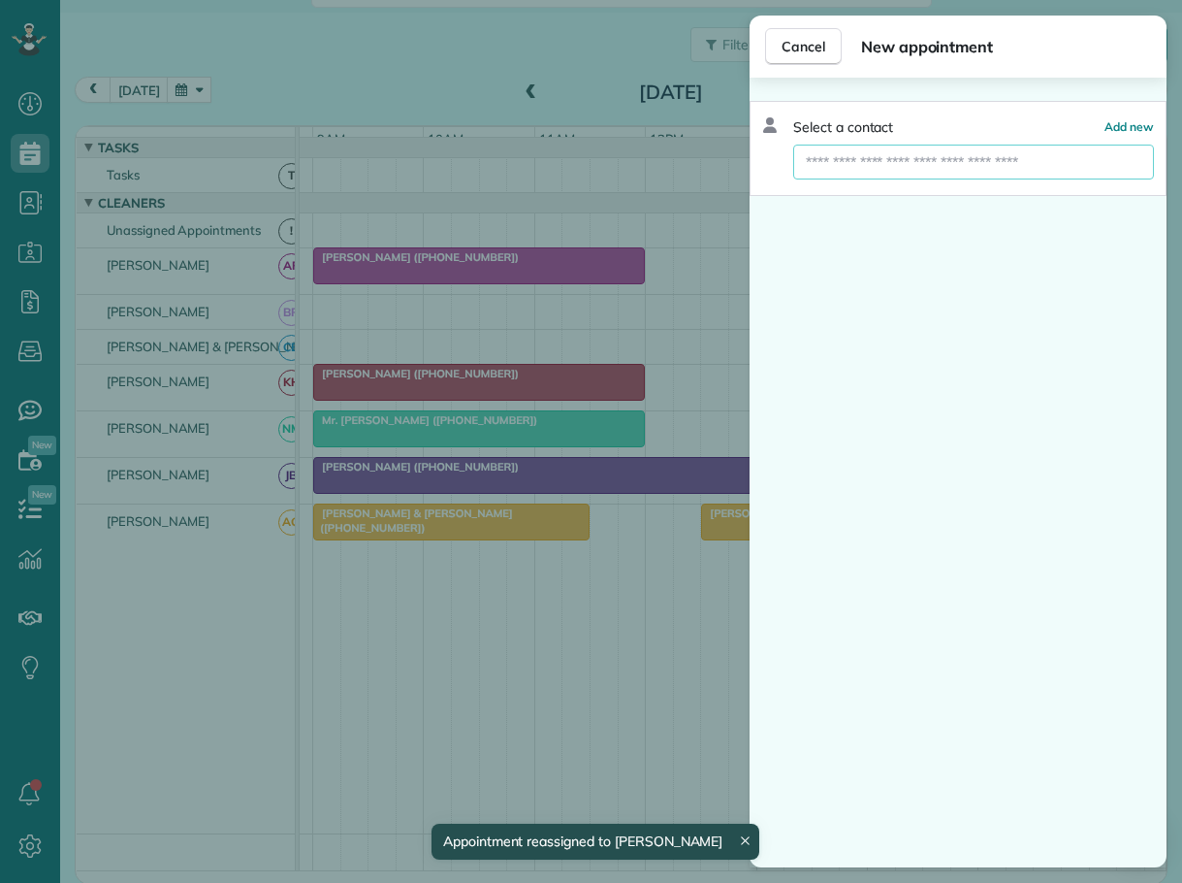
click at [984, 164] on input "text" at bounding box center [973, 162] width 361 height 35
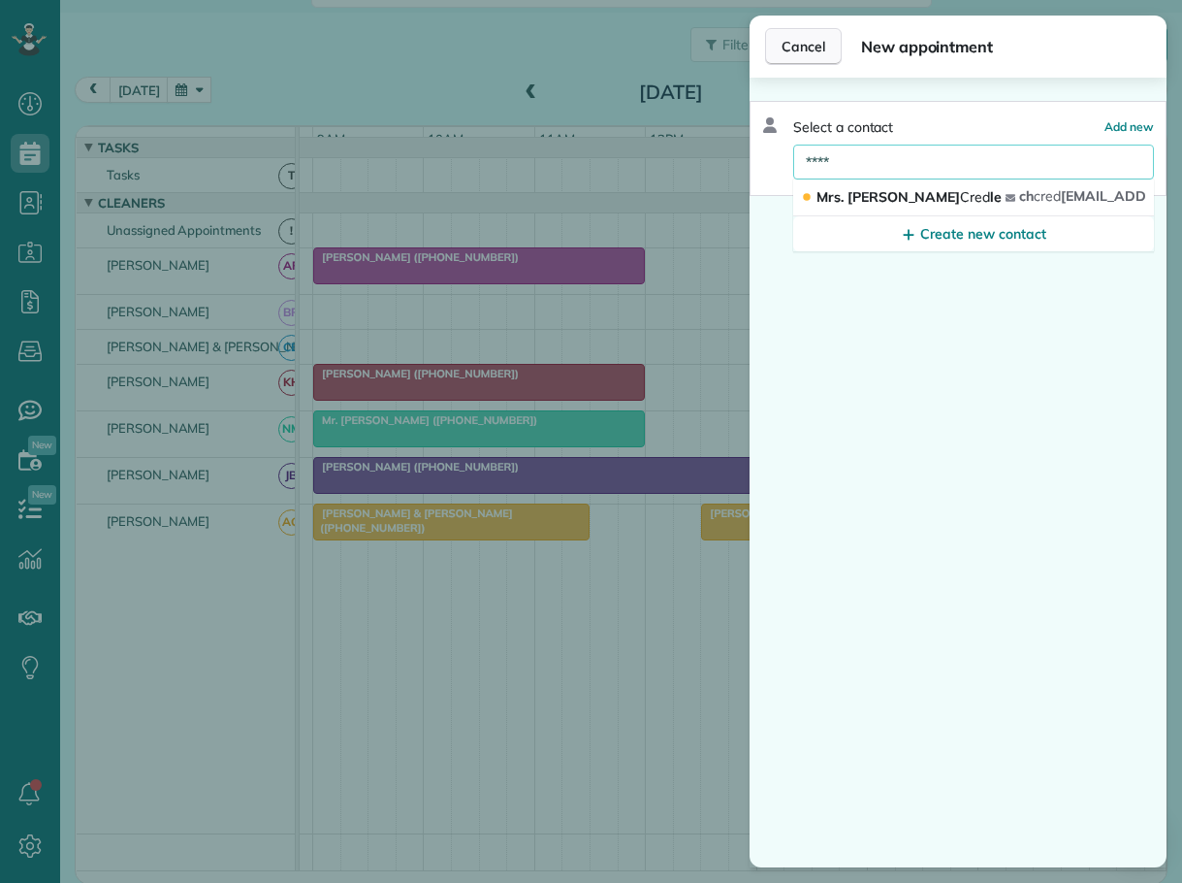
type input "****"
click at [794, 46] on span "Cancel" at bounding box center [804, 46] width 44 height 19
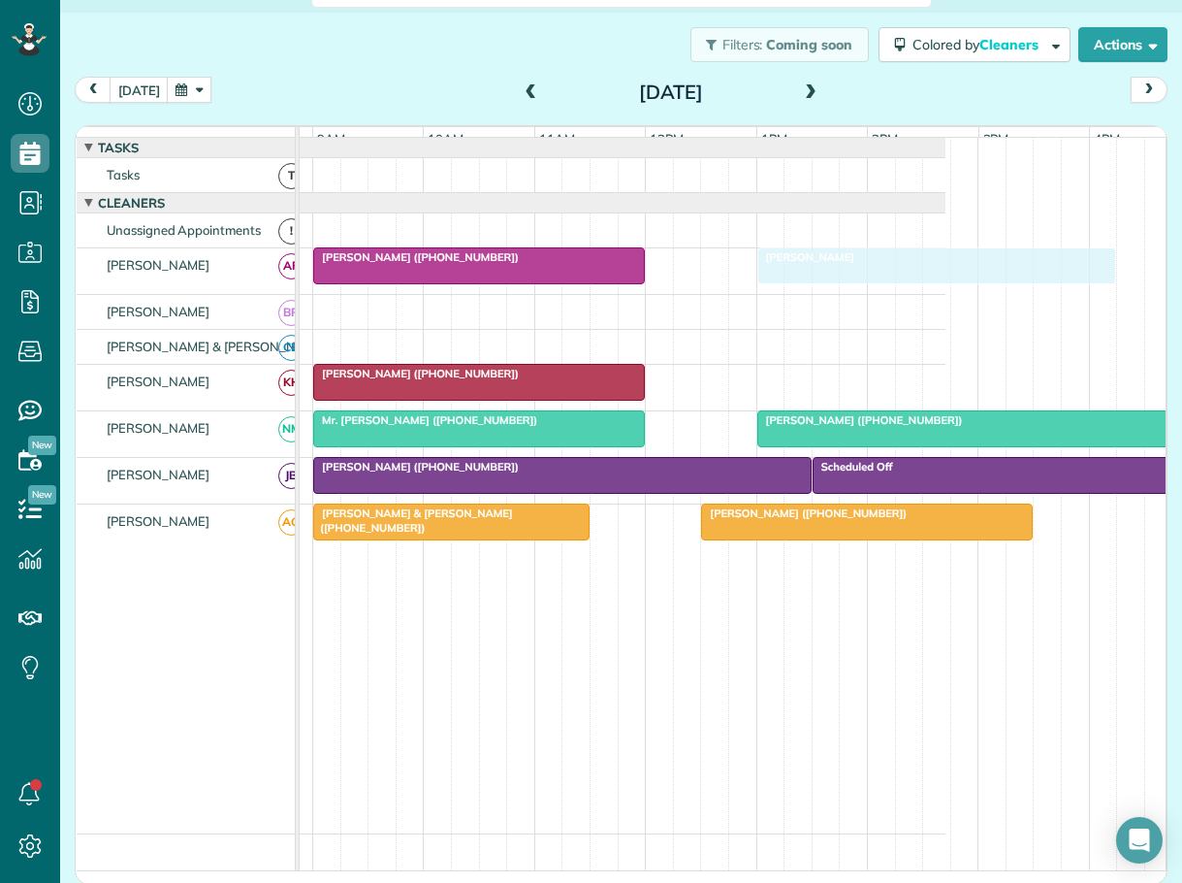
drag, startPoint x: 807, startPoint y: 386, endPoint x: 802, endPoint y: 277, distance: 108.7
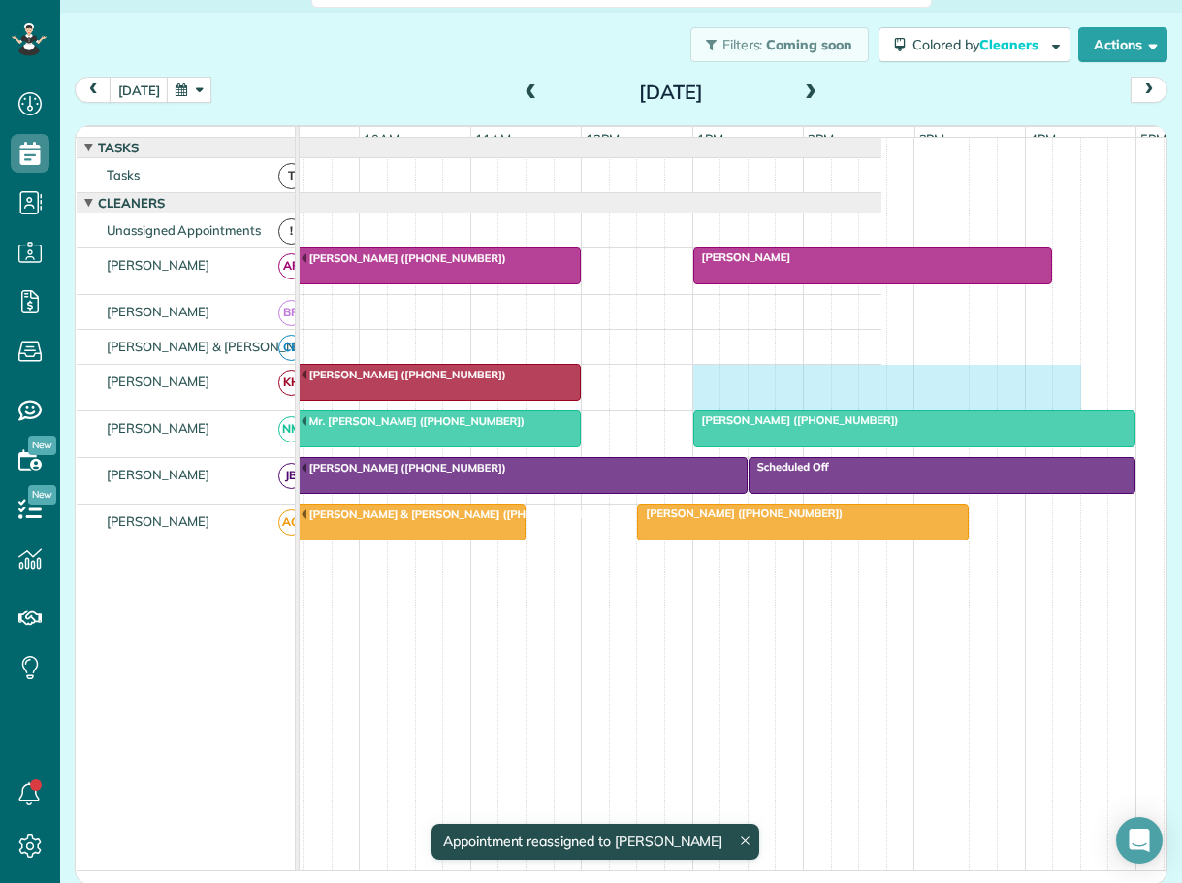
scroll to position [0, 296]
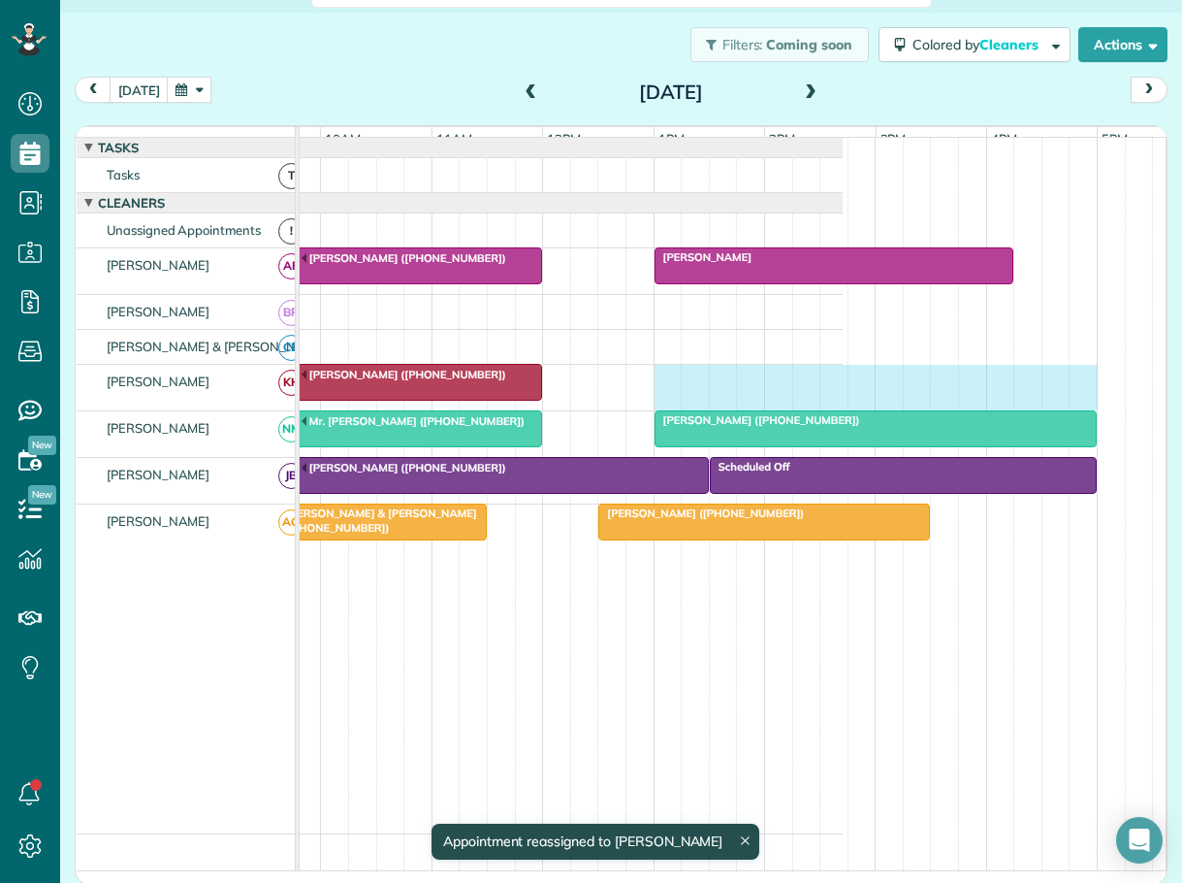
drag, startPoint x: 764, startPoint y: 383, endPoint x: 1069, endPoint y: 379, distance: 304.6
click at [843, 379] on div "RYSE Rental (+18282732664)" at bounding box center [415, 388] width 855 height 46
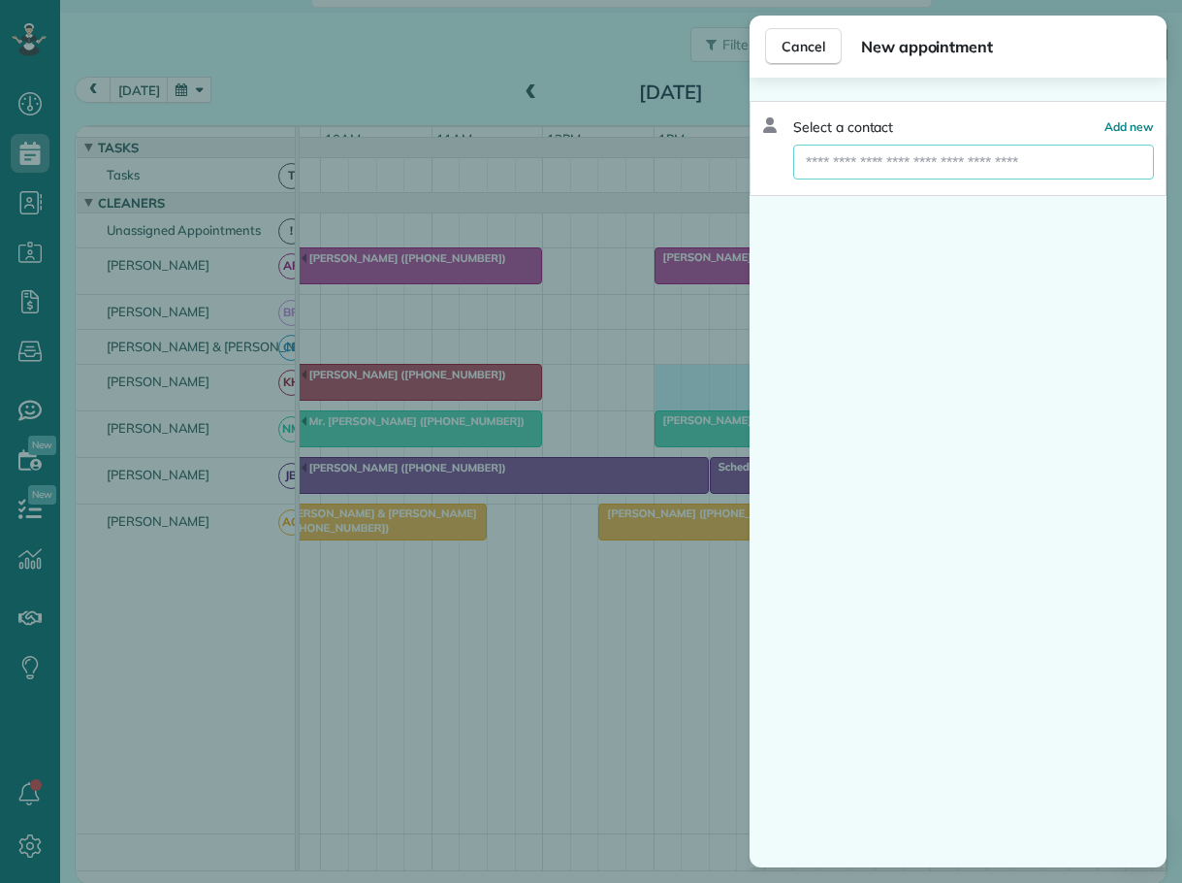
click at [898, 160] on input "text" at bounding box center [973, 162] width 361 height 35
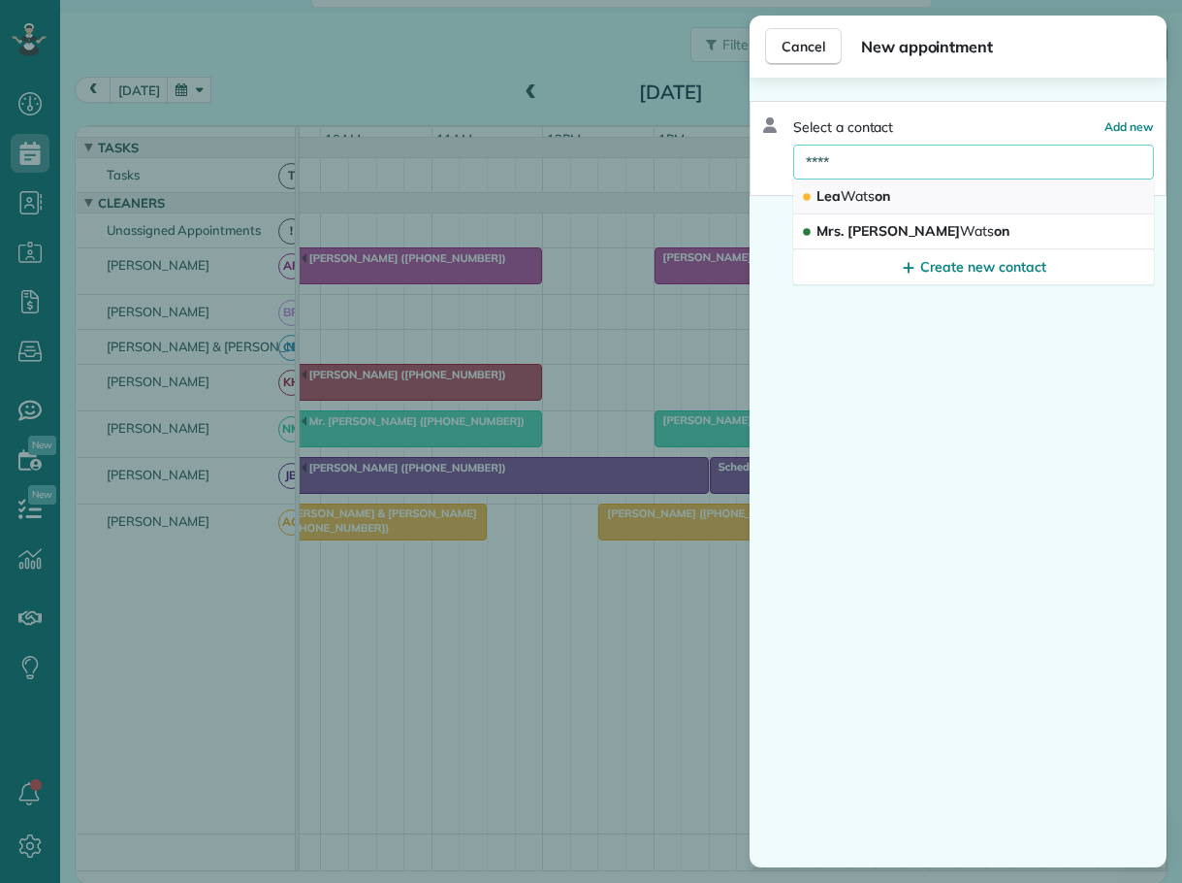
type input "****"
click at [853, 187] on span "Wats" at bounding box center [858, 195] width 34 height 17
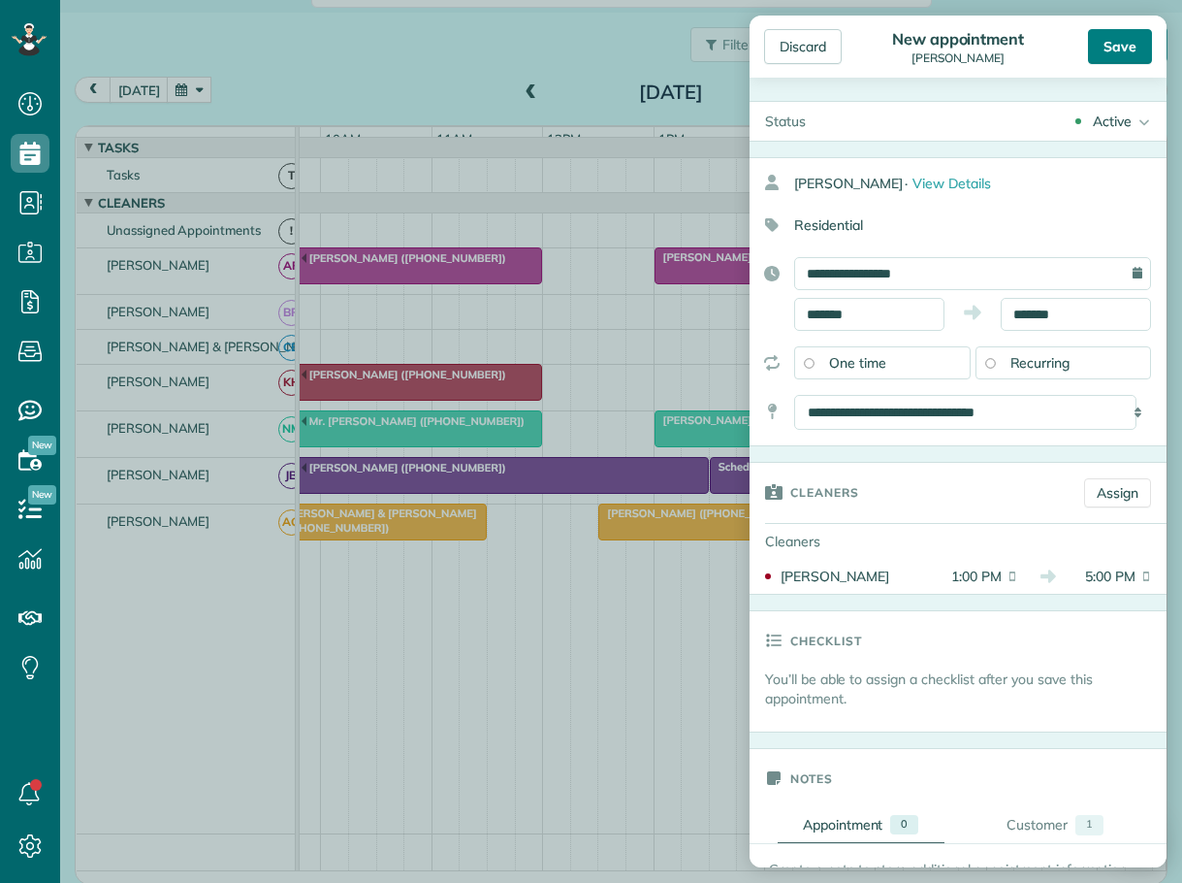
click at [1099, 41] on div "Save" at bounding box center [1120, 46] width 64 height 35
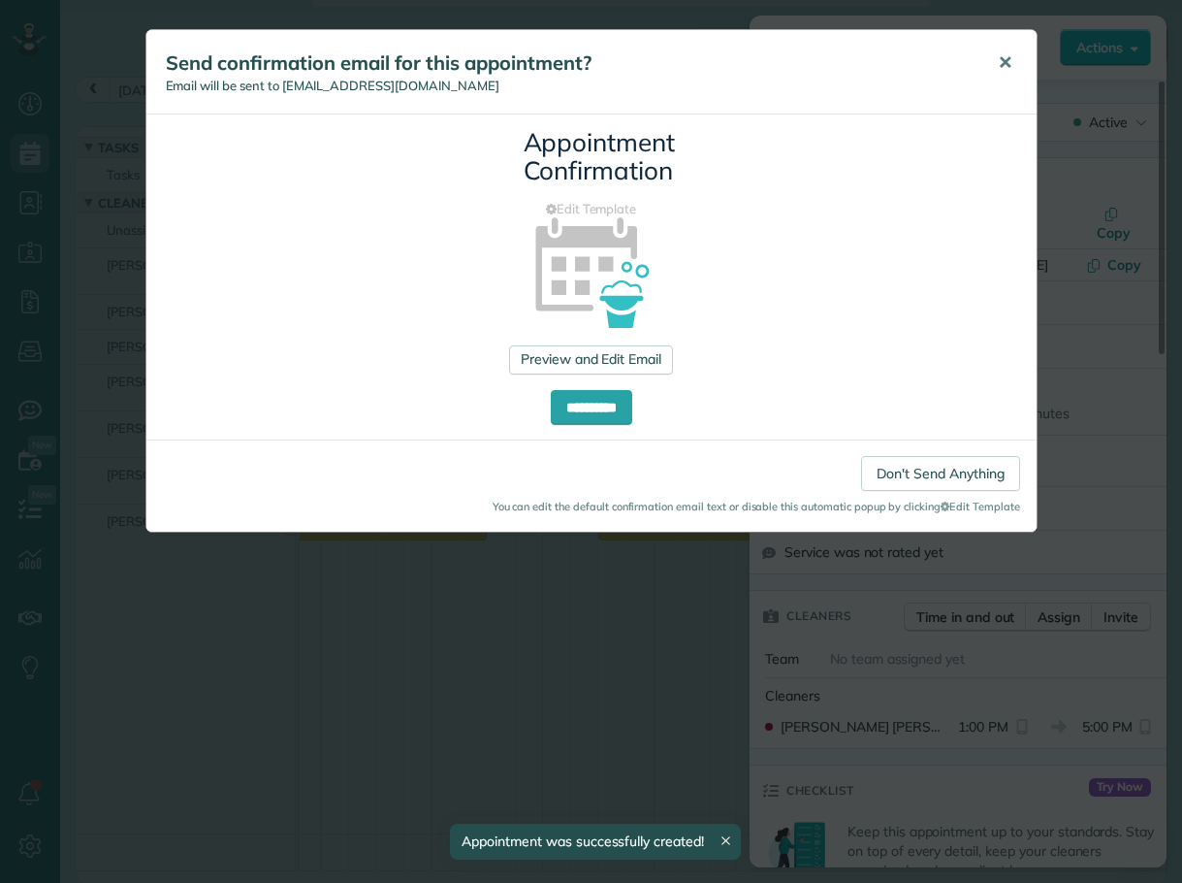
click at [1003, 53] on span "✕" at bounding box center [1005, 62] width 15 height 22
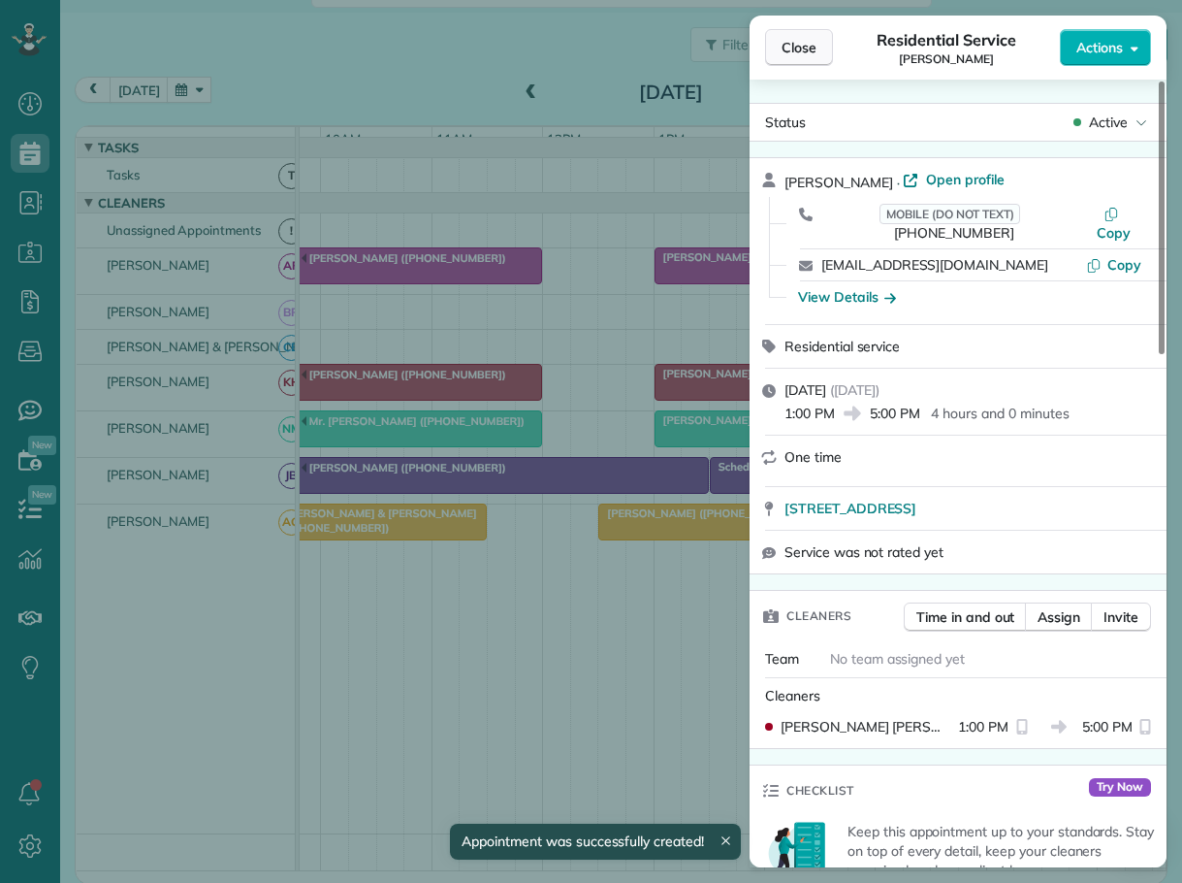
click at [807, 50] on span "Close" at bounding box center [799, 47] width 35 height 19
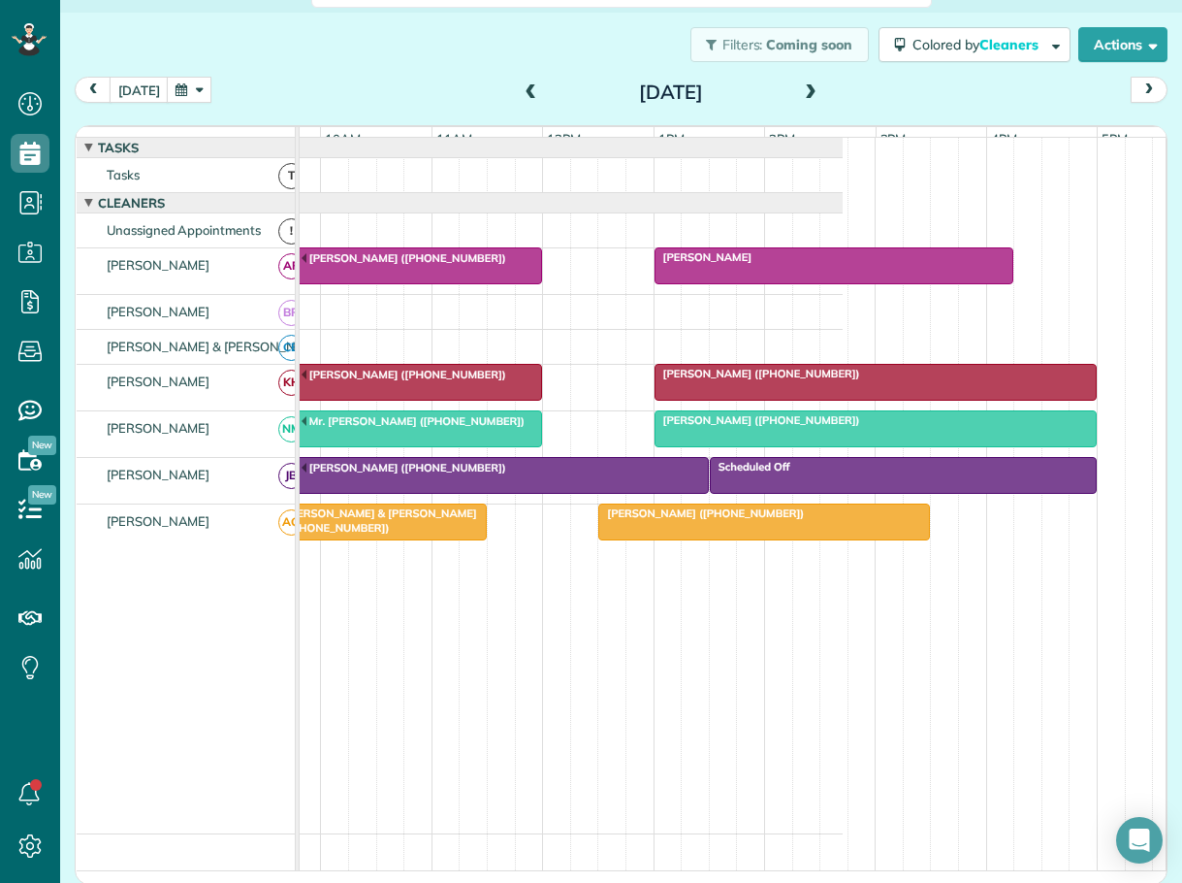
click at [521, 87] on span at bounding box center [531, 92] width 21 height 17
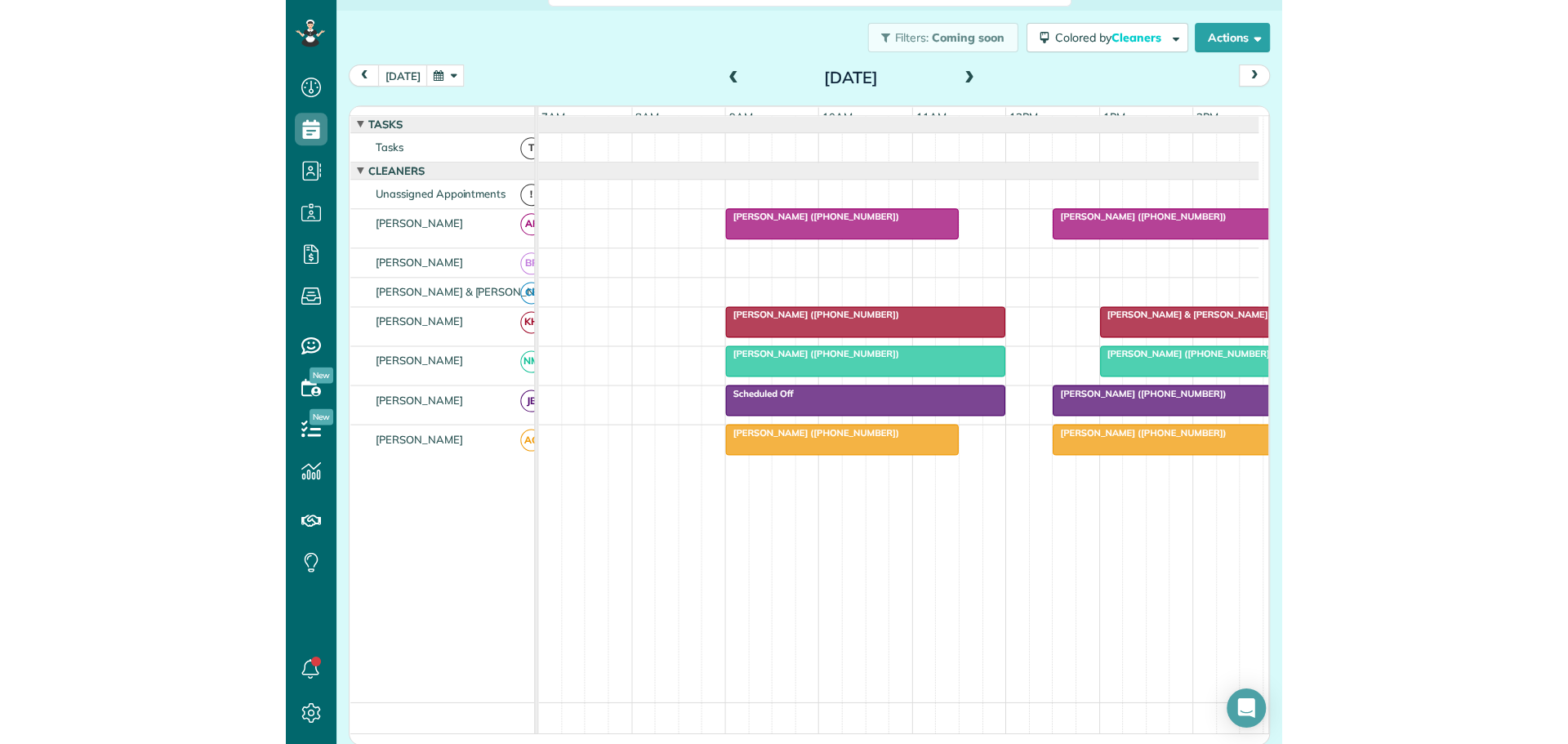
scroll to position [744, 51]
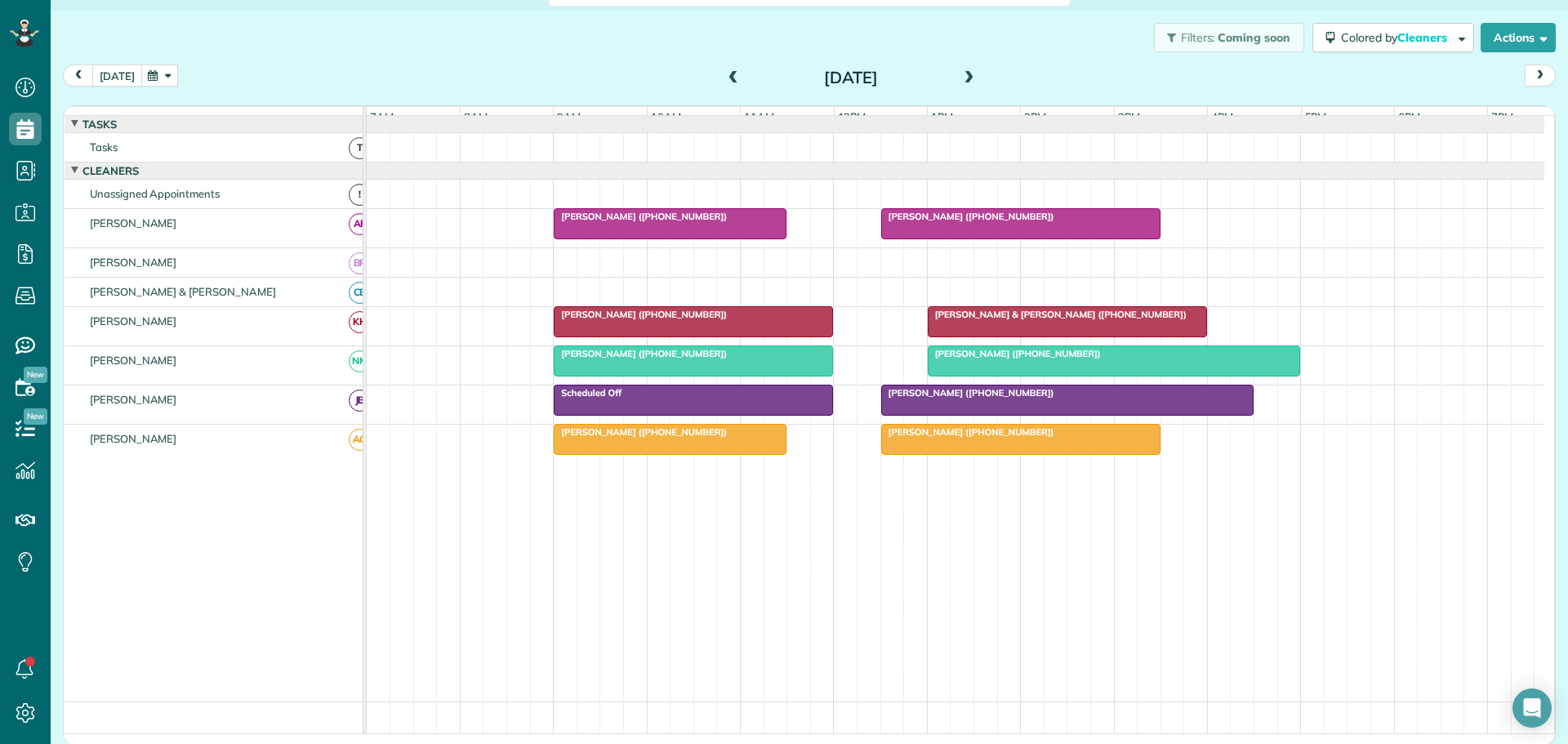
click at [111, 74] on button "today" at bounding box center [117, 76] width 50 height 22
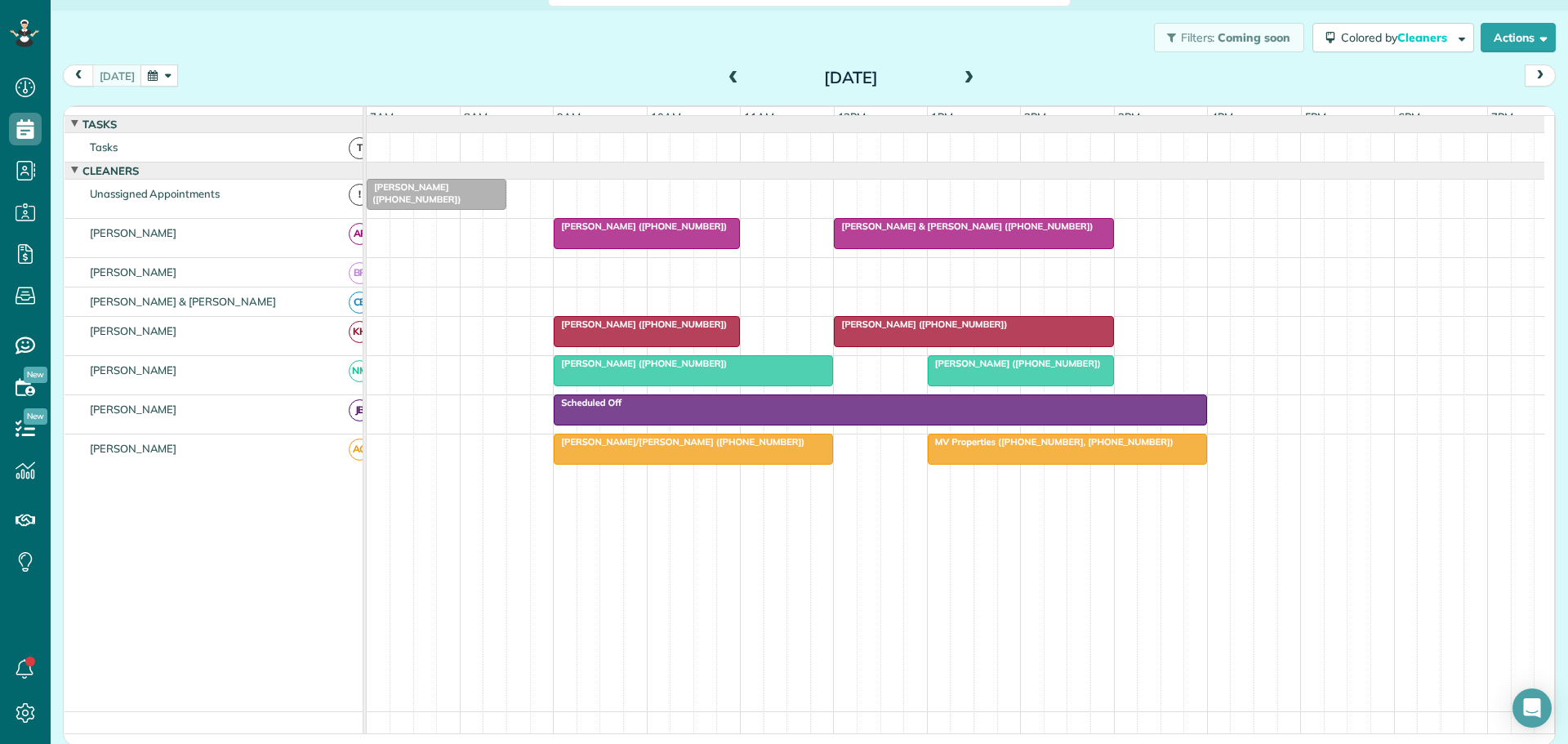
click at [601, 330] on span "Mrs. Berta Hamilton (+19106127300)" at bounding box center [641, 324] width 175 height 12
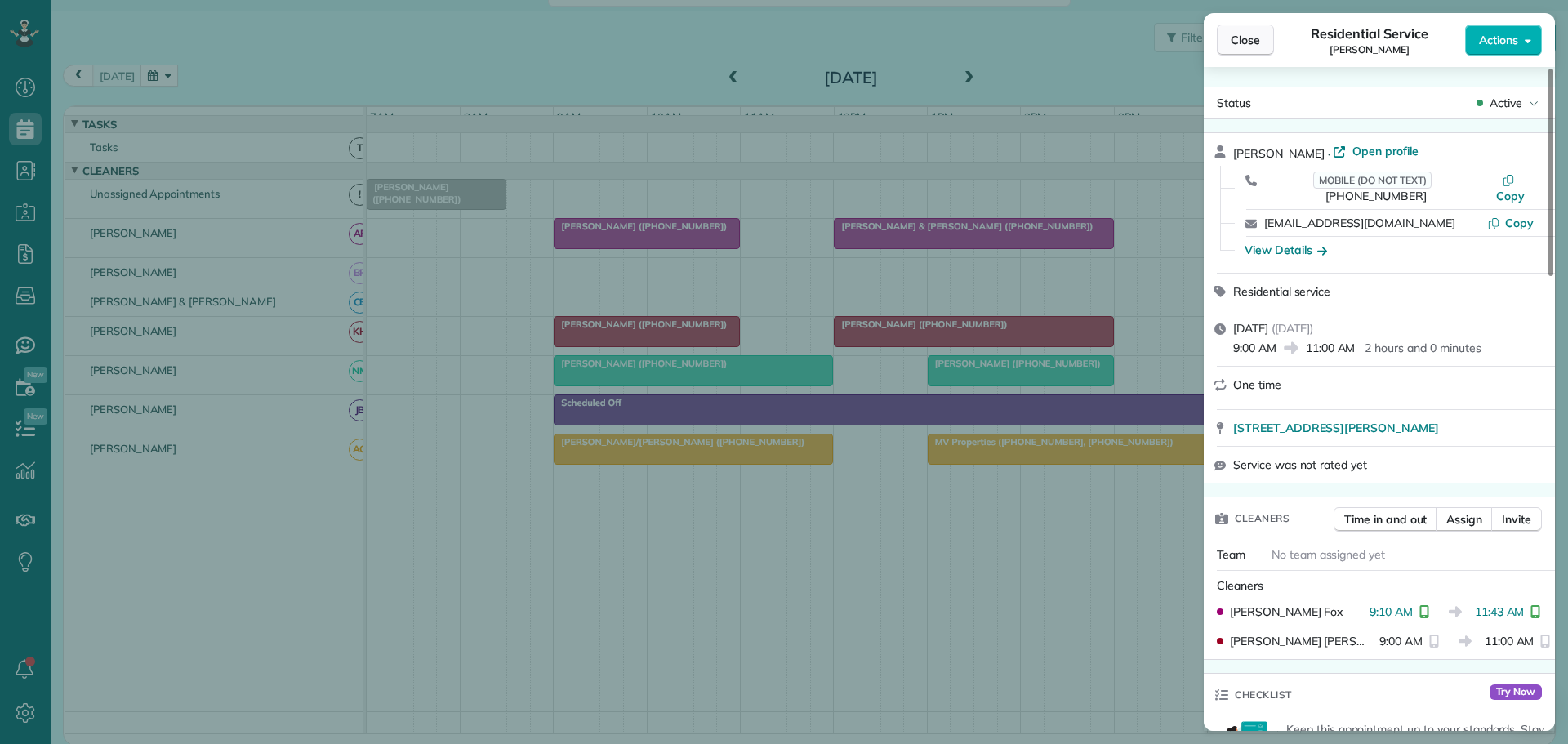
click at [1238, 38] on span "Close" at bounding box center [1245, 40] width 29 height 16
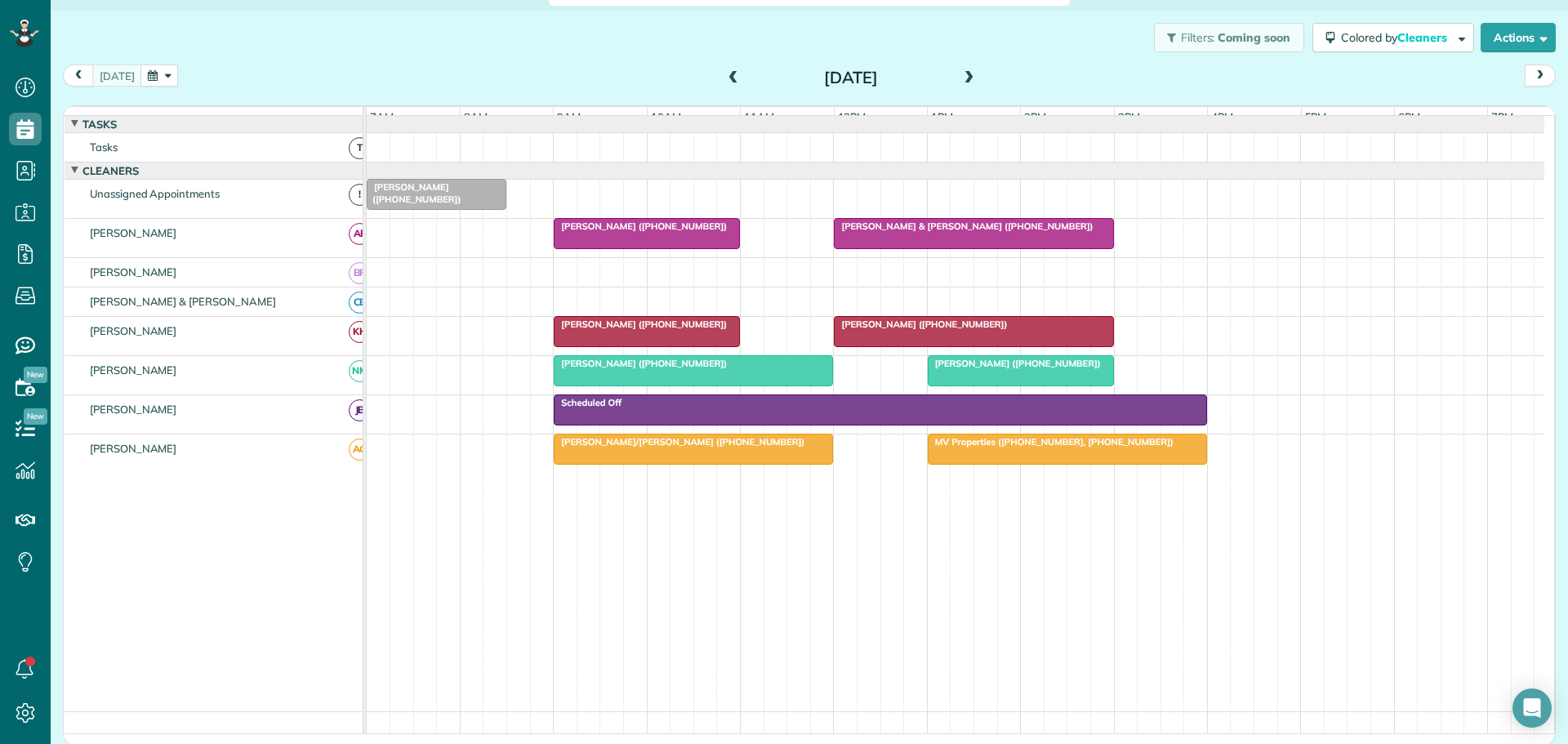
click at [1026, 448] on span "MV Properties (+14149750900, +15712462327)" at bounding box center [1051, 442] width 248 height 12
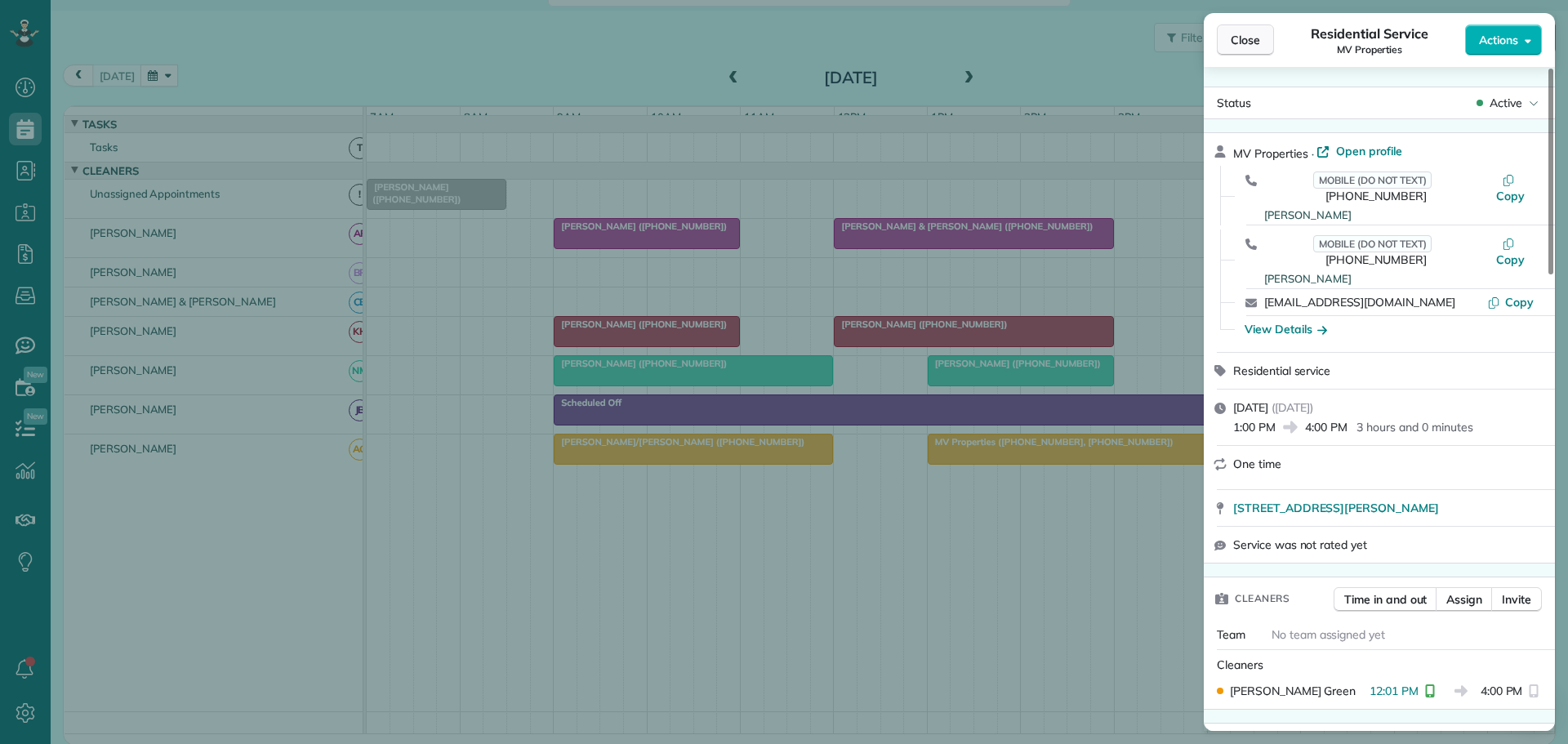
click at [1235, 45] on span "Close" at bounding box center [1245, 40] width 29 height 16
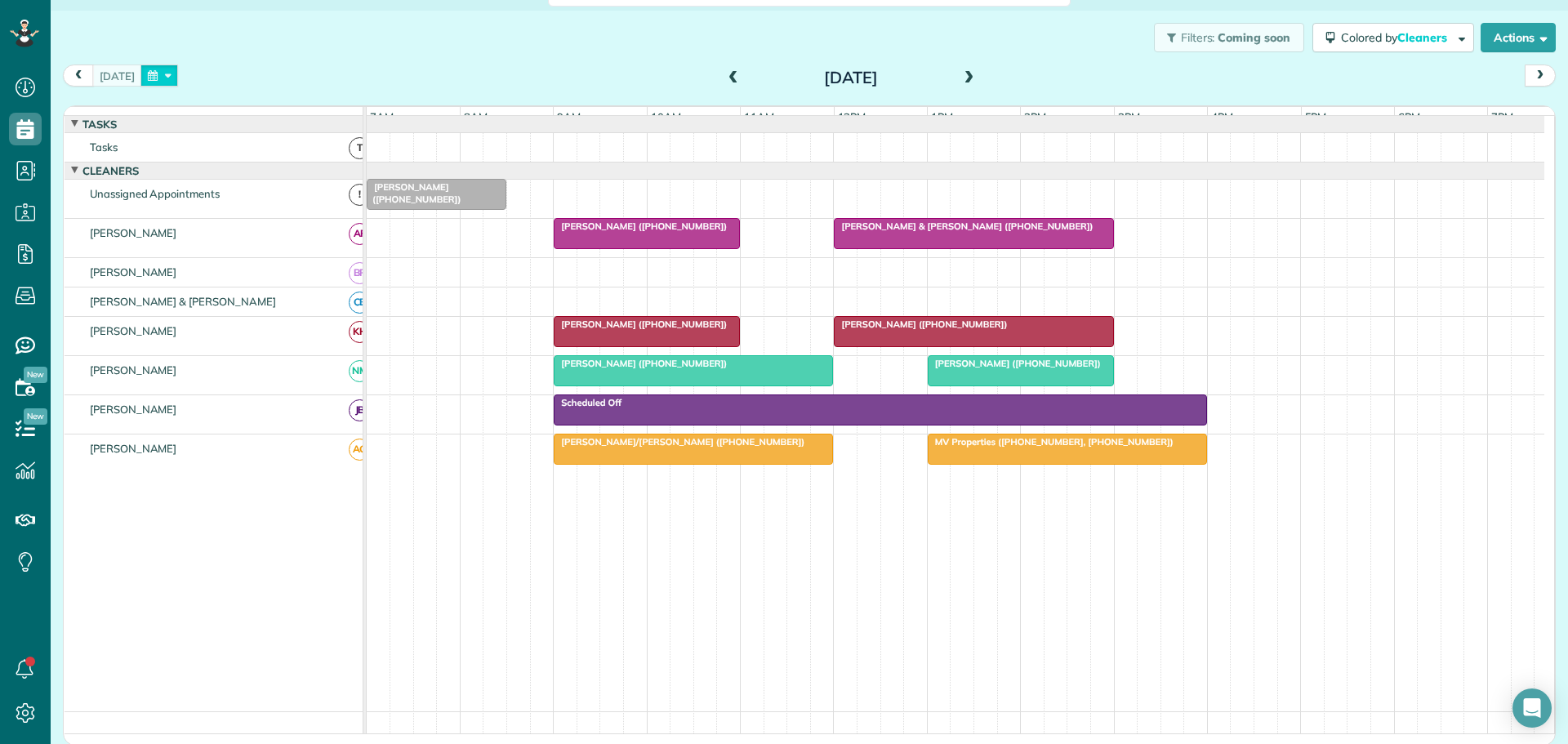
click at [167, 75] on button "button" at bounding box center [159, 76] width 38 height 22
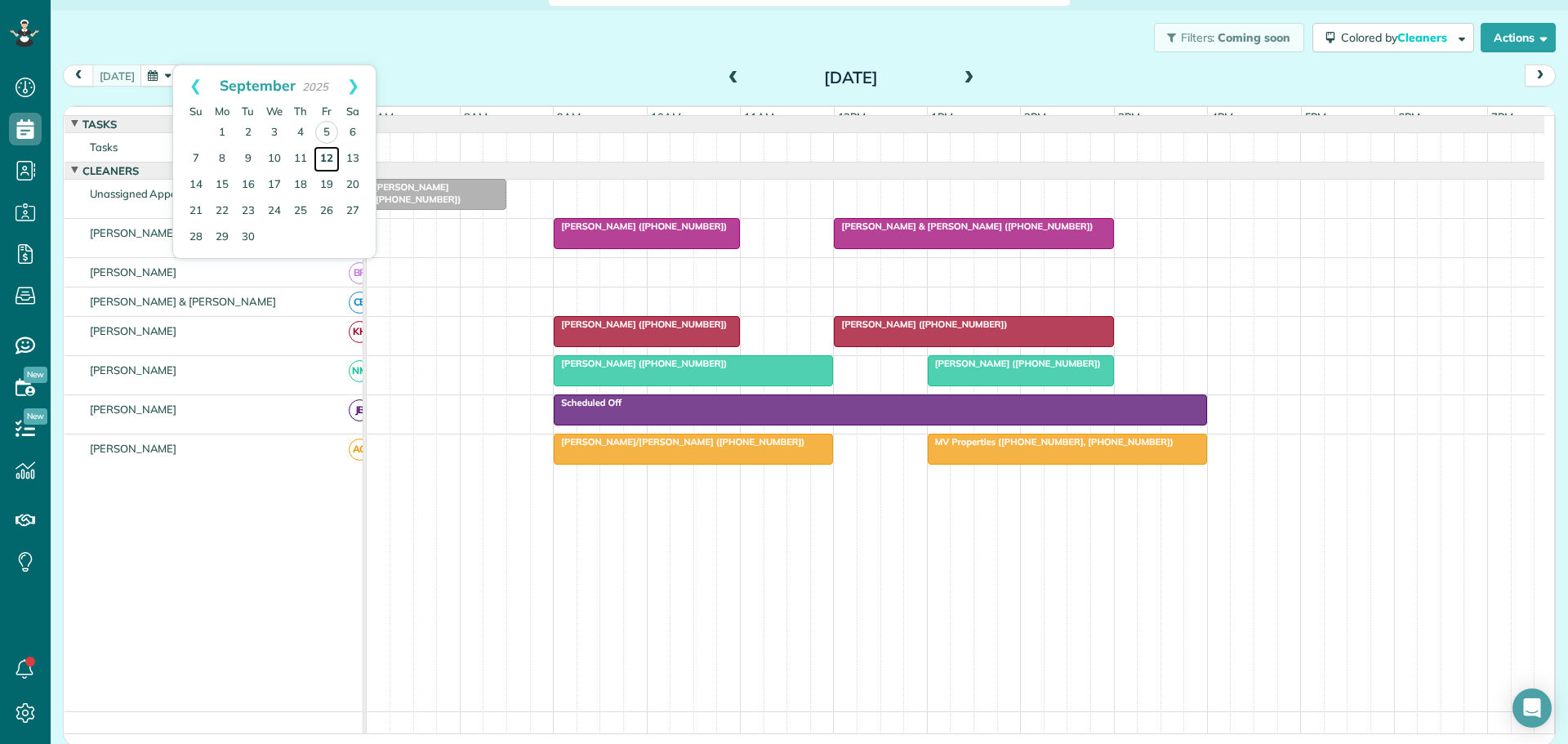
click at [329, 153] on link "12" at bounding box center [326, 159] width 26 height 26
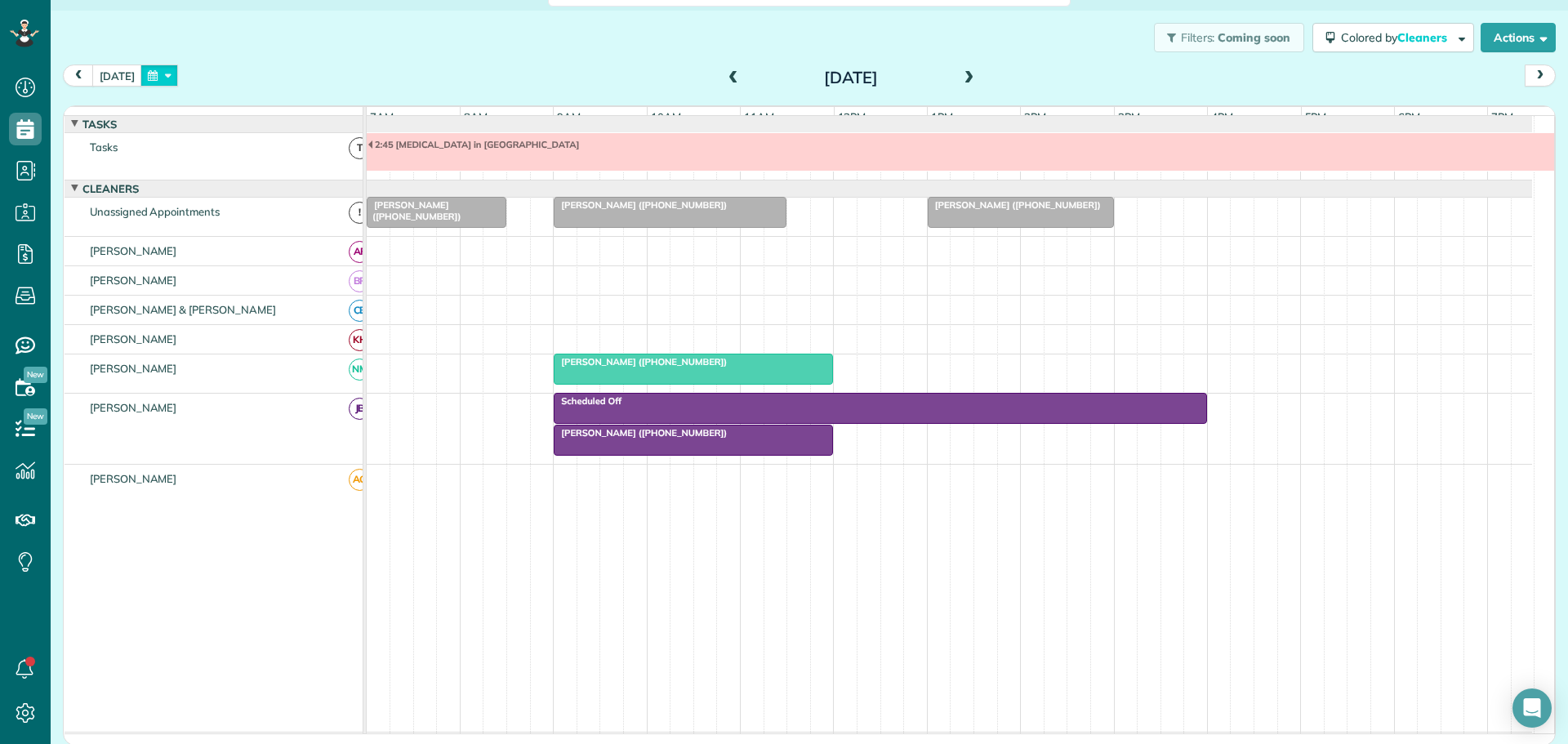
click at [165, 72] on button "button" at bounding box center [159, 76] width 38 height 22
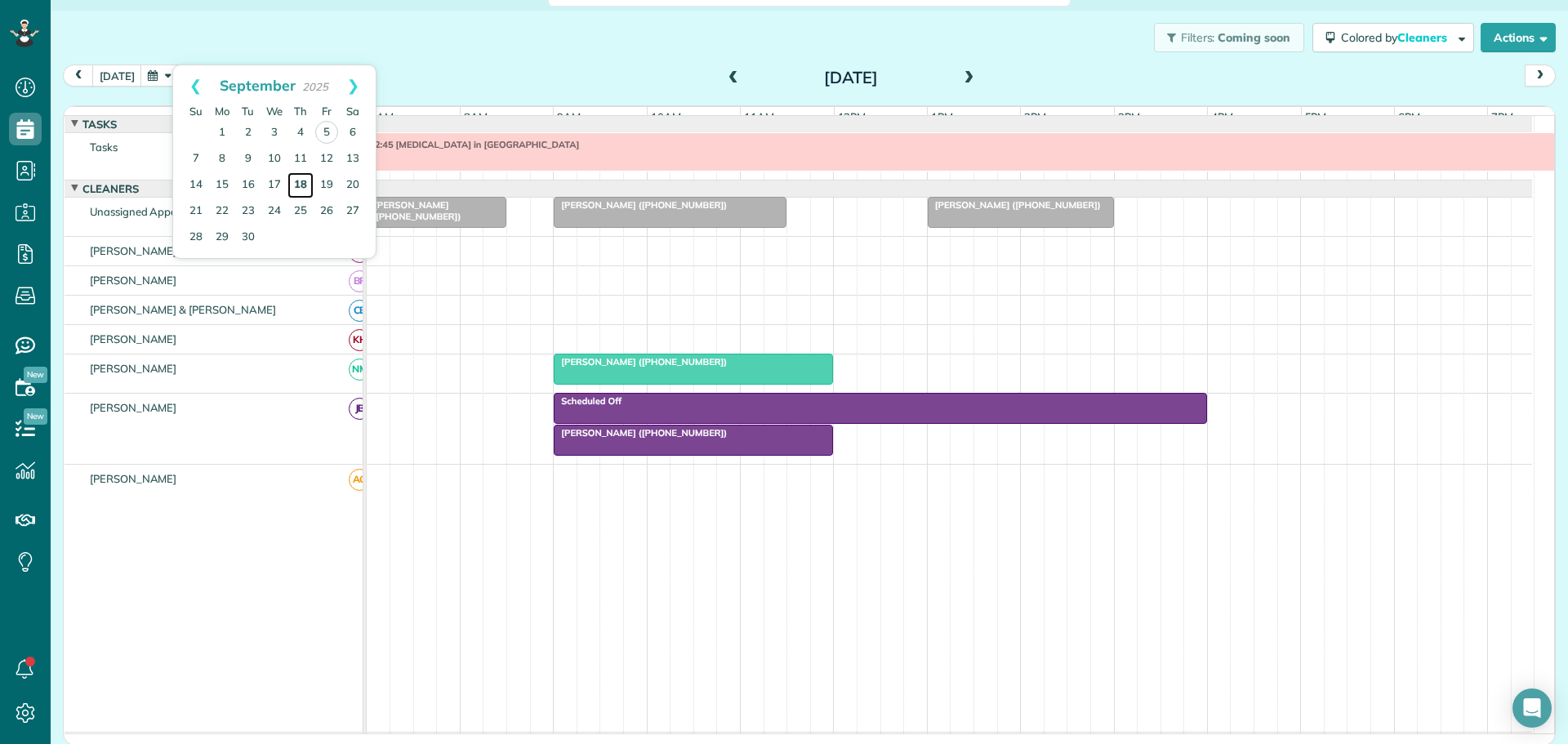
click at [301, 182] on link "18" at bounding box center [300, 185] width 26 height 26
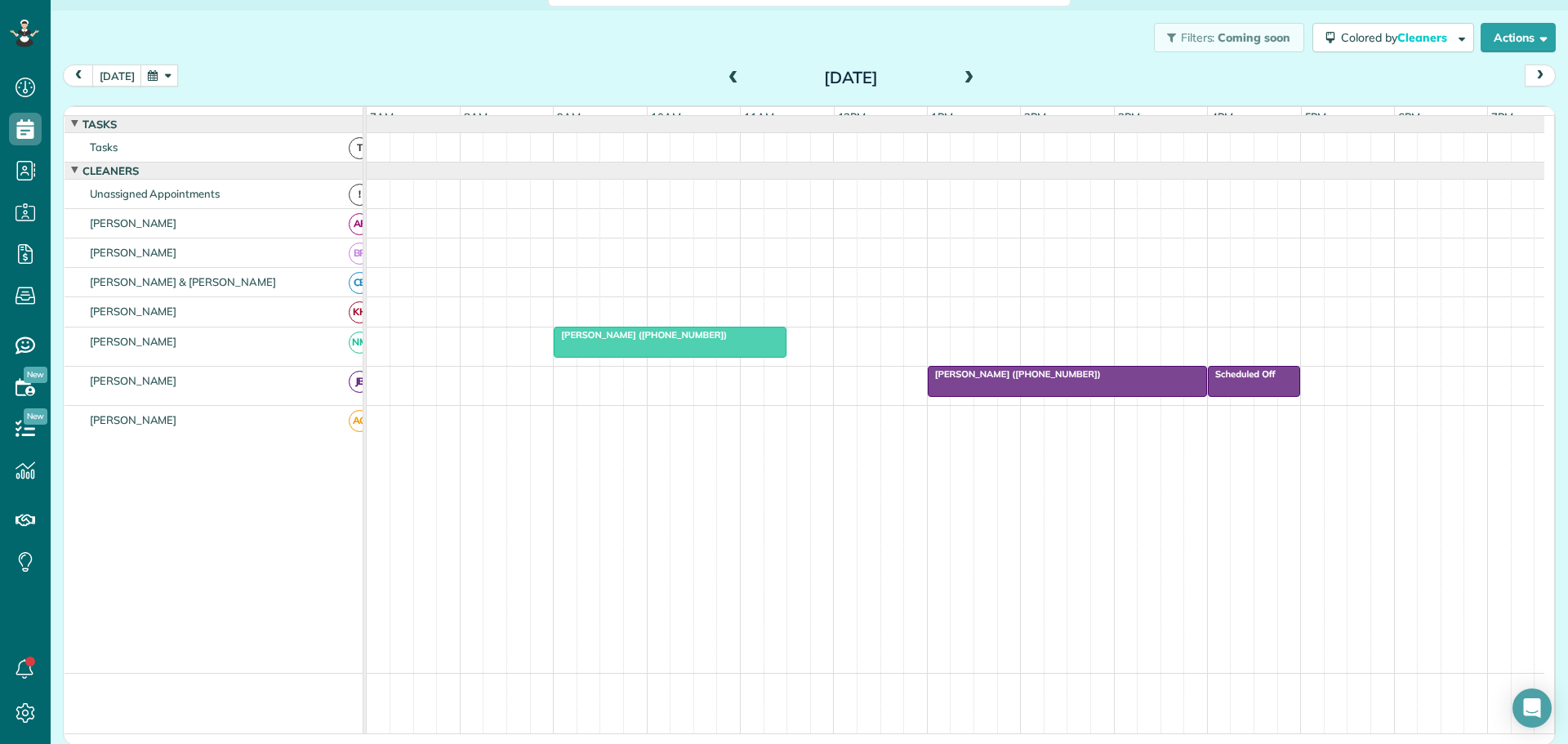
click at [724, 77] on span at bounding box center [733, 77] width 18 height 14
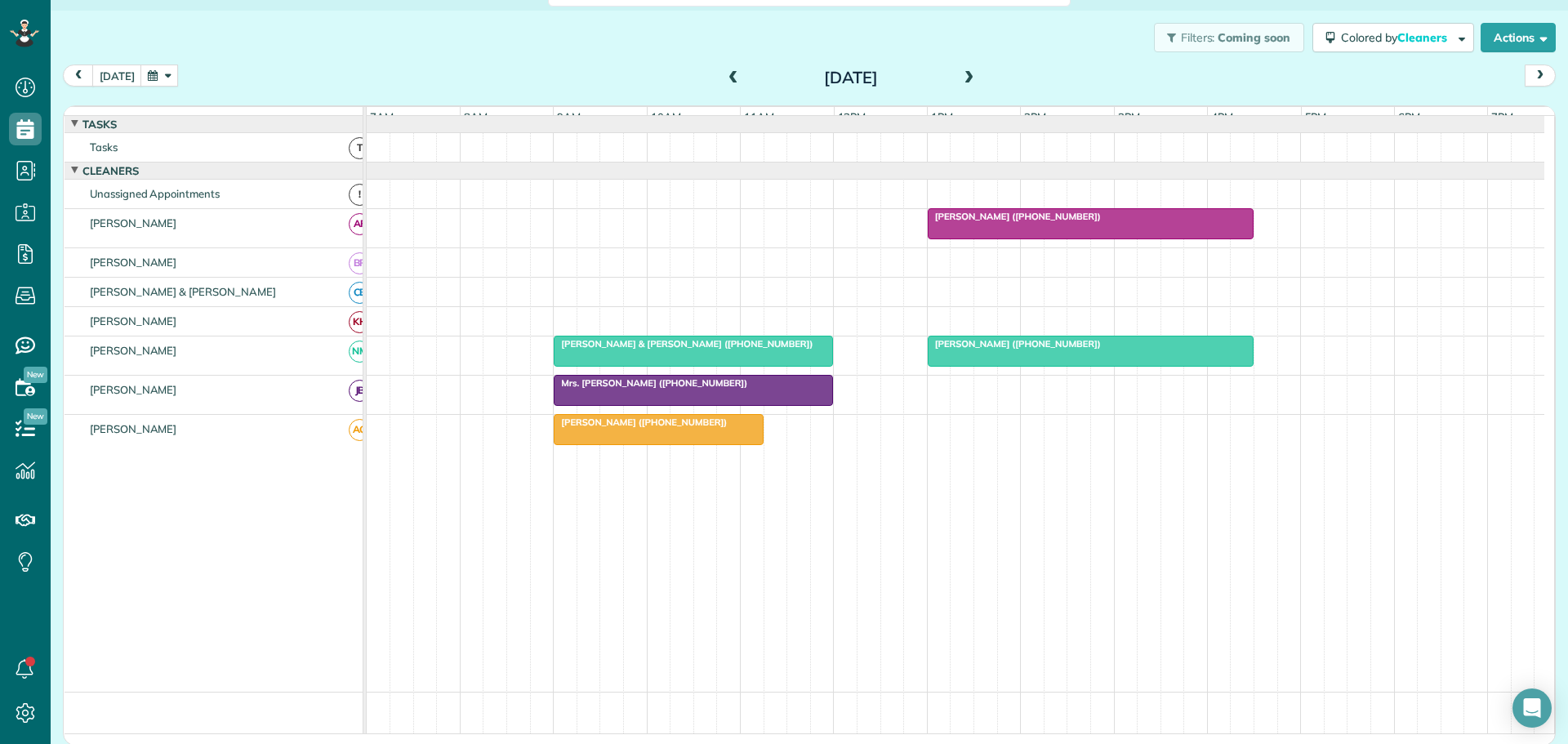
click at [724, 77] on span at bounding box center [733, 77] width 18 height 14
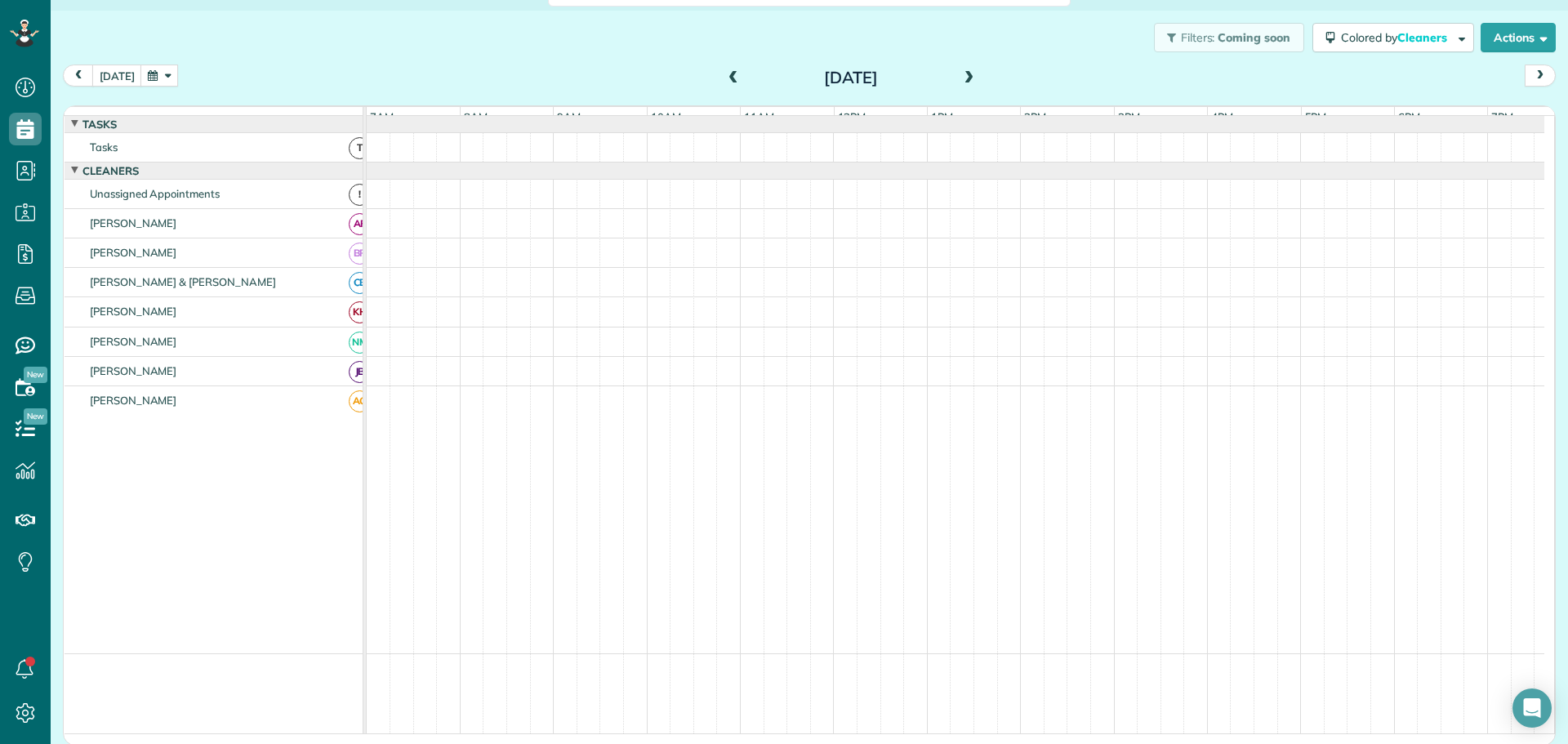
scroll to position [13, 0]
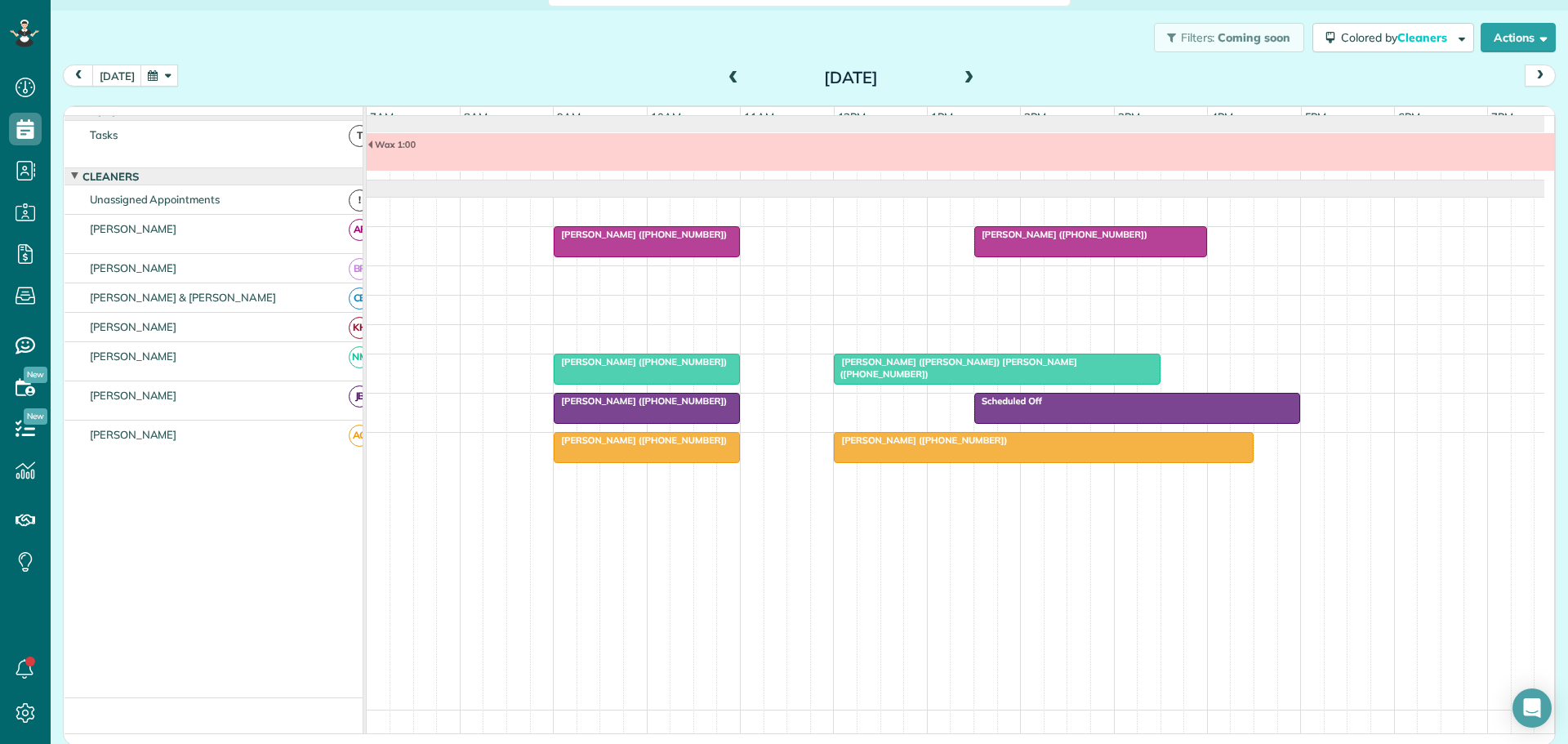
click at [724, 76] on span at bounding box center [733, 77] width 18 height 14
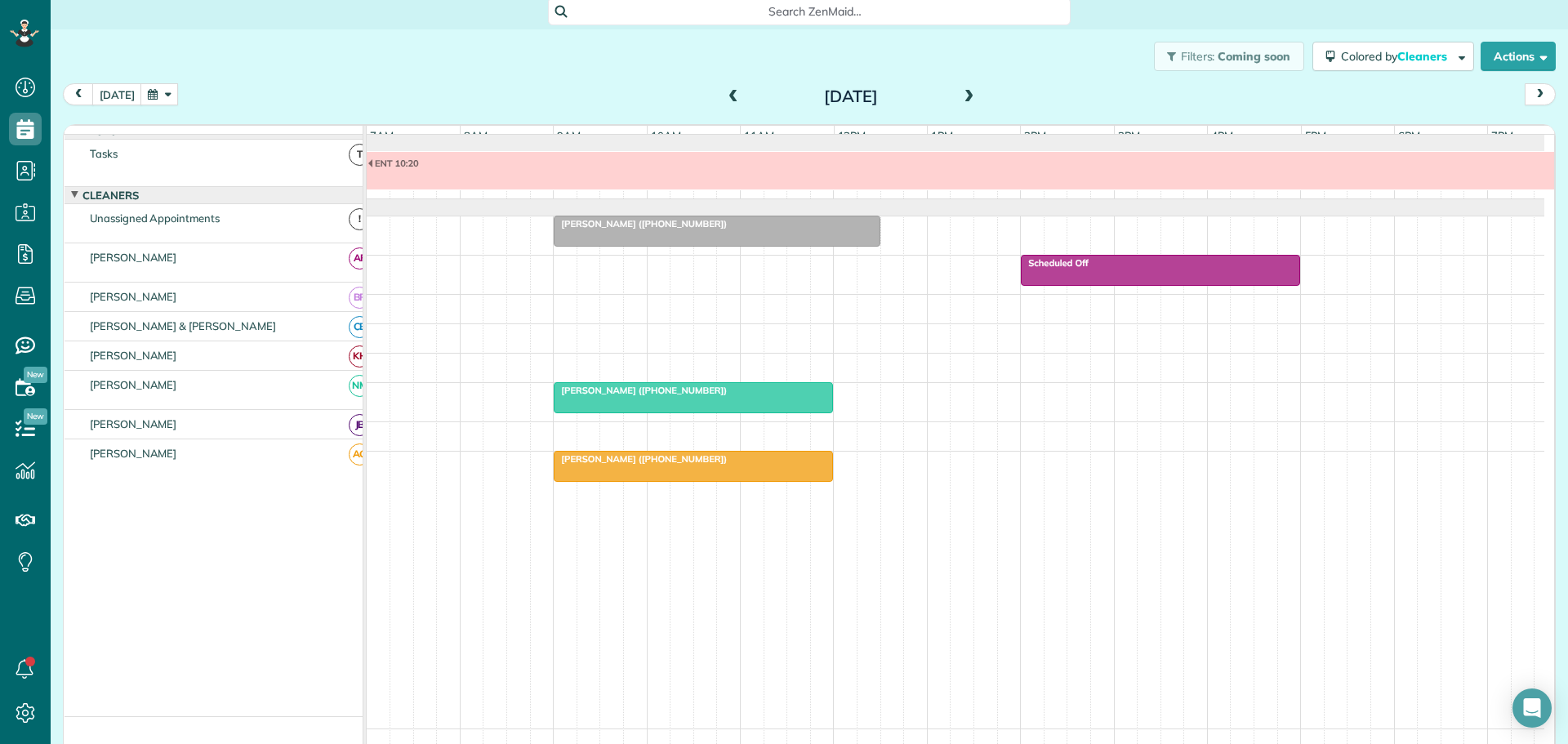
scroll to position [0, 0]
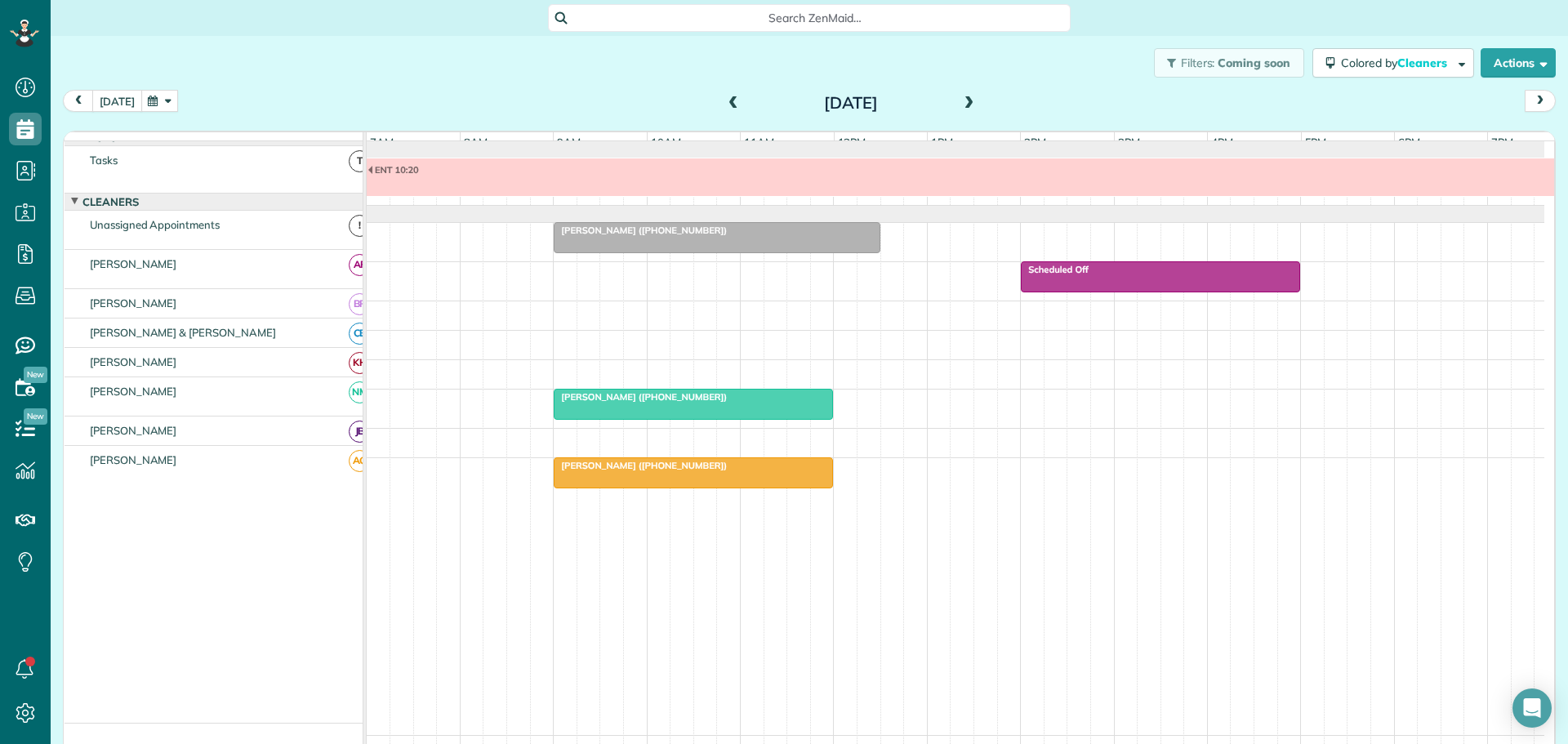
click at [117, 99] on button "today" at bounding box center [117, 101] width 50 height 22
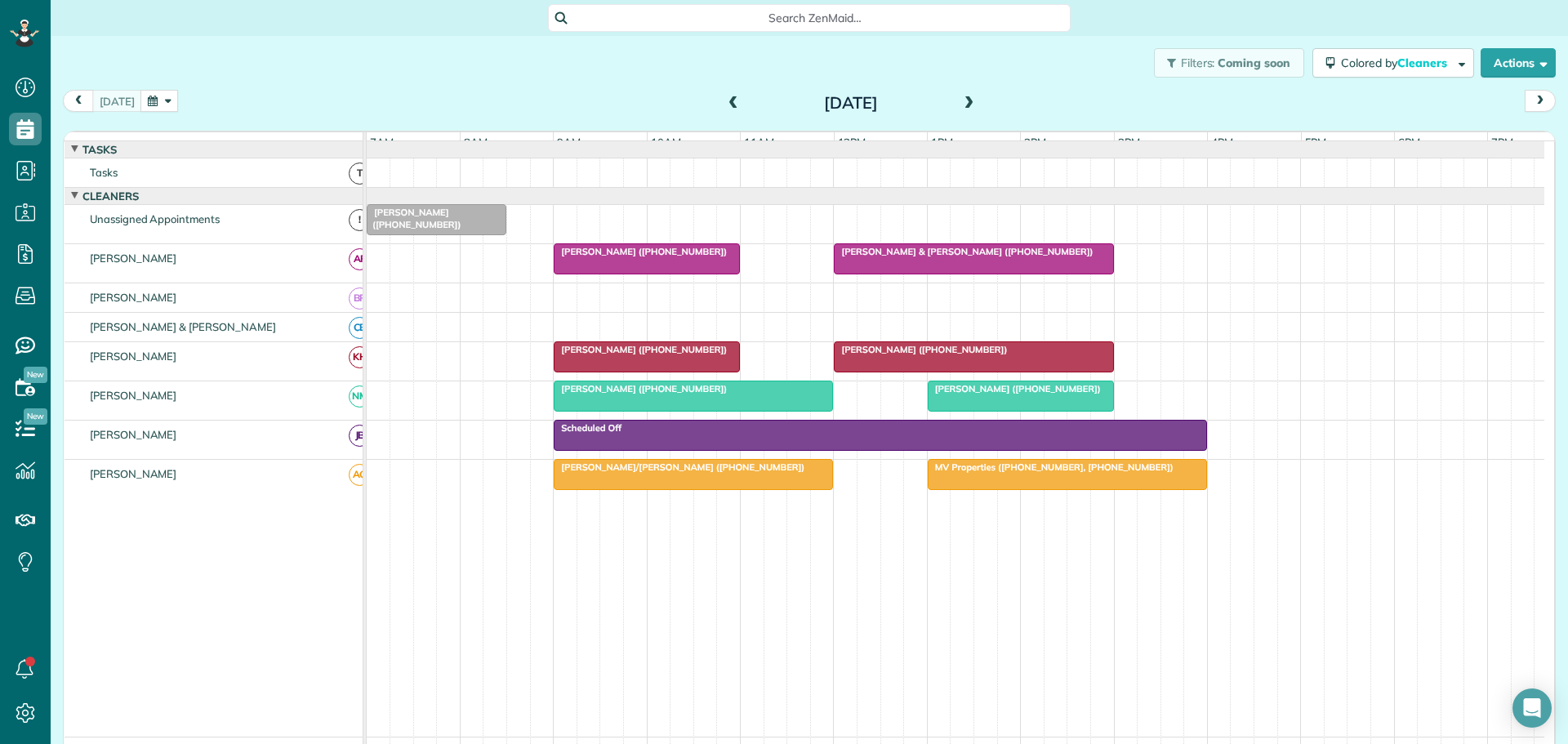
click at [963, 101] on span at bounding box center [969, 103] width 18 height 14
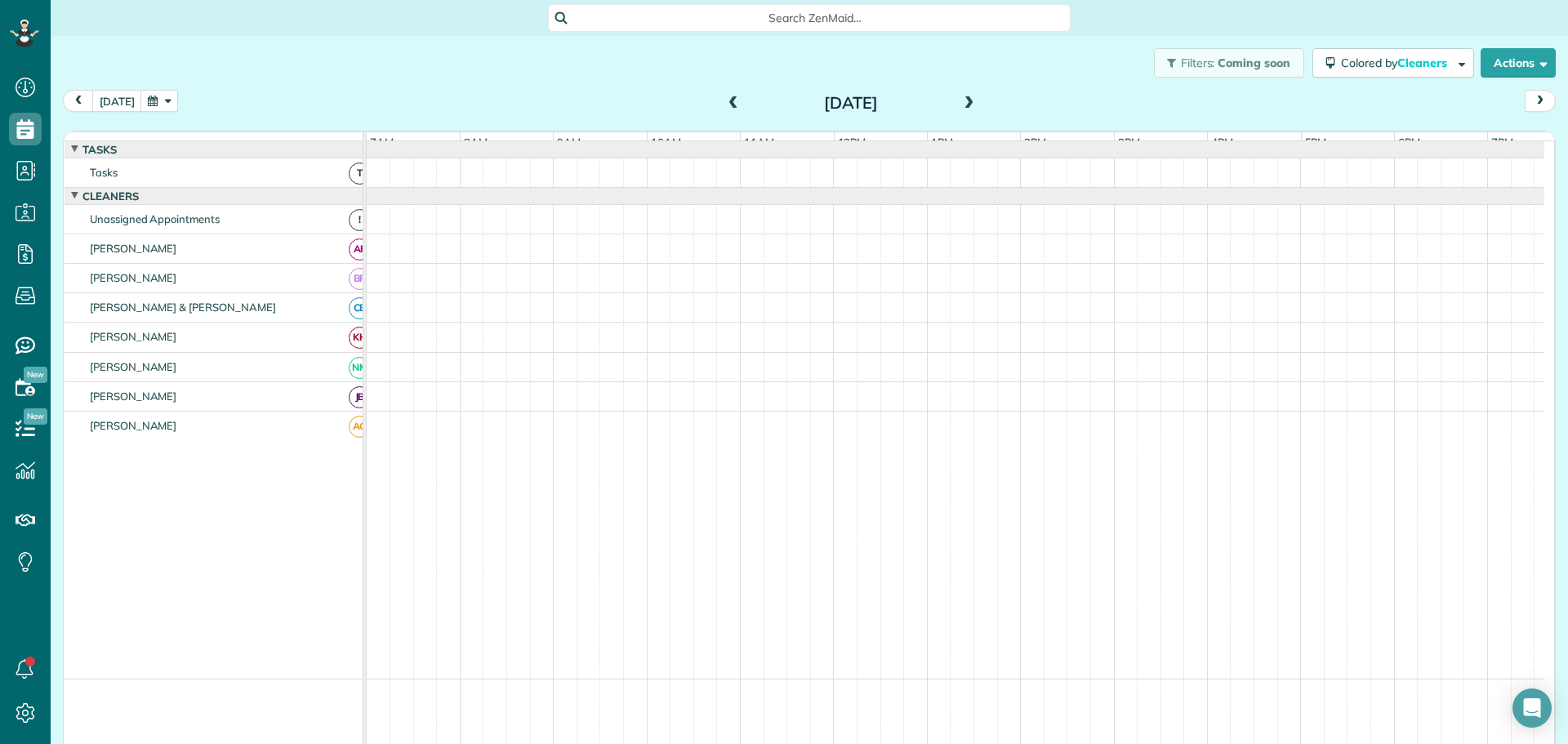
click at [961, 96] on span at bounding box center [969, 103] width 18 height 14
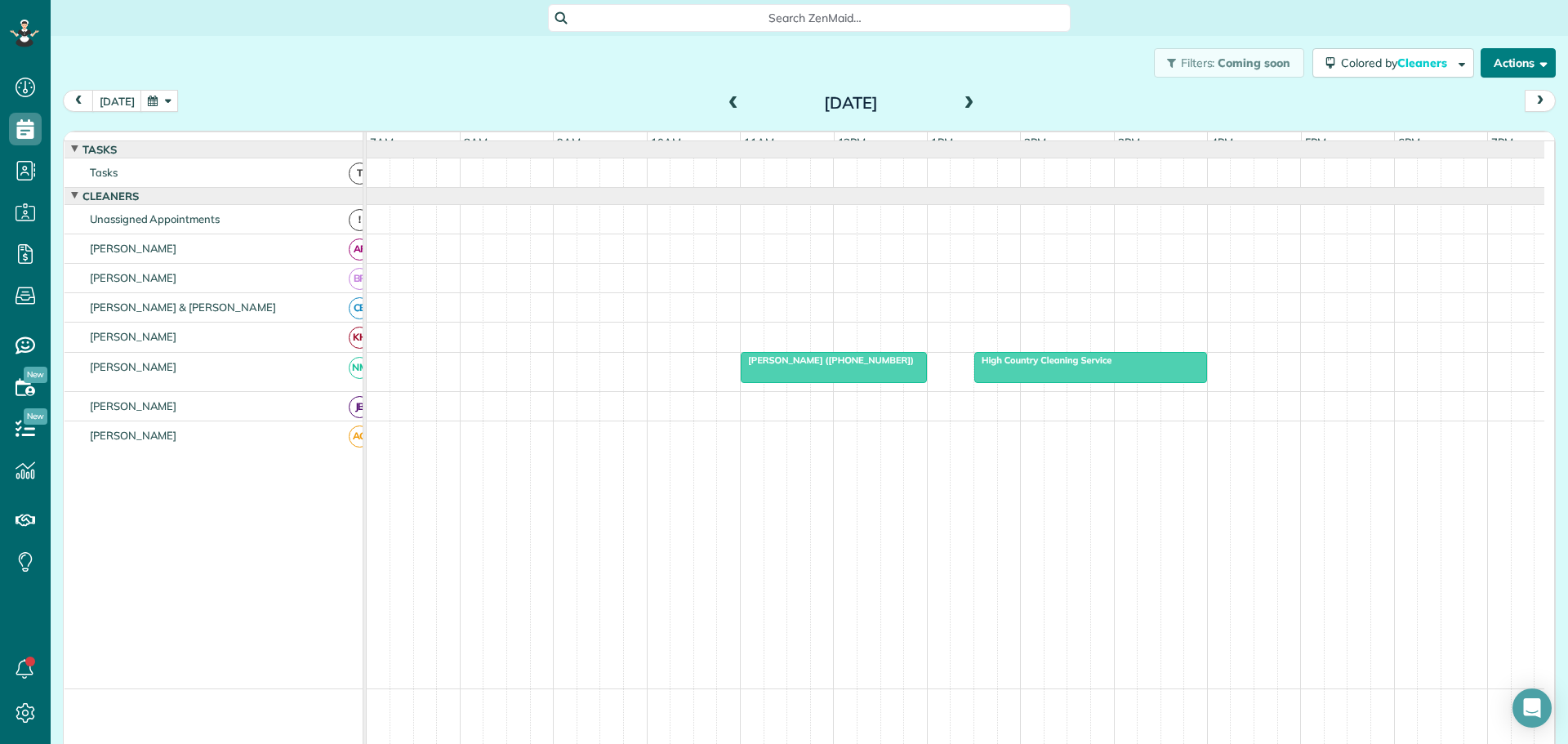
click at [1517, 59] on button "Actions" at bounding box center [1518, 62] width 75 height 29
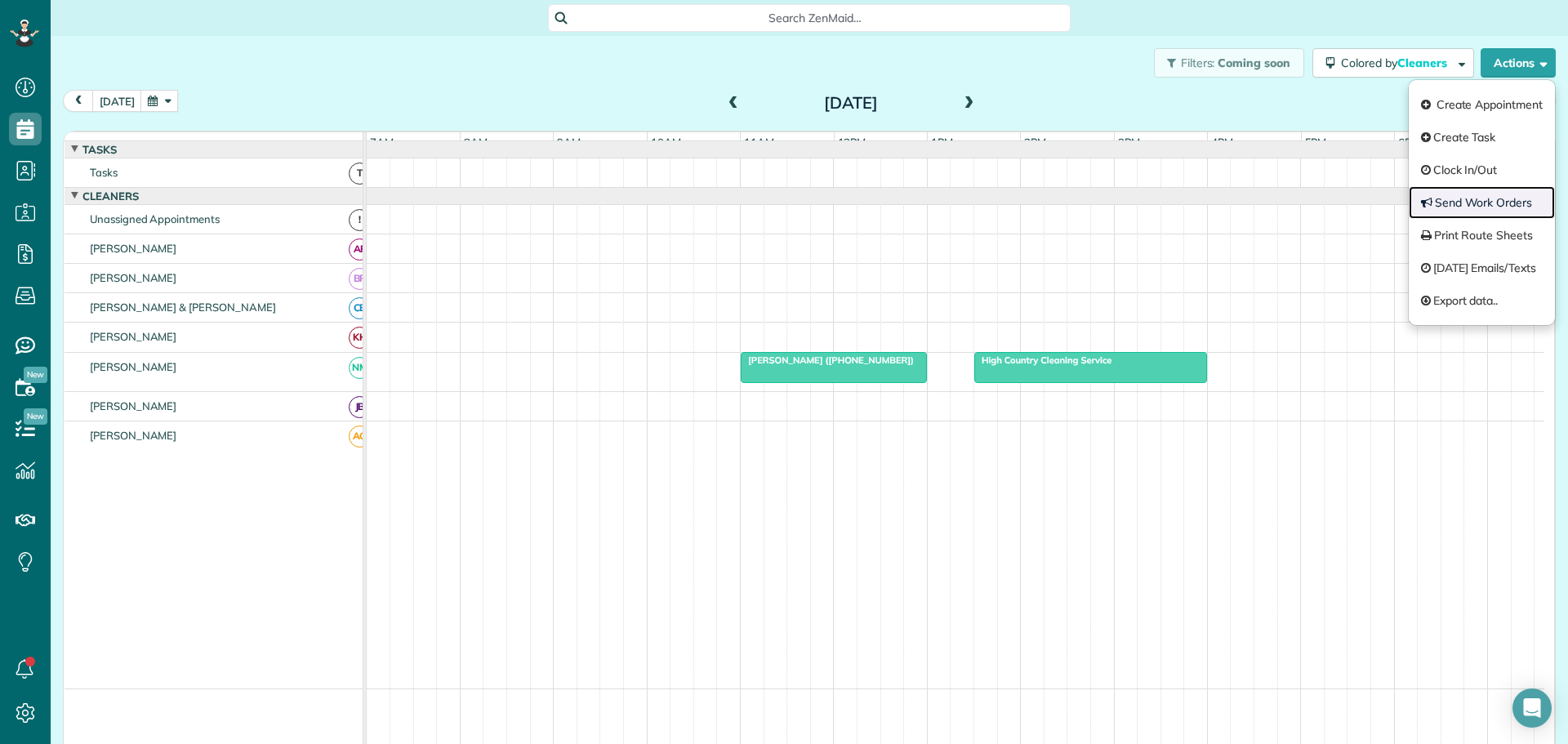
click at [1448, 194] on link "Send Work Orders" at bounding box center [1482, 202] width 147 height 33
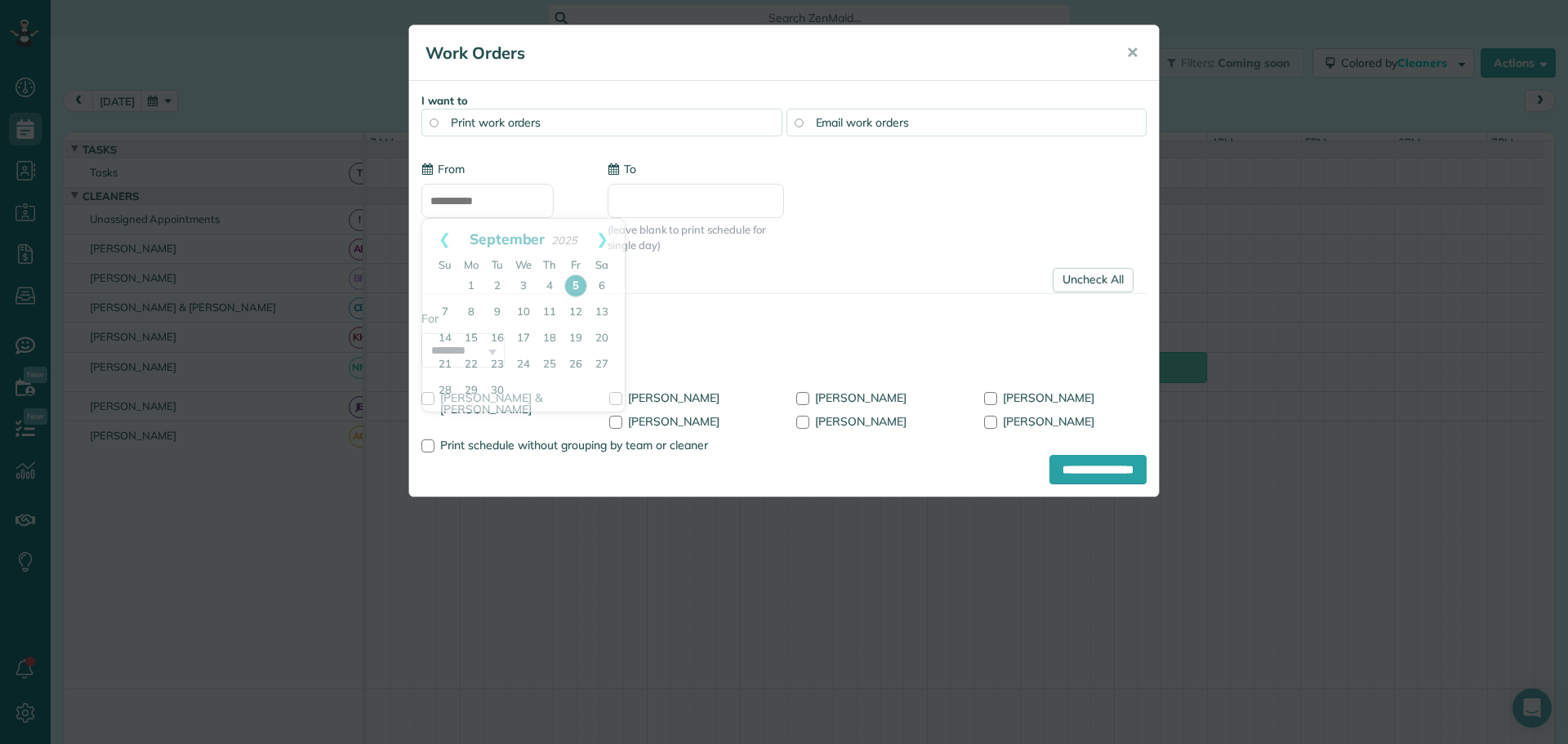
click at [467, 200] on input "**********" at bounding box center [487, 200] width 132 height 35
click at [445, 310] on link "7" at bounding box center [445, 312] width 26 height 26
type input "**********"
click at [1083, 280] on link "Uncheck All" at bounding box center [1093, 279] width 81 height 24
click at [995, 399] on label "Nicole Miller" at bounding box center [1066, 398] width 163 height 12
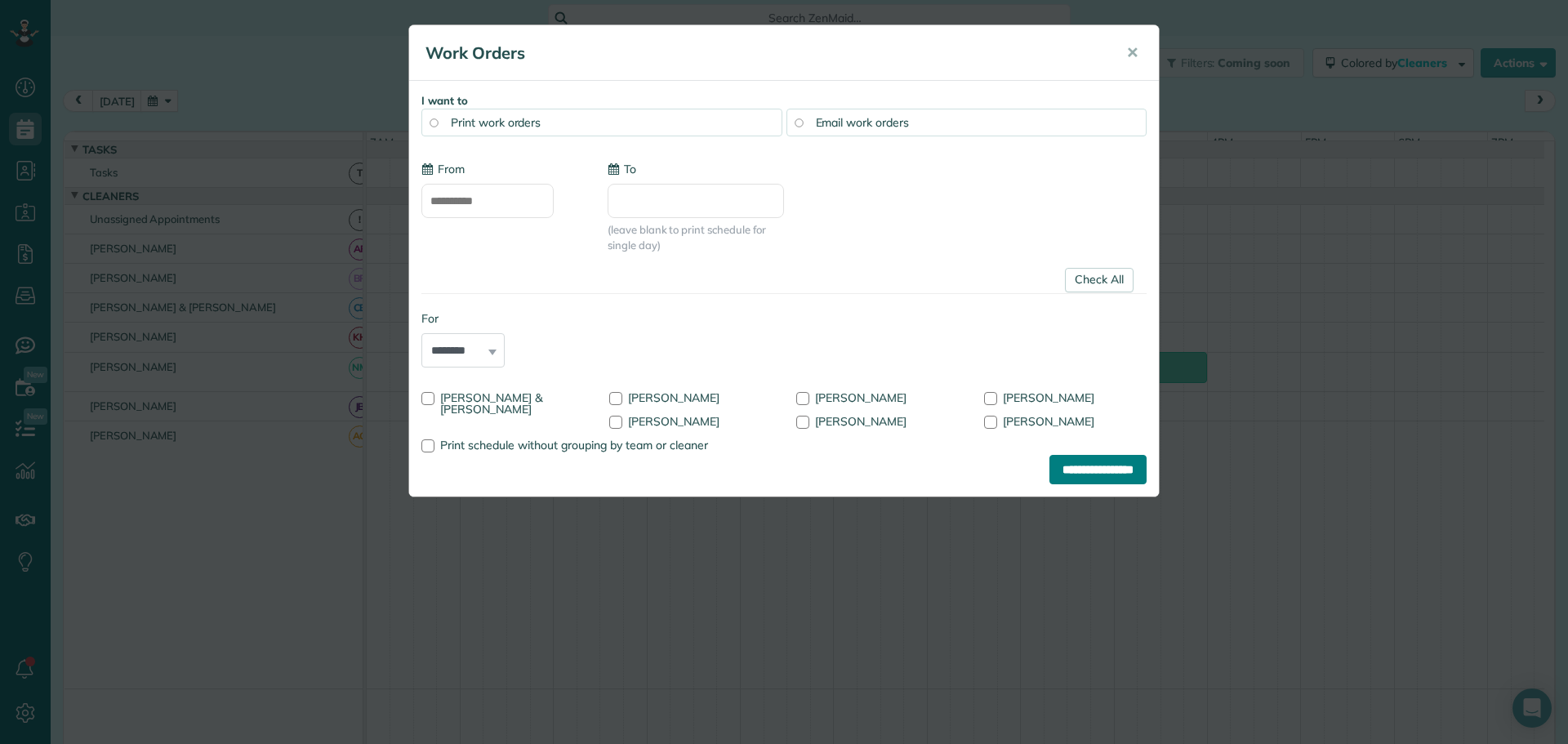
click at [1133, 474] on input "**********" at bounding box center [1097, 469] width 97 height 29
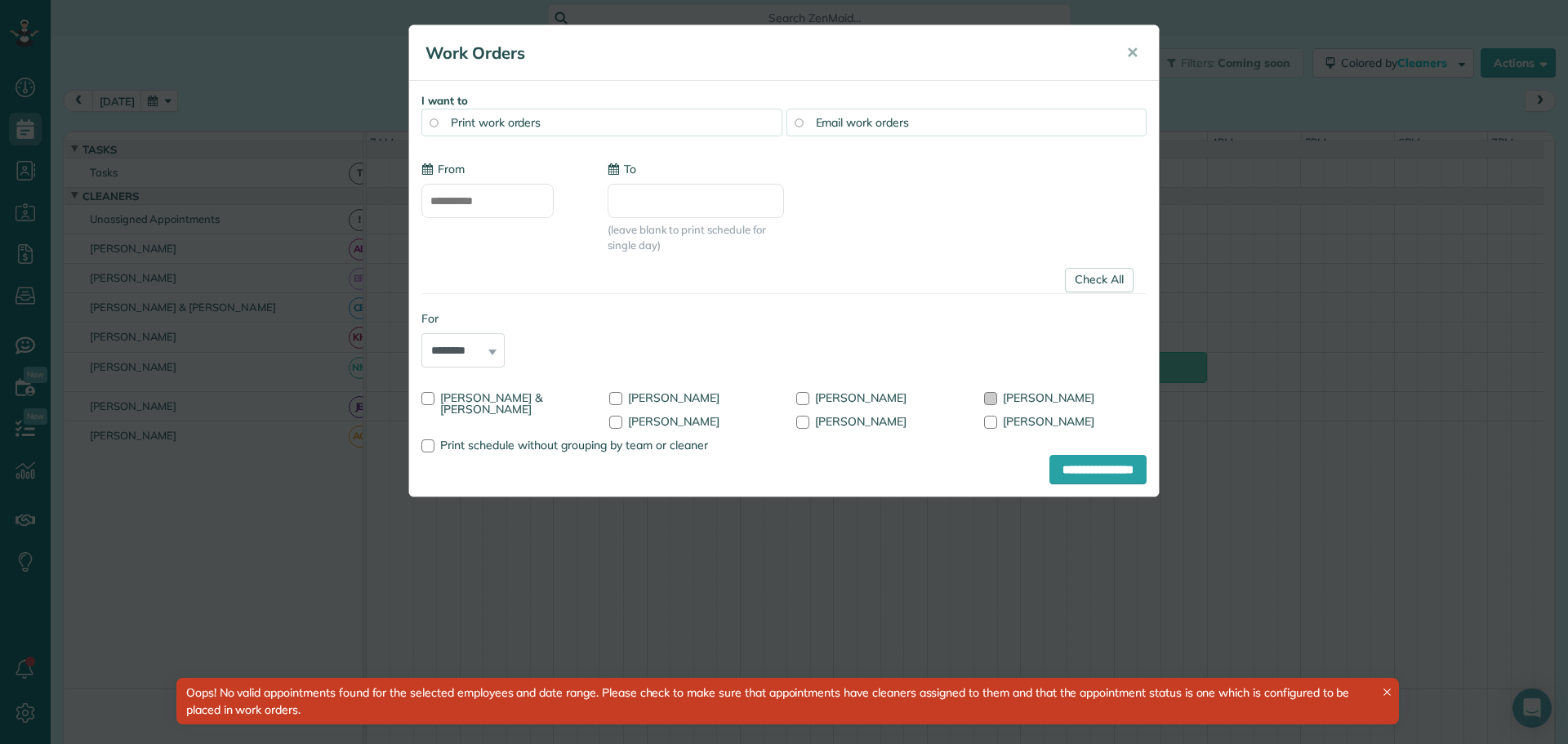
click at [992, 394] on div at bounding box center [991, 399] width 13 height 13
click at [1059, 465] on input "**********" at bounding box center [1097, 469] width 97 height 29
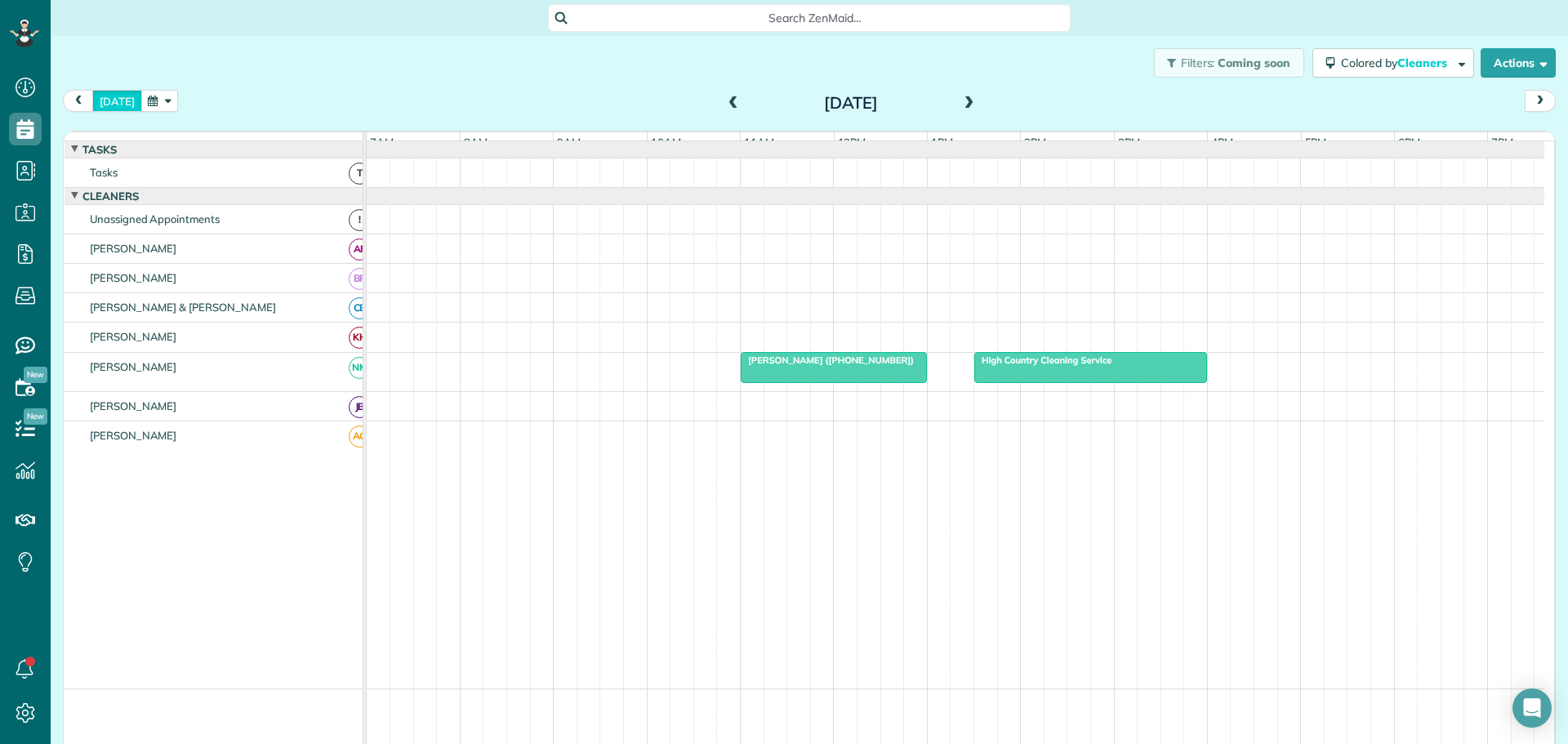
click at [115, 103] on button "today" at bounding box center [117, 101] width 50 height 22
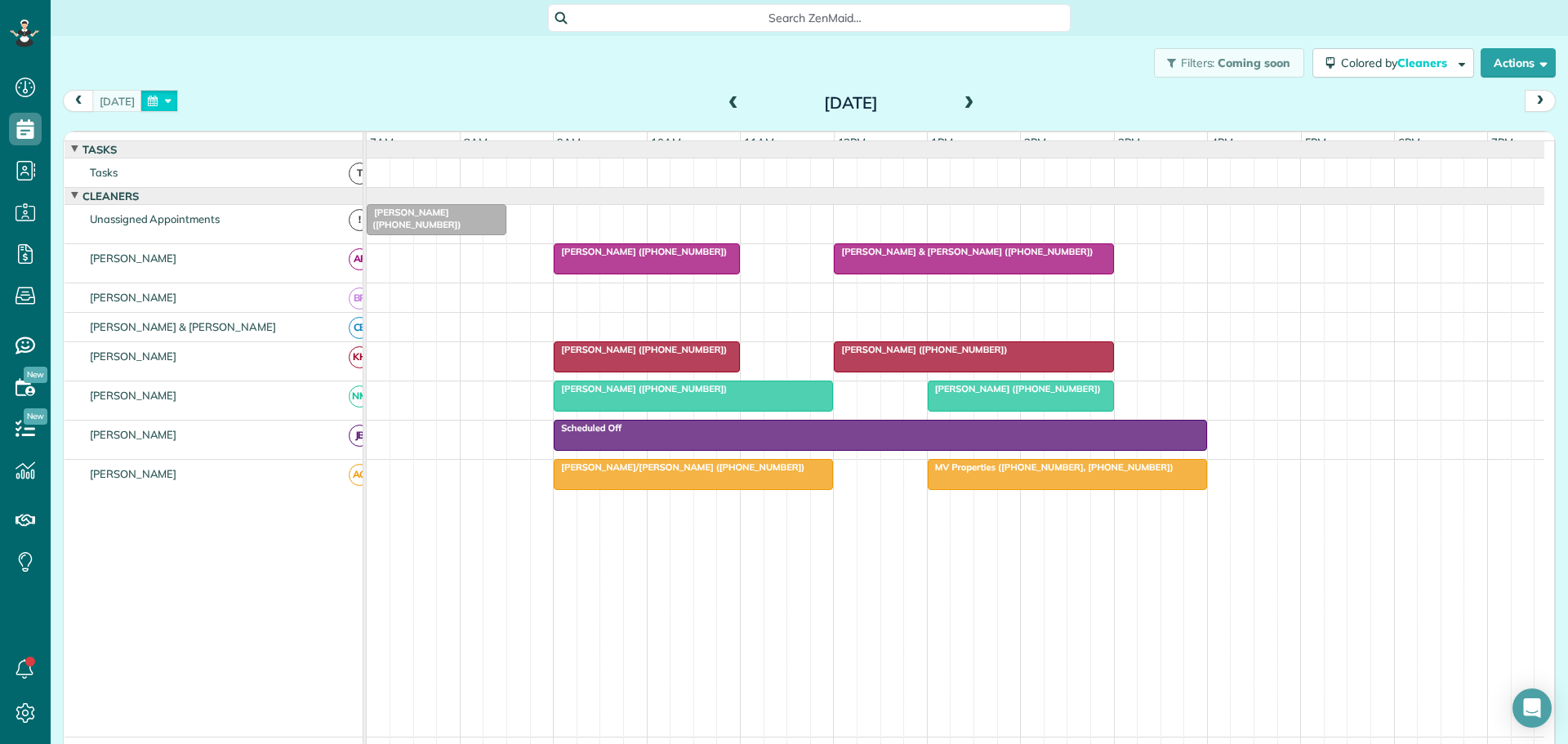
click at [166, 102] on button "button" at bounding box center [159, 101] width 38 height 22
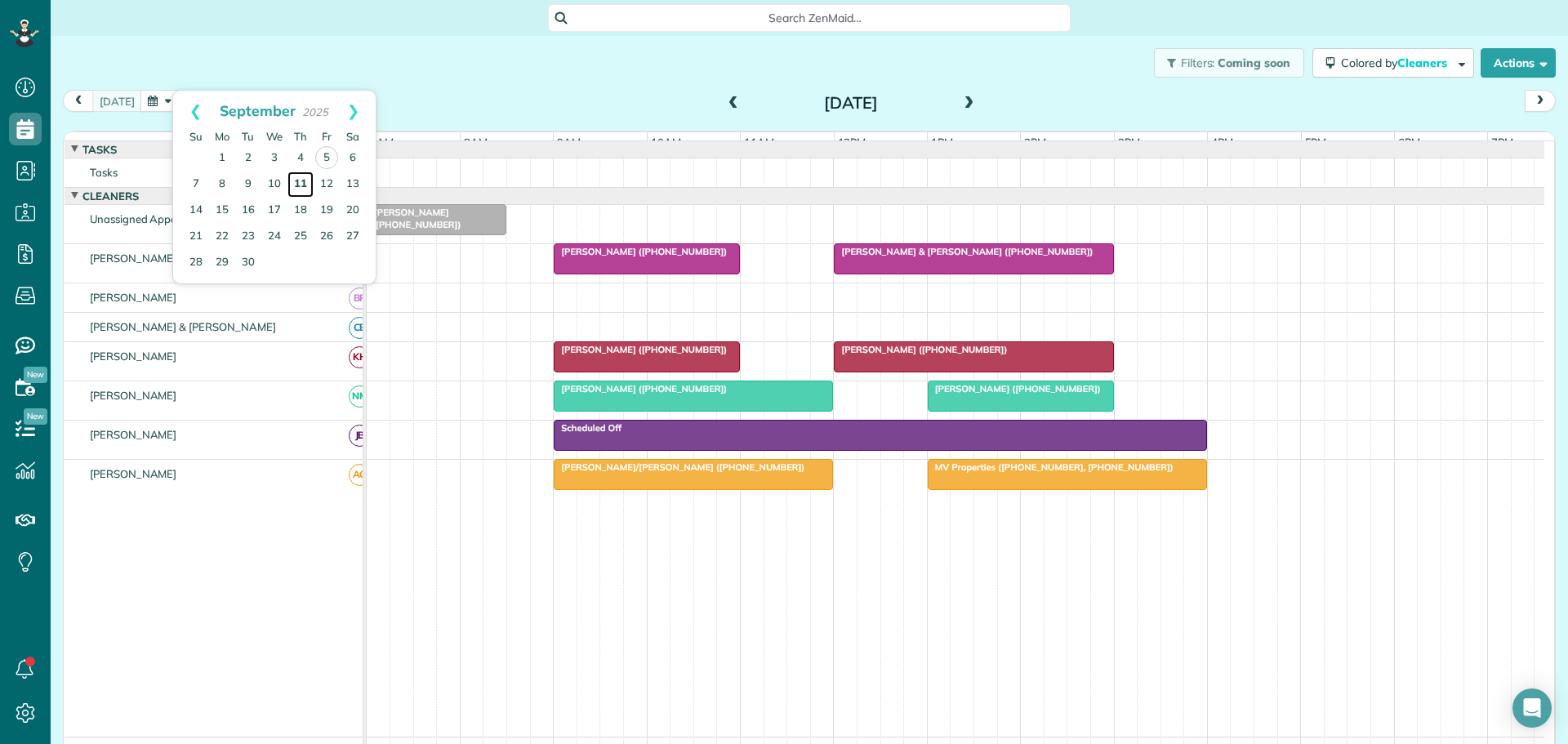
click at [299, 178] on link "11" at bounding box center [300, 184] width 26 height 26
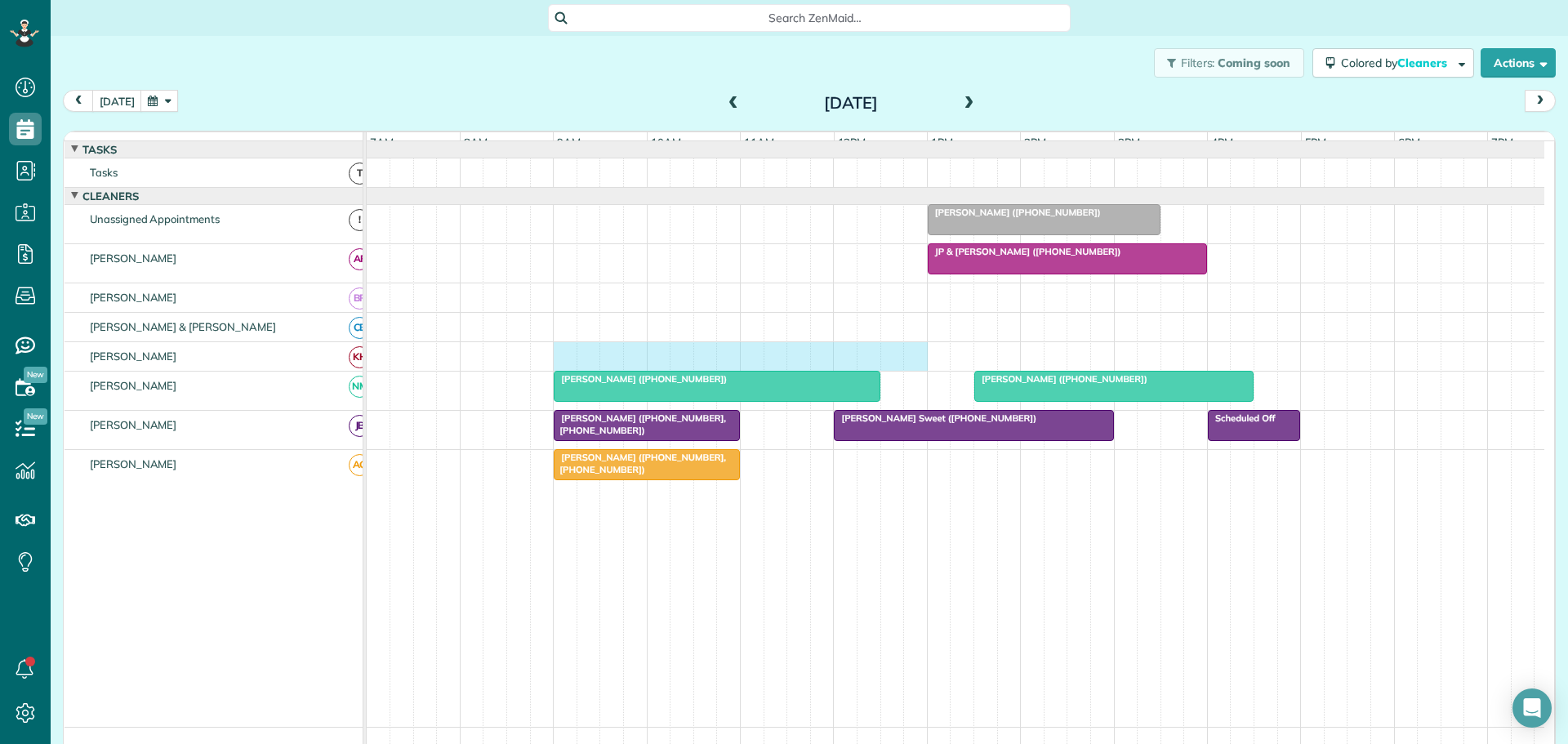
drag, startPoint x: 568, startPoint y: 363, endPoint x: 915, endPoint y: 353, distance: 347.1
click at [915, 353] on tbody "Susie Adams (+17046075811) JP & Denise Martz (+18287734337) Kathy Trotter (+170…" at bounding box center [956, 434] width 1178 height 586
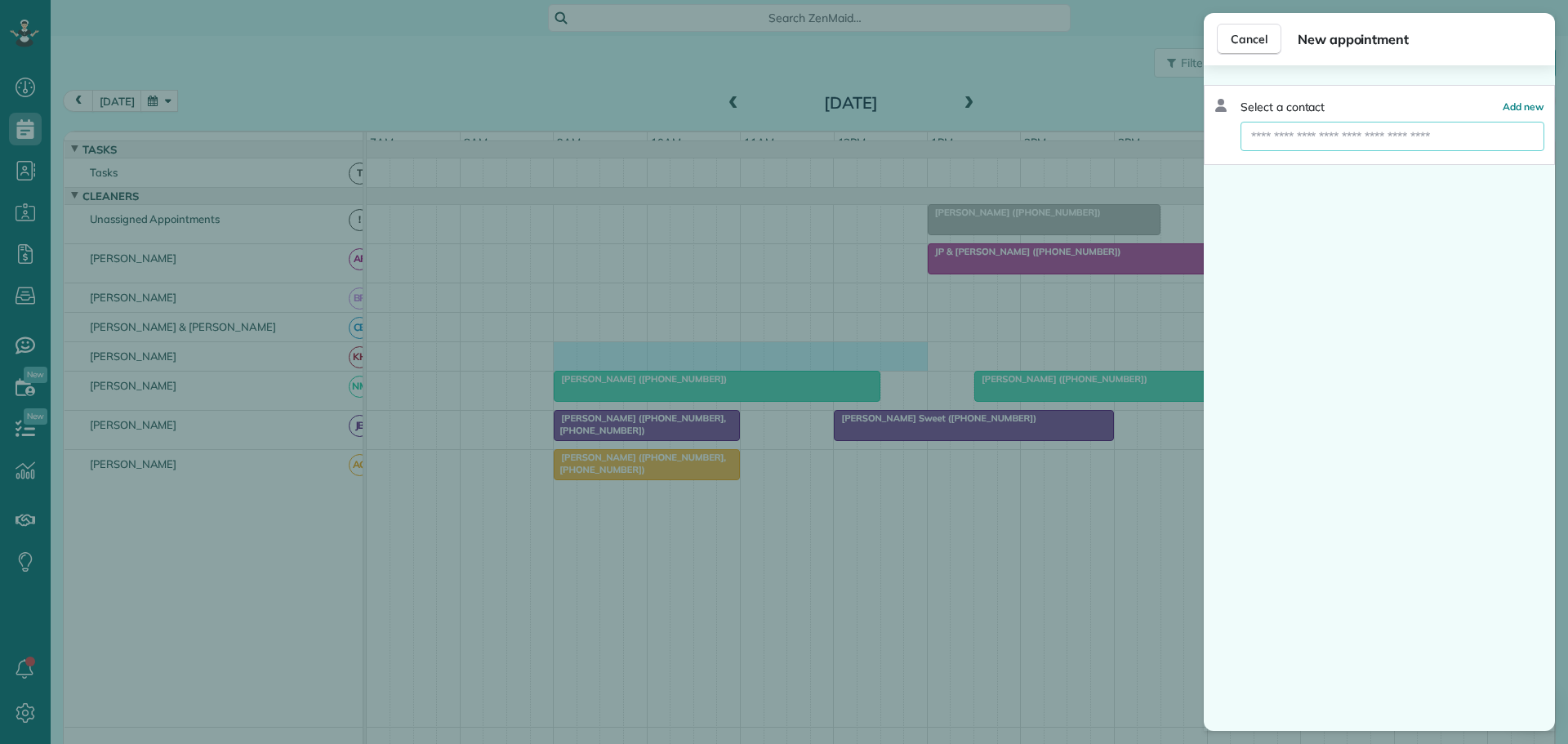
click at [1284, 134] on input "text" at bounding box center [1392, 136] width 304 height 29
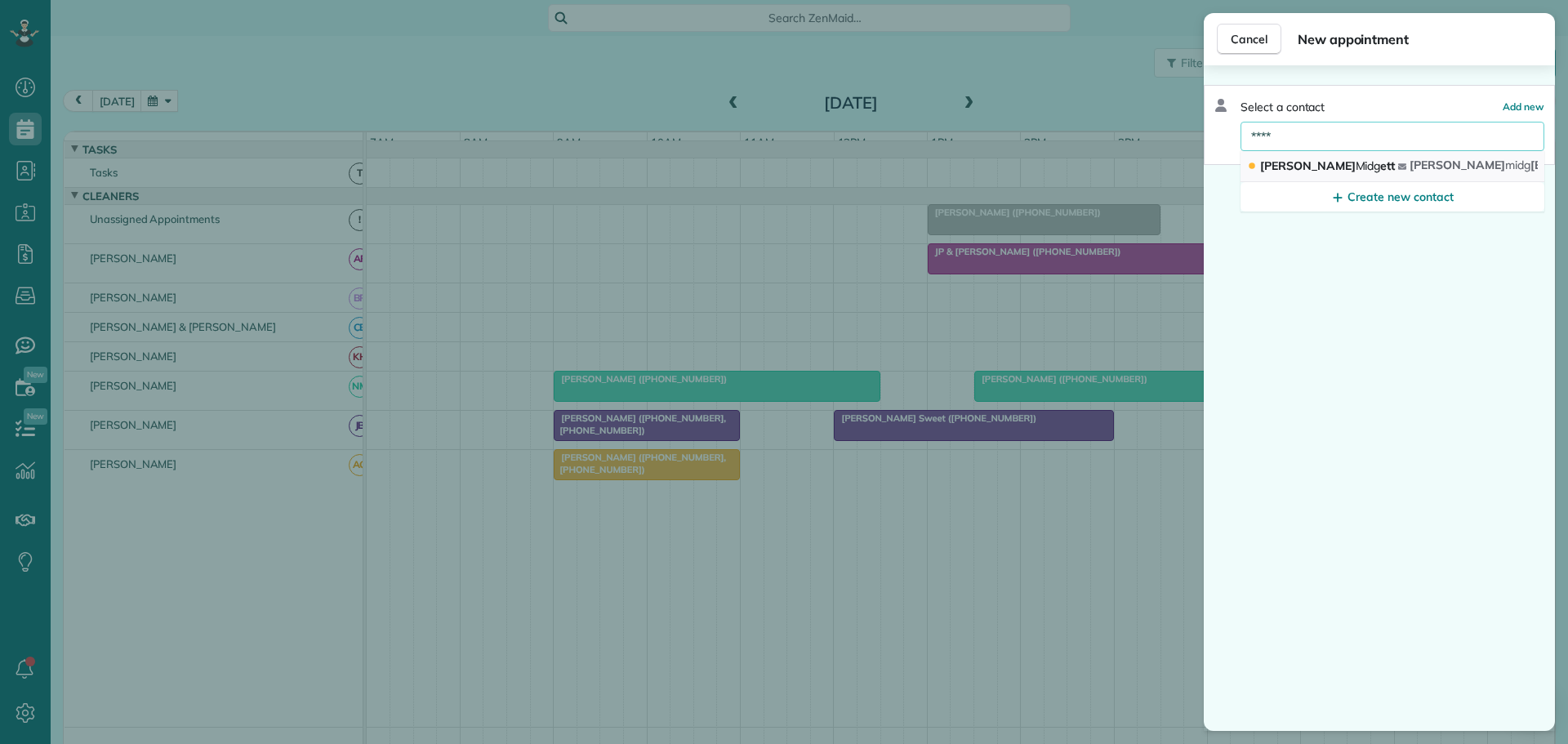
type input "****"
click at [1293, 168] on span "Valerie Midg ett" at bounding box center [1328, 165] width 135 height 14
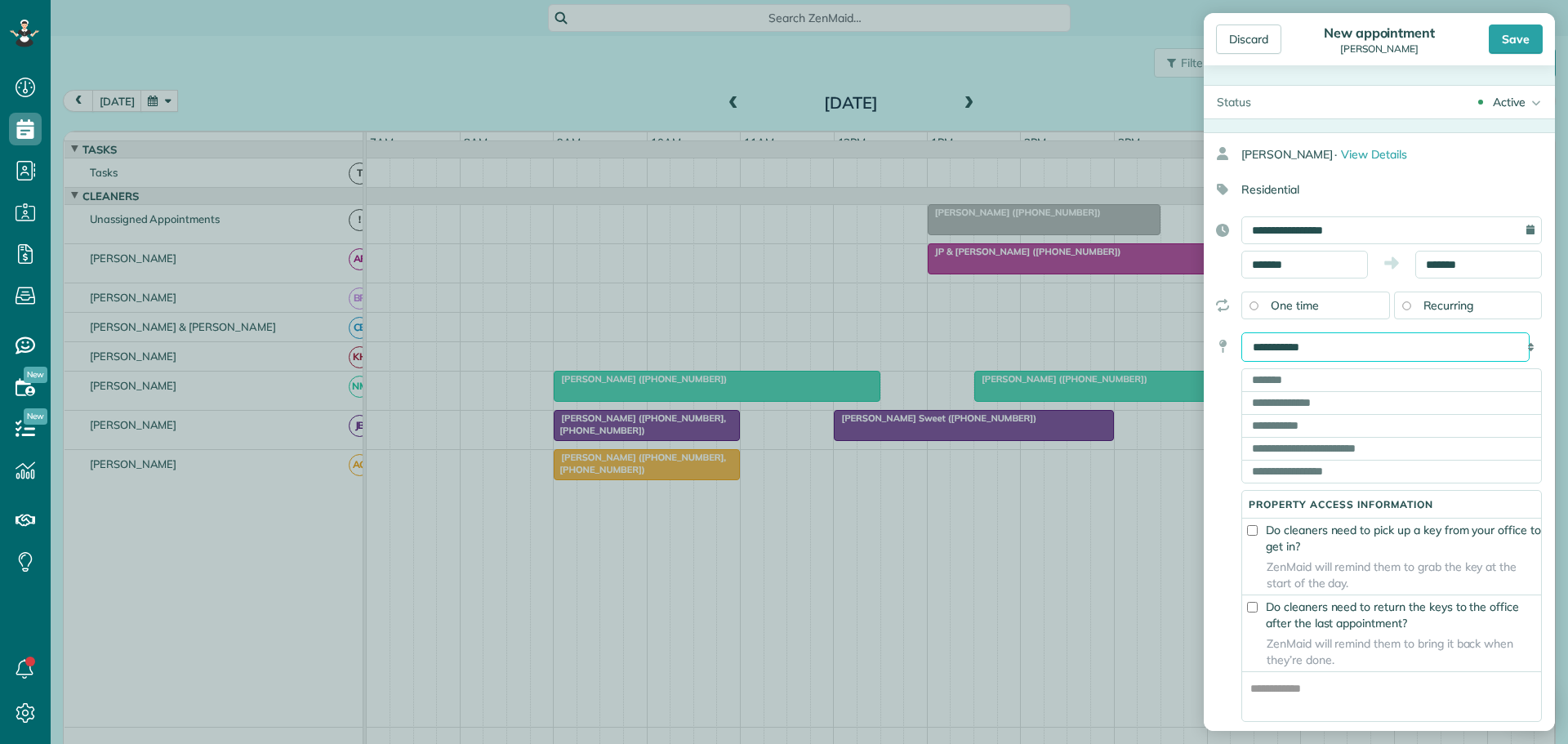
click at [1330, 349] on select "**********" at bounding box center [1385, 347] width 288 height 29
select select "*****"
click at [1241, 332] on select "**********" at bounding box center [1385, 347] width 288 height 29
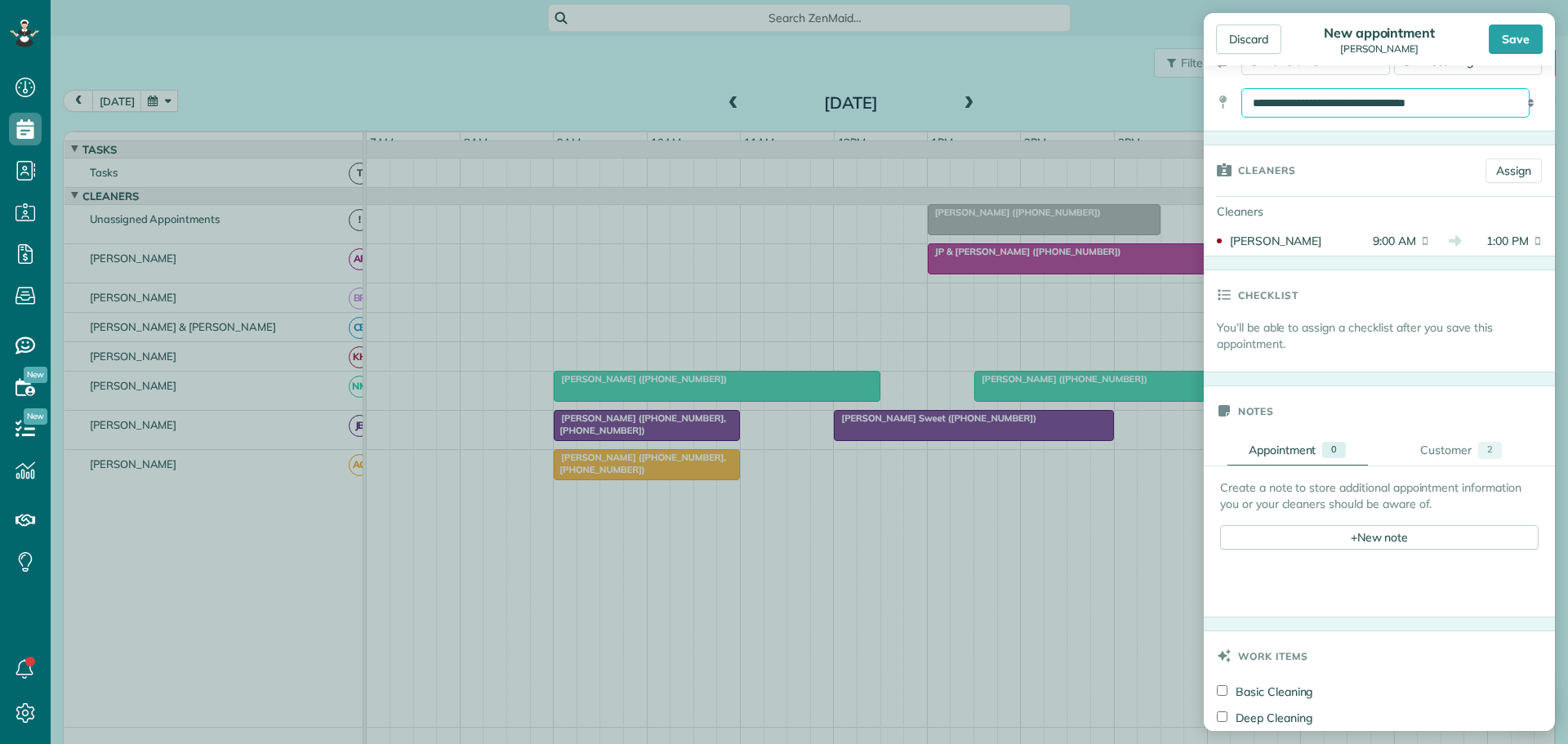
scroll to position [245, 0]
click at [1512, 37] on div "Save" at bounding box center [1516, 39] width 54 height 29
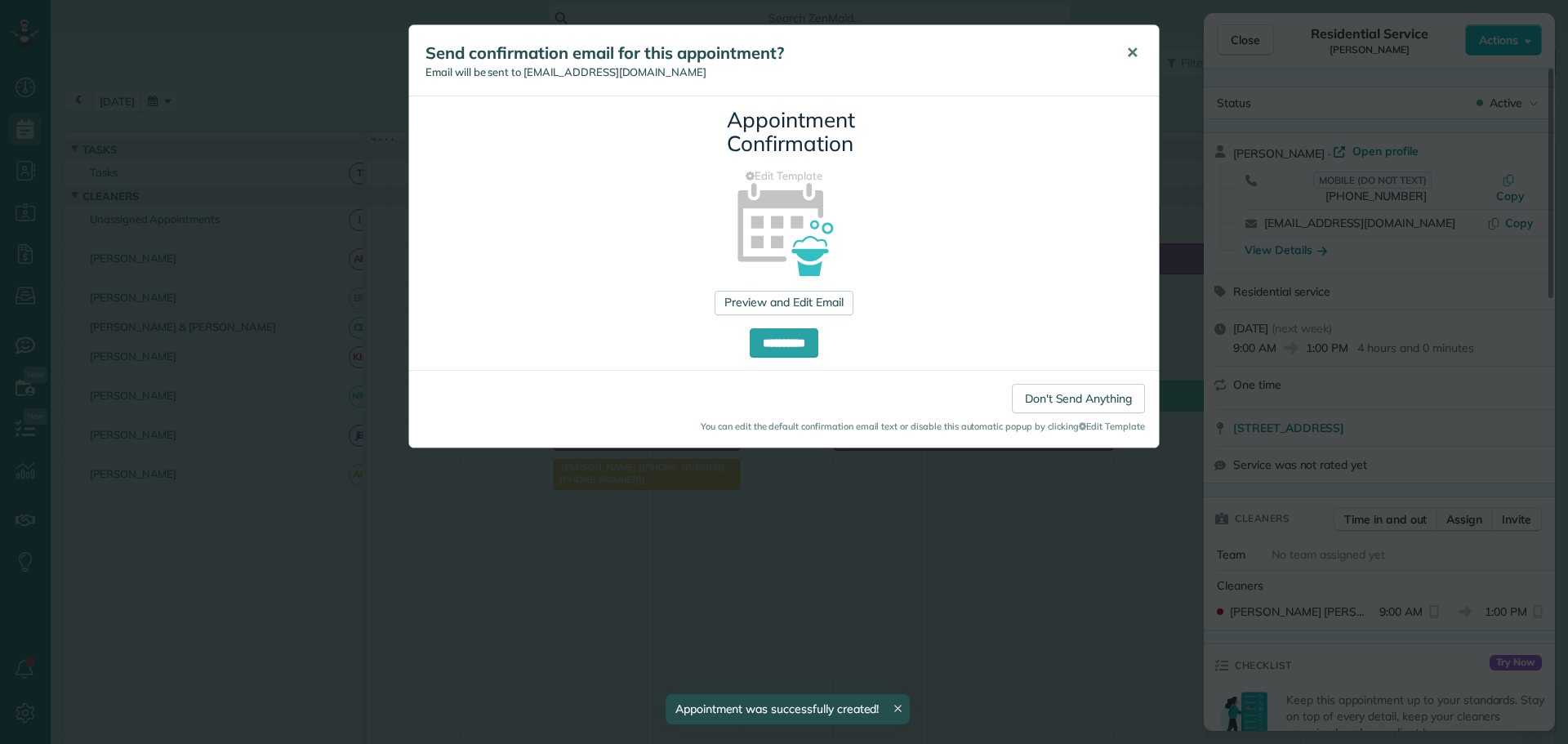
click at [1135, 45] on span "✕" at bounding box center [1133, 52] width 13 height 19
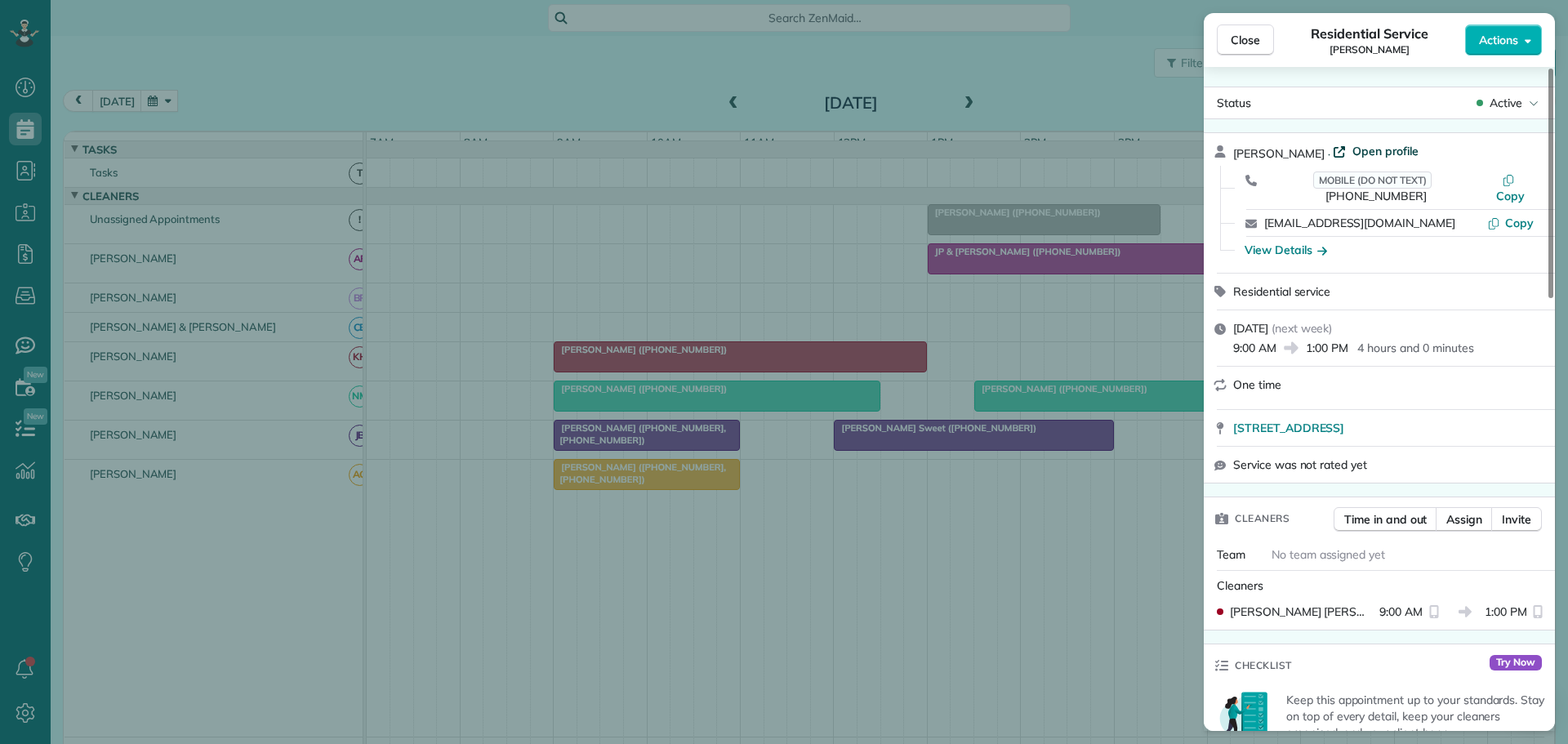
click at [1360, 145] on span "Open profile" at bounding box center [1385, 151] width 67 height 16
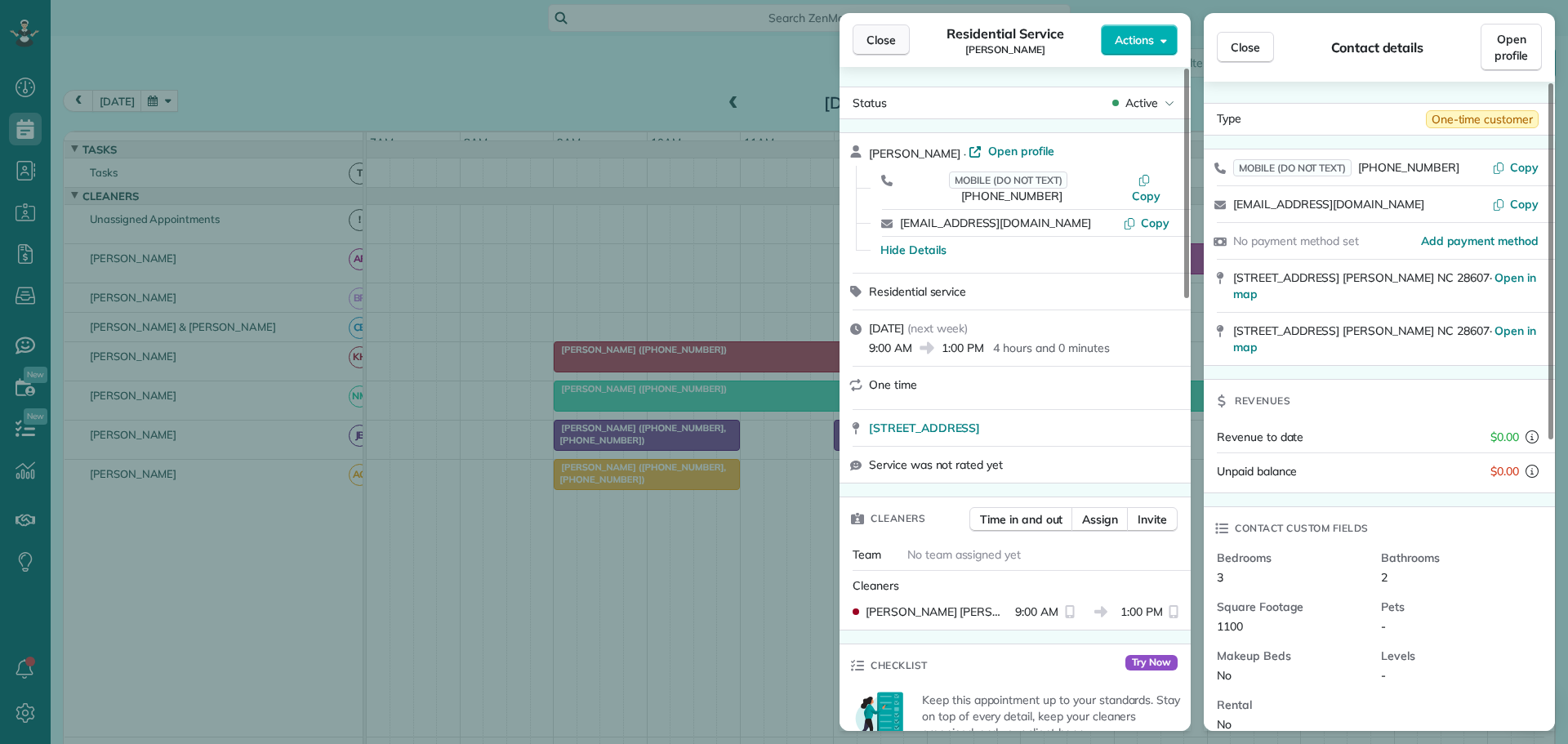
click at [875, 35] on span "Close" at bounding box center [881, 40] width 29 height 16
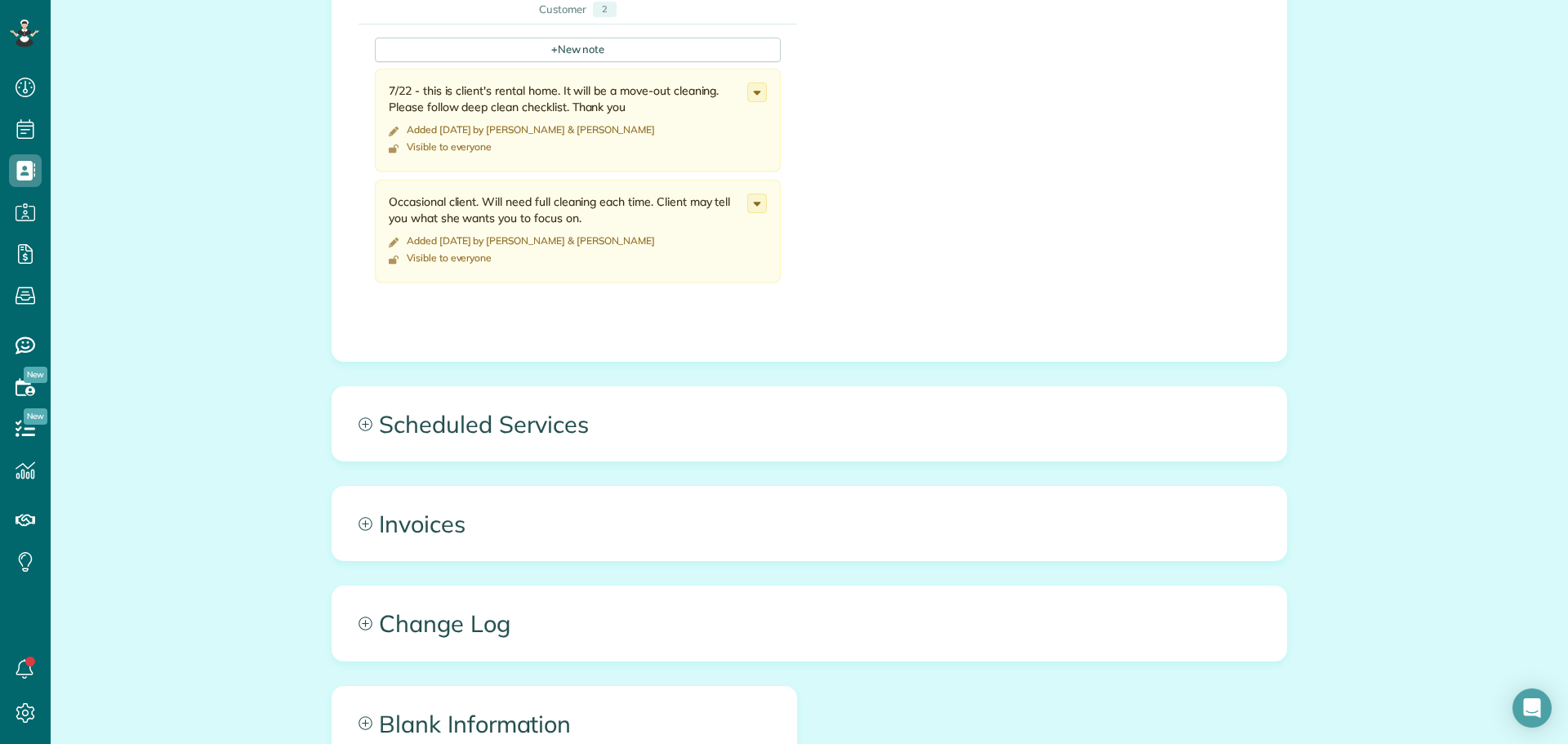
scroll to position [735, 0]
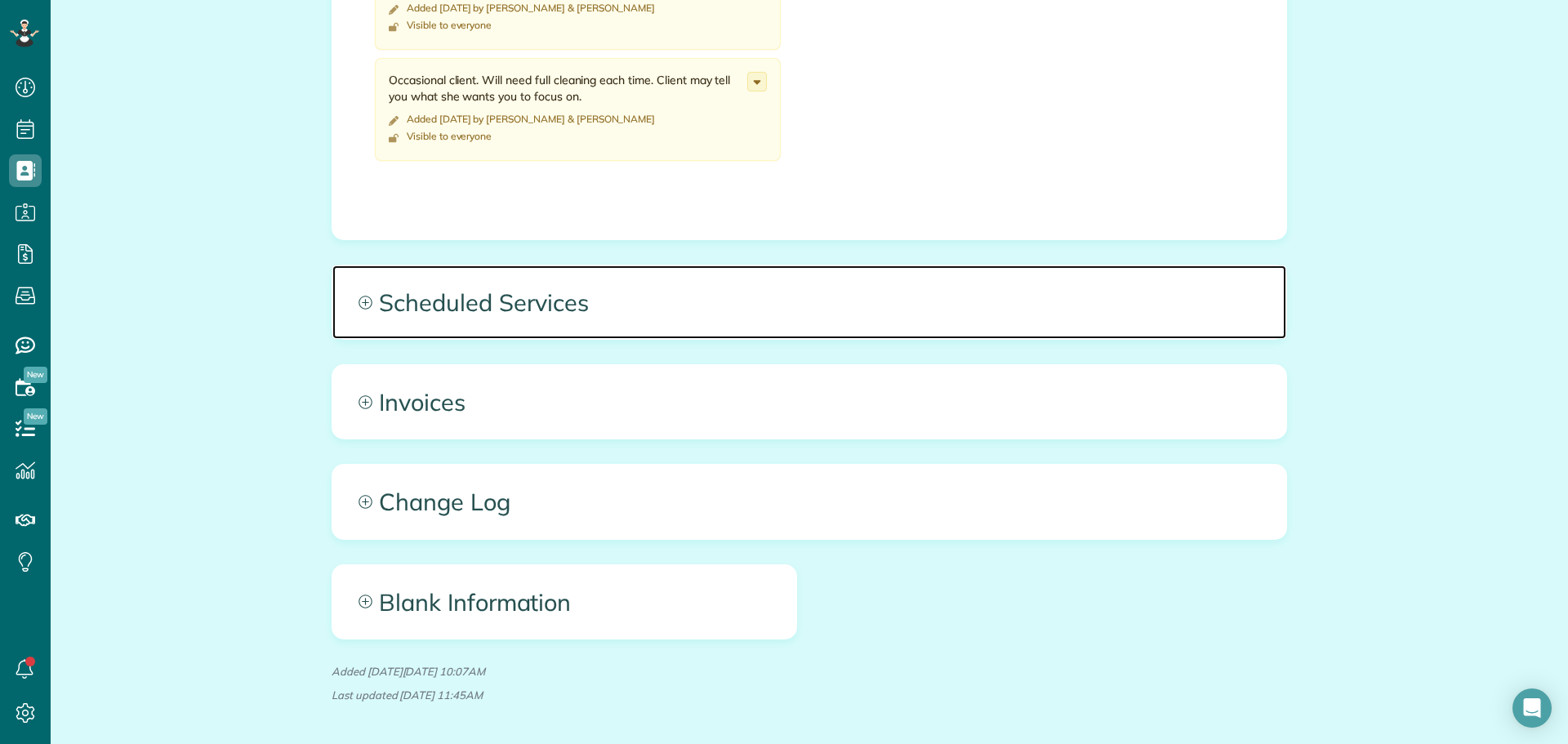
click at [466, 302] on span "Scheduled Services" at bounding box center [809, 301] width 954 height 73
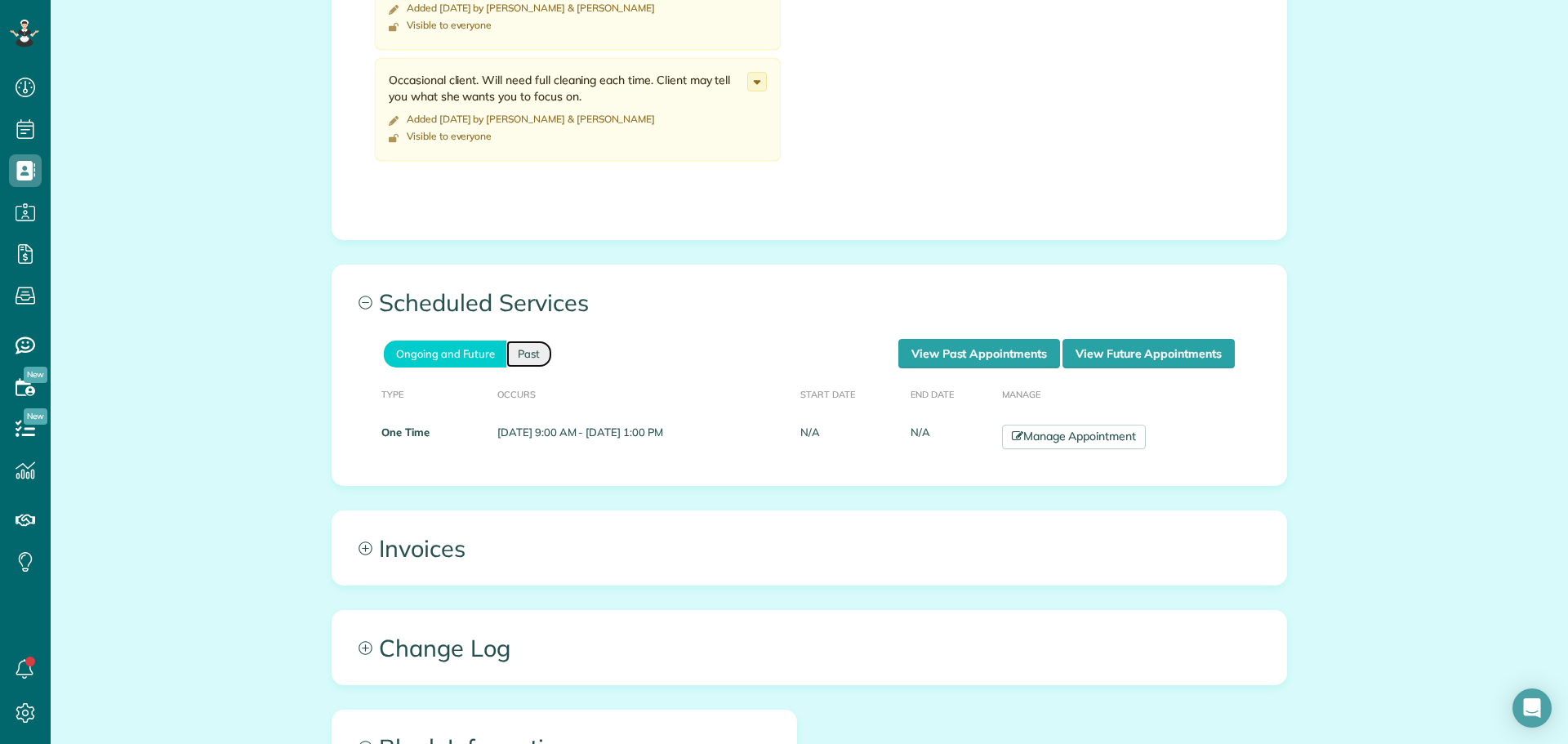
click at [533, 353] on link "Past" at bounding box center [529, 353] width 45 height 27
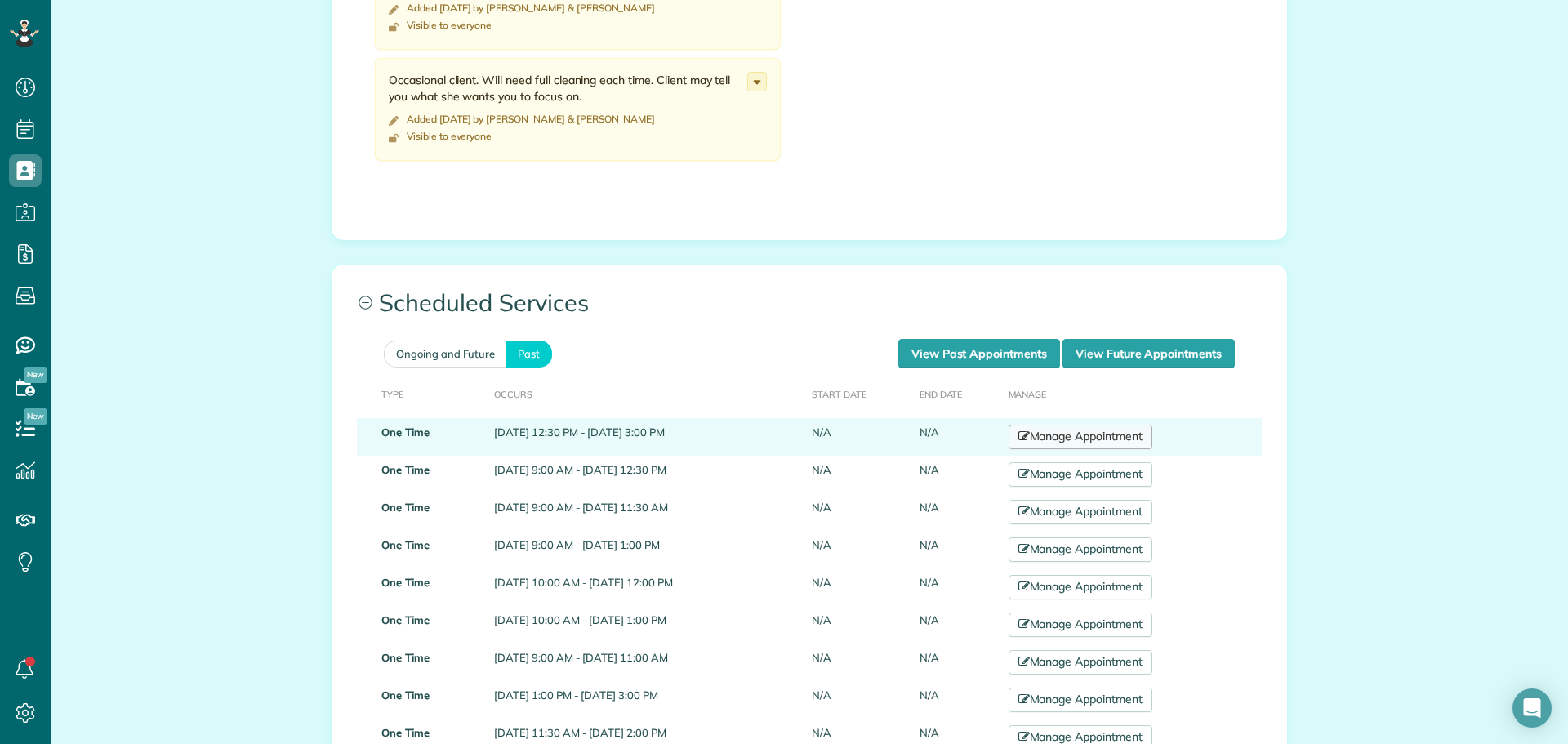
click at [1121, 442] on link "Manage Appointment" at bounding box center [1080, 436] width 144 height 24
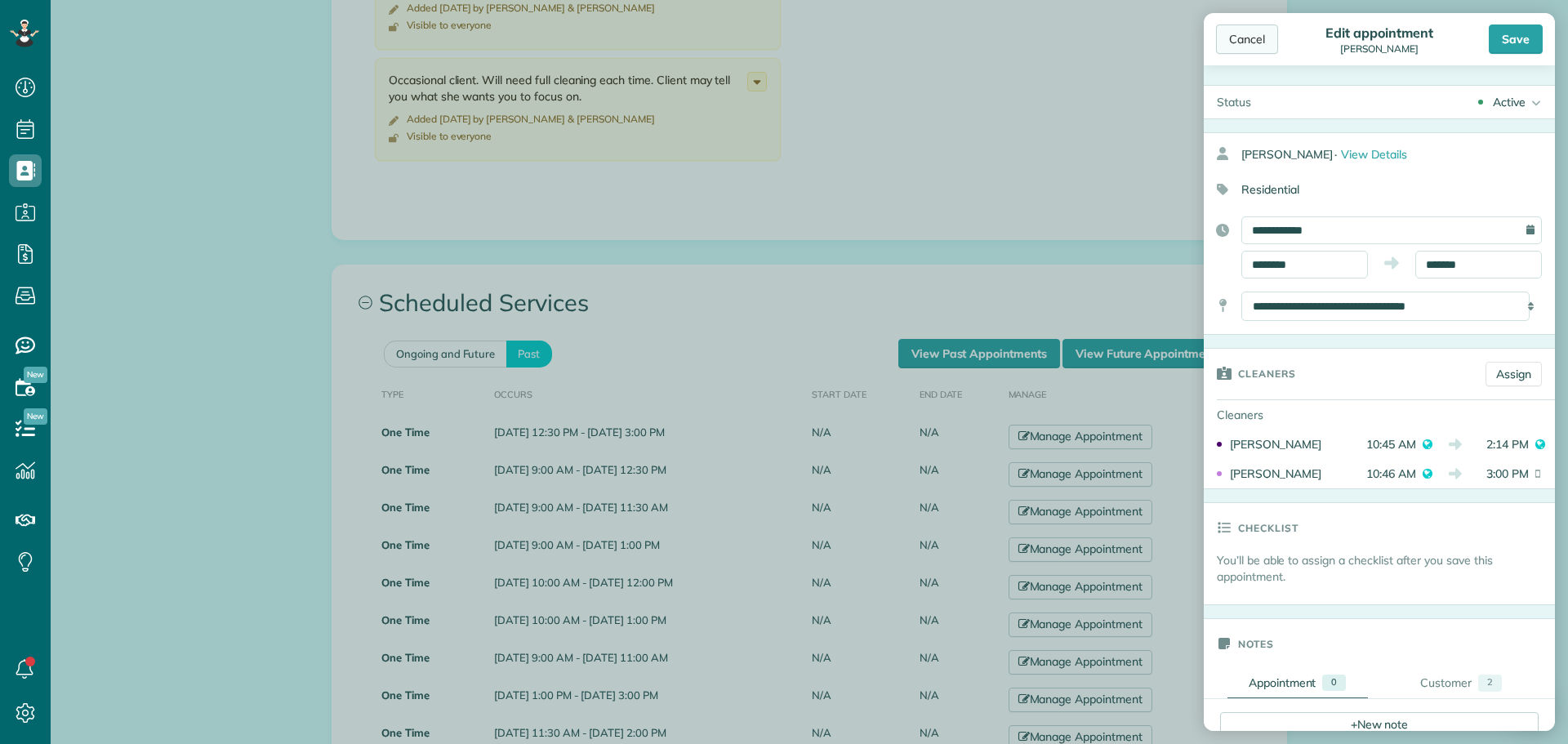
click at [1259, 38] on div "Cancel" at bounding box center [1247, 39] width 62 height 29
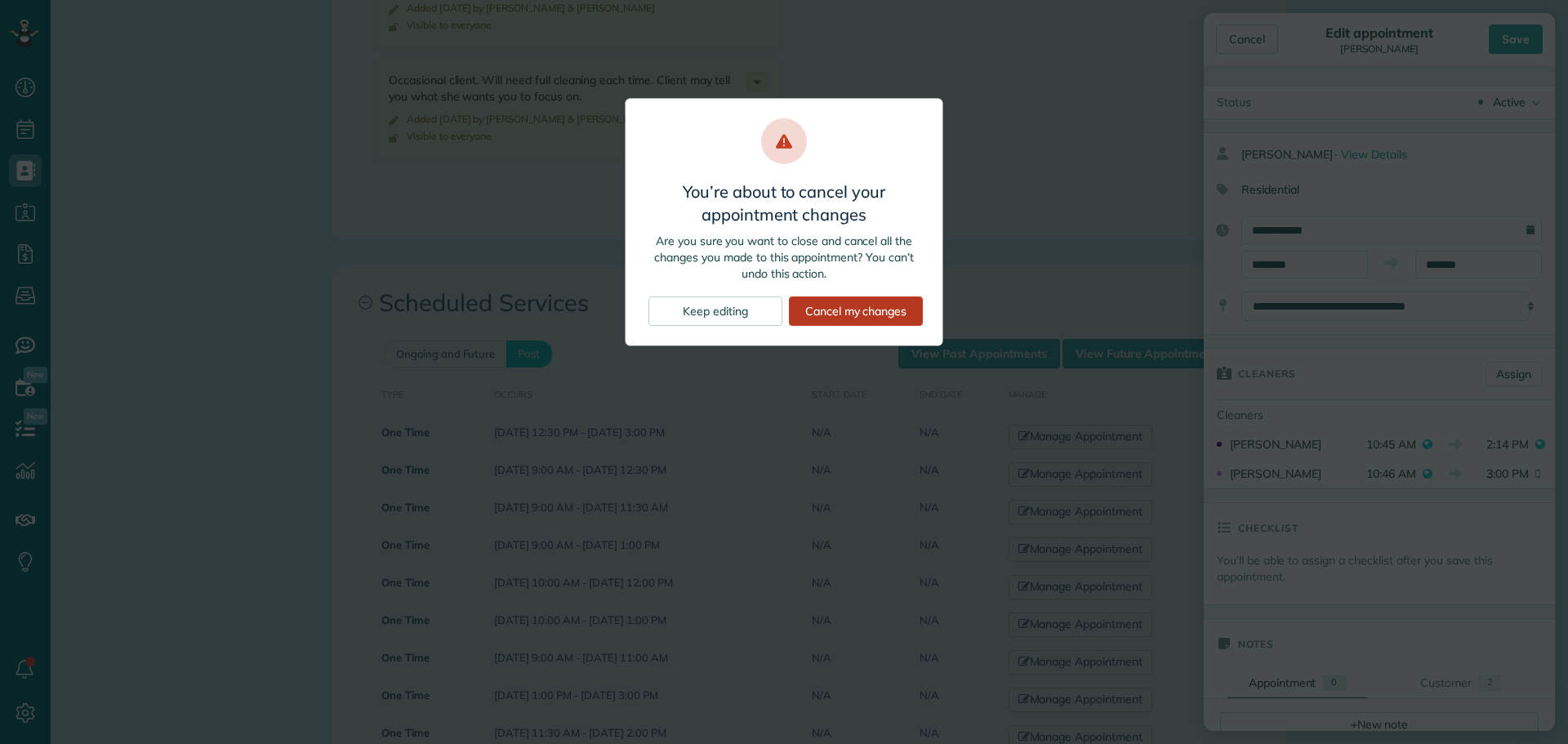
click at [870, 308] on div "Cancel my changes" at bounding box center [856, 311] width 134 height 29
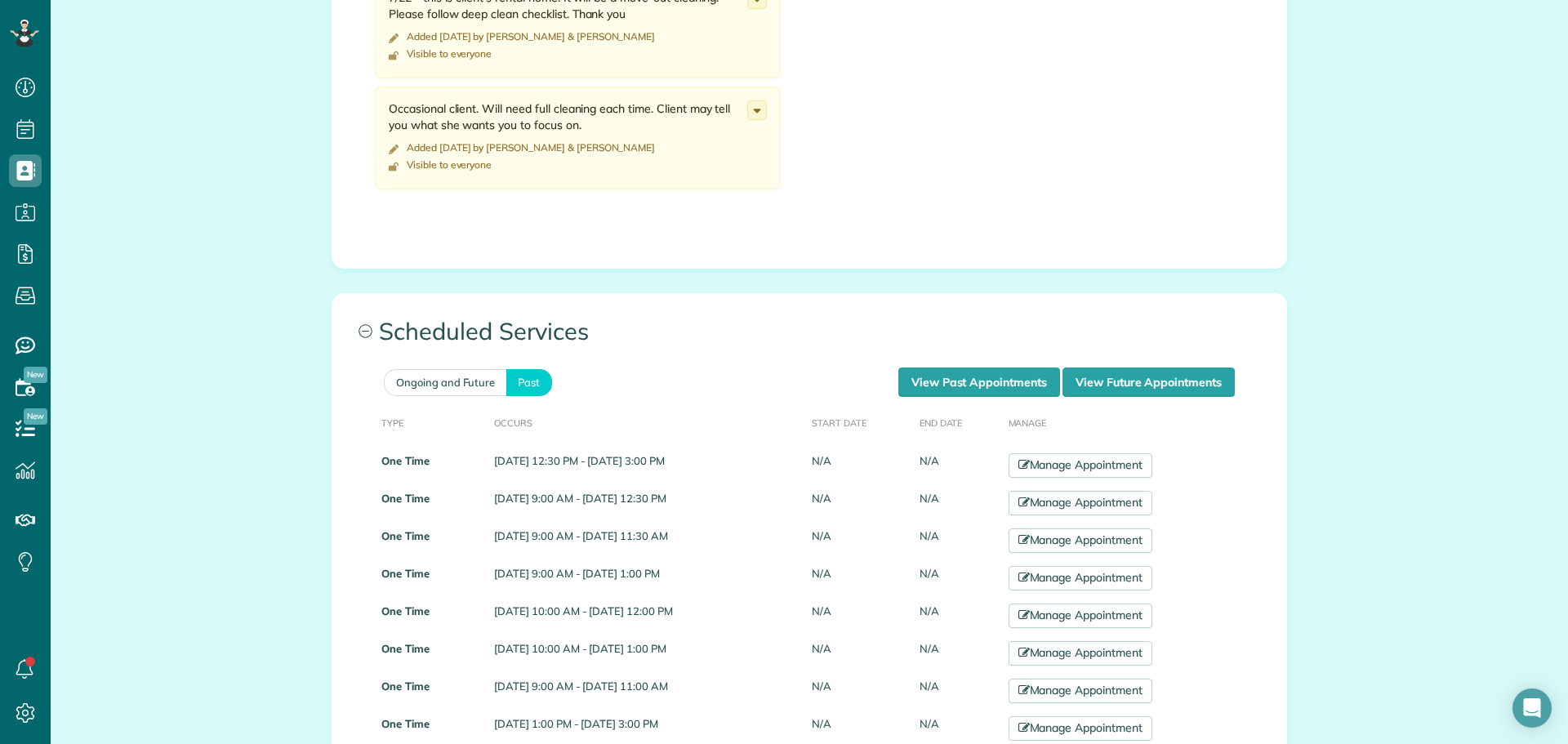
scroll to position [735, 0]
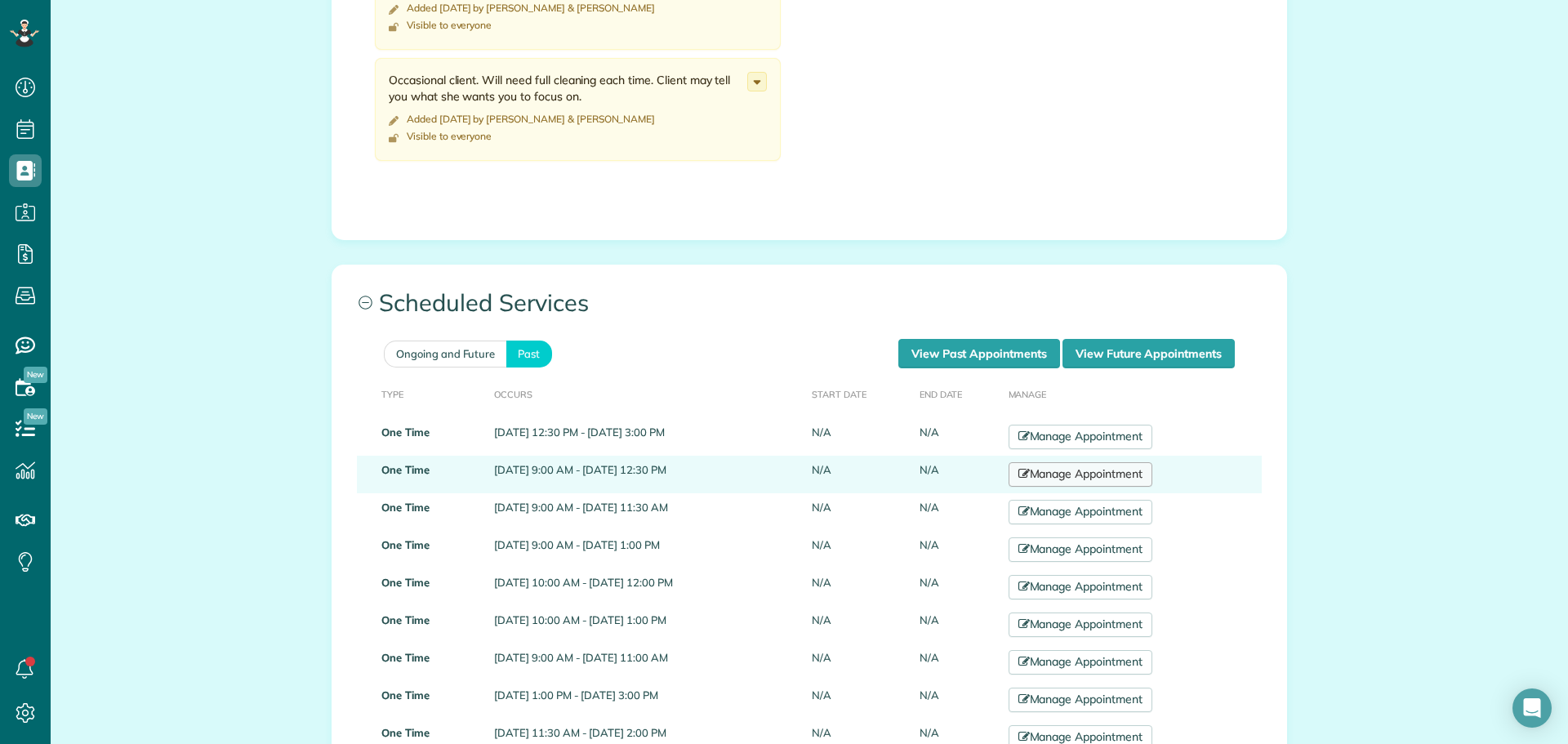
click at [1128, 474] on link "Manage Appointment" at bounding box center [1080, 474] width 144 height 24
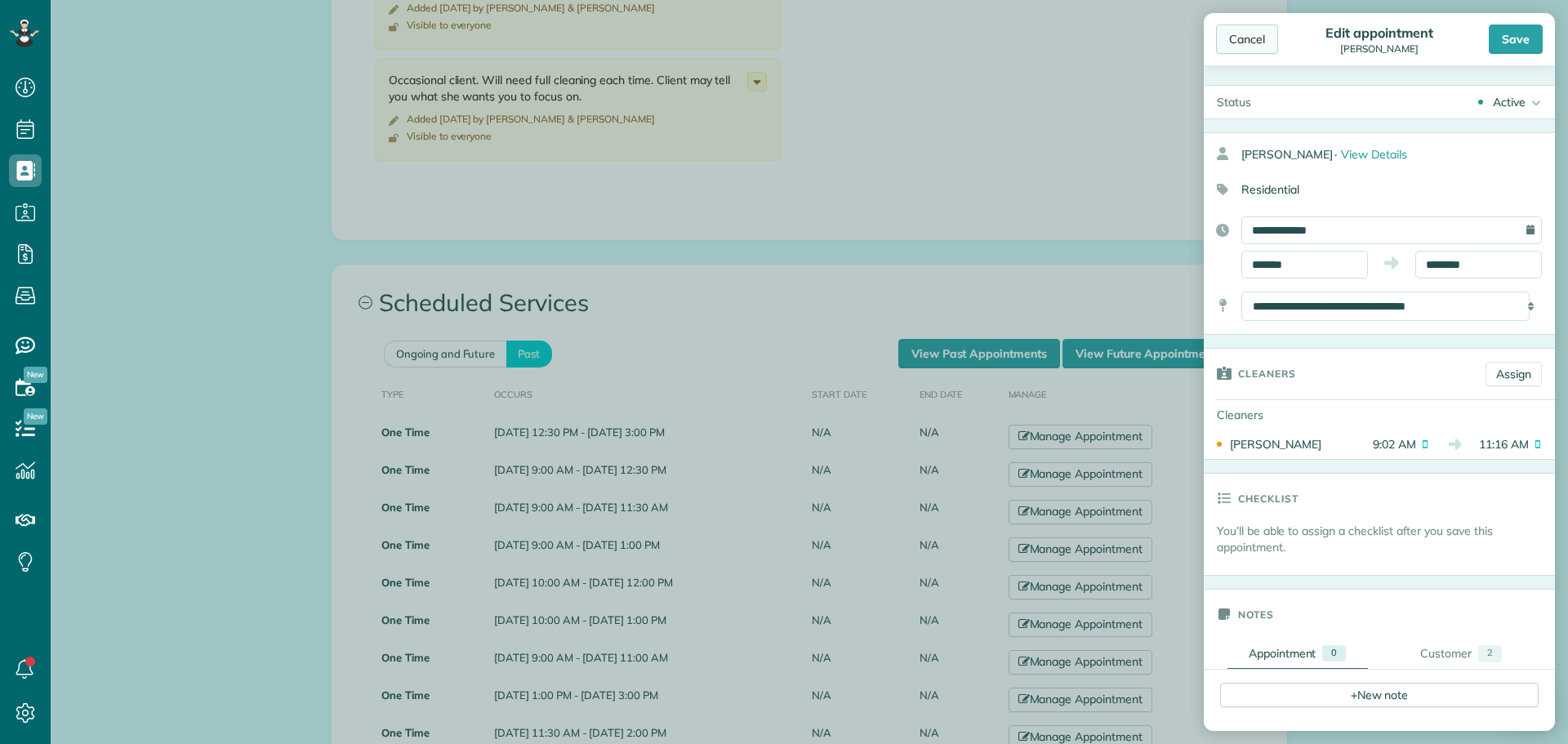
click at [1235, 42] on div "Cancel" at bounding box center [1247, 39] width 62 height 29
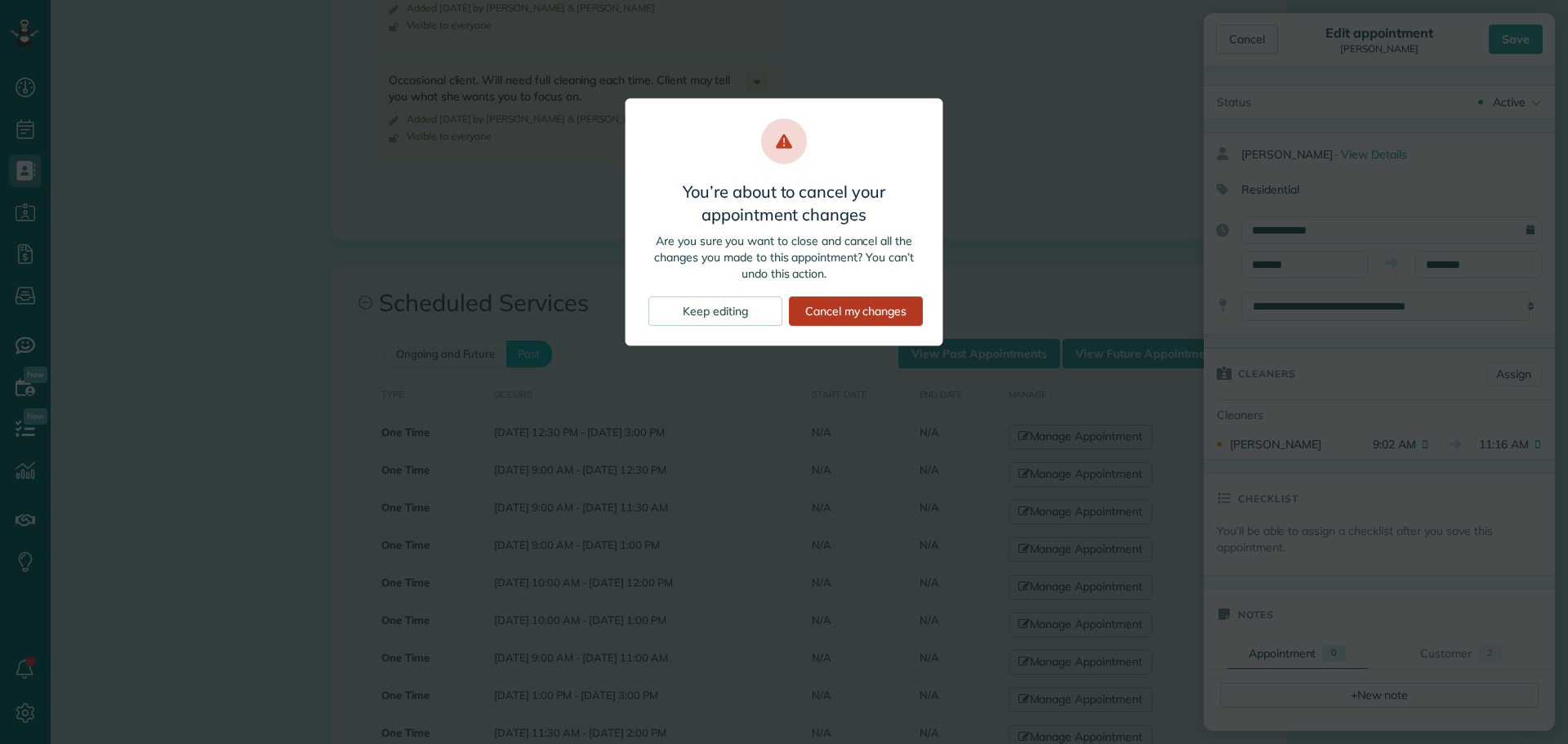
click at [845, 306] on div "Cancel my changes" at bounding box center [856, 311] width 134 height 29
